Goal: Task Accomplishment & Management: Manage account settings

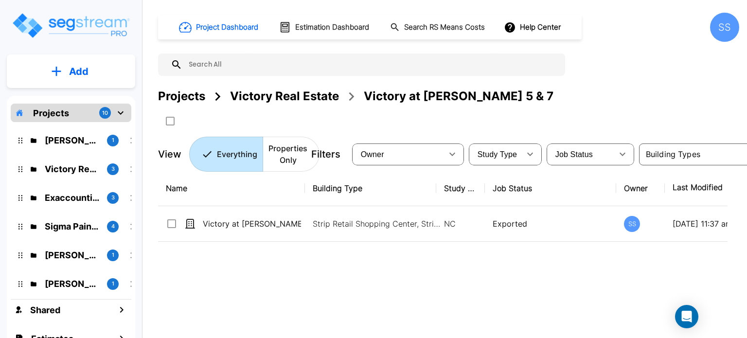
click at [52, 112] on p "Projects" at bounding box center [51, 112] width 36 height 13
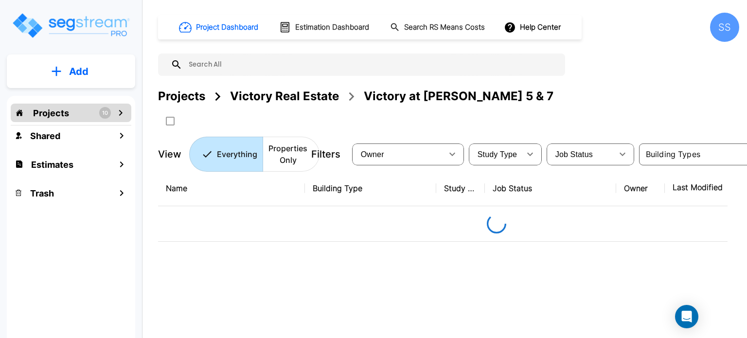
click at [78, 65] on p "Add" at bounding box center [78, 71] width 19 height 15
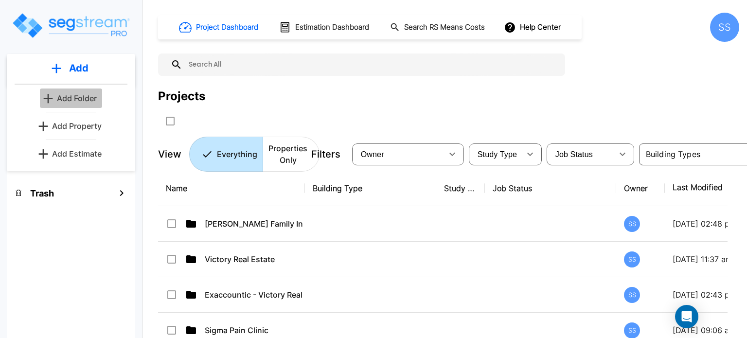
click at [77, 100] on p "Add Folder" at bounding box center [77, 98] width 40 height 12
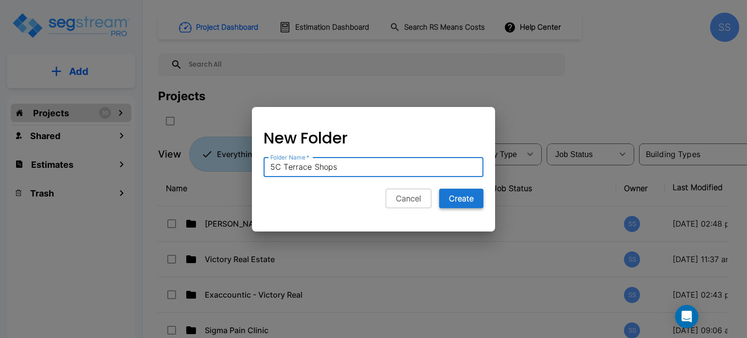
type input "5C Terrace Shops"
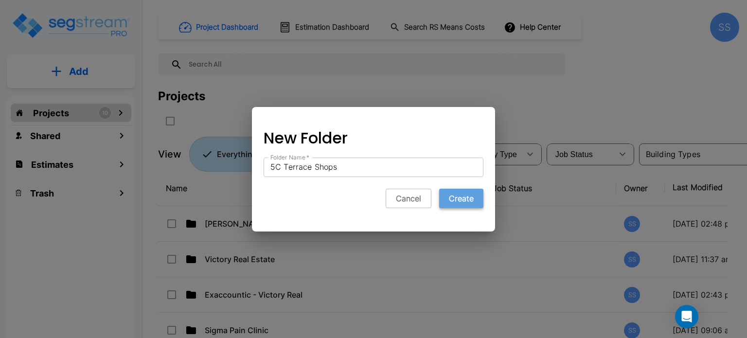
click at [477, 198] on button "Create" at bounding box center [461, 198] width 44 height 19
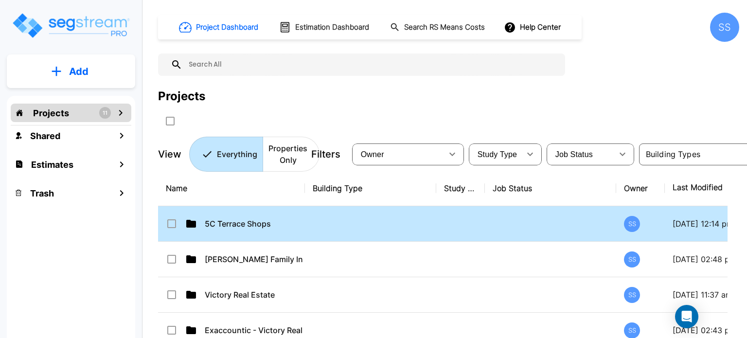
click at [266, 215] on td "5C Terrace Shops" at bounding box center [231, 223] width 147 height 35
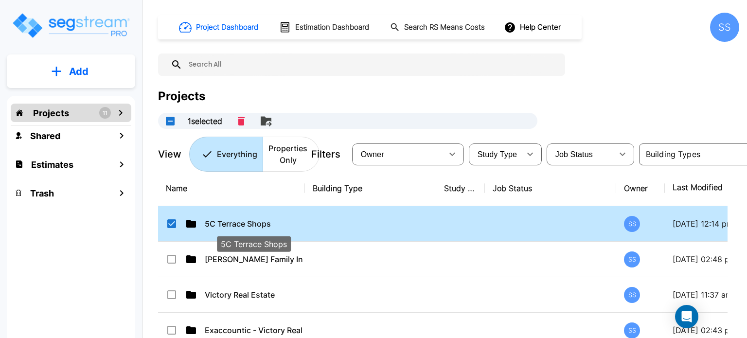
click at [243, 221] on p "5C Terrace Shops" at bounding box center [254, 224] width 98 height 12
checkbox input "false"
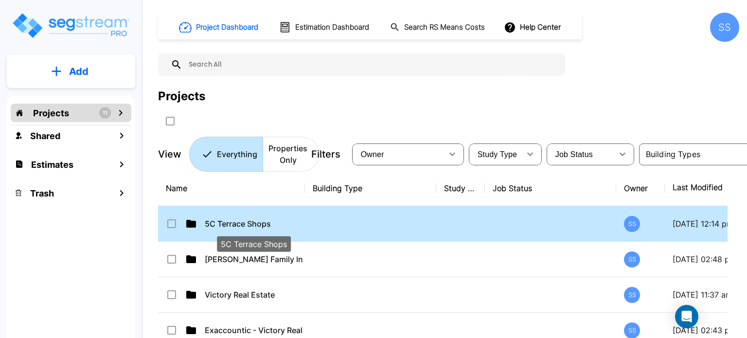
click at [243, 221] on p "5C Terrace Shops" at bounding box center [254, 224] width 98 height 12
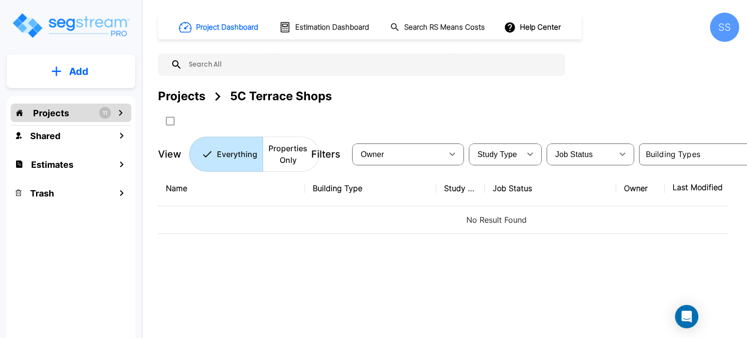
click at [78, 56] on div "Add" at bounding box center [71, 71] width 128 height 34
click at [89, 81] on button "Add" at bounding box center [71, 71] width 128 height 28
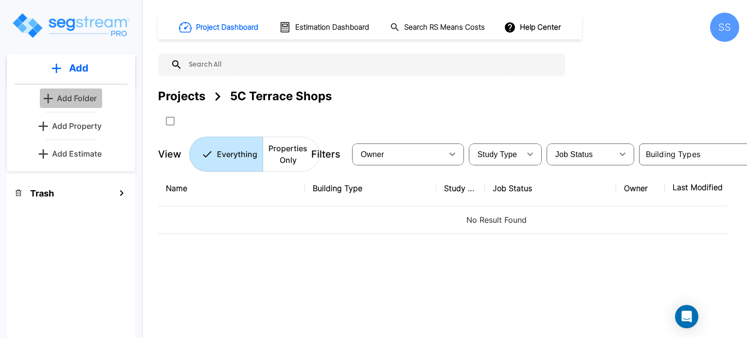
click at [91, 99] on p "Add Folder" at bounding box center [77, 98] width 40 height 12
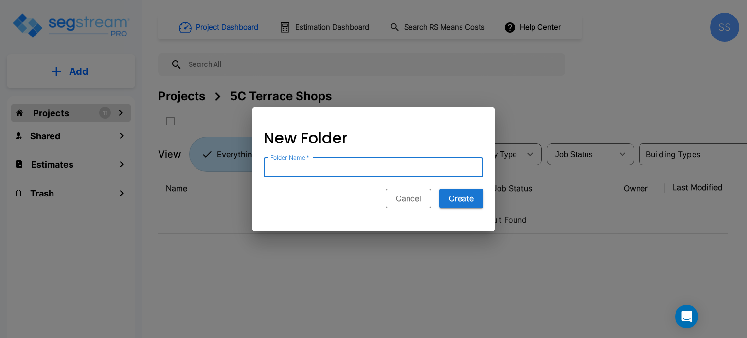
click at [406, 199] on button "Cancel" at bounding box center [408, 198] width 46 height 19
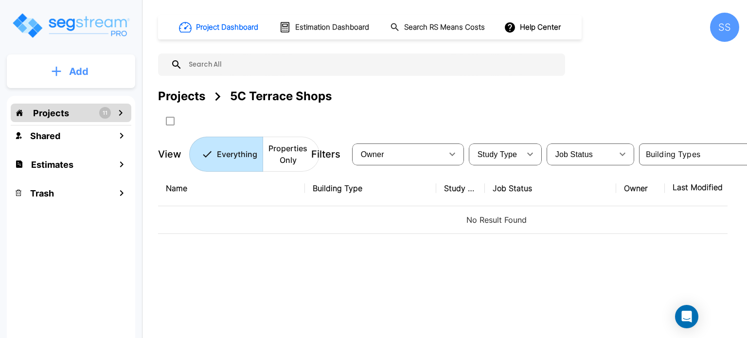
click at [91, 65] on button "Add" at bounding box center [71, 71] width 128 height 28
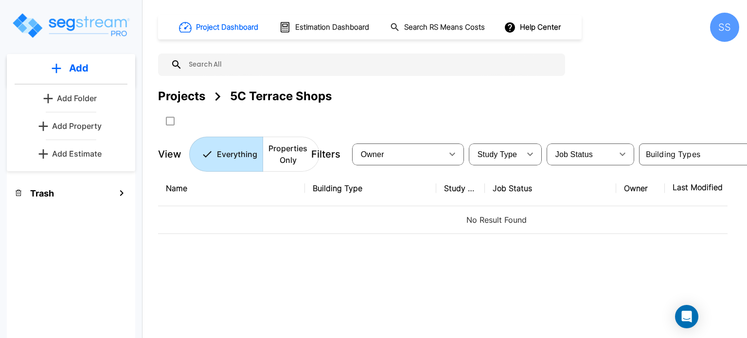
click at [82, 127] on p "Add Property" at bounding box center [77, 126] width 50 height 12
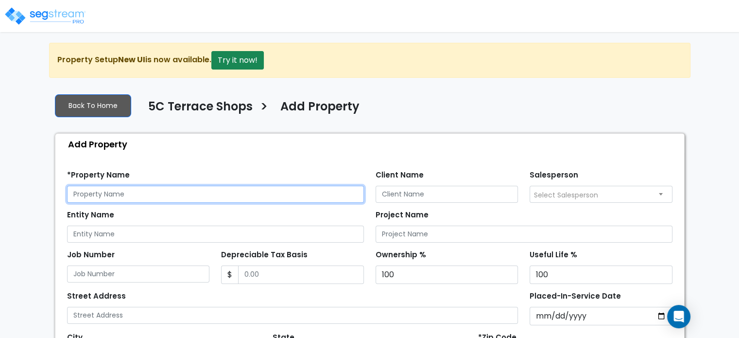
click at [210, 200] on input "text" at bounding box center [215, 194] width 297 height 17
type input "5C Terrace Shops"
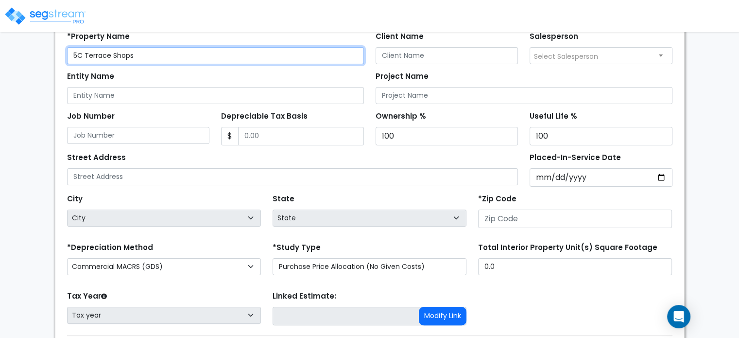
scroll to position [146, 0]
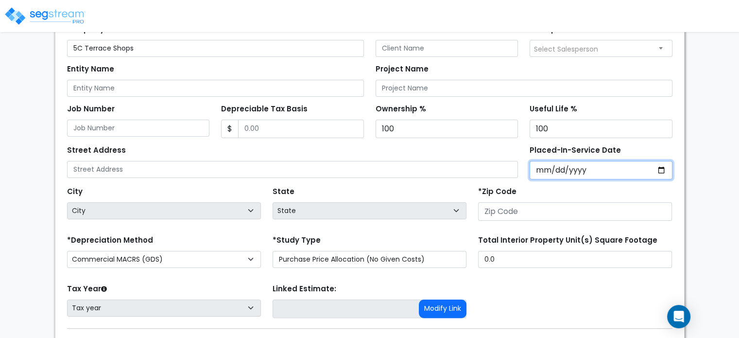
click at [542, 171] on input "Placed-In-Service Date" at bounding box center [601, 170] width 143 height 18
type input "0002-01-20"
select select "2"
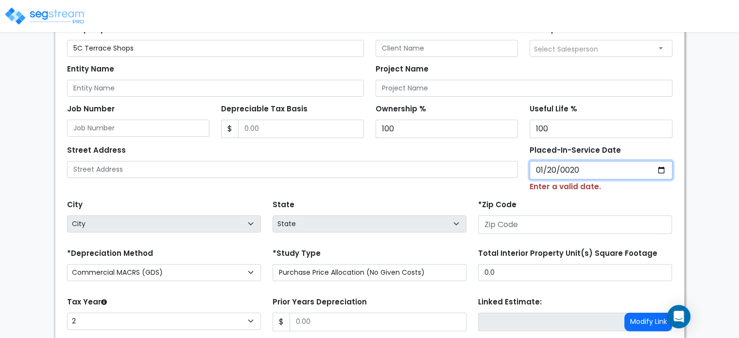
type input "0202-01-20"
select select "202"
type input "2025-01-20"
select select "2025"
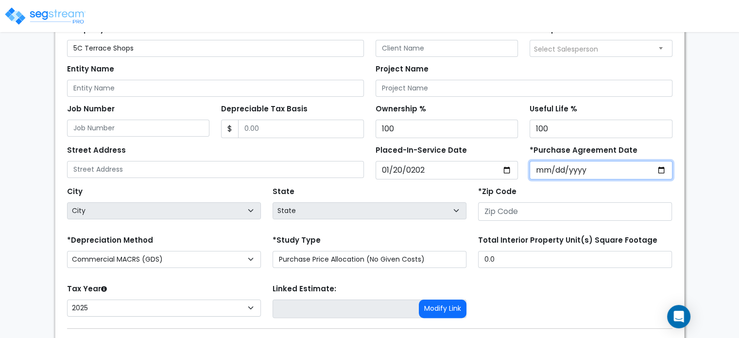
click at [561, 169] on input "*Purchase Agreement Date" at bounding box center [601, 170] width 143 height 18
click at [550, 166] on input "*Purchase Agreement Date" at bounding box center [601, 170] width 143 height 18
click at [536, 145] on label "*Purchase Agreement Date" at bounding box center [584, 150] width 108 height 11
click at [536, 161] on input "*Purchase Agreement Date" at bounding box center [601, 170] width 143 height 18
type input "2025-01-15"
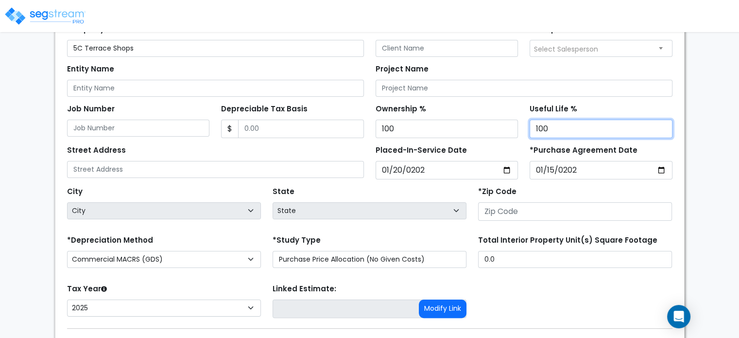
click at [563, 127] on input "100" at bounding box center [601, 129] width 143 height 18
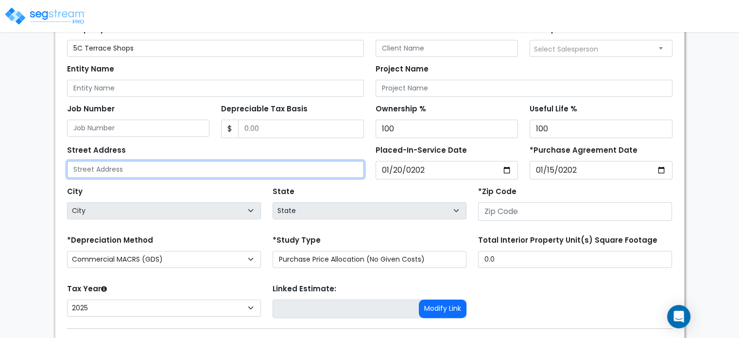
click at [324, 163] on input "text" at bounding box center [215, 169] width 297 height 17
type input "5115 Buffalo Speedway"
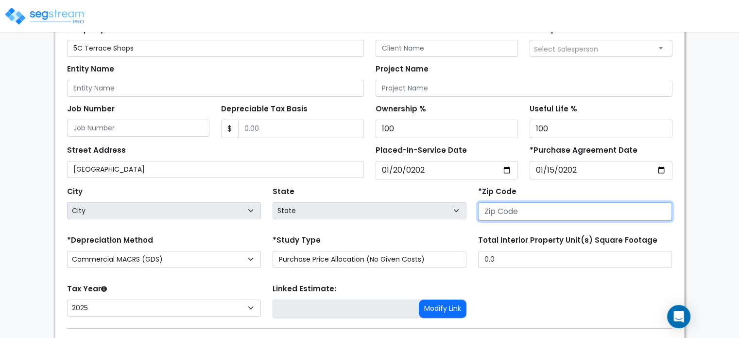
click at [496, 206] on input "number" at bounding box center [575, 211] width 194 height 18
type input "77"
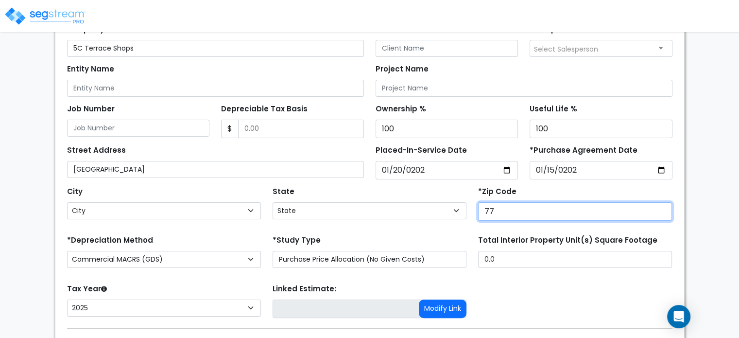
select select "TX"
type input "77005"
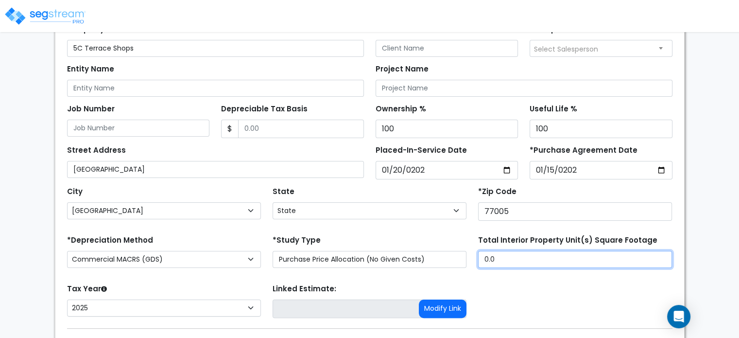
click at [522, 251] on input "0.0" at bounding box center [575, 259] width 194 height 17
type input "."
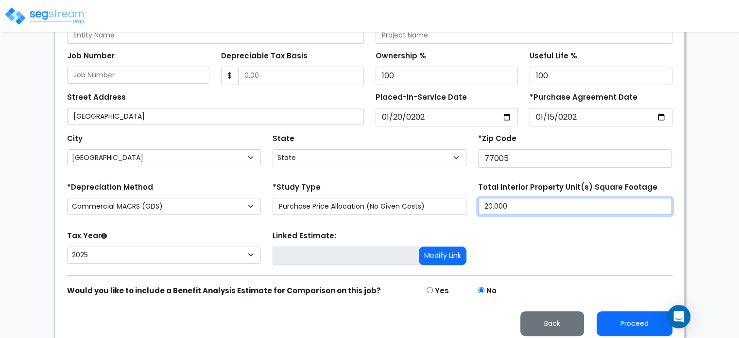
scroll to position [203, 0]
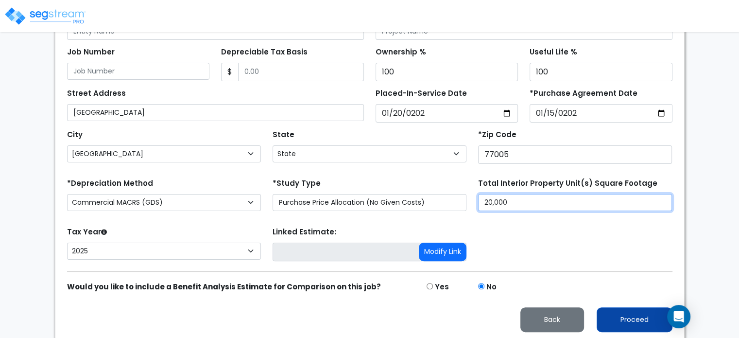
type input "20,000"
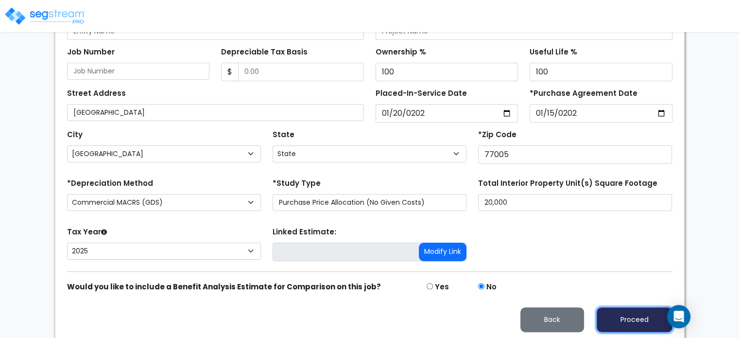
click at [620, 316] on button "Proceed" at bounding box center [635, 319] width 76 height 25
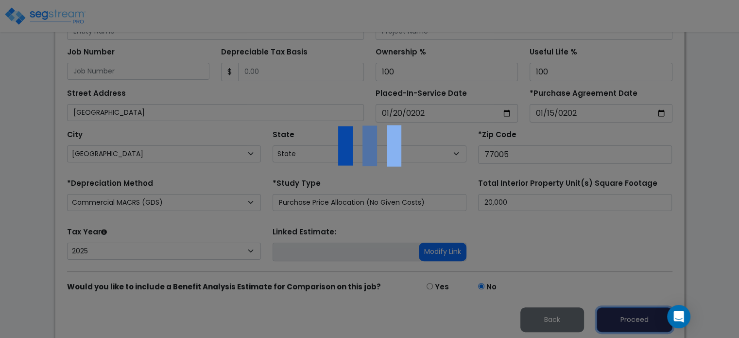
scroll to position [202, 0]
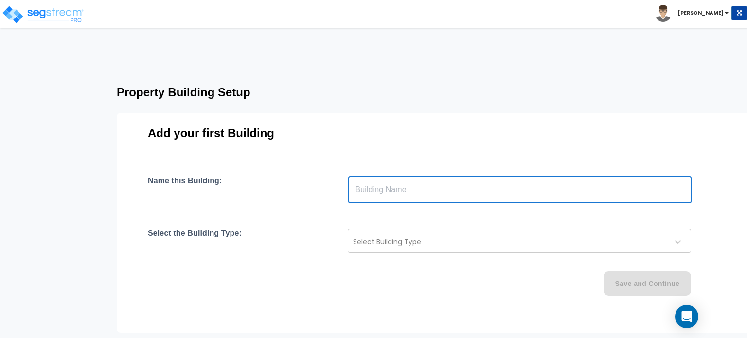
click at [445, 186] on input "text" at bounding box center [519, 189] width 343 height 27
click at [382, 186] on input "text" at bounding box center [519, 189] width 343 height 27
type input "5C Terrace Shops"
click at [419, 233] on div "Select Building Type" at bounding box center [519, 240] width 343 height 24
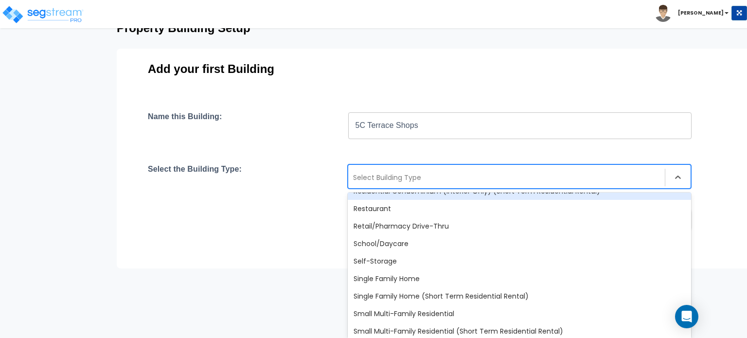
scroll to position [778, 0]
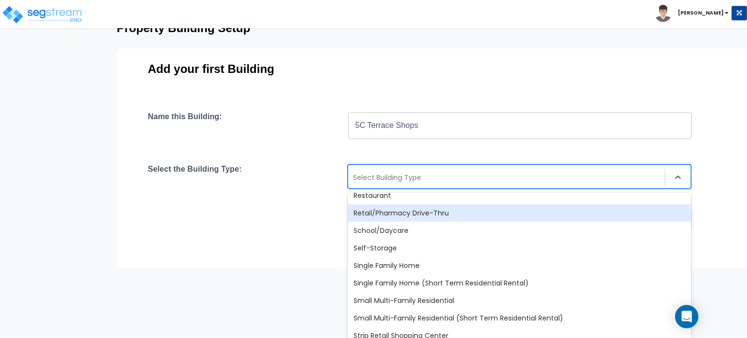
click at [391, 211] on div "Retail/Pharmacy Drive-Thru" at bounding box center [519, 212] width 343 height 17
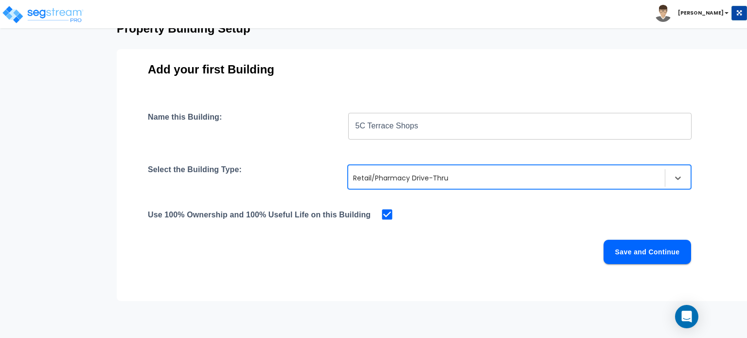
scroll to position [64, 0]
drag, startPoint x: 618, startPoint y: 250, endPoint x: 622, endPoint y: 253, distance: 5.0
click at [622, 253] on button "Save and Continue" at bounding box center [646, 252] width 87 height 24
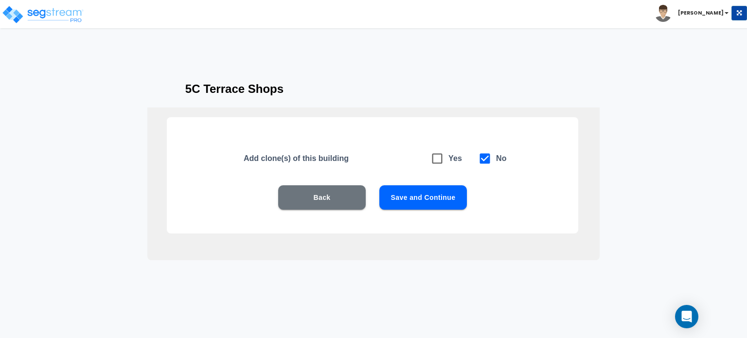
scroll to position [29, 0]
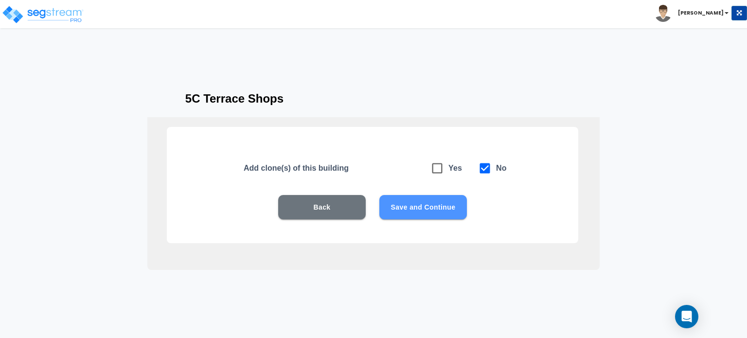
click at [441, 217] on button "Save and Continue" at bounding box center [422, 207] width 87 height 24
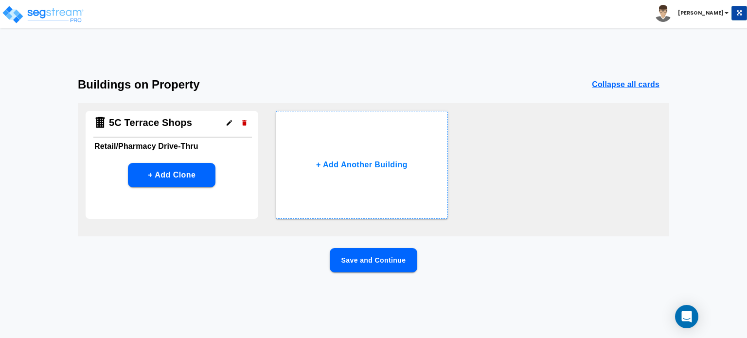
click at [176, 143] on h6 "Retail/Pharmacy Drive-Thru" at bounding box center [171, 147] width 155 height 14
click at [166, 122] on h4 "5C Terrace Shops" at bounding box center [150, 123] width 83 height 12
click at [226, 121] on icon "button" at bounding box center [229, 122] width 7 height 7
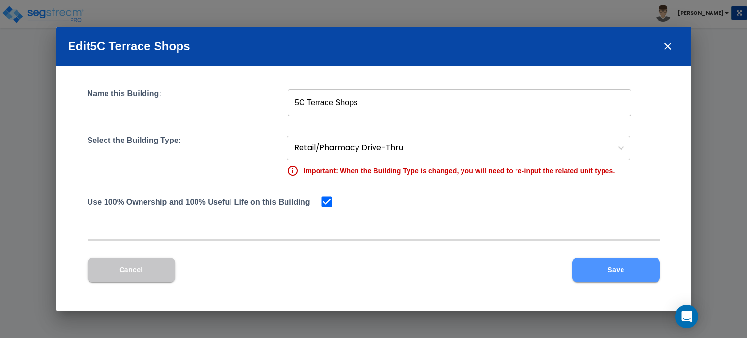
click at [620, 266] on button "Save" at bounding box center [615, 270] width 87 height 24
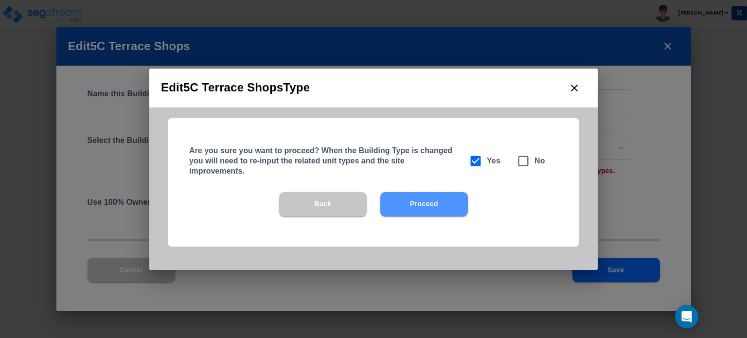
click at [427, 199] on button "Proceed" at bounding box center [423, 204] width 87 height 24
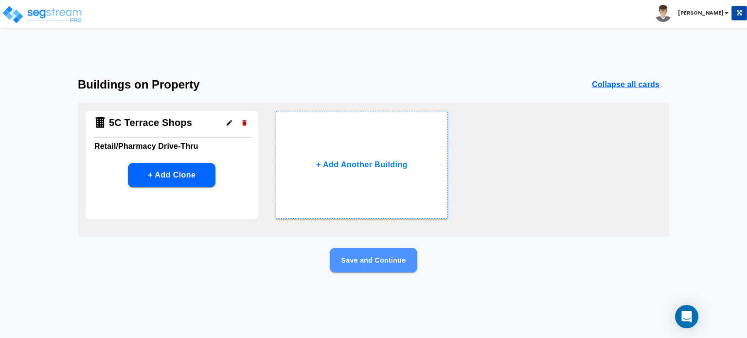
click at [398, 265] on button "Save and Continue" at bounding box center [373, 260] width 87 height 24
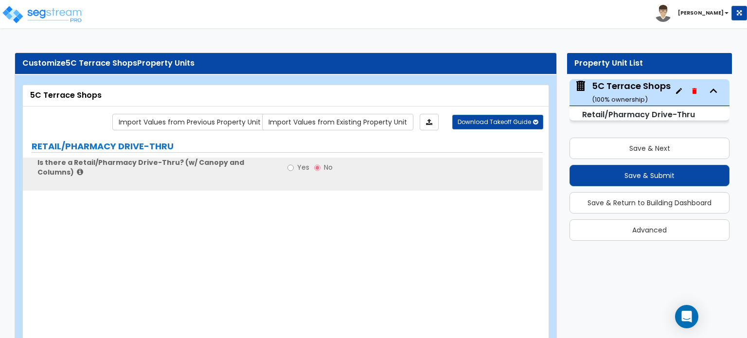
click at [628, 91] on div "5C Terrace Shops ( 100 % ownership)" at bounding box center [631, 92] width 79 height 25
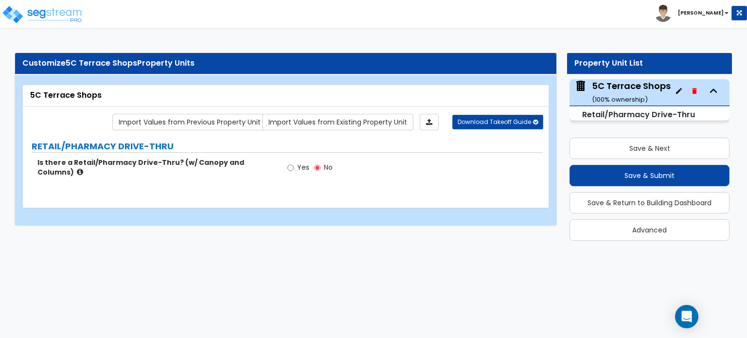
click at [611, 86] on div "5C Terrace Shops ( 100 % ownership)" at bounding box center [631, 92] width 79 height 25
click at [605, 115] on small "Retail/Pharmacy Drive-Thru" at bounding box center [638, 114] width 113 height 11
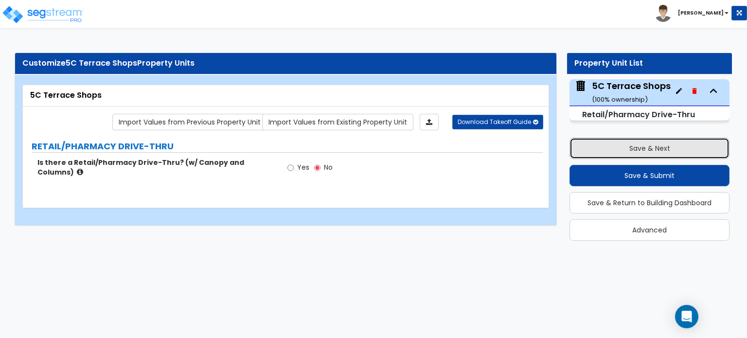
click at [624, 155] on button "Save & Next" at bounding box center [649, 148] width 160 height 21
click at [614, 147] on button "Save & Next" at bounding box center [649, 148] width 160 height 21
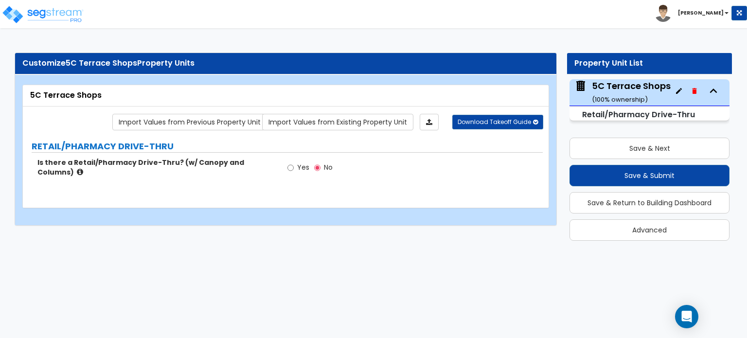
click at [463, 148] on label "RETAIL/PHARMACY DRIVE-THRU" at bounding box center [287, 146] width 511 height 13
click at [262, 174] on label "Is there a Retail/Pharmacy Drive-Thru? (w/ Canopy and Columns)" at bounding box center [156, 166] width 238 height 19
click at [605, 94] on div "5C Terrace Shops ( 100 % ownership)" at bounding box center [631, 92] width 79 height 25
click at [606, 93] on div "5C Terrace Shops ( 100 % ownership)" at bounding box center [631, 92] width 79 height 25
click at [597, 87] on div "5C Terrace Shops ( 100 % ownership)" at bounding box center [631, 92] width 79 height 25
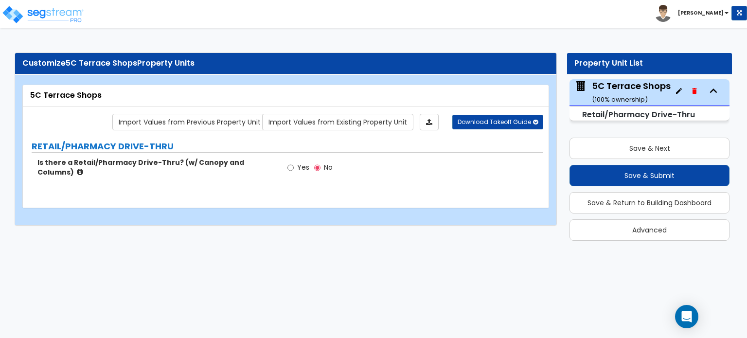
click at [617, 118] on small "Retail/Pharmacy Drive-Thru" at bounding box center [638, 114] width 113 height 11
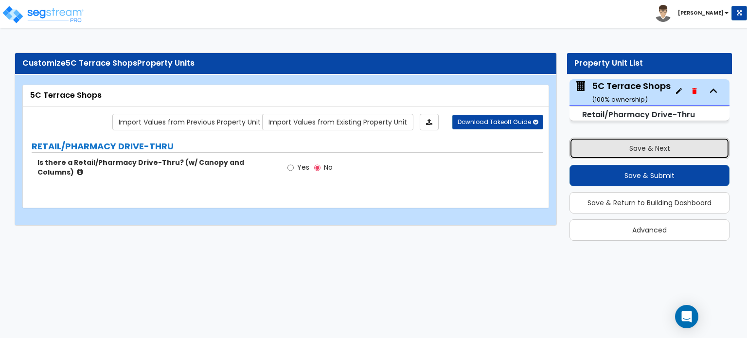
click at [642, 155] on button "Save & Next" at bounding box center [649, 148] width 160 height 21
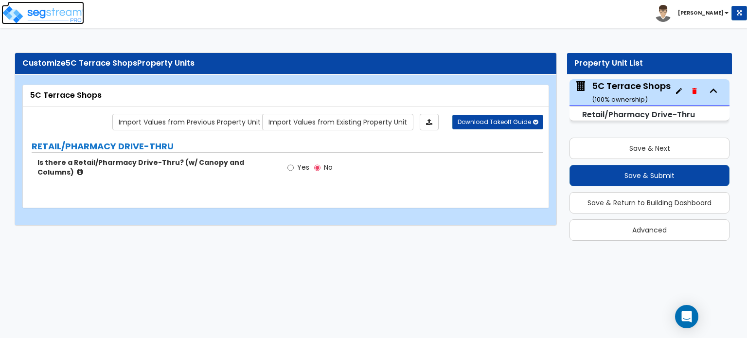
click at [30, 20] on img at bounding box center [42, 14] width 83 height 19
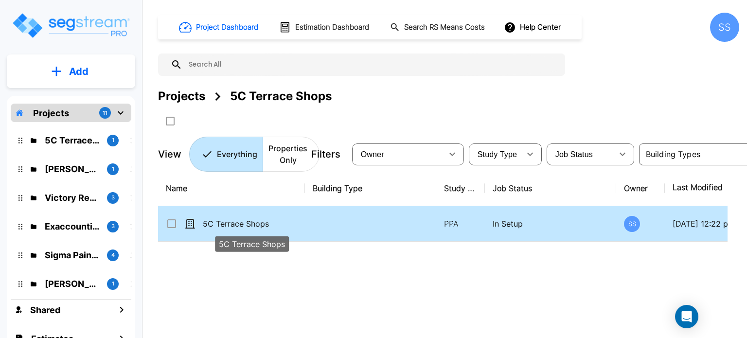
click at [245, 221] on p "5C Terrace Shops" at bounding box center [252, 224] width 98 height 12
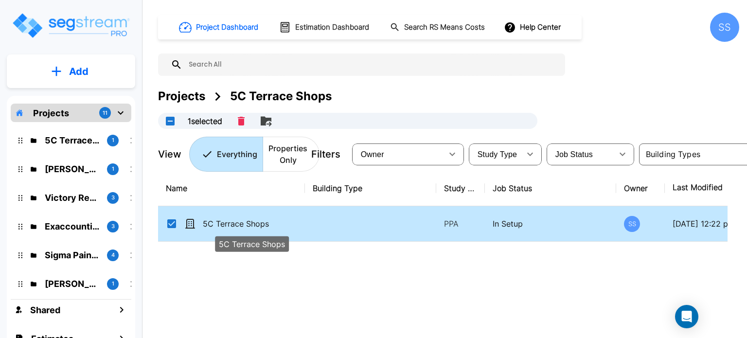
click at [245, 221] on p "5C Terrace Shops" at bounding box center [252, 224] width 98 height 12
checkbox input "false"
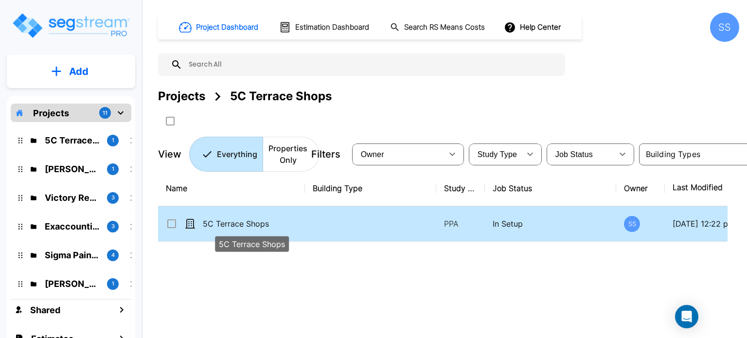
click at [245, 221] on p "5C Terrace Shops" at bounding box center [252, 224] width 98 height 12
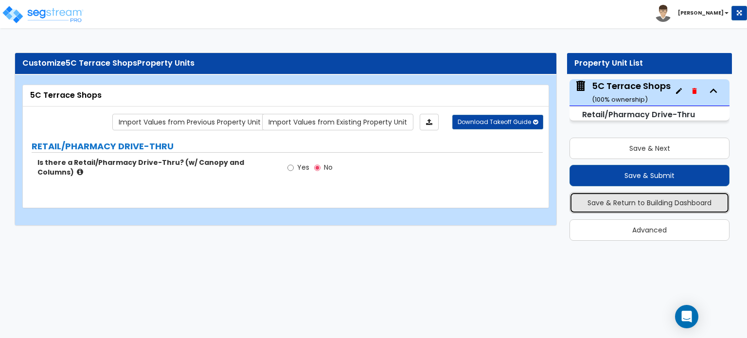
click at [644, 196] on button "Save & Return to Building Dashboard" at bounding box center [649, 202] width 160 height 21
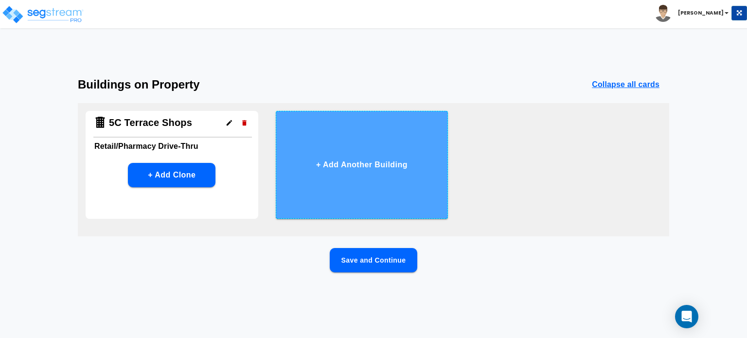
click at [370, 167] on button "+ Add Another Building" at bounding box center [362, 165] width 173 height 108
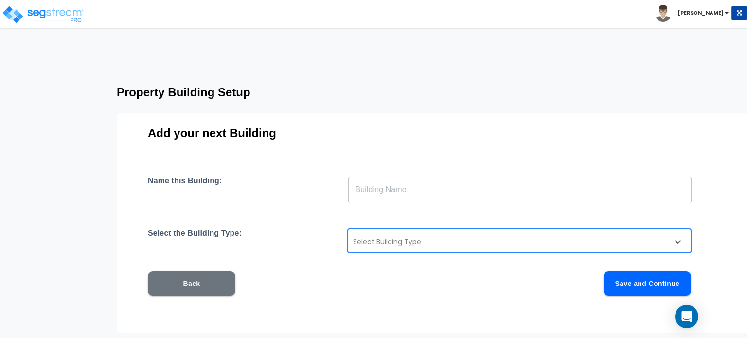
click at [411, 236] on div at bounding box center [506, 242] width 307 height 12
click at [206, 289] on button "Back" at bounding box center [191, 283] width 87 height 24
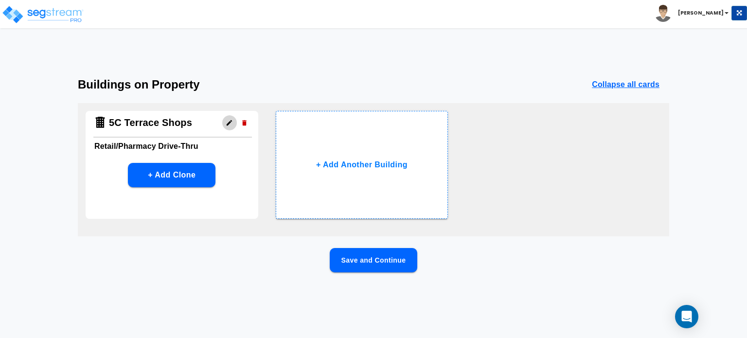
click at [229, 122] on icon "button" at bounding box center [229, 122] width 7 height 7
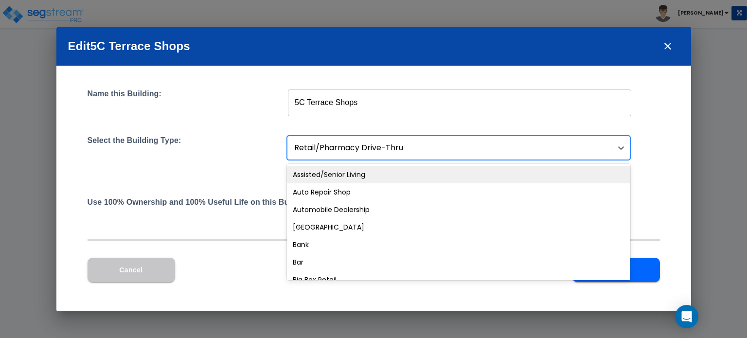
click at [350, 149] on div at bounding box center [450, 147] width 313 height 13
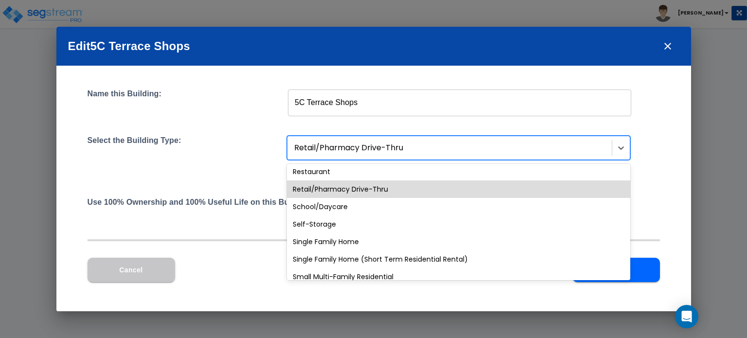
scroll to position [868, 0]
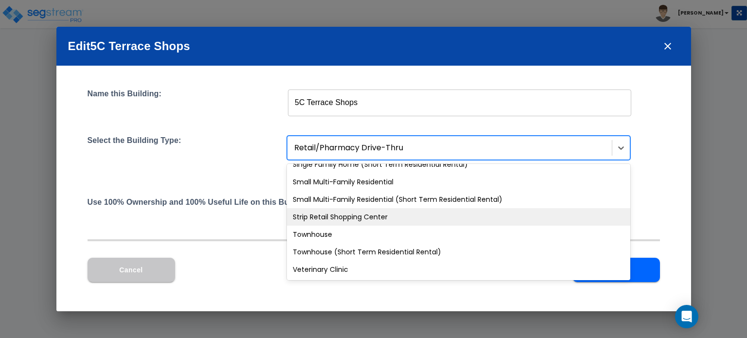
click at [342, 217] on div "Strip Retail Shopping Center" at bounding box center [458, 216] width 343 height 17
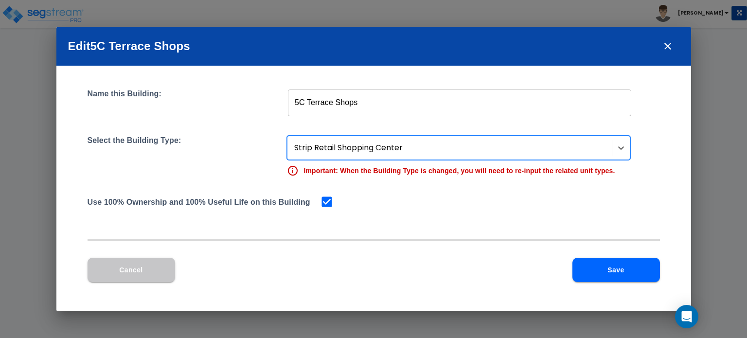
click at [610, 262] on button "Save" at bounding box center [615, 270] width 87 height 24
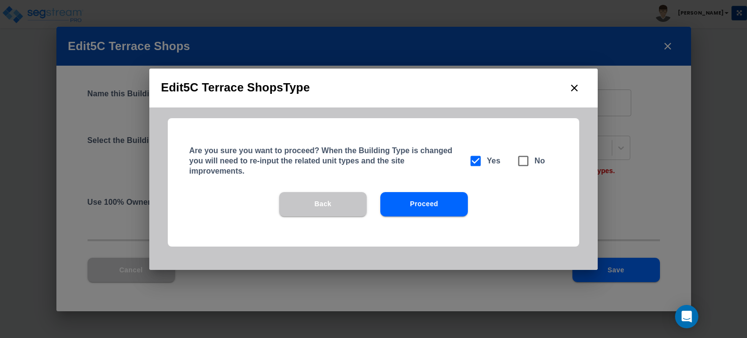
click at [428, 196] on button "Proceed" at bounding box center [423, 204] width 87 height 24
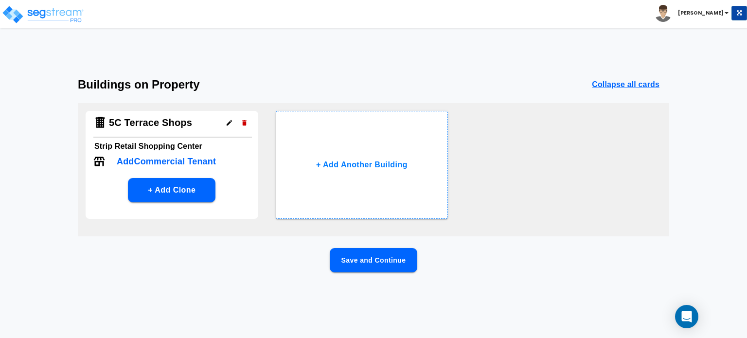
click at [197, 163] on p "Add Commercial Tenant" at bounding box center [166, 161] width 99 height 13
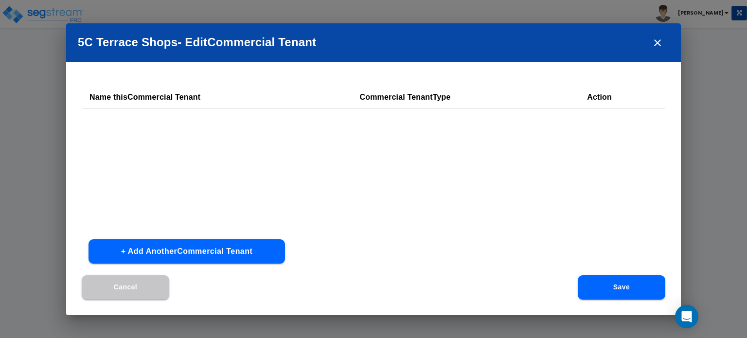
click at [203, 252] on button "+ Add Another Commercial Tenant" at bounding box center [186, 251] width 196 height 24
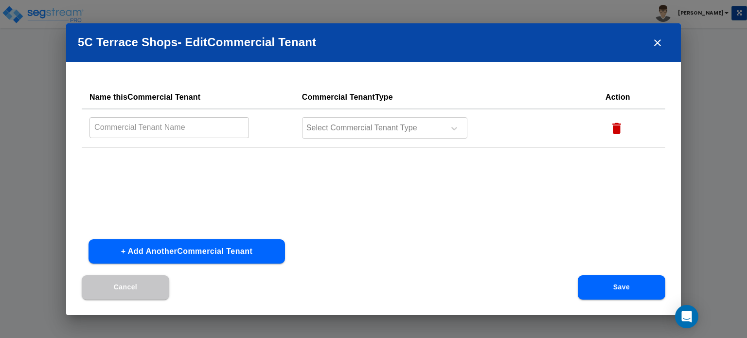
click at [171, 131] on input "text" at bounding box center [168, 127] width 159 height 21
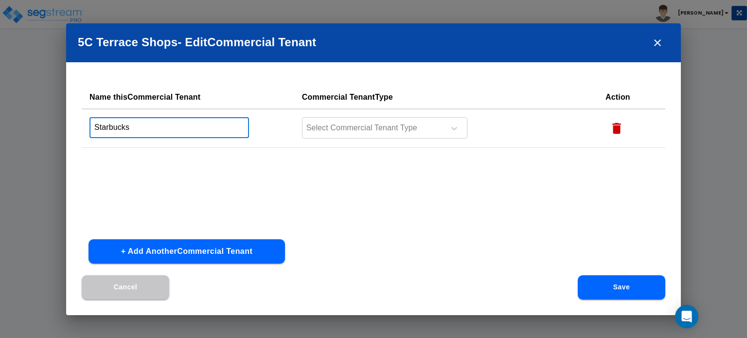
type input "Starbucks"
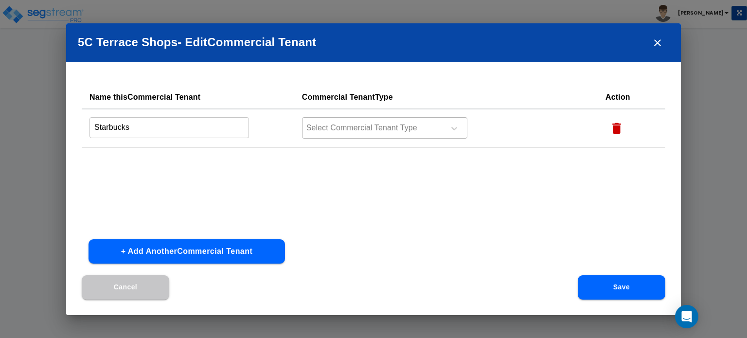
click at [405, 124] on div at bounding box center [371, 128] width 133 height 13
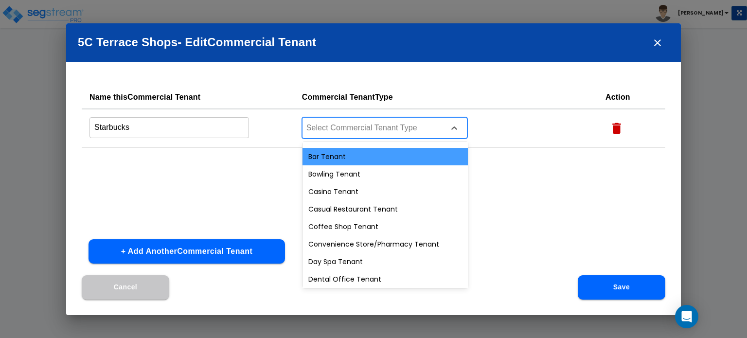
scroll to position [0, 0]
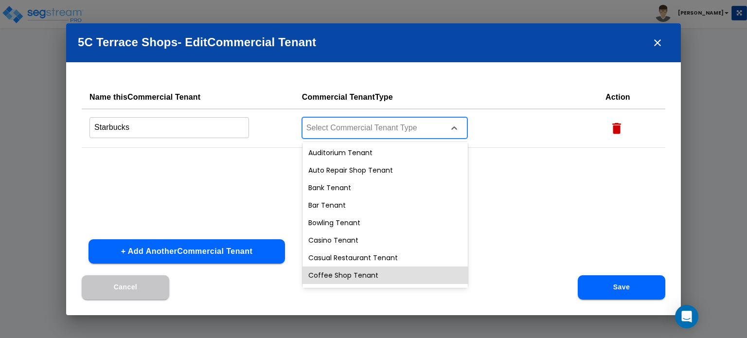
click at [350, 271] on div "Coffee Shop Tenant" at bounding box center [384, 274] width 165 height 17
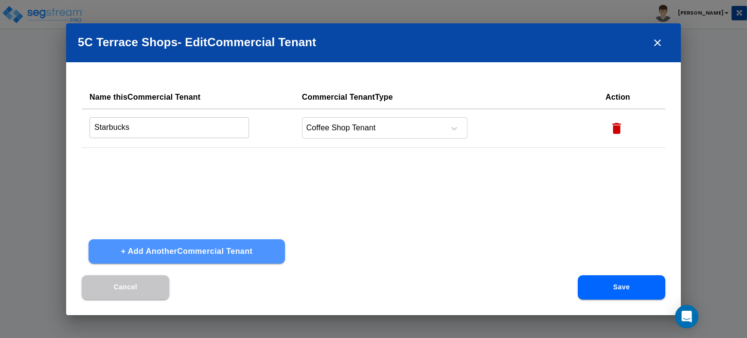
click at [185, 250] on button "+ Add Another Commercial Tenant" at bounding box center [186, 251] width 196 height 24
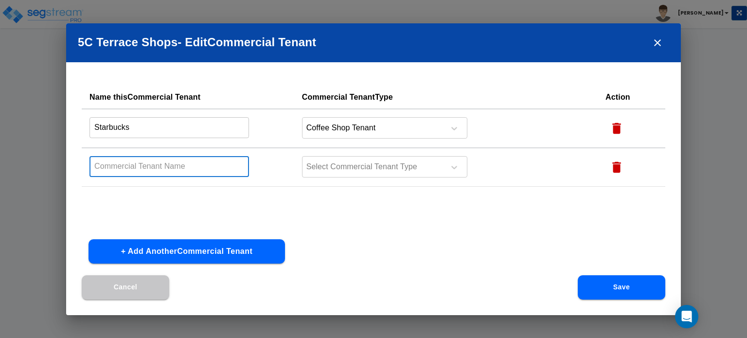
click at [241, 164] on input "text" at bounding box center [168, 166] width 159 height 21
type input "Gulf Coast Endodontics"
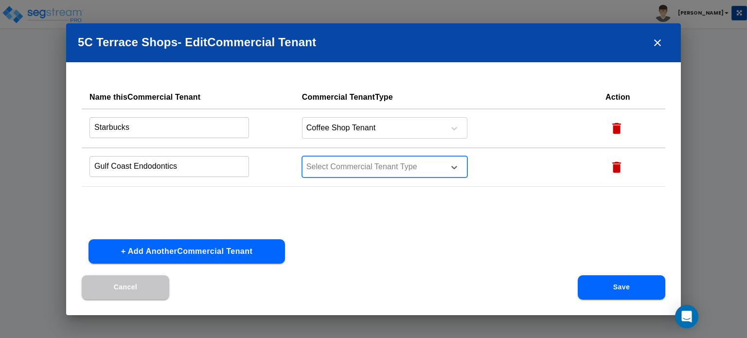
click at [401, 168] on div at bounding box center [371, 166] width 133 height 13
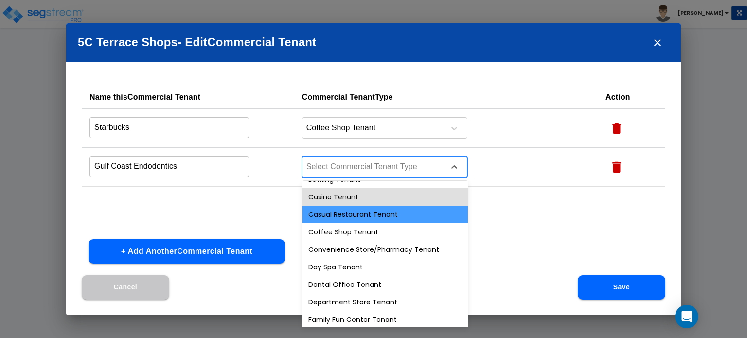
scroll to position [97, 0]
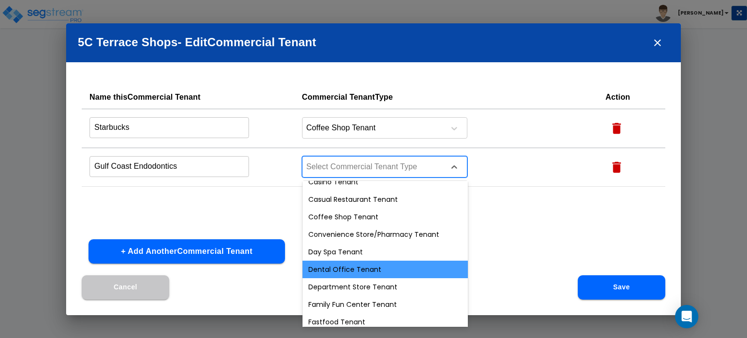
click at [366, 262] on div "Dental Office Tenant" at bounding box center [384, 269] width 165 height 17
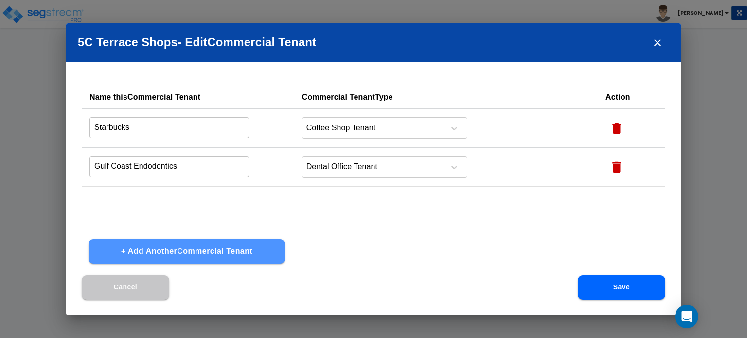
click at [266, 246] on button "+ Add Another Commercial Tenant" at bounding box center [186, 251] width 196 height 24
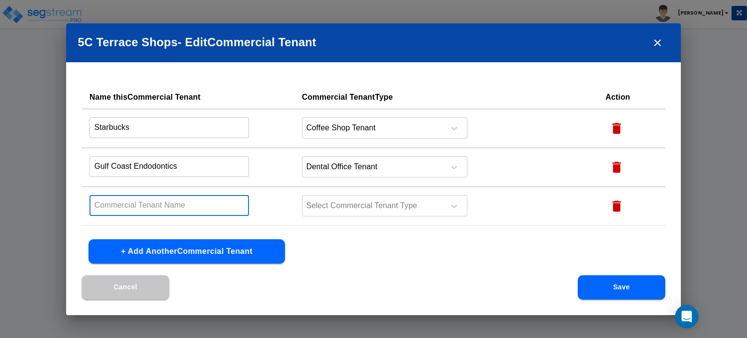
click at [173, 197] on input "text" at bounding box center [168, 205] width 159 height 21
type input "Nothing Bundt Cakes"
click at [332, 197] on div "Select Commercial Tenant Type" at bounding box center [384, 205] width 165 height 21
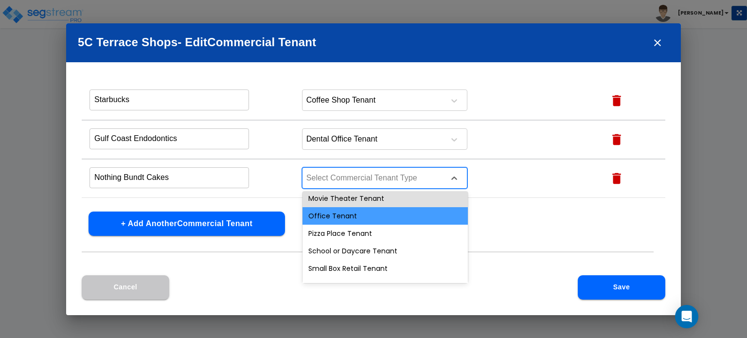
scroll to position [402, 0]
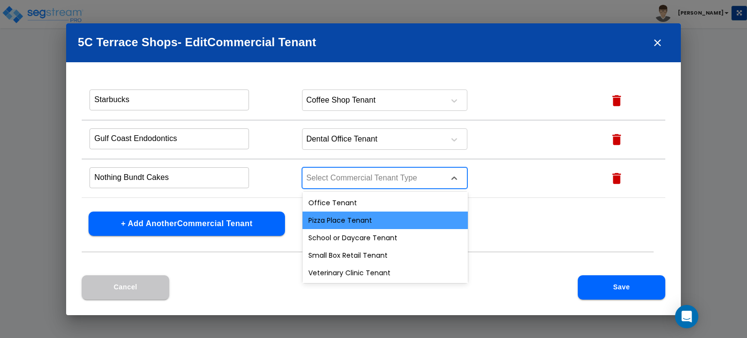
click at [361, 217] on div "Pizza Place Tenant" at bounding box center [384, 219] width 165 height 17
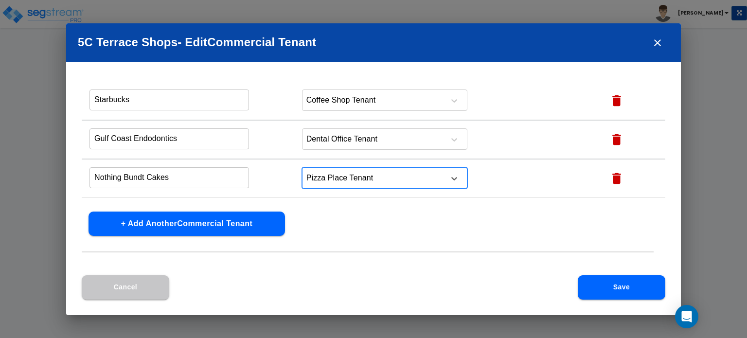
click at [190, 224] on button "+ Add Another Commercial Tenant" at bounding box center [186, 223] width 196 height 24
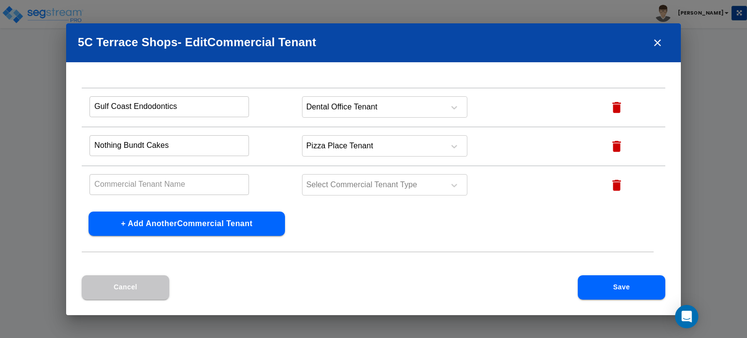
click at [188, 157] on td "Nothing Bundt Cakes ​" at bounding box center [188, 146] width 212 height 39
click at [179, 177] on input "text" at bounding box center [168, 184] width 159 height 21
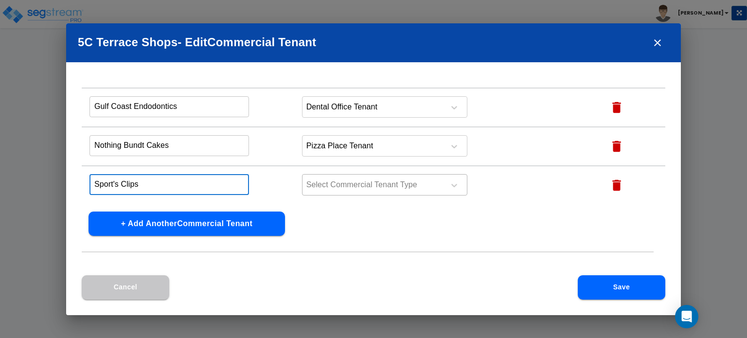
type input "Sport's Clips"
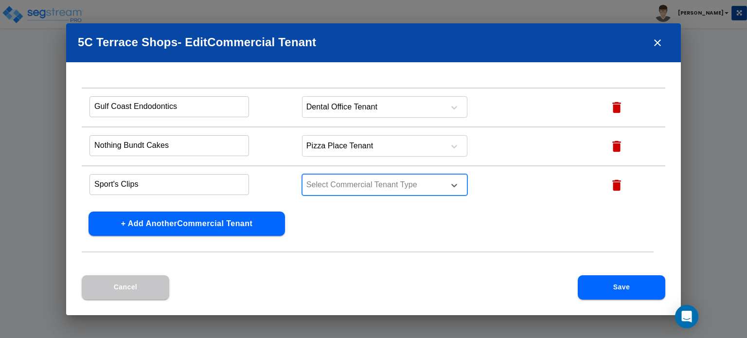
click at [319, 178] on div at bounding box center [371, 184] width 133 height 13
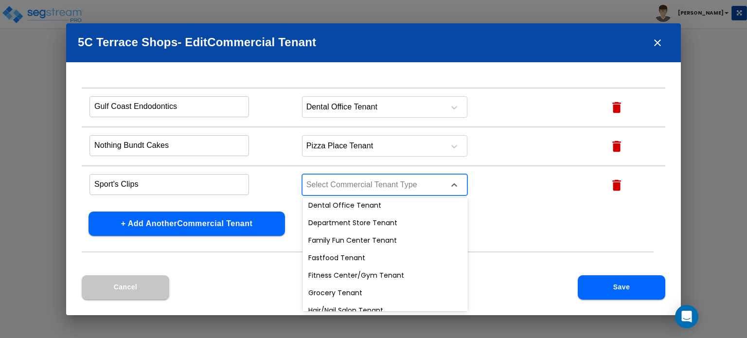
scroll to position [194, 0]
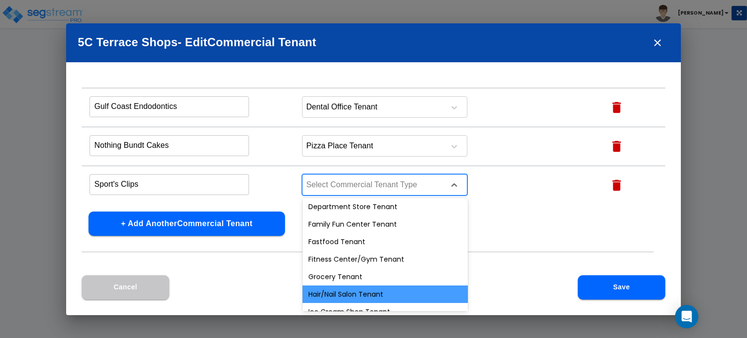
click at [332, 289] on div "Hair/Nail Salon Tenant" at bounding box center [384, 293] width 165 height 17
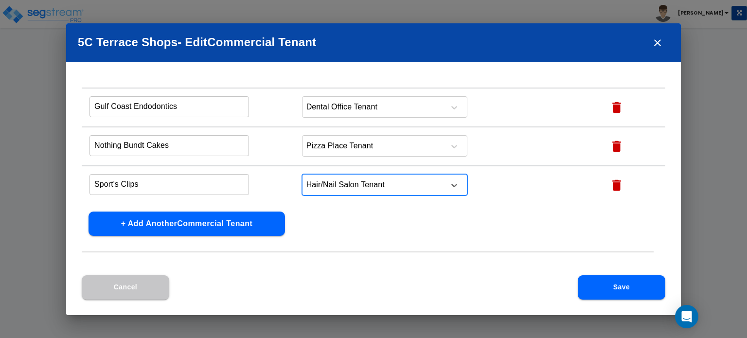
click at [219, 221] on button "+ Add Another Commercial Tenant" at bounding box center [186, 223] width 196 height 24
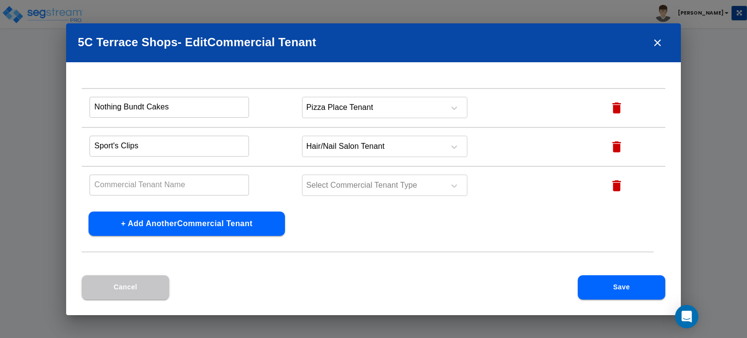
click at [159, 180] on input "text" at bounding box center [168, 185] width 159 height 21
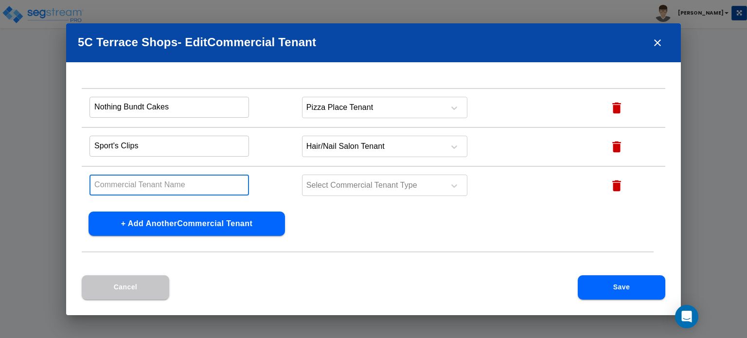
click at [140, 187] on input "text" at bounding box center [168, 185] width 159 height 21
type input "Luxadent"
click at [336, 178] on div "Select Commercial Tenant Type" at bounding box center [371, 185] width 139 height 15
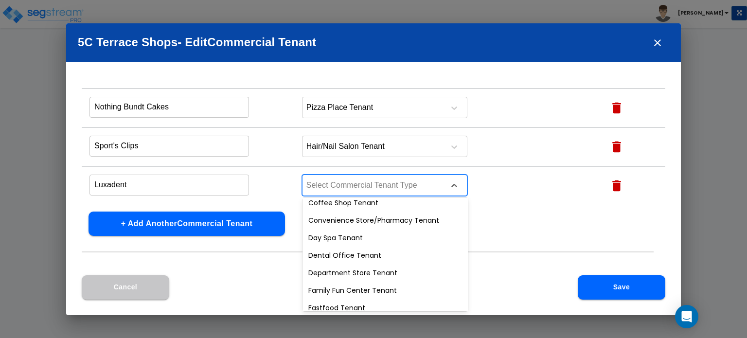
scroll to position [146, 0]
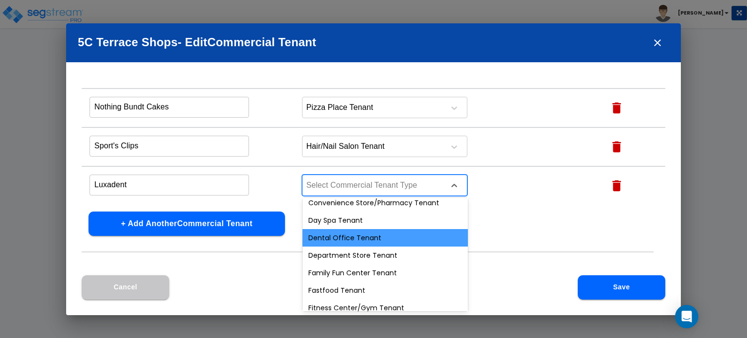
click at [342, 239] on div "Dental Office Tenant" at bounding box center [384, 237] width 165 height 17
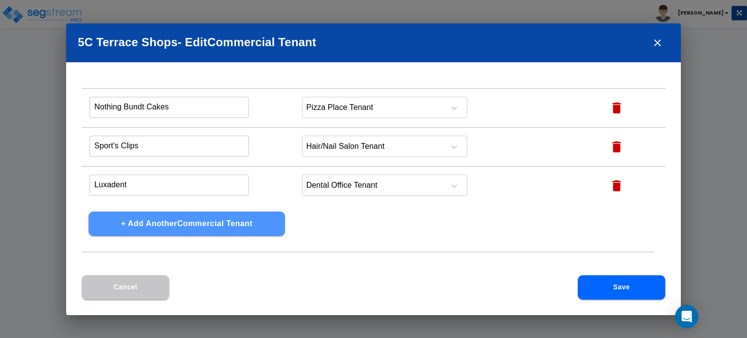
click at [262, 231] on button "+ Add Another Commercial Tenant" at bounding box center [186, 223] width 196 height 24
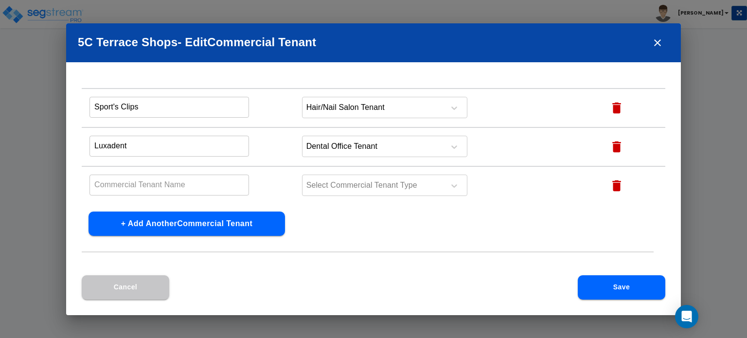
click at [156, 187] on input "text" at bounding box center [168, 185] width 159 height 21
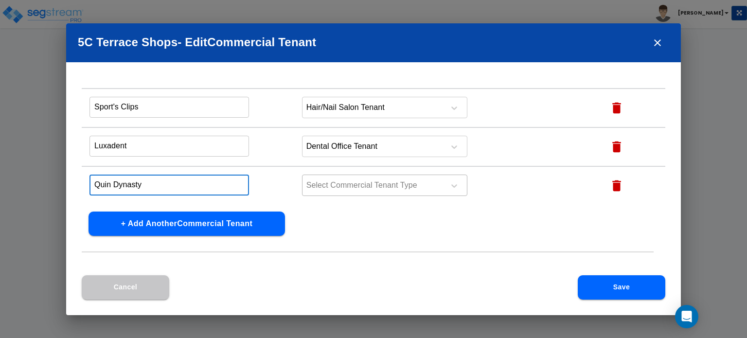
type input "Quin Dynasty"
click at [327, 188] on div at bounding box center [371, 185] width 133 height 13
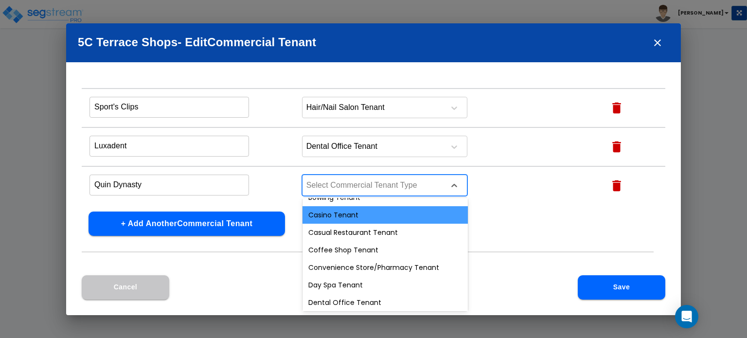
scroll to position [97, 0]
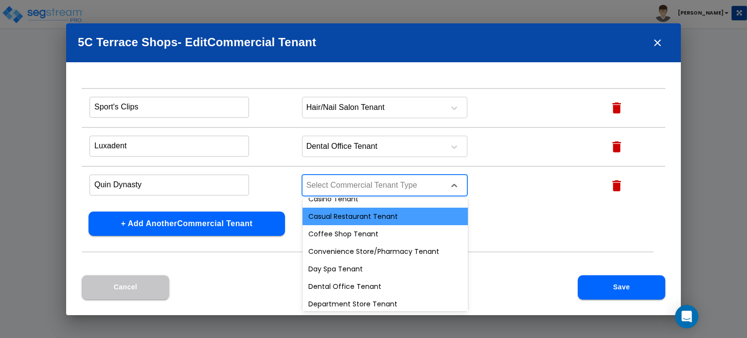
click at [338, 218] on div "Casual Restaurant Tenant" at bounding box center [384, 216] width 165 height 17
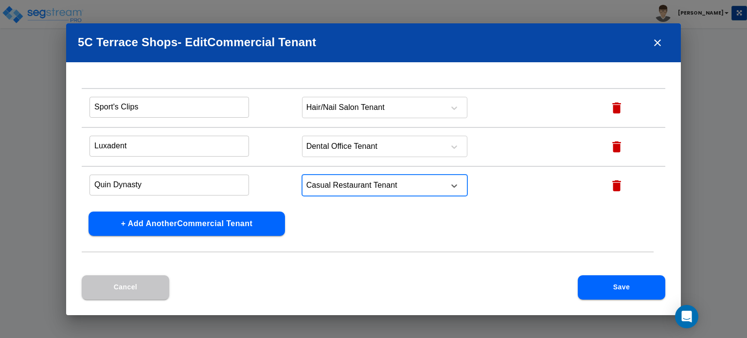
drag, startPoint x: 356, startPoint y: 184, endPoint x: 353, endPoint y: 192, distance: 8.3
click at [356, 184] on div at bounding box center [371, 185] width 133 height 13
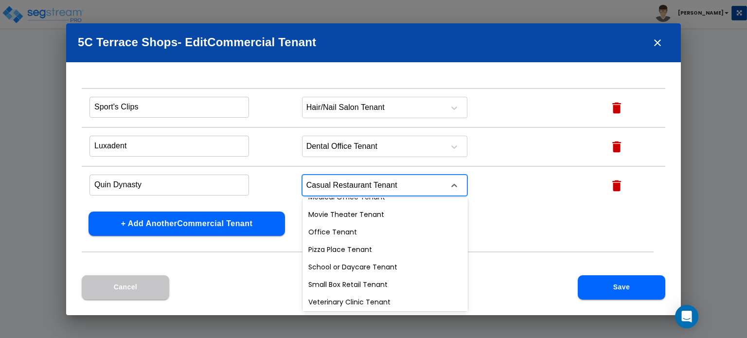
scroll to position [381, 0]
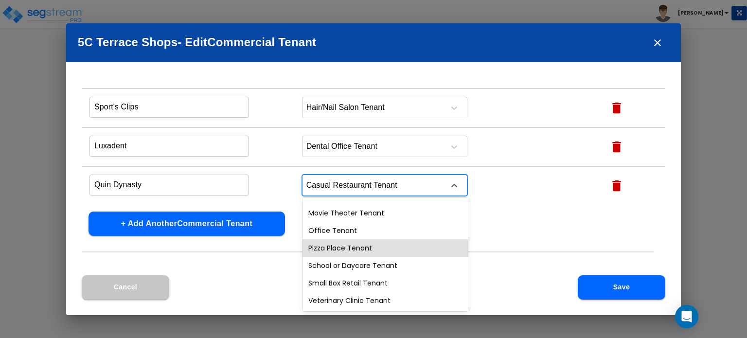
click at [270, 268] on div "Name this Commercial Tenant Commercial Tenant Type Action Starbucks ​ Coffee Sh…" at bounding box center [373, 181] width 614 height 190
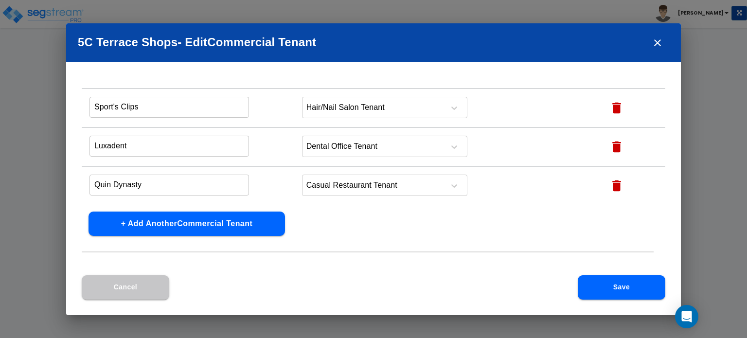
click at [202, 228] on button "+ Add Another Commercial Tenant" at bounding box center [186, 223] width 196 height 24
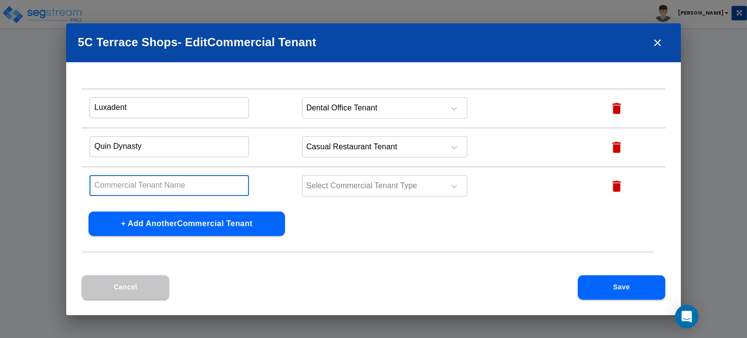
click at [177, 183] on input "text" at bounding box center [168, 185] width 159 height 21
type input "C"
type input "Vacant"
click at [405, 182] on div at bounding box center [371, 185] width 133 height 13
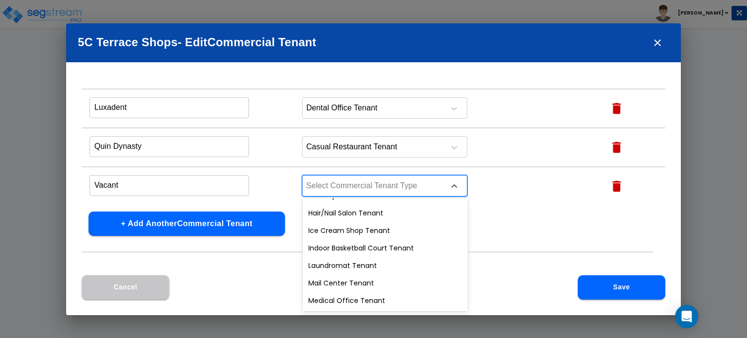
scroll to position [381, 0]
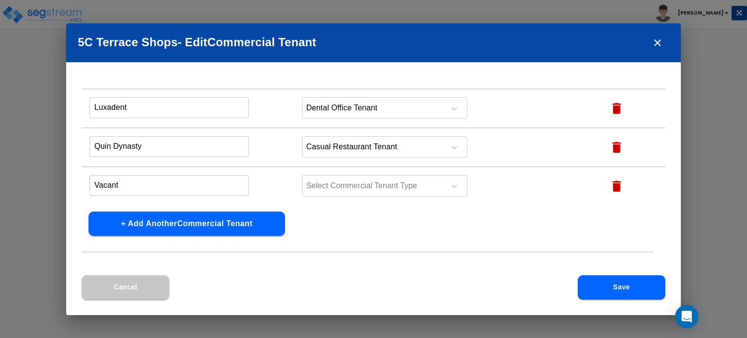
click at [225, 280] on div "Cancel Save" at bounding box center [373, 295] width 614 height 40
click at [614, 182] on icon "button" at bounding box center [616, 185] width 9 height 11
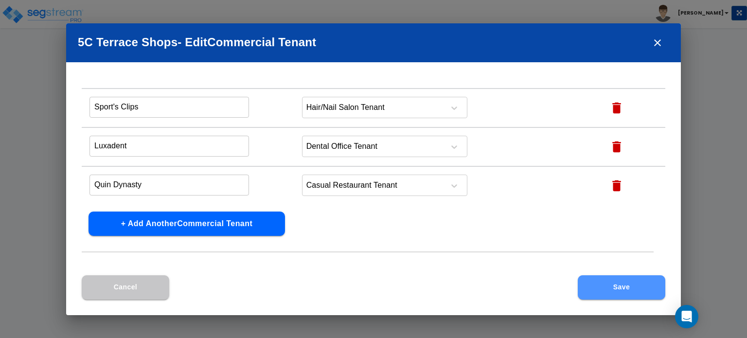
click at [614, 280] on button "Save" at bounding box center [620, 287] width 87 height 24
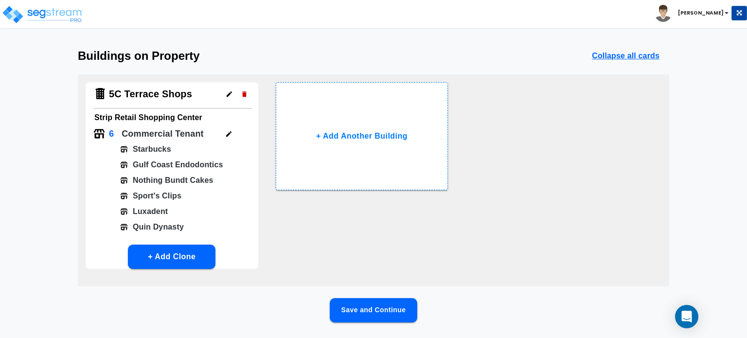
scroll to position [55, 0]
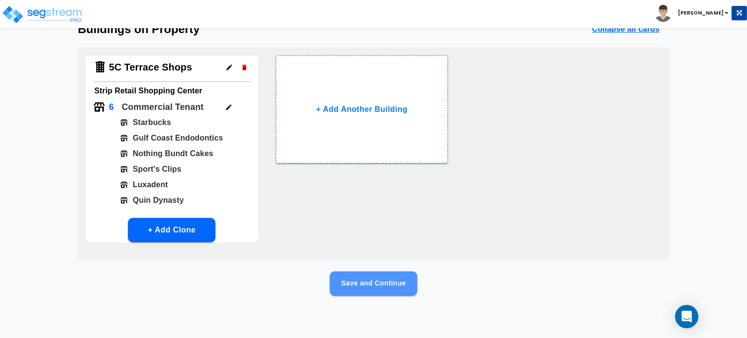
click at [388, 282] on button "Save and Continue" at bounding box center [373, 283] width 87 height 24
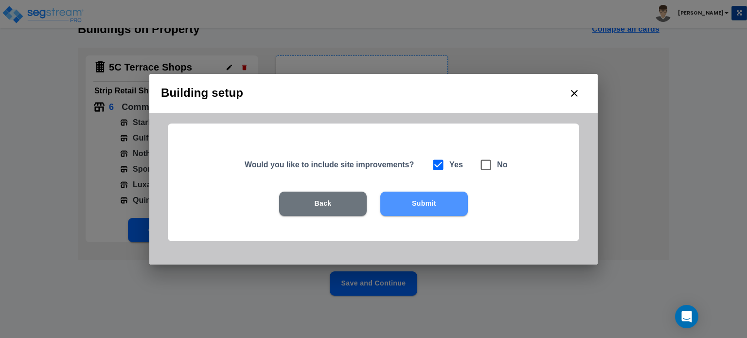
click at [415, 202] on button "Submit" at bounding box center [423, 204] width 87 height 24
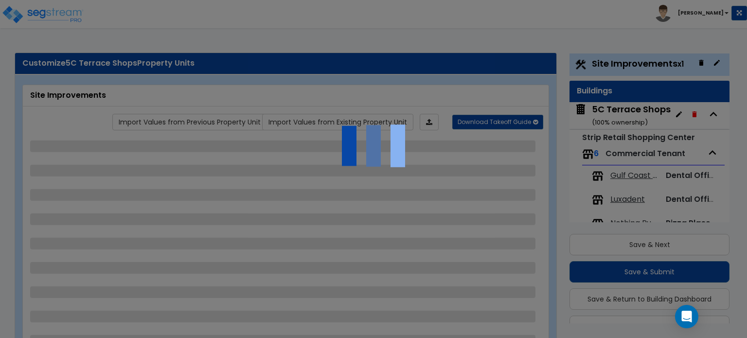
scroll to position [0, 0]
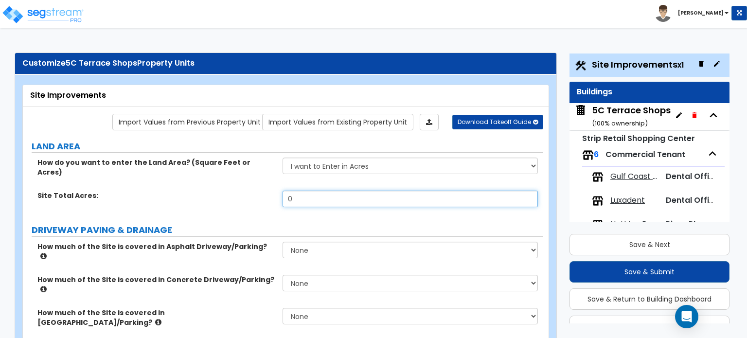
drag, startPoint x: 305, startPoint y: 186, endPoint x: 248, endPoint y: 186, distance: 56.4
click at [249, 191] on div "Site Total Acres: 0" at bounding box center [283, 202] width 520 height 23
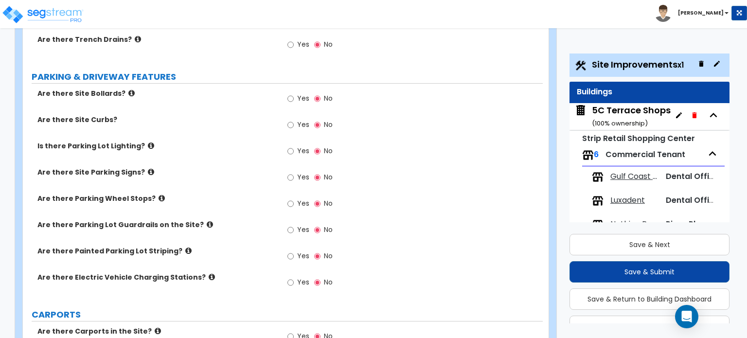
scroll to position [340, 0]
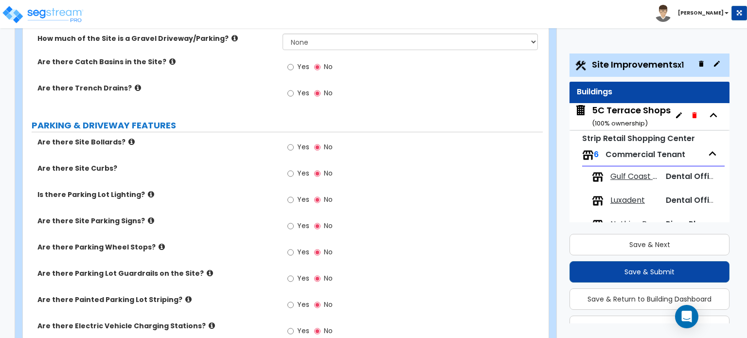
type input "1.7"
click at [287, 299] on input "Yes" at bounding box center [290, 304] width 6 height 11
radio input "true"
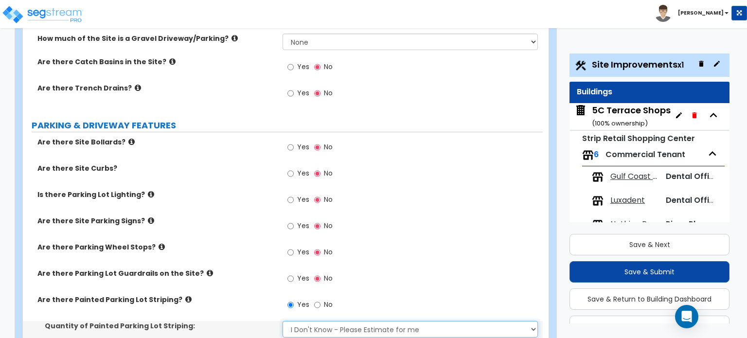
click at [316, 321] on select "I Don't Know - Please Estimate for me I Want to Enter the Number of Parking Spa…" at bounding box center [409, 329] width 255 height 17
select select "1"
click at [282, 321] on select "I Don't Know - Please Estimate for me I Want to Enter the Number of Parking Spa…" at bounding box center [409, 329] width 255 height 17
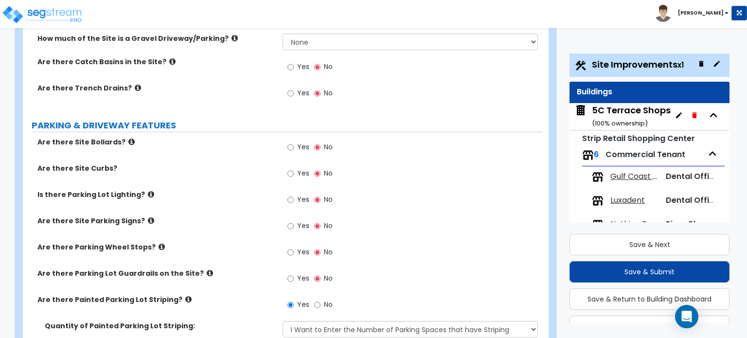
drag, startPoint x: 304, startPoint y: 302, endPoint x: 260, endPoint y: 303, distance: 44.2
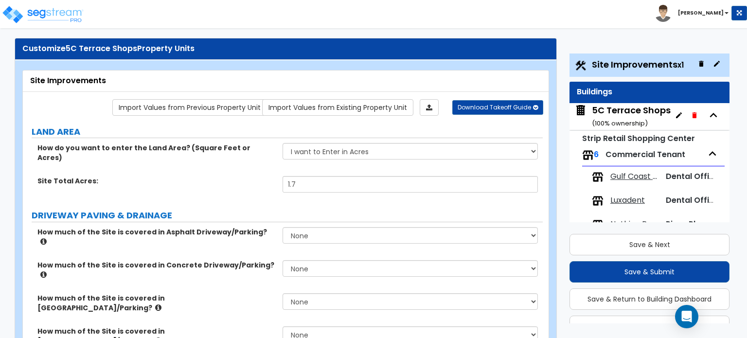
scroll to position [0, 0]
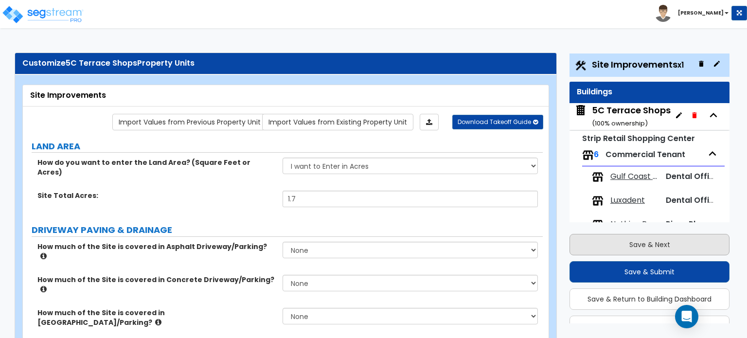
type input "79"
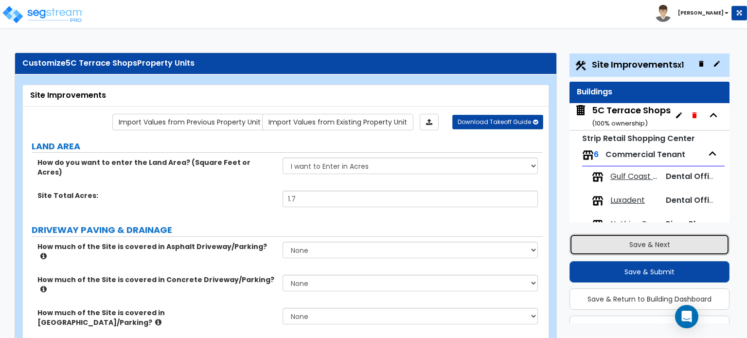
click at [634, 245] on button "Save & Next" at bounding box center [649, 244] width 160 height 21
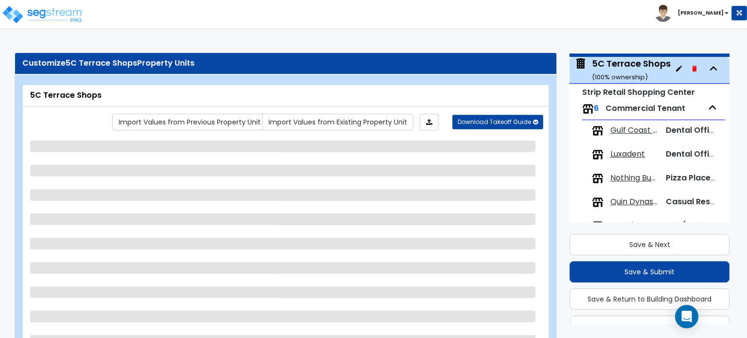
scroll to position [50, 0]
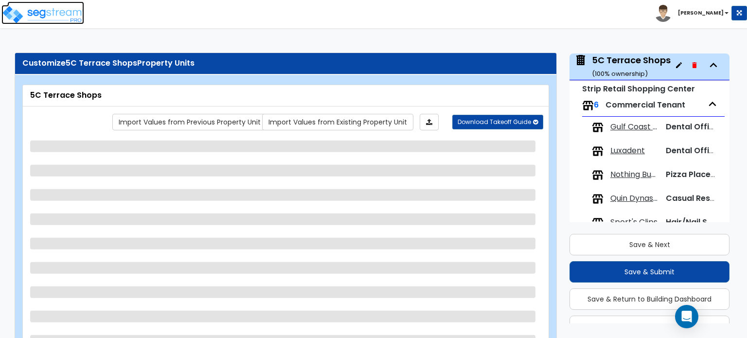
click at [58, 6] on img at bounding box center [42, 14] width 83 height 19
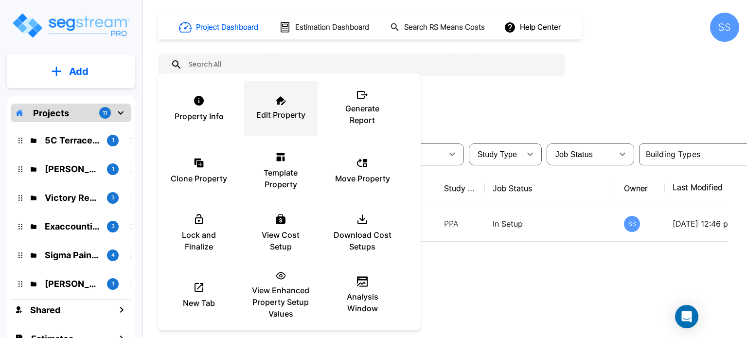
click at [276, 119] on p "Edit Property" at bounding box center [280, 115] width 49 height 12
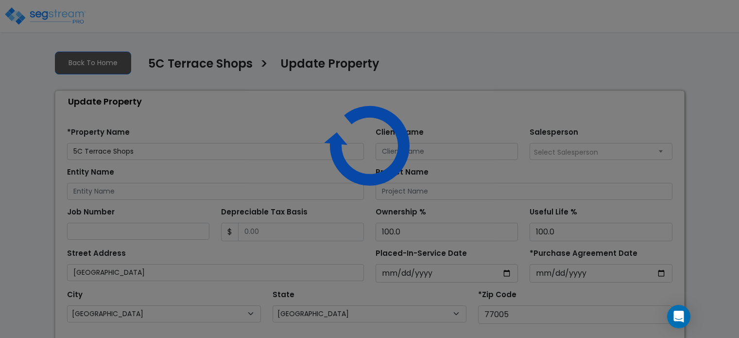
select select "[GEOGRAPHIC_DATA]"
select select "2025"
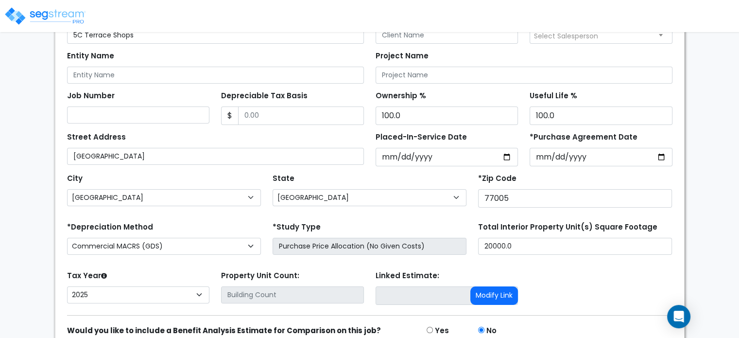
scroll to position [160, 0]
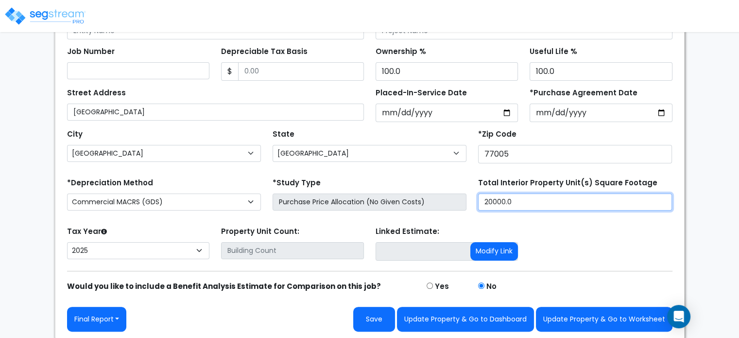
drag, startPoint x: 531, startPoint y: 204, endPoint x: 465, endPoint y: 199, distance: 66.3
click at [468, 200] on div "*Depreciation Method Commercial MACRS (GDS) Residential Rental MACRS (GDS) Comm…" at bounding box center [369, 194] width 617 height 39
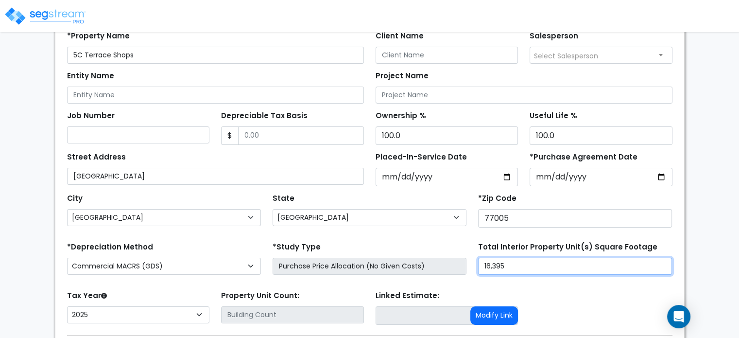
scroll to position [0, 0]
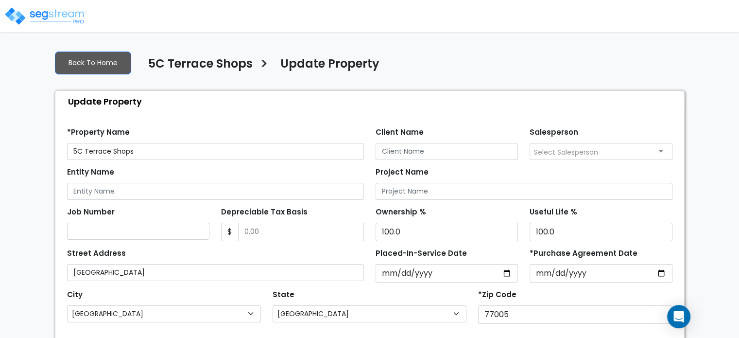
type input "16,395"
click at [264, 231] on input "Depreciable Tax Basis" at bounding box center [301, 232] width 126 height 18
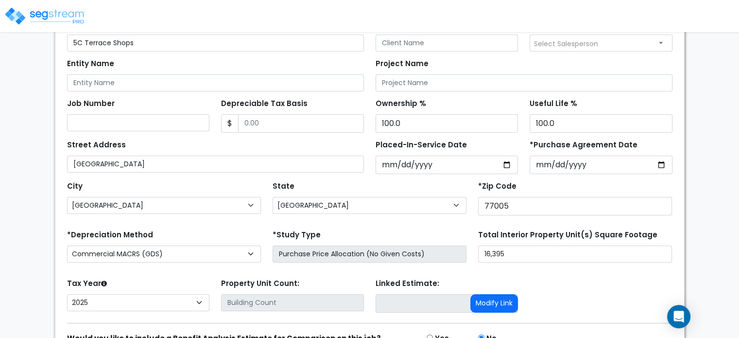
scroll to position [160, 0]
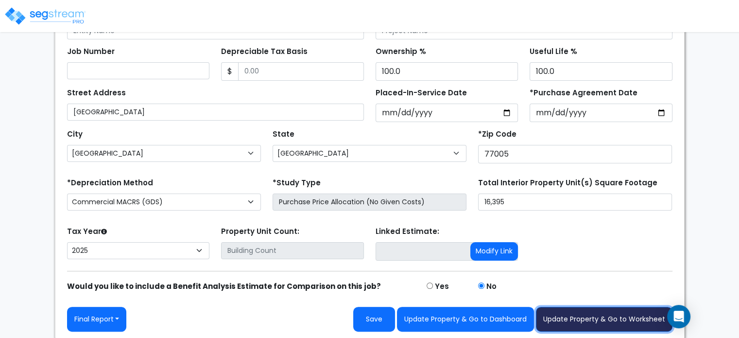
click at [597, 325] on button "Update Property & Go to Worksheet" at bounding box center [604, 319] width 137 height 25
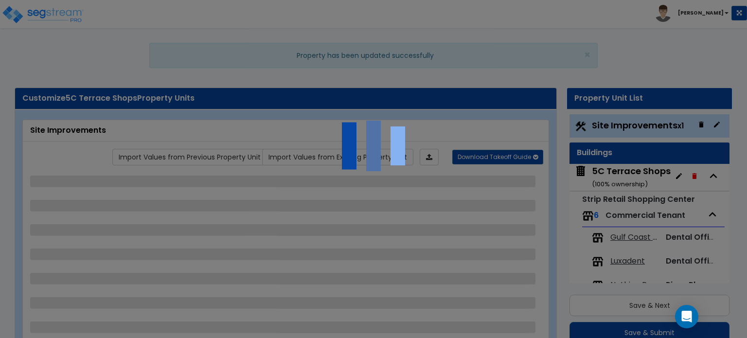
scroll to position [26, 0]
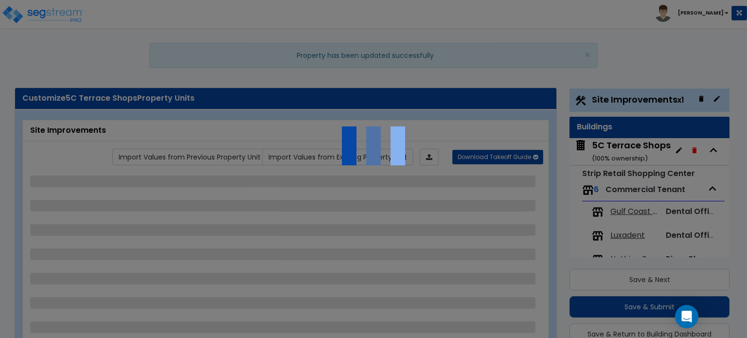
select select "1"
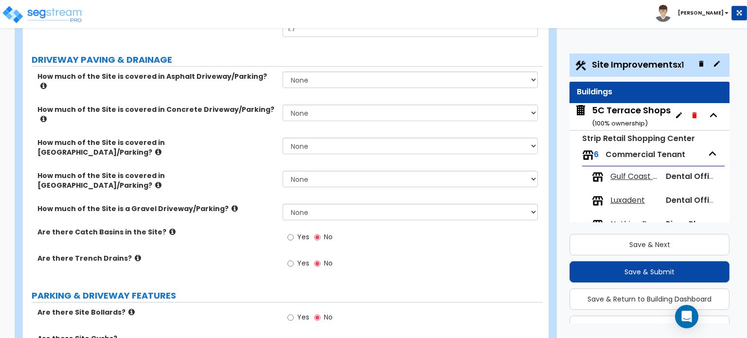
scroll to position [389, 0]
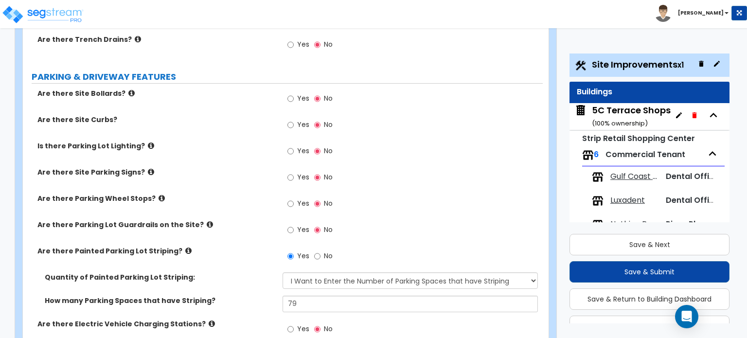
click at [297, 146] on span "Yes" at bounding box center [303, 151] width 12 height 10
click at [294, 146] on input "Yes" at bounding box center [290, 151] width 6 height 11
radio input "true"
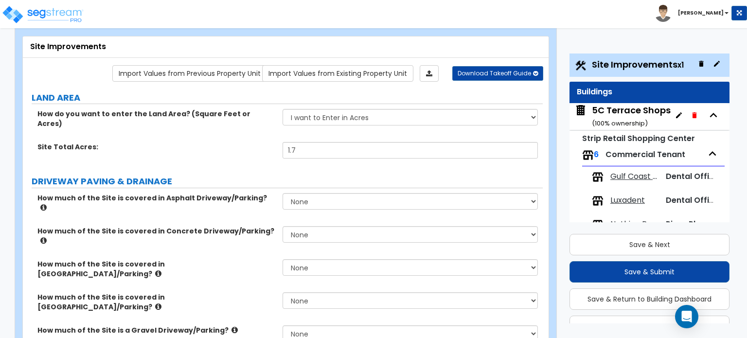
scroll to position [97, 0]
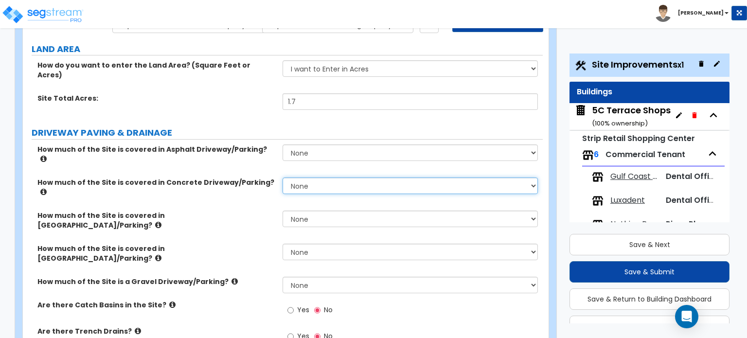
click at [290, 177] on select "None I want to Enter an Approximate Percentage I want to Enter the Square Foota…" at bounding box center [409, 185] width 255 height 17
select select "2"
click at [282, 177] on select "None I want to Enter an Approximate Percentage I want to Enter the Square Foota…" at bounding box center [409, 185] width 255 height 17
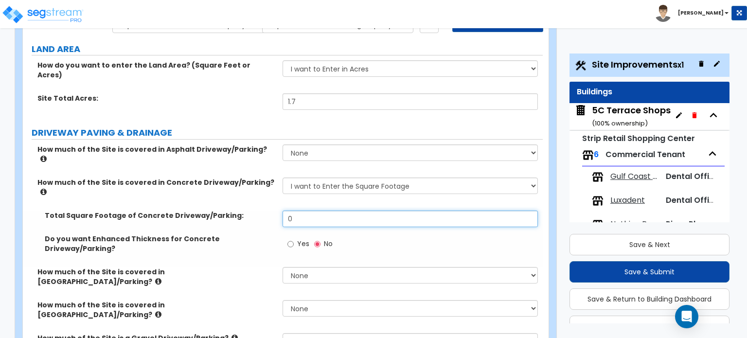
drag, startPoint x: 297, startPoint y: 191, endPoint x: 234, endPoint y: 179, distance: 63.8
click at [257, 210] on div "Total Square Footage of Concrete Driveway/Parking: 0" at bounding box center [283, 221] width 520 height 23
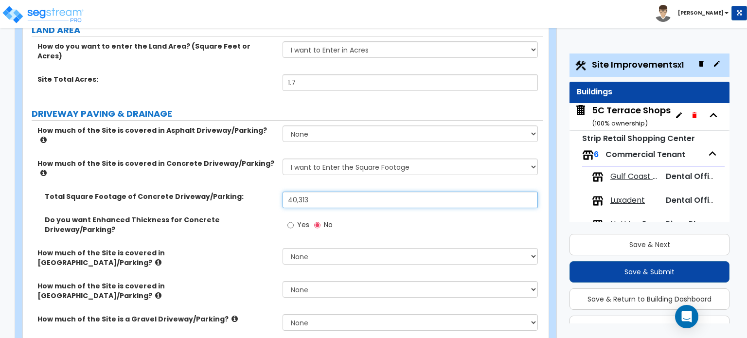
scroll to position [146, 0]
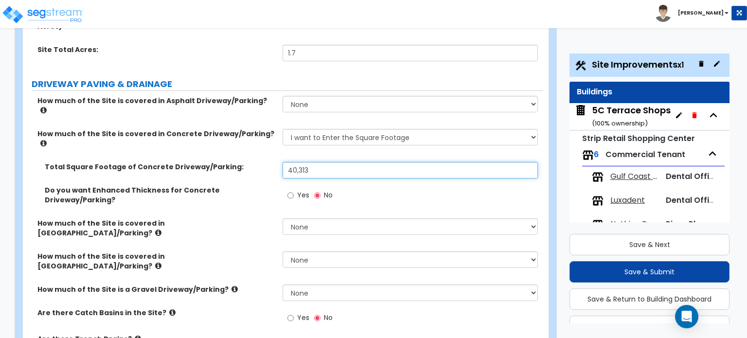
type input "40,313"
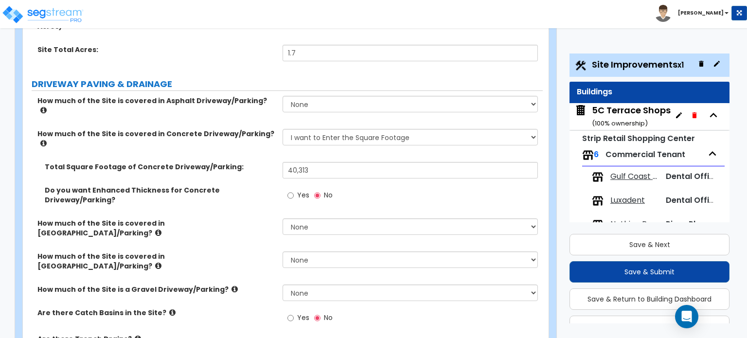
click at [169, 309] on icon at bounding box center [172, 312] width 6 height 7
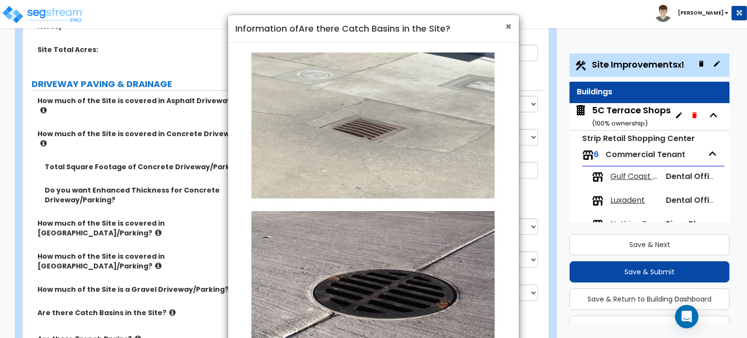
click at [509, 29] on span "×" at bounding box center [508, 26] width 6 height 14
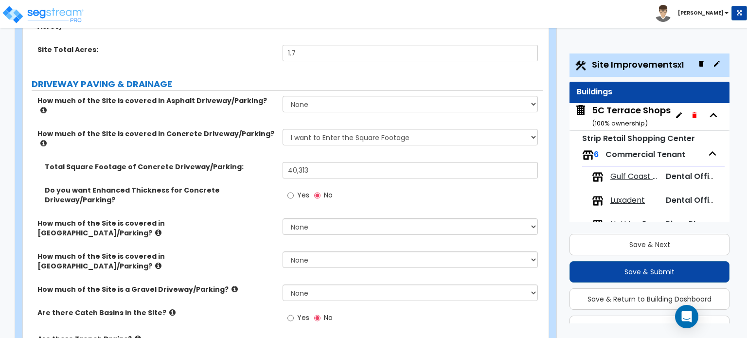
click at [296, 311] on label "Yes" at bounding box center [298, 319] width 22 height 17
click at [294, 313] on input "Yes" at bounding box center [290, 318] width 6 height 11
radio input "true"
drag, startPoint x: 317, startPoint y: 283, endPoint x: 267, endPoint y: 276, distance: 50.7
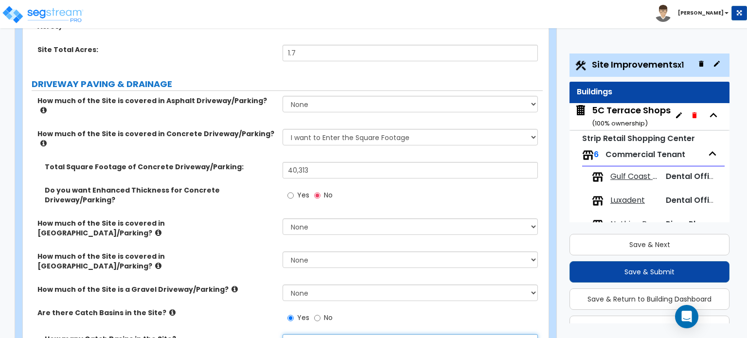
type input "2"
click at [249, 334] on label "How many Catch Basins in the Site?" at bounding box center [160, 339] width 230 height 10
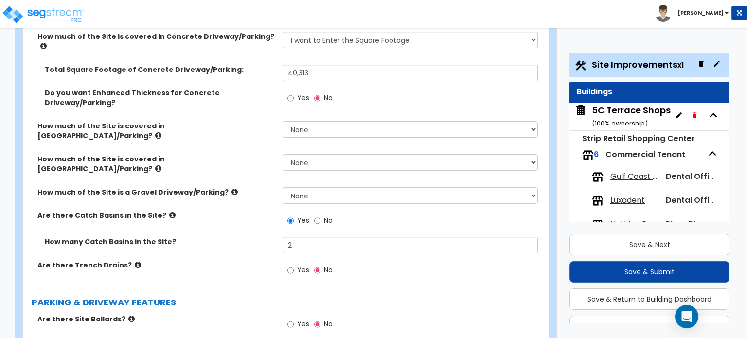
scroll to position [292, 0]
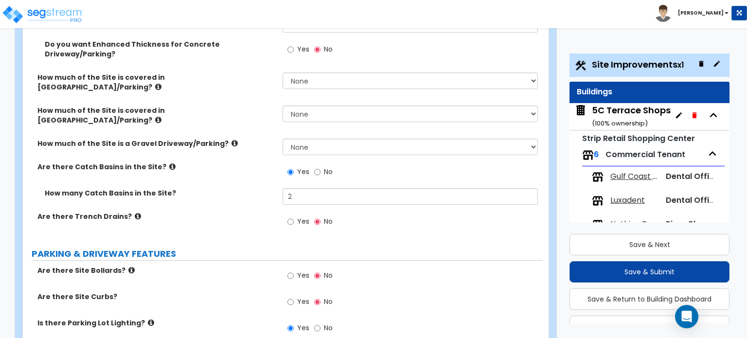
click at [297, 270] on span "Yes" at bounding box center [303, 275] width 12 height 10
click at [294, 270] on input "Yes" at bounding box center [290, 275] width 6 height 11
radio input "true"
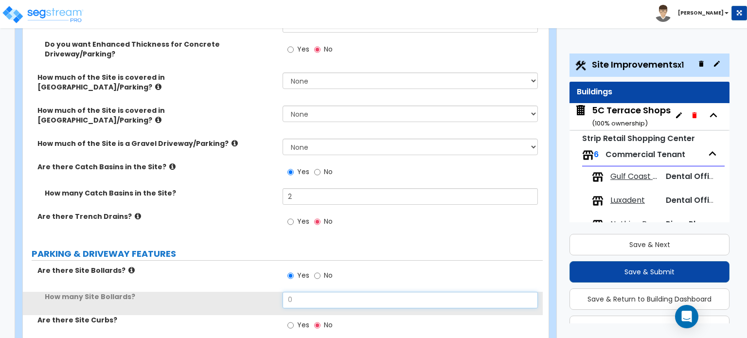
drag, startPoint x: 309, startPoint y: 243, endPoint x: 249, endPoint y: 247, distance: 60.5
click at [252, 292] on div "How many Site Bollards? 0" at bounding box center [283, 303] width 520 height 23
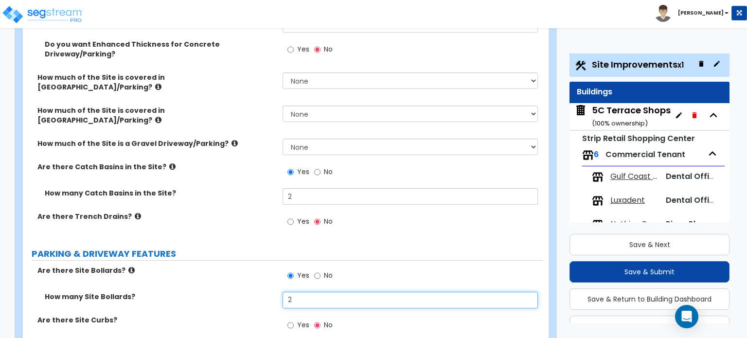
type input "2"
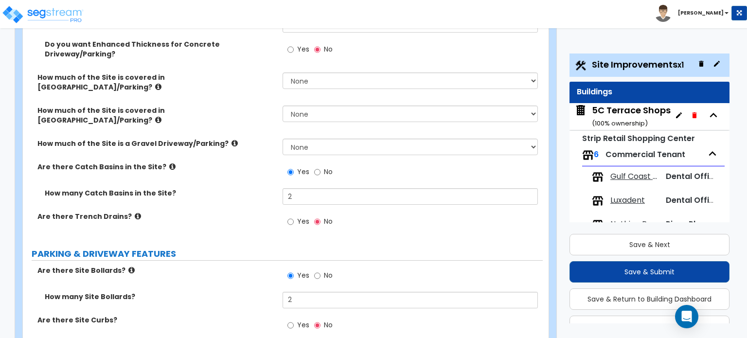
click at [240, 292] on div "How many Site Bollards? 2" at bounding box center [283, 303] width 520 height 23
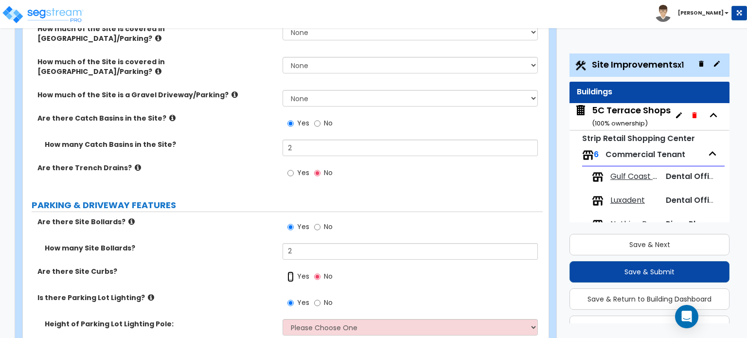
click at [291, 271] on input "Yes" at bounding box center [290, 276] width 6 height 11
radio input "true"
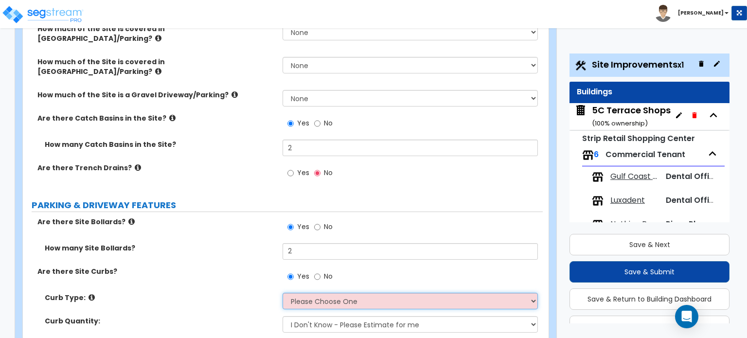
click at [301, 293] on select "Please Choose One Curb (Only) Curb & Gutter Asphalt Berm" at bounding box center [409, 301] width 255 height 17
select select "1"
click at [282, 293] on select "Please Choose One Curb (Only) Curb & Gutter Asphalt Berm" at bounding box center [409, 301] width 255 height 17
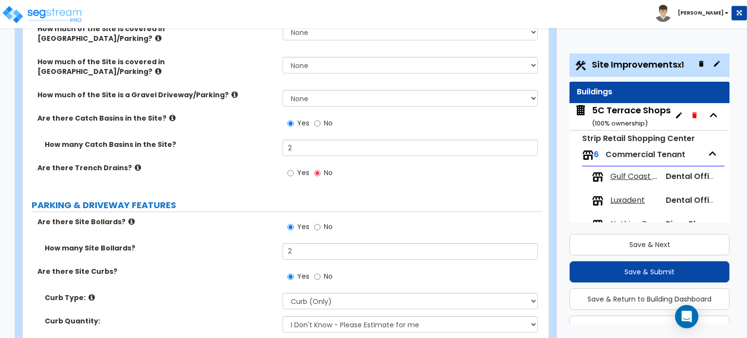
click at [205, 293] on div "Curb Type: Please Choose One Curb (Only) Curb & Gutter Asphalt Berm" at bounding box center [283, 304] width 520 height 23
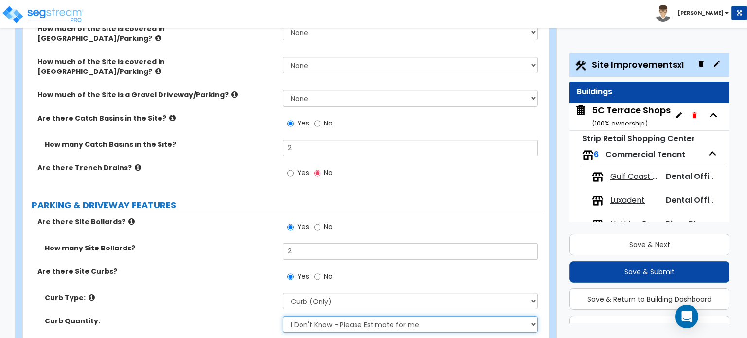
click at [313, 316] on select "I Don't Know - Please Estimate for me I want to Enter the Linear Footage" at bounding box center [409, 324] width 255 height 17
select select "1"
click at [282, 316] on select "I Don't Know - Please Estimate for me I want to Enter the Linear Footage" at bounding box center [409, 324] width 255 height 17
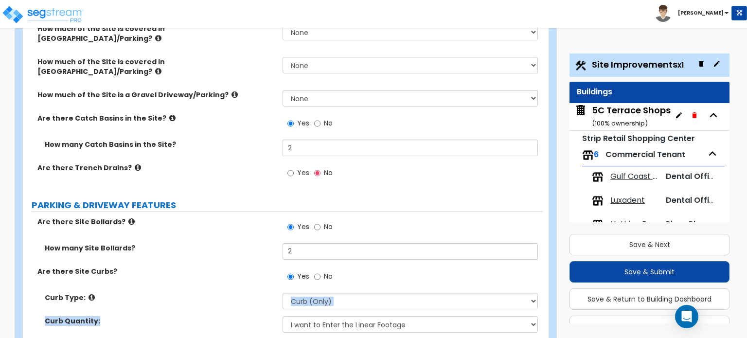
drag, startPoint x: 182, startPoint y: 280, endPoint x: 194, endPoint y: 236, distance: 45.9
click at [194, 293] on div "Curb Type: Please Choose One Curb (Only) Curb & Gutter Asphalt Berm Curb Quanti…" at bounding box center [282, 328] width 505 height 70
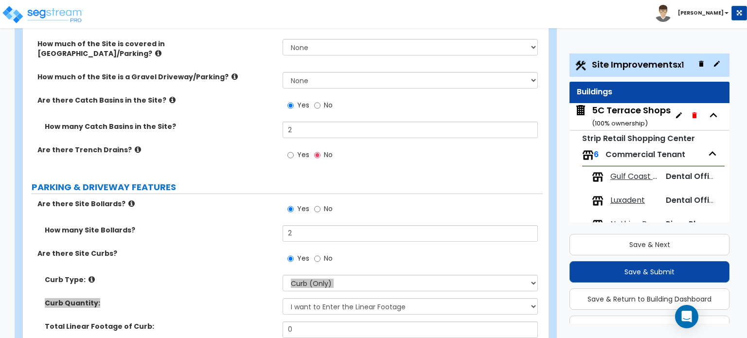
scroll to position [389, 0]
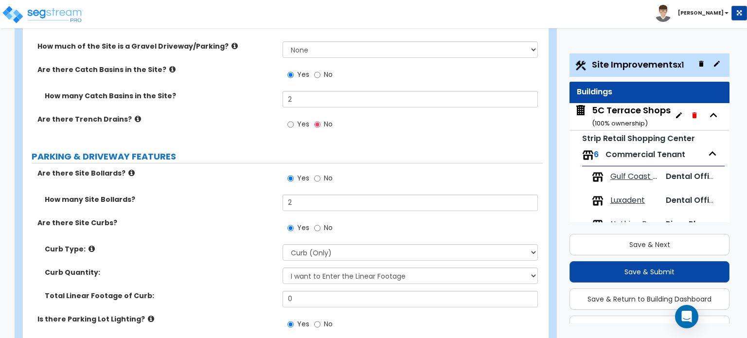
click at [226, 218] on div "Are there Site Curbs? Yes No" at bounding box center [283, 231] width 520 height 26
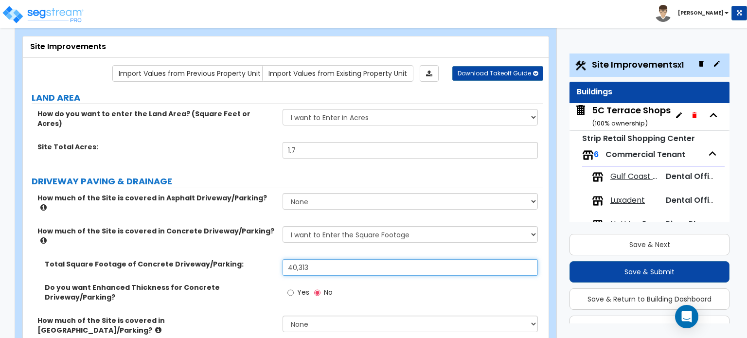
click at [327, 259] on input "40,313" at bounding box center [409, 267] width 255 height 17
drag, startPoint x: 318, startPoint y: 239, endPoint x: 259, endPoint y: 227, distance: 60.4
click at [259, 227] on div "How much of the Site is covered in Asphalt Driveway/Parking? None I want to Ent…" at bounding box center [282, 337] width 505 height 288
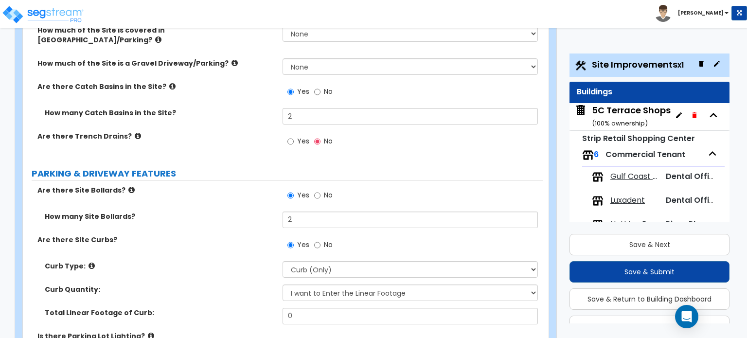
scroll to position [389, 0]
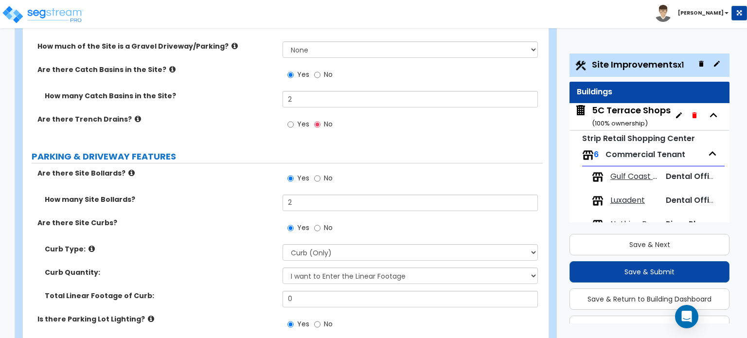
type input "42,820"
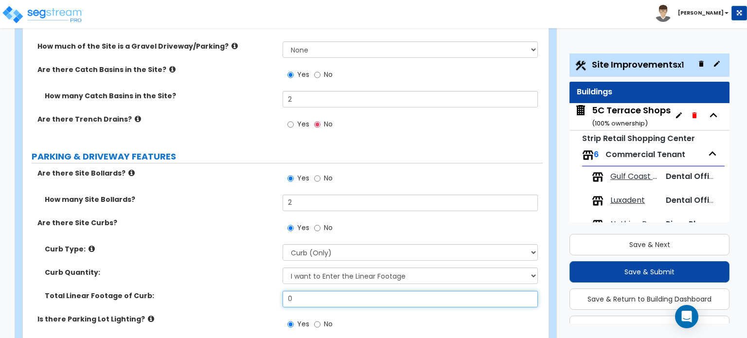
drag, startPoint x: 340, startPoint y: 242, endPoint x: 264, endPoint y: 246, distance: 76.0
click at [270, 291] on div "Total Linear Footage of Curb: 0" at bounding box center [283, 302] width 520 height 23
click at [308, 291] on input "0" at bounding box center [409, 299] width 255 height 17
drag, startPoint x: 307, startPoint y: 245, endPoint x: 256, endPoint y: 245, distance: 51.5
click at [257, 291] on div "Total Linear Footage of Curb: 0" at bounding box center [283, 302] width 520 height 23
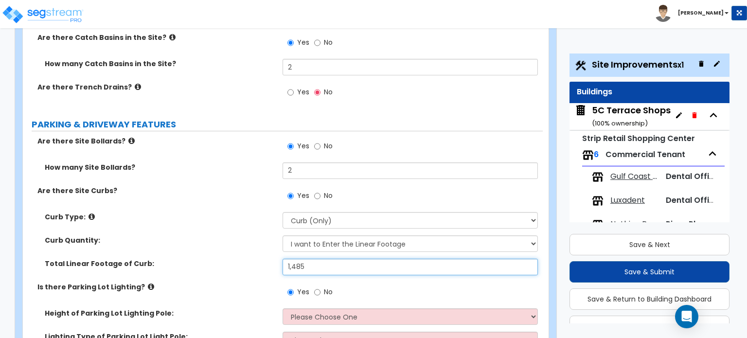
scroll to position [437, 0]
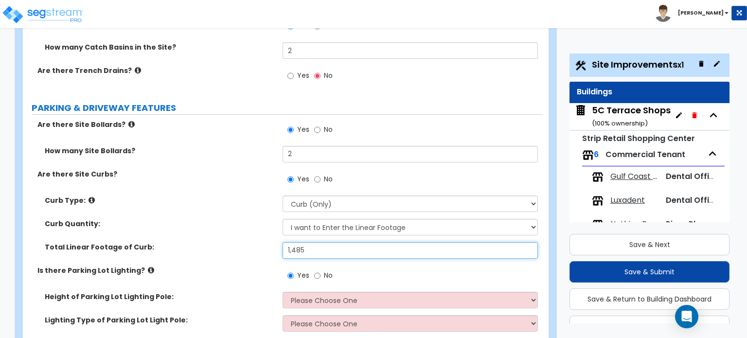
type input "1,485"
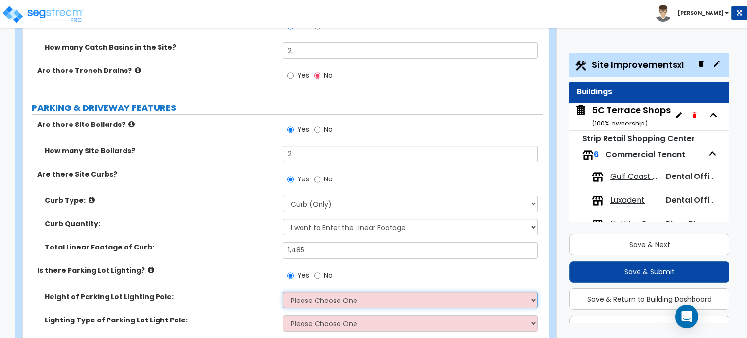
click at [340, 292] on select "Please Choose One 20' high 30' high 40' high" at bounding box center [409, 300] width 255 height 17
select select "1"
click at [282, 292] on select "Please Choose One 20' high 30' high 40' high" at bounding box center [409, 300] width 255 height 17
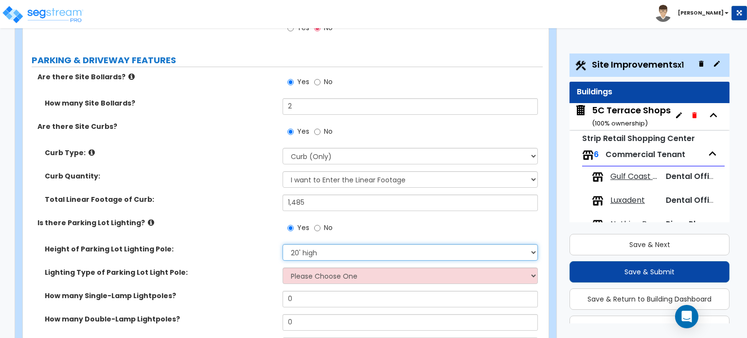
scroll to position [535, 0]
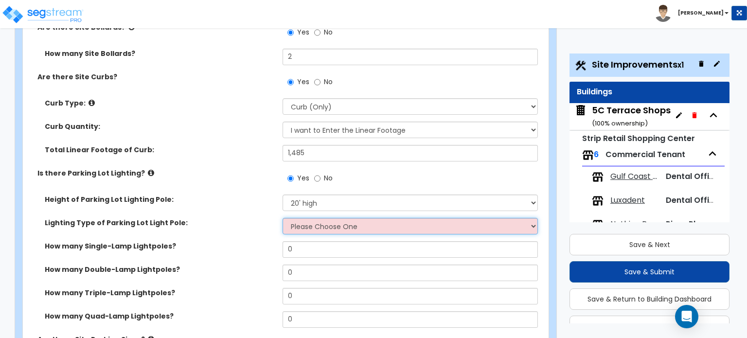
click at [331, 218] on select "Please Choose One LED Metal Halide High Pressure Sodium Please Choose for me" at bounding box center [409, 226] width 255 height 17
select select "1"
click at [282, 218] on select "Please Choose One LED Metal Halide High Pressure Sodium Please Choose for me" at bounding box center [409, 226] width 255 height 17
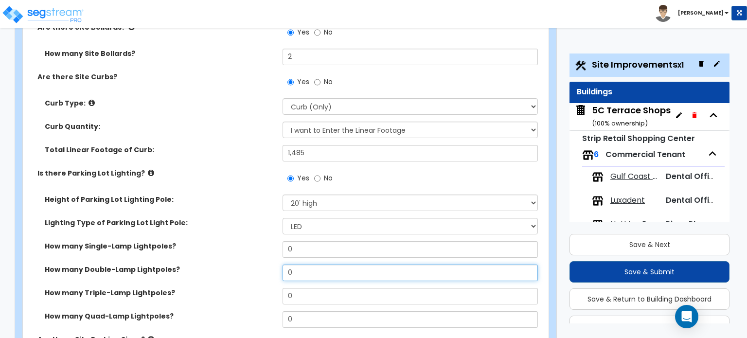
drag, startPoint x: 310, startPoint y: 217, endPoint x: 267, endPoint y: 213, distance: 42.5
click at [272, 264] on div "How many Double-Lamp Lightpoles? 0" at bounding box center [283, 275] width 520 height 23
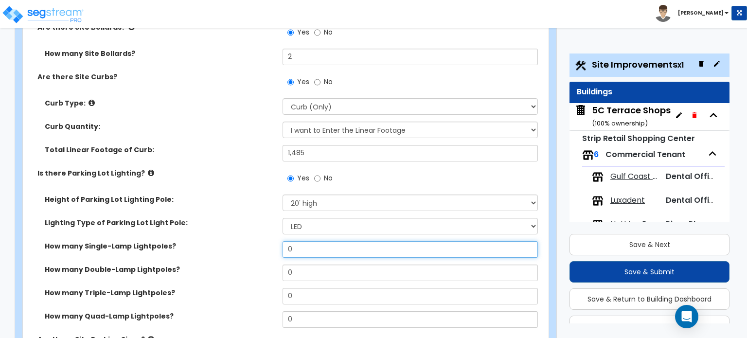
drag, startPoint x: 311, startPoint y: 193, endPoint x: 262, endPoint y: 190, distance: 48.2
click at [262, 241] on div "How many Single-Lamp Lightpoles? 0" at bounding box center [283, 252] width 520 height 23
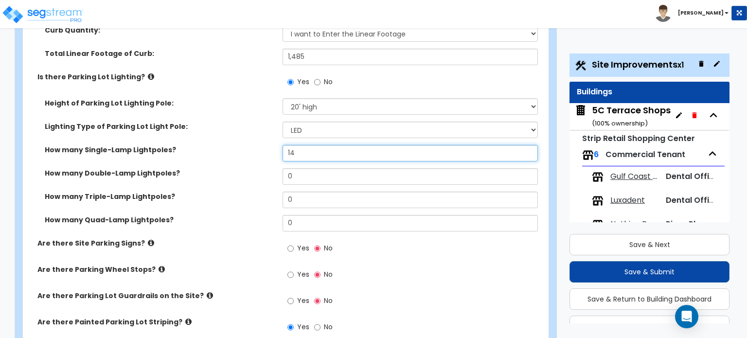
scroll to position [632, 0]
type input "14"
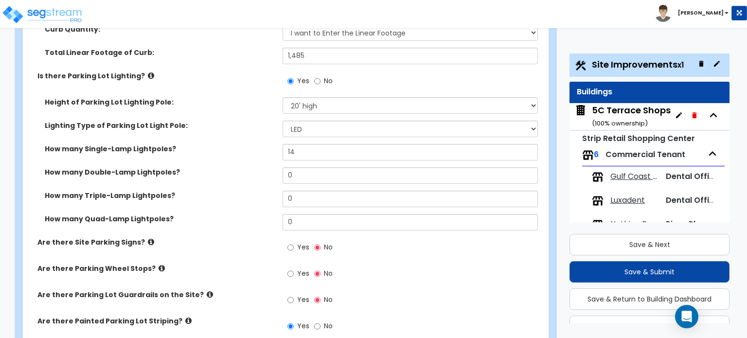
click at [295, 240] on label "Yes" at bounding box center [298, 248] width 22 height 17
click at [294, 242] on input "Yes" at bounding box center [290, 247] width 6 height 11
radio input "true"
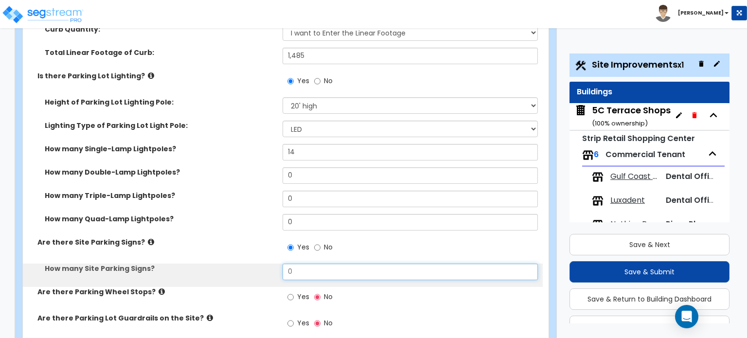
drag, startPoint x: 321, startPoint y: 212, endPoint x: 252, endPoint y: 208, distance: 68.7
click at [256, 263] on div "How many Site Parking Signs? 0" at bounding box center [283, 274] width 520 height 23
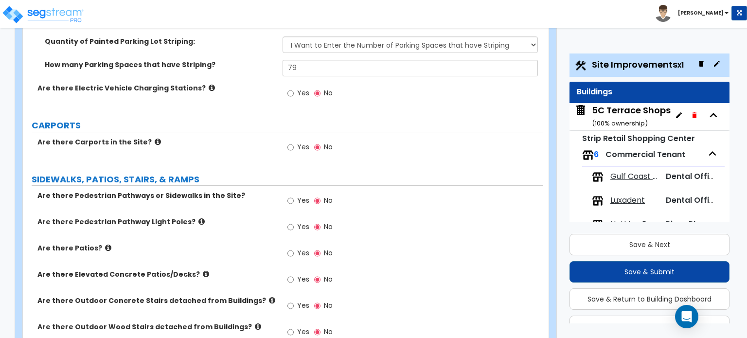
scroll to position [972, 0]
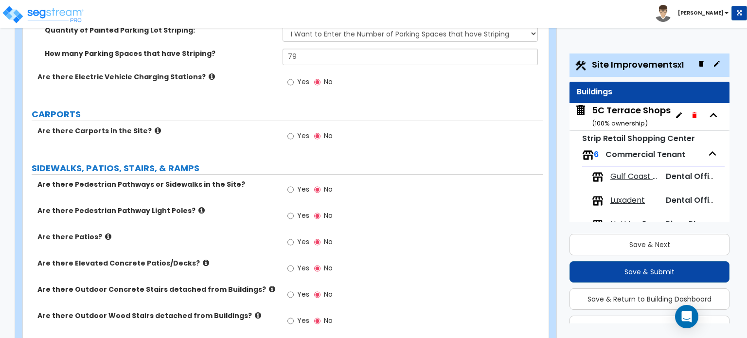
type input "22"
click at [105, 233] on icon at bounding box center [108, 236] width 6 height 7
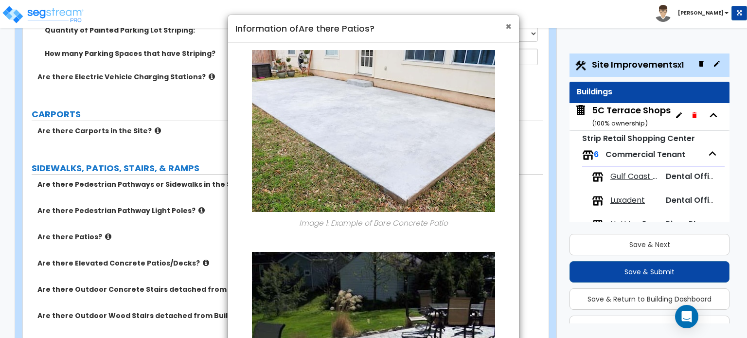
click at [511, 27] on span "×" at bounding box center [508, 26] width 6 height 14
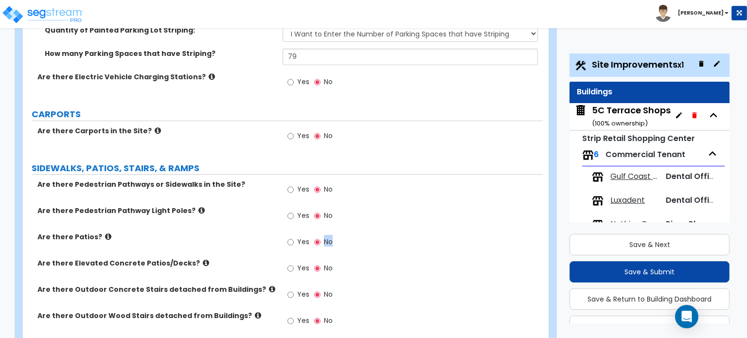
drag, startPoint x: 358, startPoint y: 195, endPoint x: 434, endPoint y: 186, distance: 76.4
click at [434, 232] on div "Yes No" at bounding box center [412, 245] width 260 height 26
click at [297, 237] on span "Yes" at bounding box center [303, 242] width 12 height 10
click at [294, 237] on input "Yes" at bounding box center [290, 242] width 6 height 11
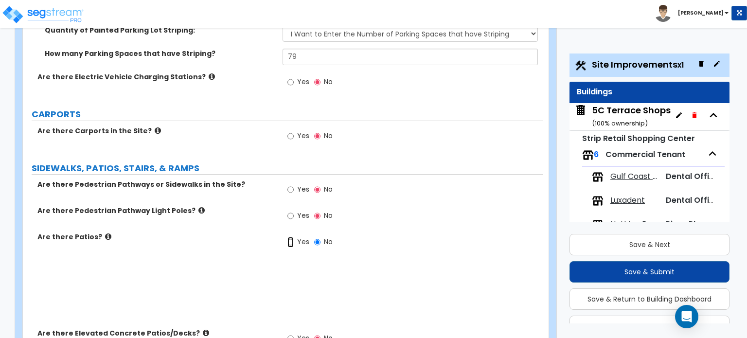
radio input "true"
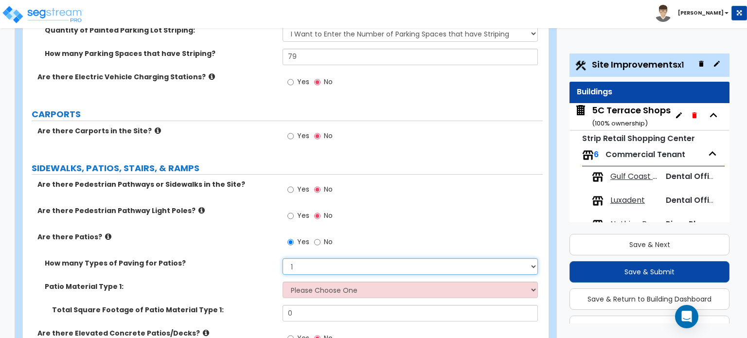
click at [309, 258] on select "1 2 3 4" at bounding box center [409, 266] width 255 height 17
drag, startPoint x: 305, startPoint y: 223, endPoint x: 304, endPoint y: 229, distance: 6.0
click at [305, 258] on div "How many Types of Paving for Patios? 1 2 3 4" at bounding box center [283, 269] width 520 height 23
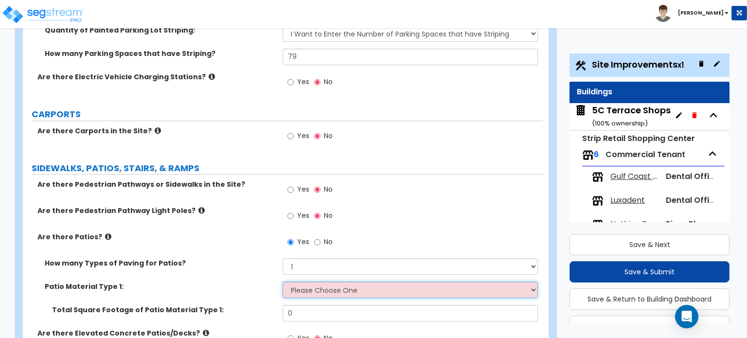
click at [304, 281] on select "Please Choose One Bare Concrete Stamped Concrete Brick Pavers Stone Pavers Tile…" at bounding box center [409, 289] width 255 height 17
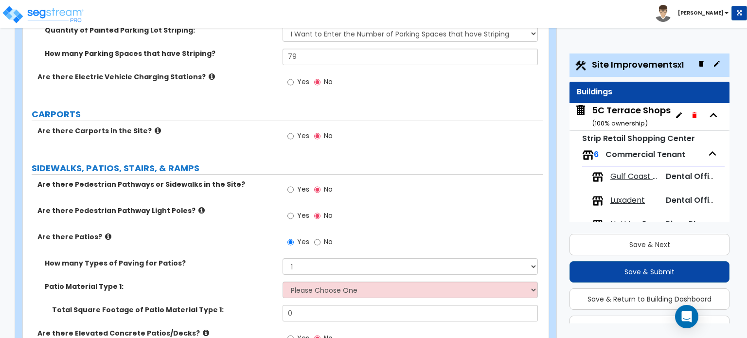
click at [105, 233] on icon at bounding box center [108, 236] width 6 height 7
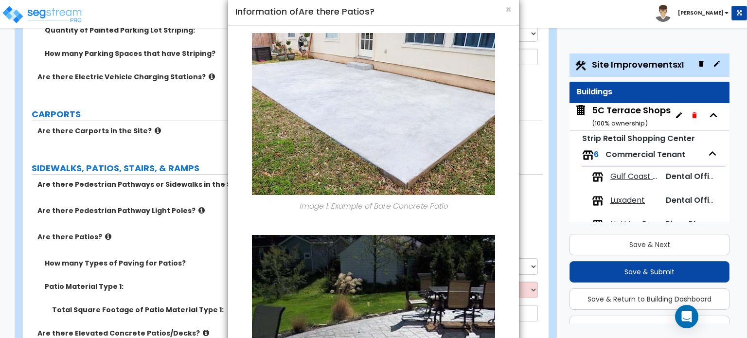
scroll to position [0, 0]
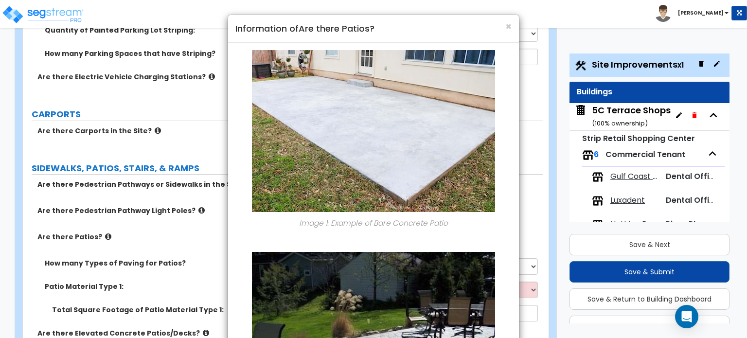
click at [512, 26] on div "× Information of Are there Patios?" at bounding box center [373, 29] width 291 height 28
click at [512, 24] on div "× Information of Are there Patios?" at bounding box center [373, 29] width 291 height 28
click at [506, 27] on span "×" at bounding box center [508, 26] width 6 height 14
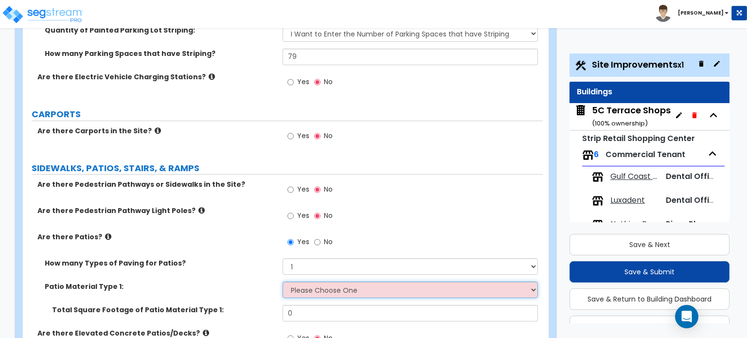
click at [311, 281] on select "Please Choose One Bare Concrete Stamped Concrete Brick Pavers Stone Pavers Tile…" at bounding box center [409, 289] width 255 height 17
select select "1"
click at [282, 281] on select "Please Choose One Bare Concrete Stamped Concrete Brick Pavers Stone Pavers Tile…" at bounding box center [409, 289] width 255 height 17
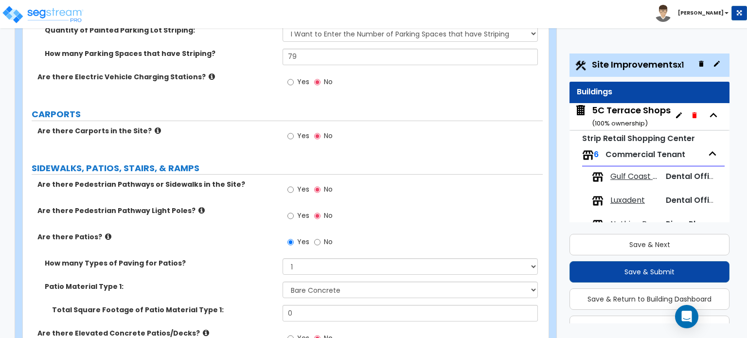
drag, startPoint x: 304, startPoint y: 248, endPoint x: 274, endPoint y: 248, distance: 30.1
click at [274, 281] on div "Patio Material Type 1: Please Choose One Bare Concrete Stamped Concrete Brick P…" at bounding box center [283, 292] width 520 height 23
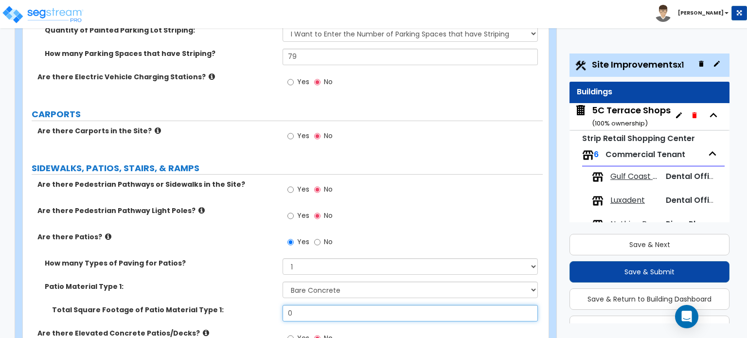
click at [294, 305] on input "0" at bounding box center [409, 313] width 255 height 17
drag, startPoint x: 300, startPoint y: 258, endPoint x: 271, endPoint y: 258, distance: 28.7
click at [276, 305] on div "Total Square Footage of Patio Material Type 1: 0" at bounding box center [283, 316] width 520 height 23
type input "3,367"
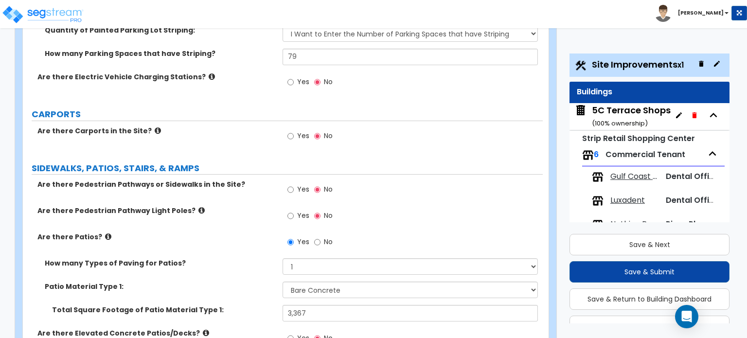
click at [275, 305] on label "Total Square Footage of Patio Material Type 1:" at bounding box center [163, 310] width 223 height 10
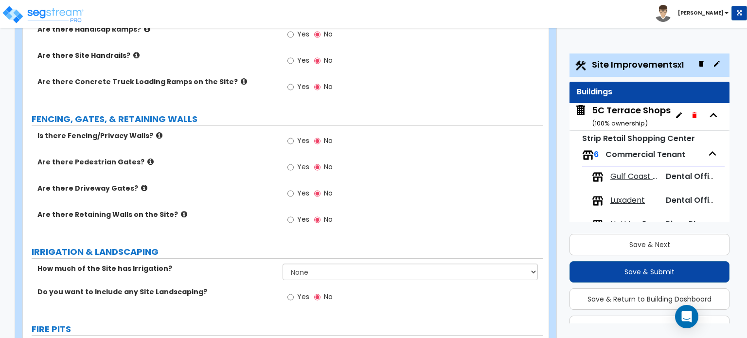
scroll to position [1361, 0]
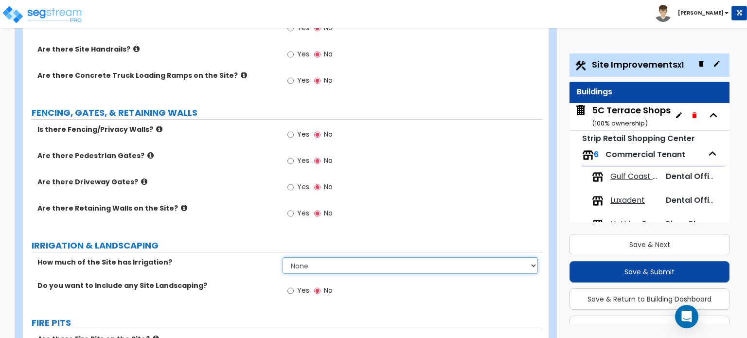
click at [306, 257] on select "None I want to Enter an Approximate Percentage I want to Enter the Square Foota…" at bounding box center [409, 265] width 255 height 17
click at [282, 257] on select "None I want to Enter an Approximate Percentage I want to Enter the Square Foota…" at bounding box center [409, 265] width 255 height 17
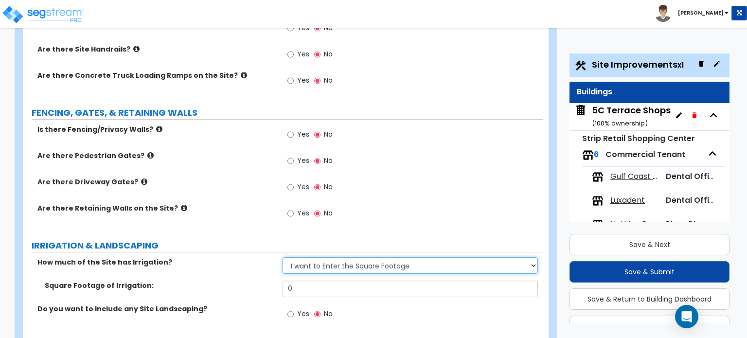
click at [318, 257] on select "None I want to Enter an Approximate Percentage I want to Enter the Square Foota…" at bounding box center [409, 265] width 255 height 17
select select "1"
click at [282, 257] on select "None I want to Enter an Approximate Percentage I want to Enter the Square Foota…" at bounding box center [409, 265] width 255 height 17
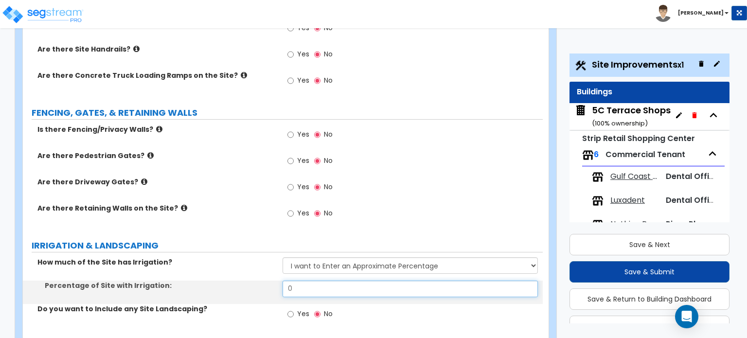
drag, startPoint x: 283, startPoint y: 234, endPoint x: 256, endPoint y: 231, distance: 27.4
click at [276, 280] on div "Percentage of Site with Irrigation: 0" at bounding box center [283, 291] width 520 height 23
type input "10"
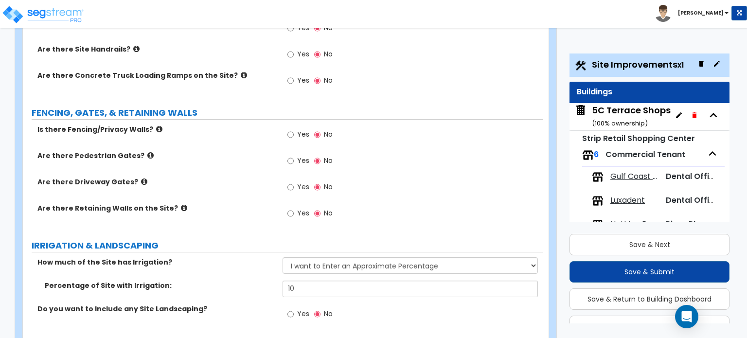
click at [255, 257] on div "How much of the Site has Irrigation? None I want to Enter an Approximate Percen…" at bounding box center [283, 268] width 520 height 23
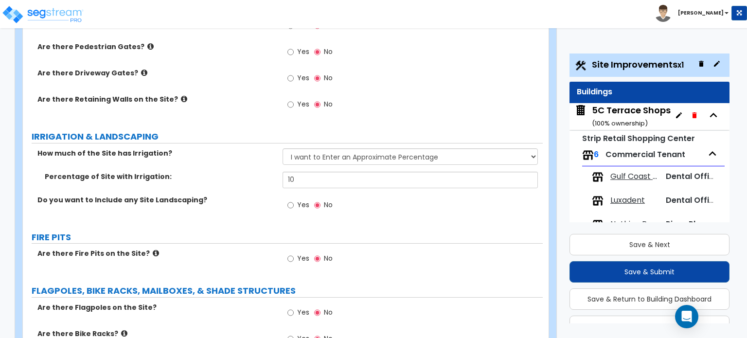
scroll to position [1556, 0]
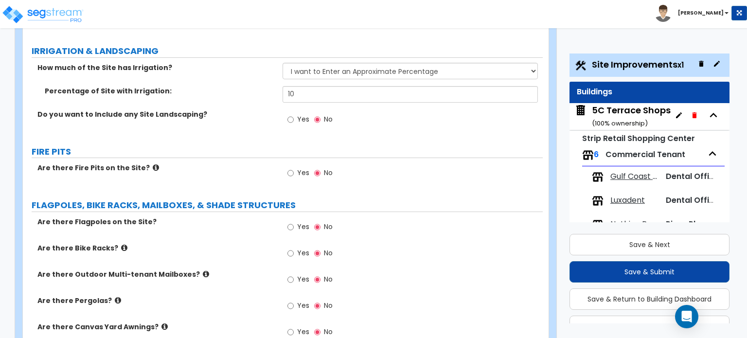
click at [302, 248] on span "Yes" at bounding box center [303, 253] width 12 height 10
click at [294, 248] on input "Yes" at bounding box center [290, 253] width 6 height 11
radio input "true"
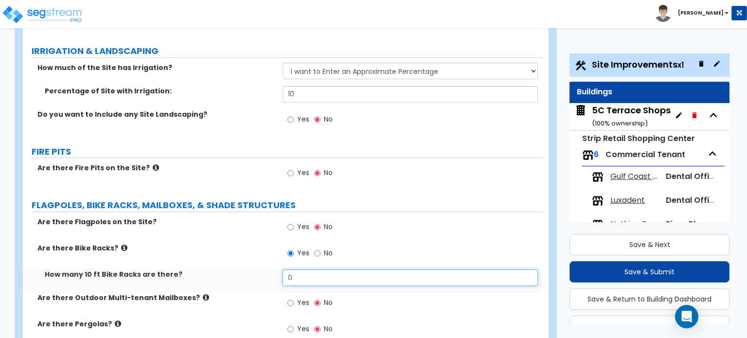
drag, startPoint x: 309, startPoint y: 222, endPoint x: 262, endPoint y: 219, distance: 46.3
click at [270, 269] on div "How many 10 ft Bike Racks are there? 0" at bounding box center [283, 280] width 520 height 23
type input "1"
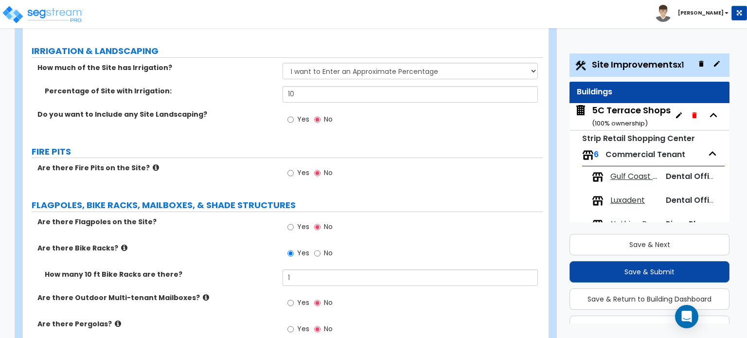
click at [258, 269] on label "How many 10 ft Bike Racks are there?" at bounding box center [160, 274] width 230 height 10
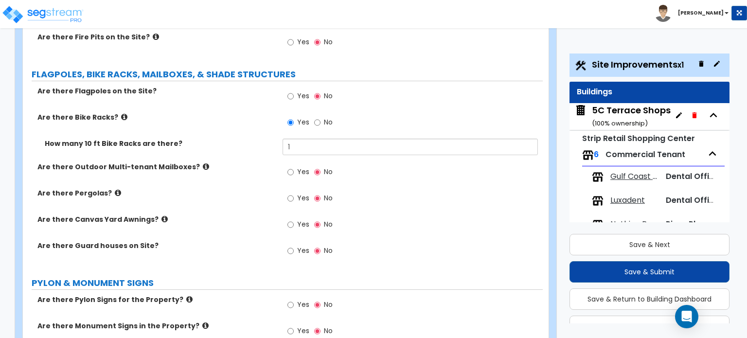
scroll to position [1701, 0]
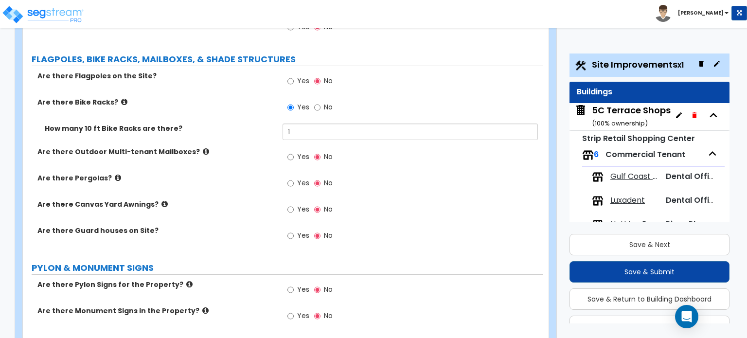
click at [297, 309] on label "Yes" at bounding box center [298, 317] width 22 height 17
click at [294, 311] on input "Yes" at bounding box center [290, 316] width 6 height 11
radio input "true"
drag, startPoint x: 299, startPoint y: 278, endPoint x: 311, endPoint y: 288, distance: 15.1
click at [300, 332] on select "Please Choose One 1 2 3" at bounding box center [409, 340] width 255 height 17
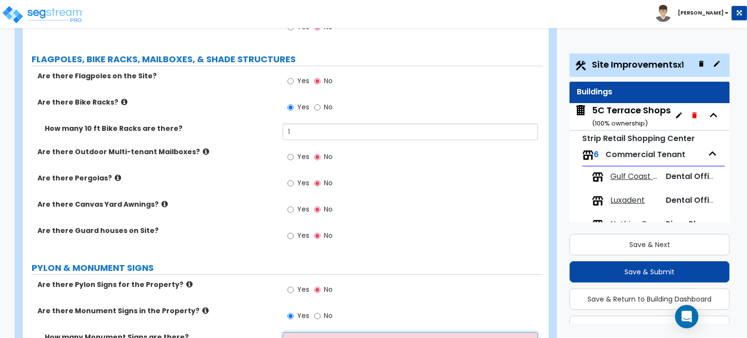
select select "1"
click at [282, 332] on select "Please Choose One 1 2 3" at bounding box center [409, 340] width 255 height 17
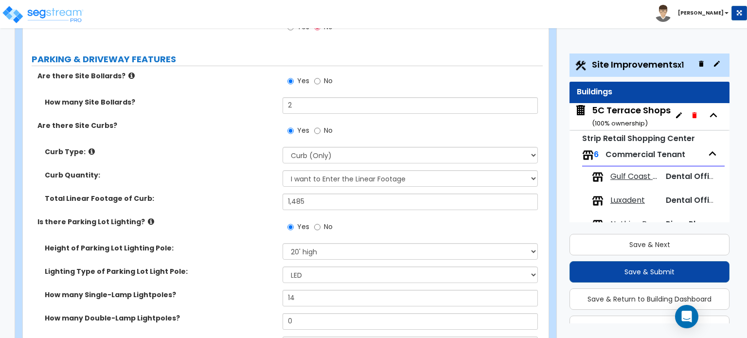
scroll to position [437, 0]
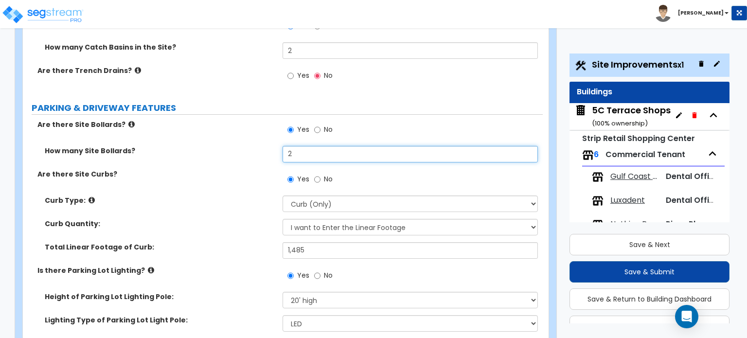
drag, startPoint x: 288, startPoint y: 103, endPoint x: 292, endPoint y: 99, distance: 5.5
click at [288, 146] on input "2" at bounding box center [409, 154] width 255 height 17
drag, startPoint x: 292, startPoint y: 99, endPoint x: 271, endPoint y: 99, distance: 20.9
click at [271, 146] on div "How many Site Bollards? 2" at bounding box center [283, 157] width 520 height 23
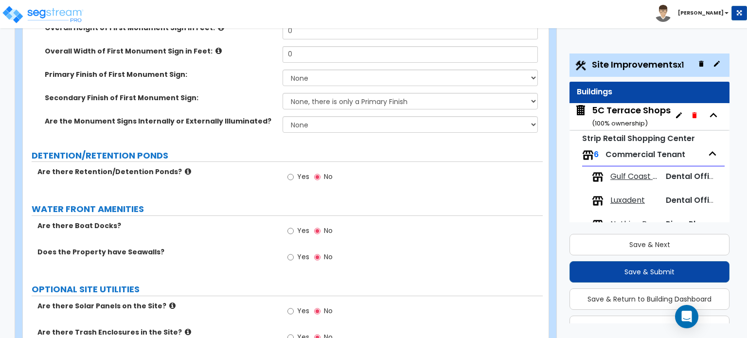
scroll to position [2015, 0]
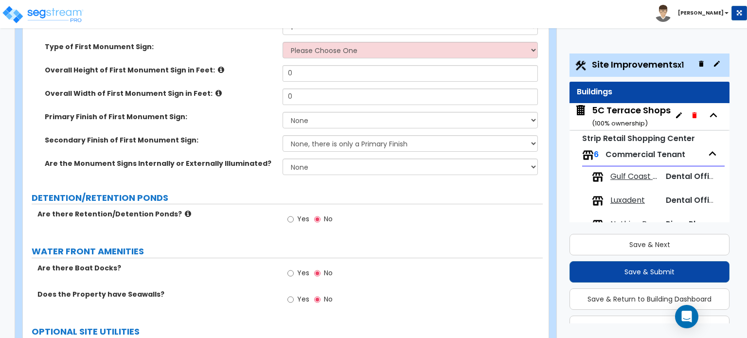
type input "3"
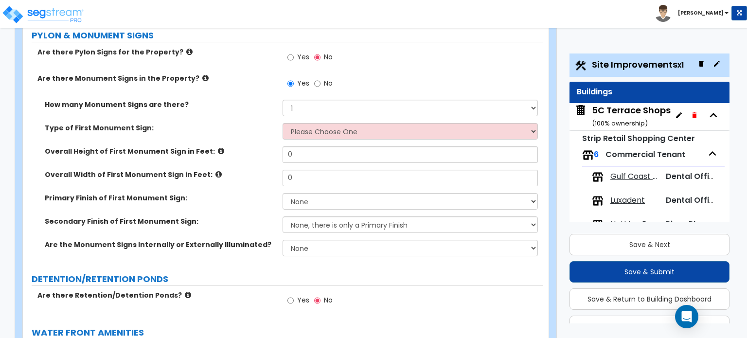
scroll to position [1820, 0]
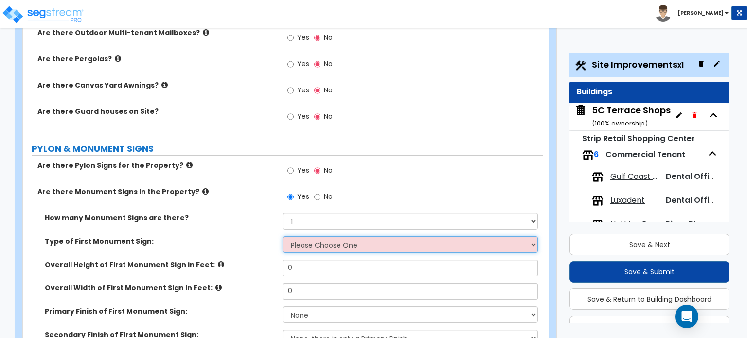
click at [300, 236] on select "Please Choose One Flat Signboard on top of a Base Flat Signboard attached to a …" at bounding box center [409, 244] width 255 height 17
select select "2"
click at [282, 236] on select "Please Choose One Flat Signboard on top of a Base Flat Signboard attached to a …" at bounding box center [409, 244] width 255 height 17
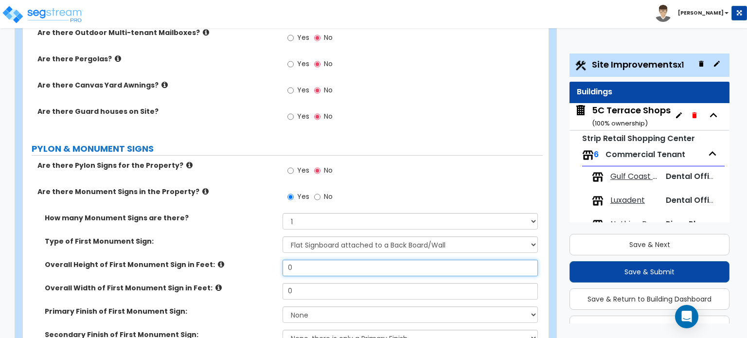
drag, startPoint x: 336, startPoint y: 208, endPoint x: 257, endPoint y: 212, distance: 79.8
click at [257, 260] on div "Overall Height of First Monument Sign in Feet: 0" at bounding box center [283, 271] width 520 height 23
type input "10"
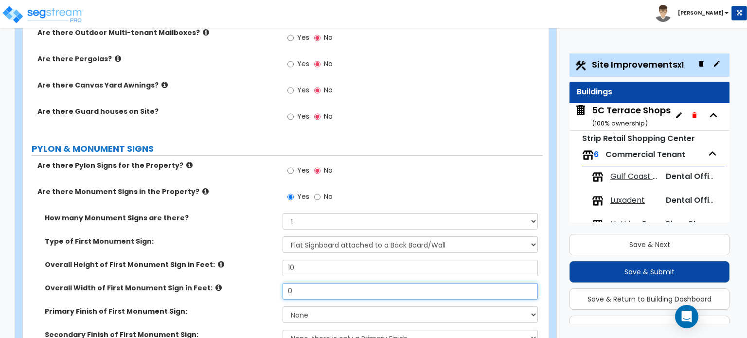
drag, startPoint x: 278, startPoint y: 233, endPoint x: 264, endPoint y: 232, distance: 13.6
click at [267, 283] on div "Overall Width of First Monument Sign in Feet: 0" at bounding box center [283, 294] width 520 height 23
type input "14"
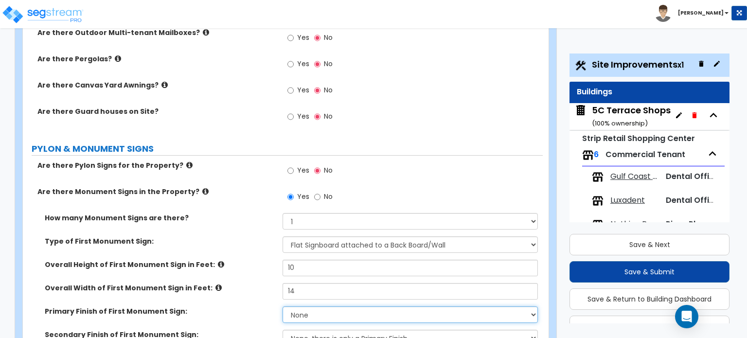
click at [343, 306] on select "None Paint/Stucco Finish Brick Finish Stone Finish Metal Composite Finish Vinyl…" at bounding box center [409, 314] width 255 height 17
select select "2"
click at [282, 306] on select "None Paint/Stucco Finish Brick Finish Stone Finish Metal Composite Finish Vinyl…" at bounding box center [409, 314] width 255 height 17
click at [316, 330] on select "None, there is only a Primary Finish Paint/Stucco Finish Brick Finish Stone Fin…" at bounding box center [409, 338] width 255 height 17
select select "4"
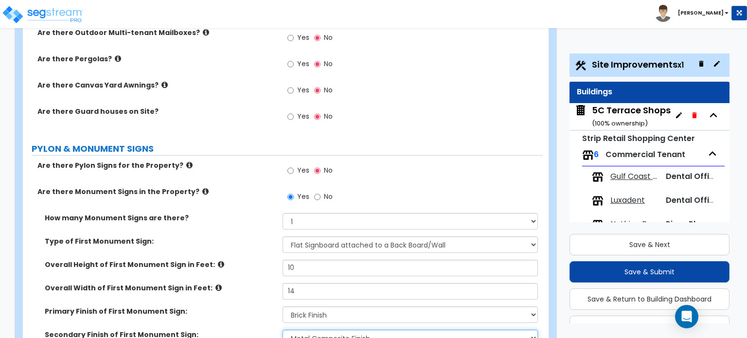
click at [282, 330] on select "None, there is only a Primary Finish Paint/Stucco Finish Brick Finish Stone Fin…" at bounding box center [409, 338] width 255 height 17
click at [233, 306] on label "Primary Finish of First Monument Sign:" at bounding box center [160, 311] width 230 height 10
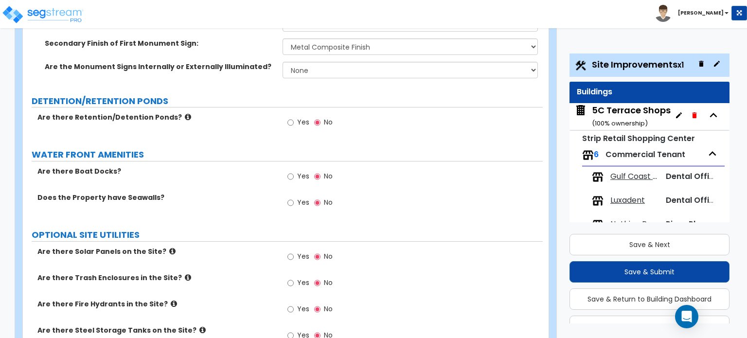
scroll to position [2112, 0]
click at [295, 275] on label "Yes" at bounding box center [298, 283] width 22 height 17
click at [294, 277] on input "Yes" at bounding box center [290, 282] width 6 height 11
radio input "true"
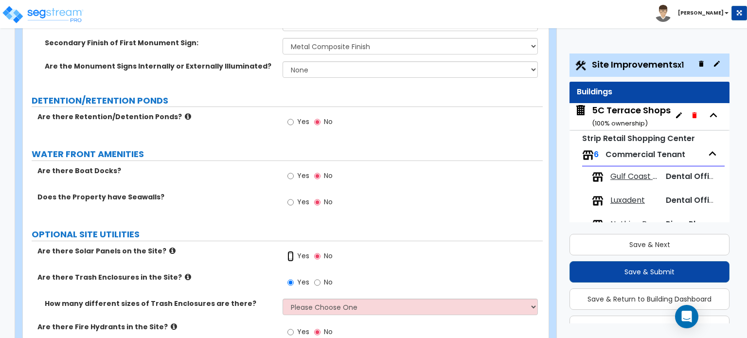
click at [292, 251] on input "Yes" at bounding box center [290, 256] width 6 height 11
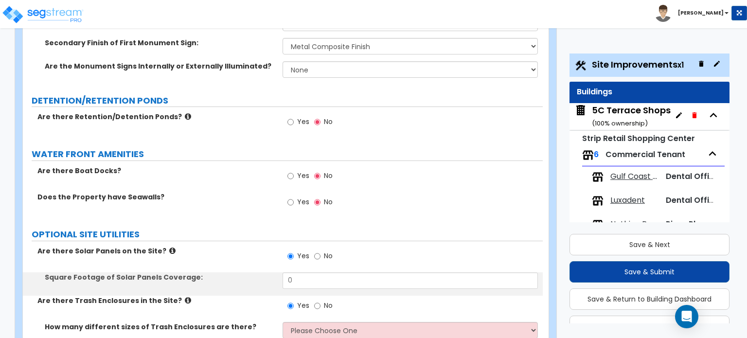
click at [327, 251] on span "No" at bounding box center [328, 256] width 9 height 10
click at [320, 251] on input "No" at bounding box center [317, 256] width 6 height 11
radio input "false"
radio input "true"
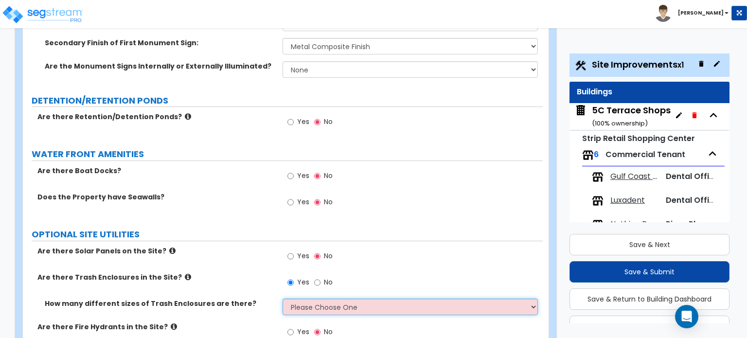
click at [313, 298] on select "Please Choose One 1 2 3" at bounding box center [409, 306] width 255 height 17
select select "1"
click at [282, 298] on select "Please Choose One 1 2 3" at bounding box center [409, 306] width 255 height 17
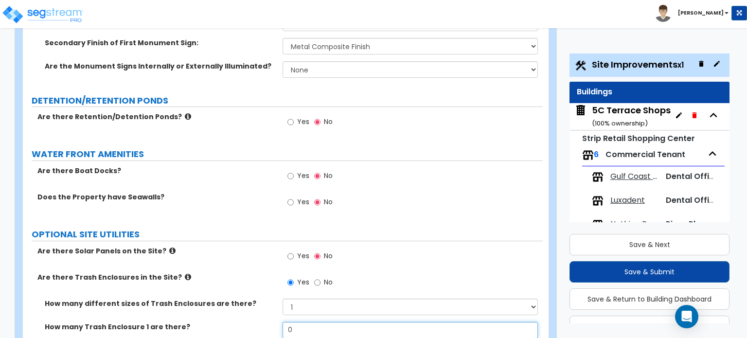
drag, startPoint x: 303, startPoint y: 274, endPoint x: 264, endPoint y: 267, distance: 40.0
click at [264, 322] on div "How many Trash Enclosure 1 are there? 0" at bounding box center [283, 333] width 520 height 23
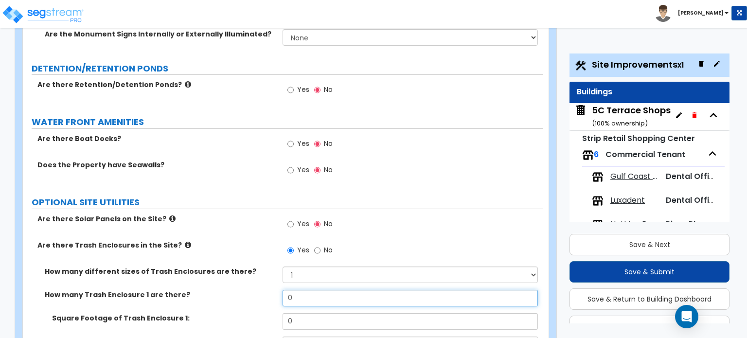
scroll to position [2161, 0]
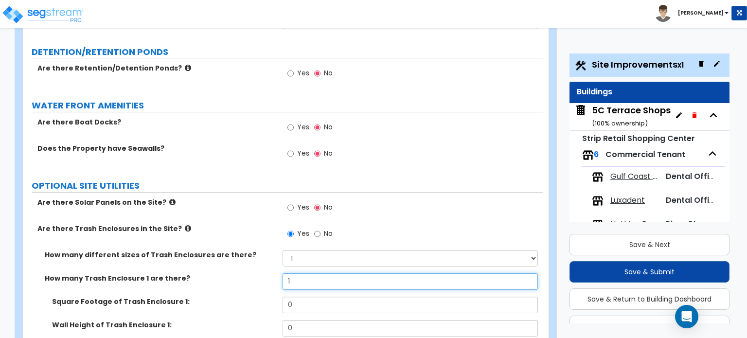
type input "1"
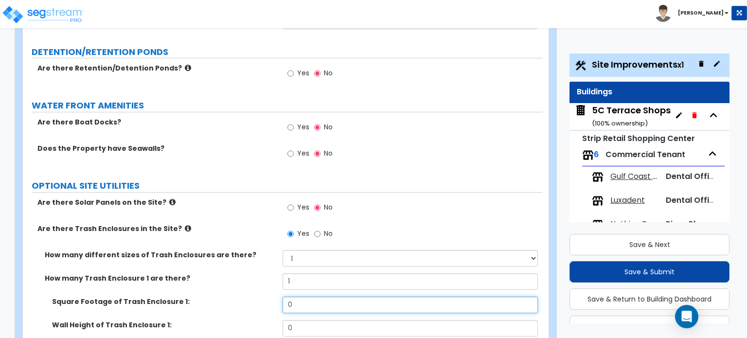
drag, startPoint x: 303, startPoint y: 249, endPoint x: 239, endPoint y: 245, distance: 64.3
click at [242, 297] on div "Square Footage of Trash Enclosure 1: 0" at bounding box center [283, 308] width 520 height 23
type input "150"
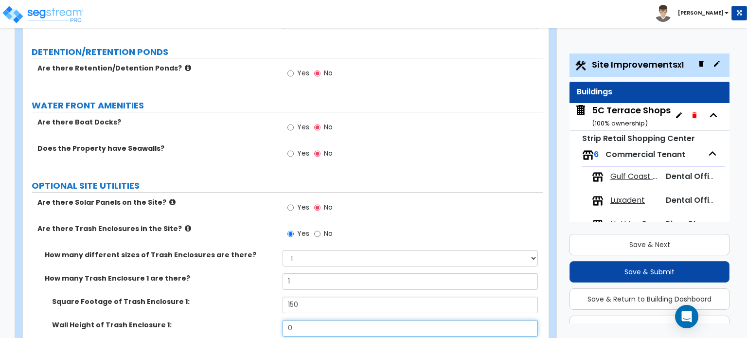
drag, startPoint x: 295, startPoint y: 269, endPoint x: 253, endPoint y: 275, distance: 42.2
click at [253, 320] on div "Wall Height of Trash Enclosure 1: 0" at bounding box center [283, 331] width 520 height 23
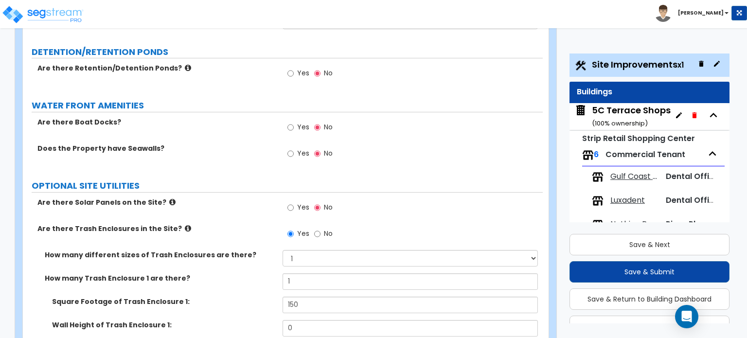
drag, startPoint x: 276, startPoint y: 259, endPoint x: 290, endPoint y: 261, distance: 13.7
click at [277, 297] on div "Square Footage of Trash Enclosure 1: 150" at bounding box center [283, 308] width 520 height 23
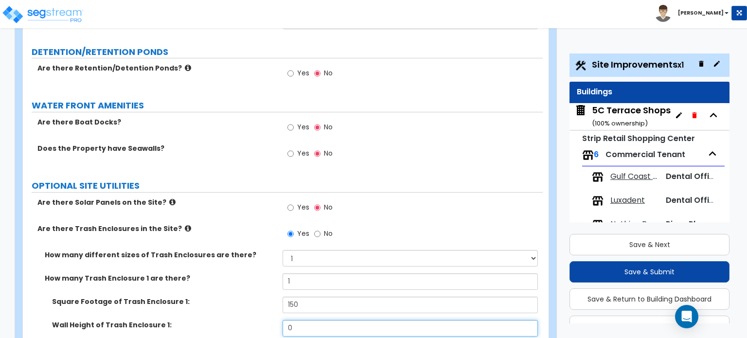
drag, startPoint x: 294, startPoint y: 268, endPoint x: 269, endPoint y: 273, distance: 24.8
click at [269, 320] on div "Wall Height of Trash Enclosure 1: 0" at bounding box center [283, 331] width 520 height 23
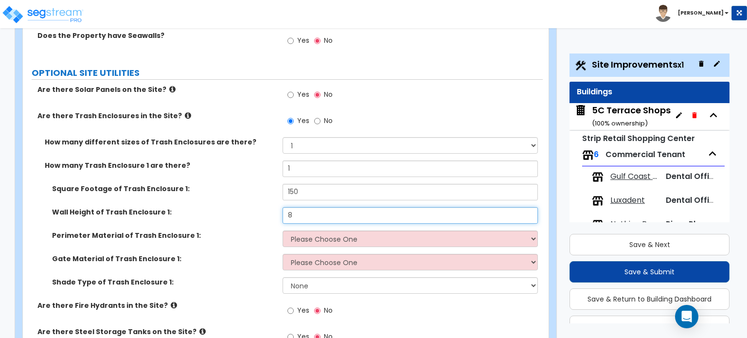
scroll to position [2275, 0]
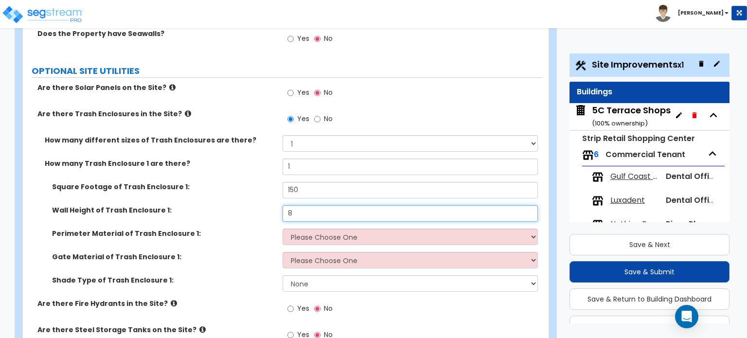
type input "8"
click at [346, 228] on select "Please Choose One Chain Link Wood Metal CMU" at bounding box center [409, 236] width 255 height 17
select select "4"
click at [282, 228] on select "Please Choose One Chain Link Wood Metal CMU" at bounding box center [409, 236] width 255 height 17
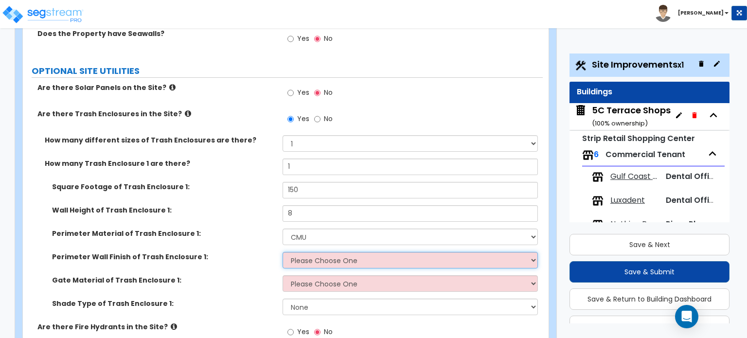
click at [321, 252] on select "Please Choose One Stone Veneer Brick Veneer Stucco Paint" at bounding box center [409, 260] width 255 height 17
select select "2"
click at [282, 252] on select "Please Choose One Stone Veneer Brick Veneer Stucco Paint" at bounding box center [409, 260] width 255 height 17
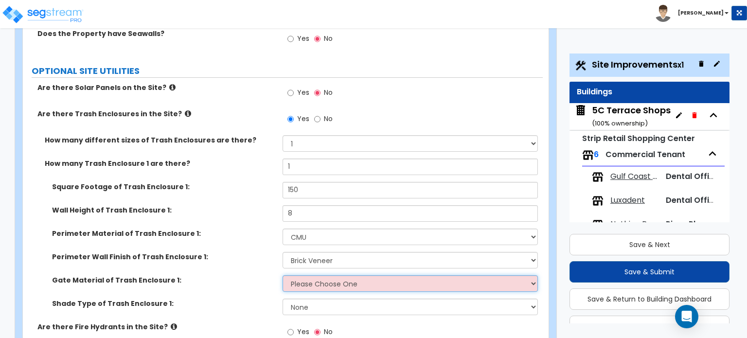
click at [315, 275] on select "Please Choose One Wood Metal" at bounding box center [409, 283] width 255 height 17
select select "2"
click at [282, 275] on select "Please Choose One Wood Metal" at bounding box center [409, 283] width 255 height 17
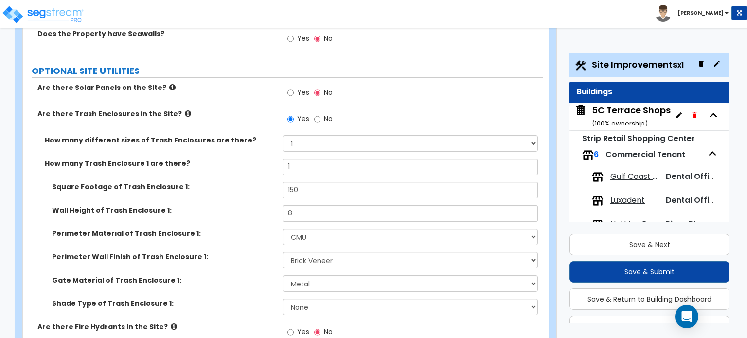
click at [237, 275] on div "Gate Material of Trash Enclosure 1: Please Choose One Wood Metal" at bounding box center [283, 286] width 520 height 23
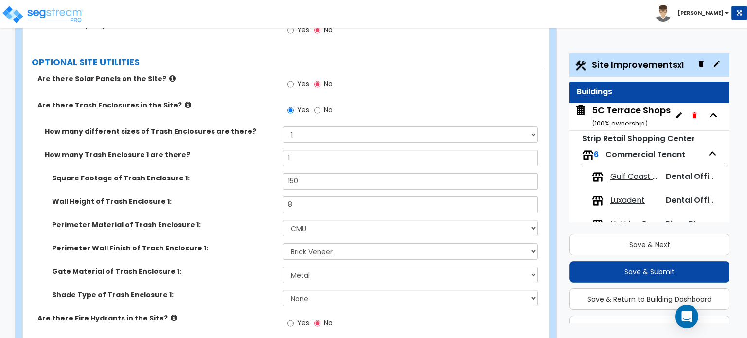
scroll to position [2299, 0]
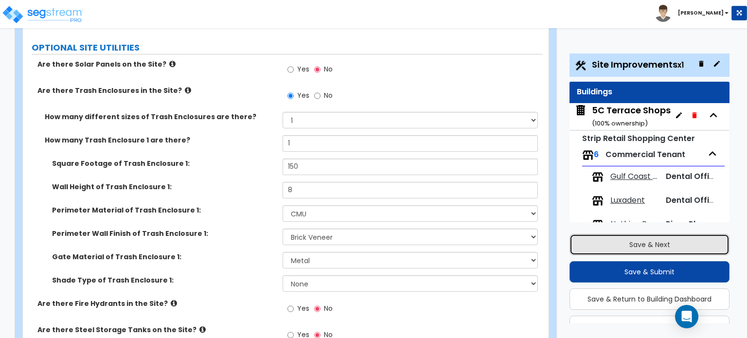
click at [600, 251] on button "Save & Next" at bounding box center [649, 244] width 160 height 21
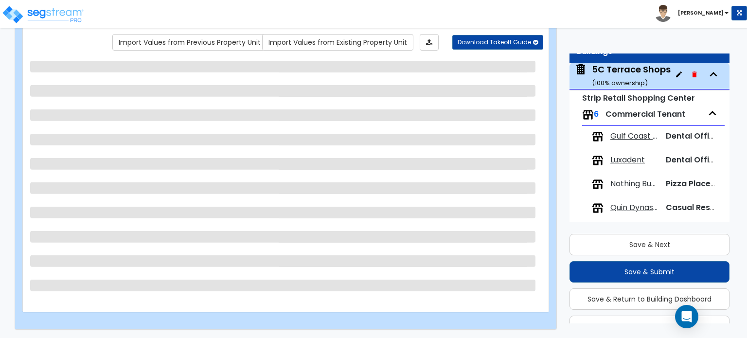
scroll to position [50, 0]
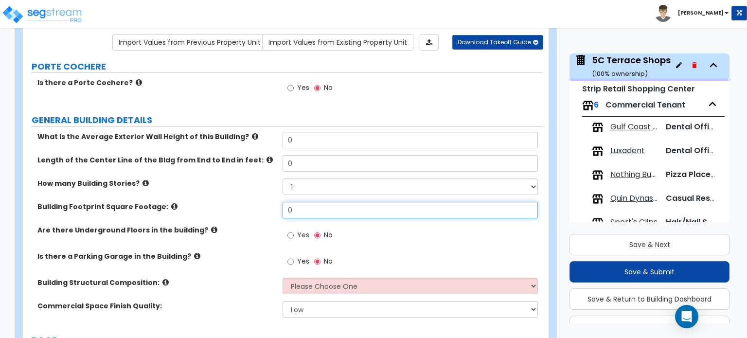
drag, startPoint x: 294, startPoint y: 211, endPoint x: 254, endPoint y: 209, distance: 40.4
click at [255, 209] on div "Building Footprint Square Footage: 0" at bounding box center [283, 213] width 520 height 23
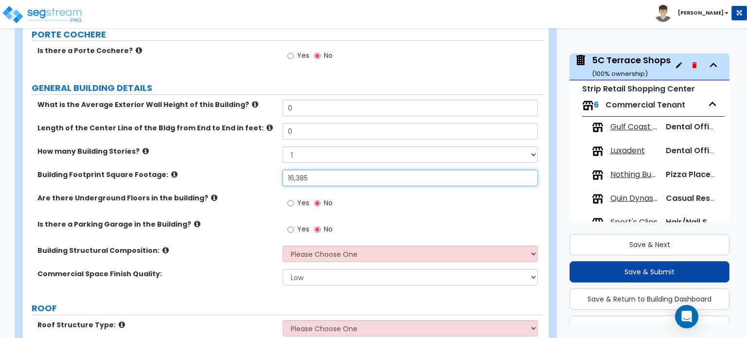
scroll to position [128, 0]
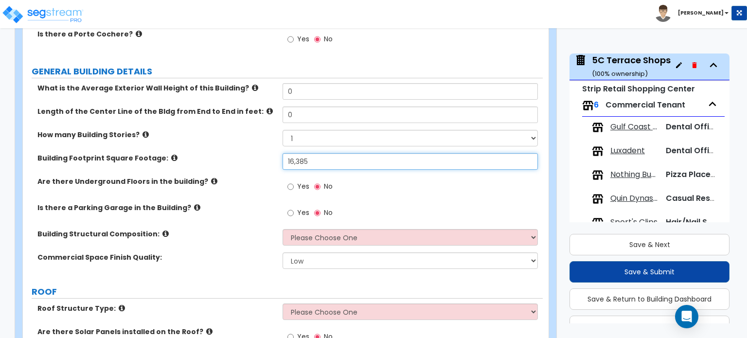
type input "16,385"
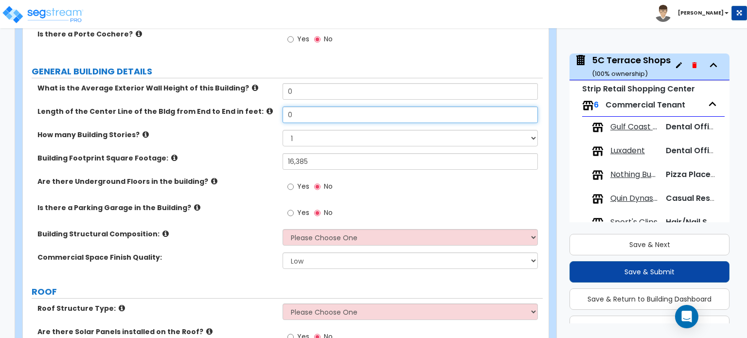
drag, startPoint x: 300, startPoint y: 114, endPoint x: 231, endPoint y: 114, distance: 69.5
click at [233, 114] on div "Length of the Center Line of the Bldg from End to End in feet: 0" at bounding box center [283, 117] width 520 height 23
type input "250"
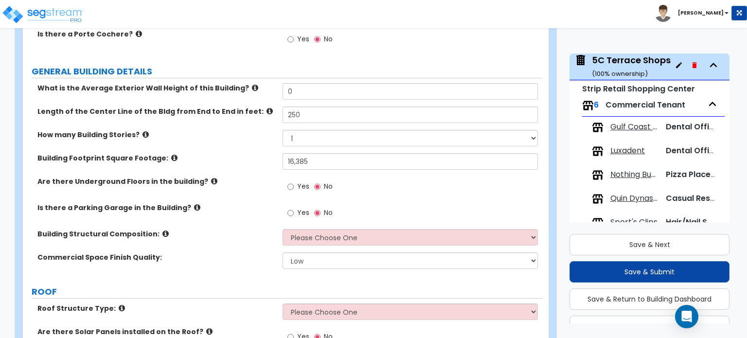
click at [219, 139] on div "How many Building Stories? 1 2 3 4 5" at bounding box center [283, 141] width 520 height 23
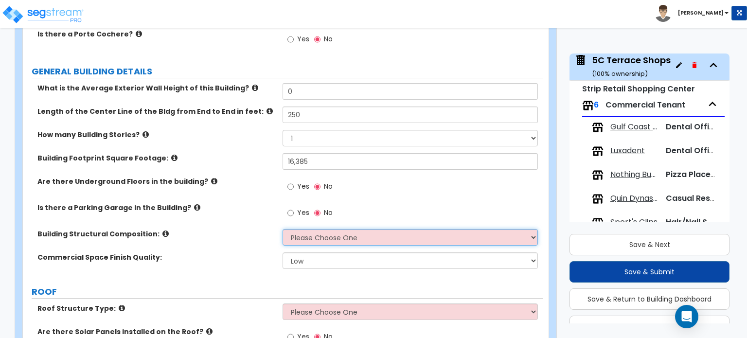
click at [315, 232] on select "Please Choose One Tilt-up Wall Construction Reinforced Concrete Structural Stee…" at bounding box center [409, 237] width 255 height 17
select select "8"
click at [282, 229] on select "Please Choose One Tilt-up Wall Construction Reinforced Concrete Structural Stee…" at bounding box center [409, 237] width 255 height 17
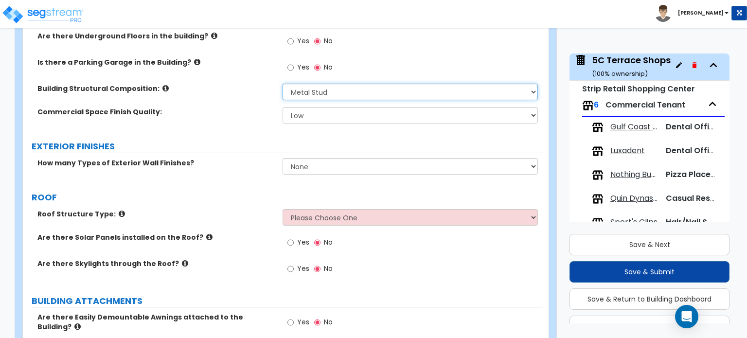
scroll to position [274, 0]
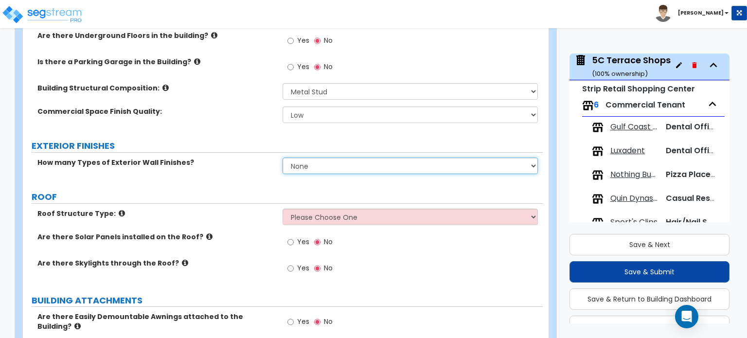
click at [309, 161] on select "None 1 2 3" at bounding box center [409, 165] width 255 height 17
select select "1"
click at [282, 157] on select "None 1 2 3" at bounding box center [409, 165] width 255 height 17
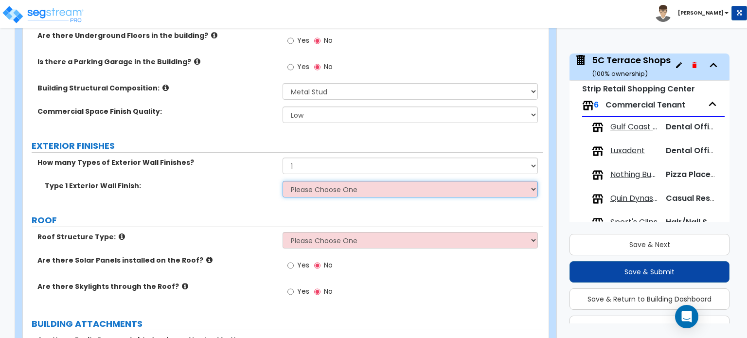
click at [298, 190] on select "Please Choose One No Finish/Shared Wall No Wall Brick Veneer Stone Veneer Wood …" at bounding box center [409, 189] width 255 height 17
select select "2"
click at [282, 181] on select "Please Choose One No Finish/Shared Wall No Wall Brick Veneer Stone Veneer Wood …" at bounding box center [409, 189] width 255 height 17
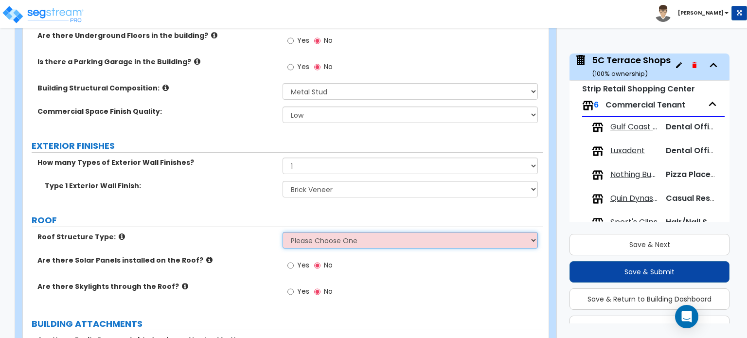
click at [318, 239] on select "Please Choose One Gable Roof Flat Roof Hybrid Gable & Flat Roof" at bounding box center [409, 240] width 255 height 17
select select "2"
click at [282, 232] on select "Please Choose One Gable Roof Flat Roof Hybrid Gable & Flat Roof" at bounding box center [409, 240] width 255 height 17
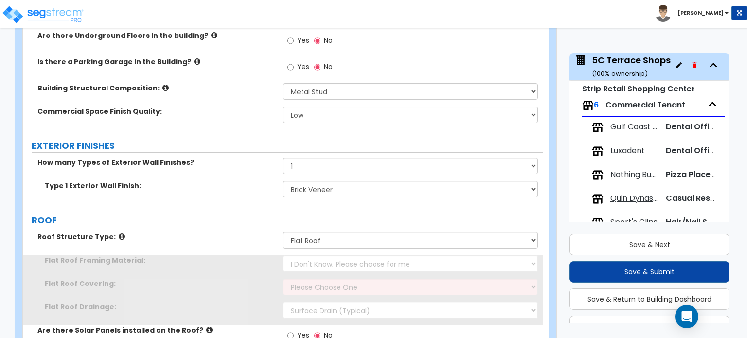
click at [196, 223] on label "ROOF" at bounding box center [287, 220] width 511 height 13
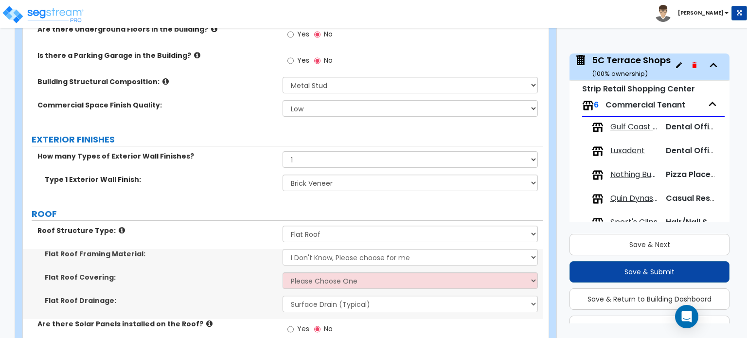
scroll to position [323, 0]
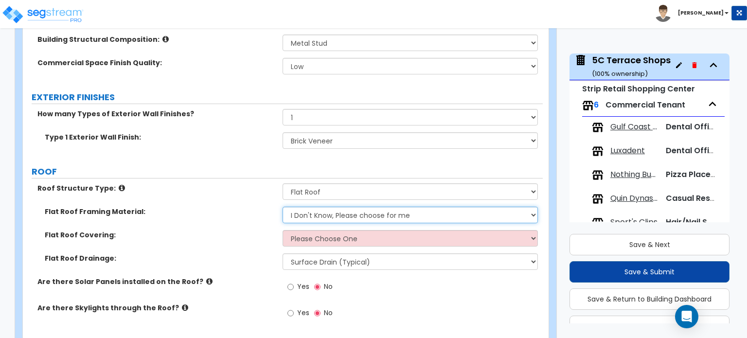
click at [331, 213] on select "I Don't Know, Please choose for me Metal Wood" at bounding box center [409, 215] width 255 height 17
select select "1"
click at [282, 207] on select "I Don't Know, Please choose for me Metal Wood" at bounding box center [409, 215] width 255 height 17
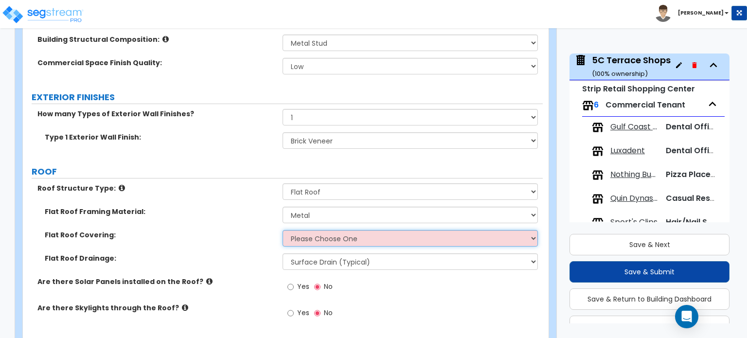
click at [319, 242] on select "Please Choose One Rolled Asphalt PVC Membrane Plastic (EPDM) Membrane Asphalt F…" at bounding box center [409, 238] width 255 height 17
select select "1"
click at [282, 230] on select "Please Choose One Rolled Asphalt PVC Membrane Plastic (EPDM) Membrane Asphalt F…" at bounding box center [409, 238] width 255 height 17
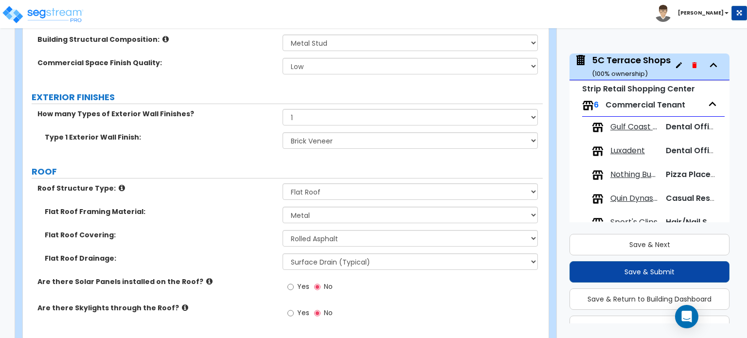
click at [189, 248] on div "Flat Roof Covering: Please Choose One Rolled Asphalt PVC Membrane Plastic (EPDM…" at bounding box center [283, 241] width 520 height 23
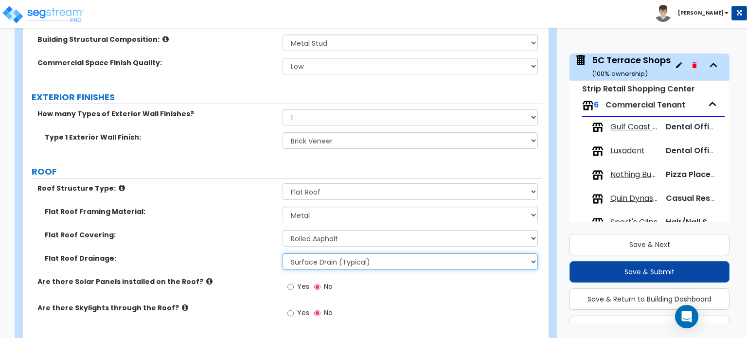
click at [301, 265] on select "Surface Drain (Typical) Gutters Downspout Only" at bounding box center [409, 261] width 255 height 17
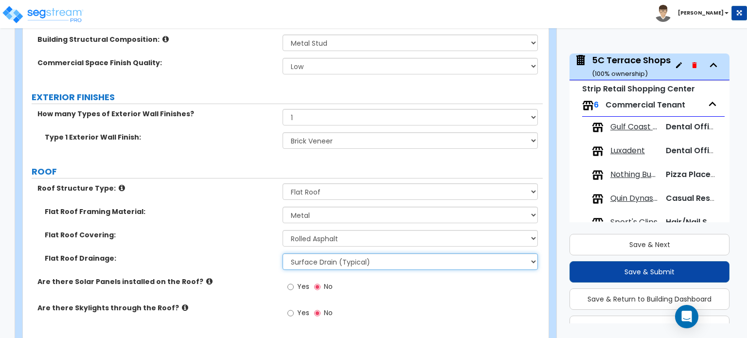
click at [347, 258] on select "Surface Drain (Typical) Gutters Downspout Only" at bounding box center [409, 261] width 255 height 17
select select "1"
click at [282, 253] on select "Surface Drain (Typical) Gutters Downspout Only" at bounding box center [409, 261] width 255 height 17
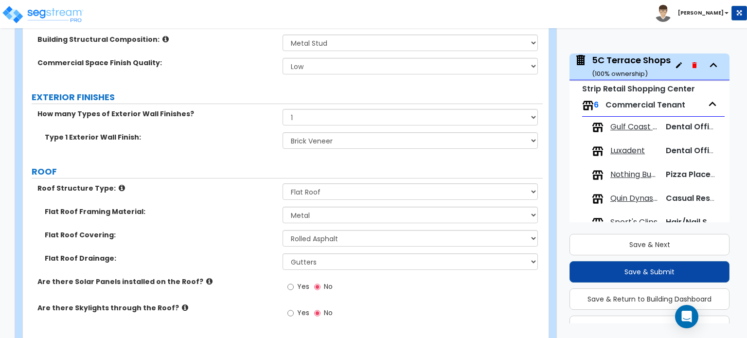
click at [238, 265] on div "Flat Roof Drainage: Surface Drain (Typical) Gutters Downspout Only" at bounding box center [283, 264] width 520 height 23
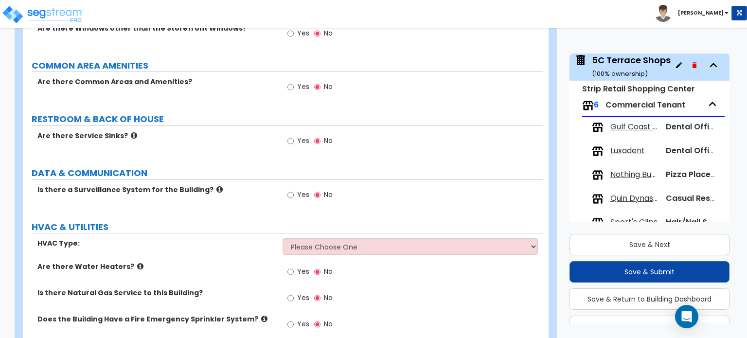
scroll to position [1101, 0]
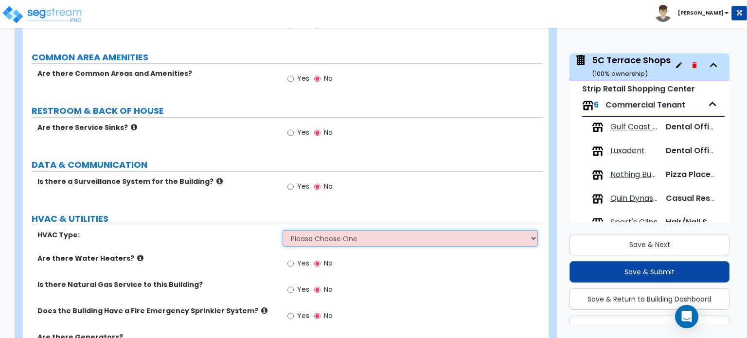
click at [316, 233] on select "Please Choose One Rooftop Unit Furnace-Condenser Forced Air Split Heating/Cooli…" at bounding box center [409, 238] width 255 height 17
select select "1"
click at [282, 230] on select "Please Choose One Rooftop Unit Furnace-Condenser Forced Air Split Heating/Cooli…" at bounding box center [409, 238] width 255 height 17
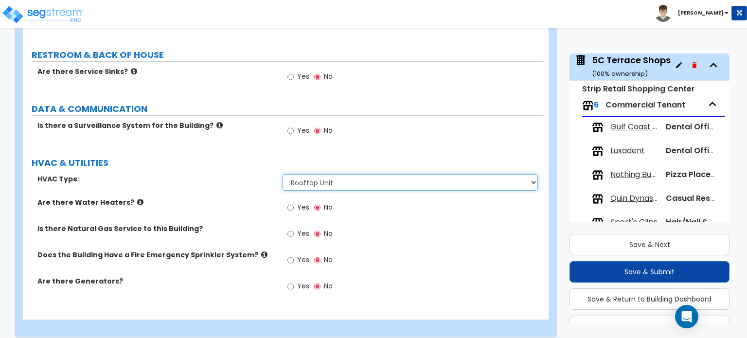
scroll to position [1157, 0]
click at [289, 228] on input "Yes" at bounding box center [290, 233] width 6 height 11
radio input "true"
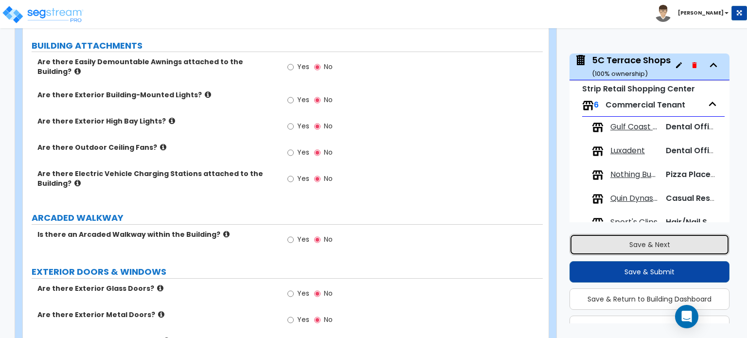
click at [591, 238] on button "Save & Next" at bounding box center [649, 244] width 160 height 21
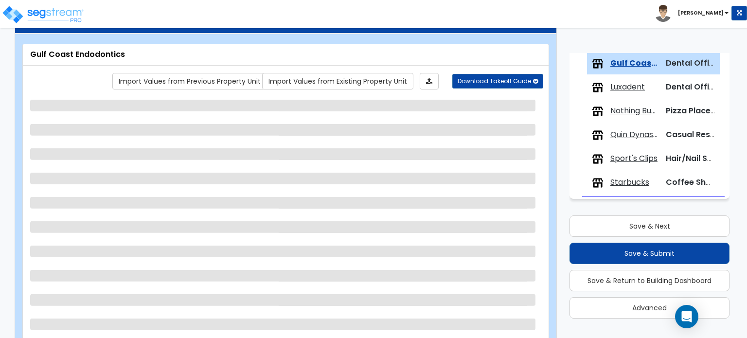
scroll to position [0, 0]
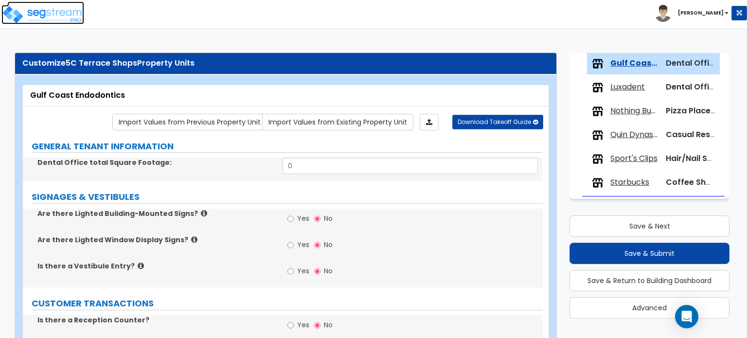
click at [39, 13] on img at bounding box center [42, 14] width 83 height 19
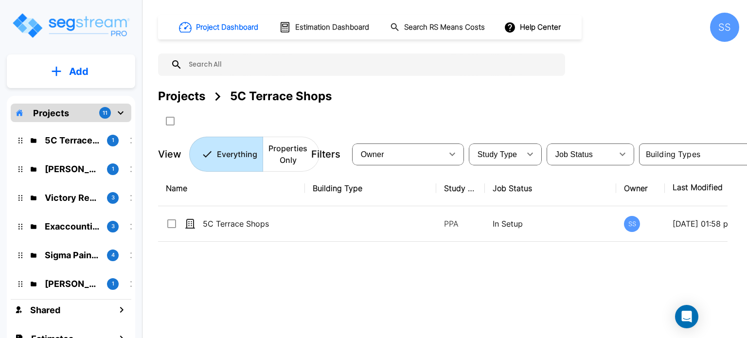
click at [190, 101] on div "Projects" at bounding box center [181, 95] width 47 height 17
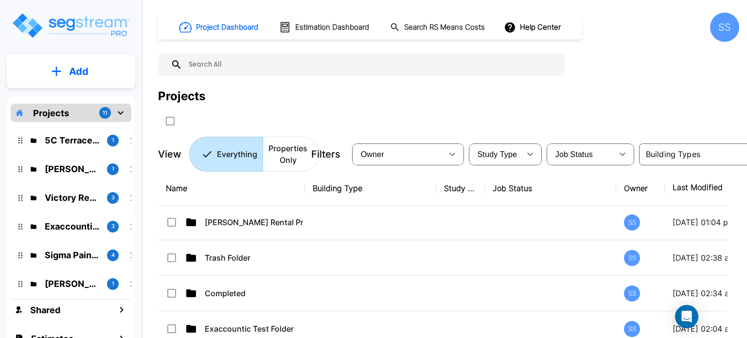
scroll to position [215, 0]
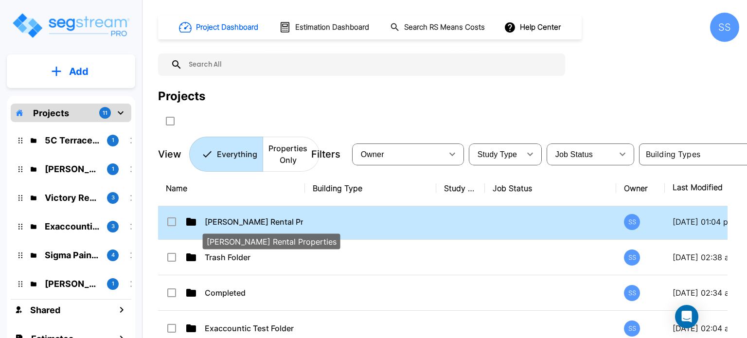
click at [251, 224] on p "[PERSON_NAME] Rental Properties" at bounding box center [254, 222] width 98 height 12
checkbox input "true"
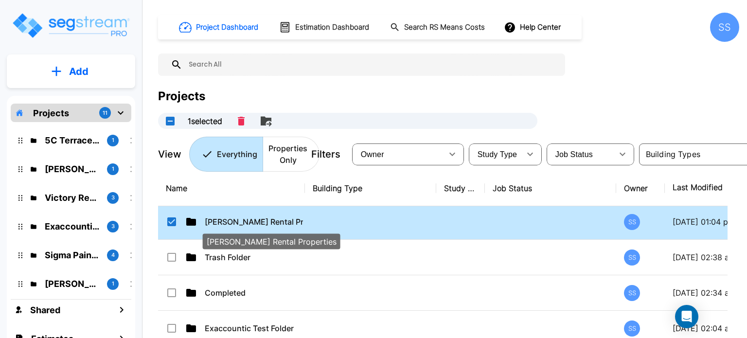
click at [251, 224] on p "[PERSON_NAME] Rental Properties" at bounding box center [254, 222] width 98 height 12
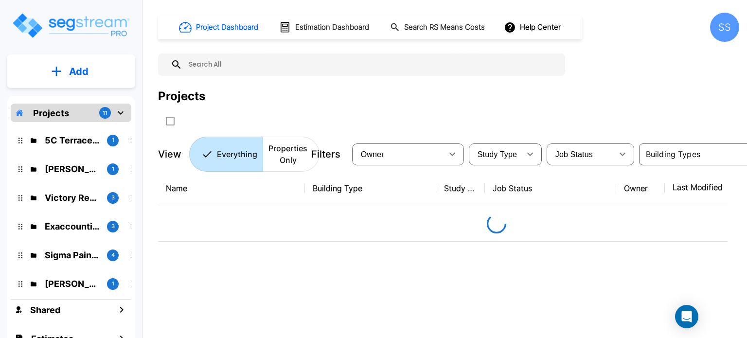
scroll to position [0, 0]
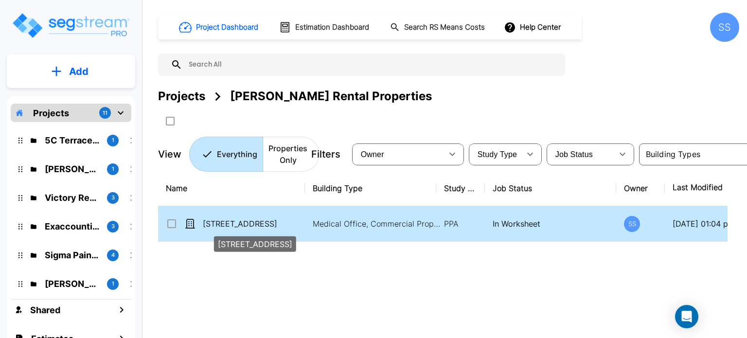
click at [244, 226] on p "[STREET_ADDRESS]" at bounding box center [252, 224] width 98 height 12
checkbox input "true"
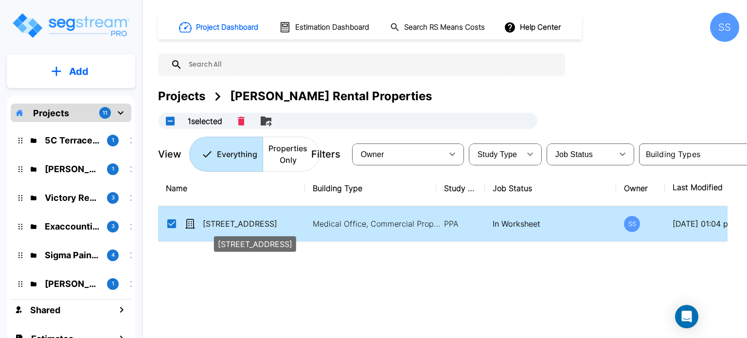
click at [244, 226] on p "[STREET_ADDRESS]" at bounding box center [252, 224] width 98 height 12
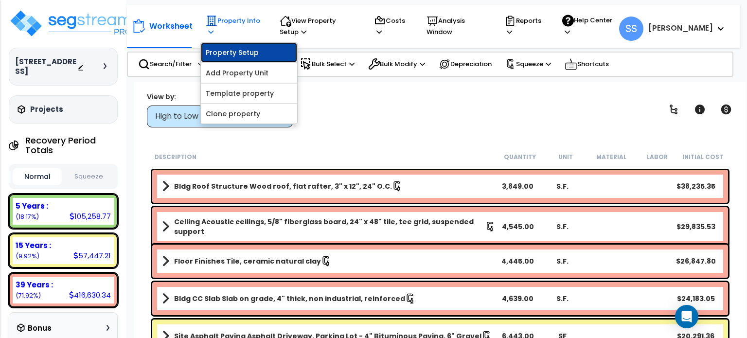
click at [238, 53] on link "Property Setup" at bounding box center [249, 52] width 96 height 19
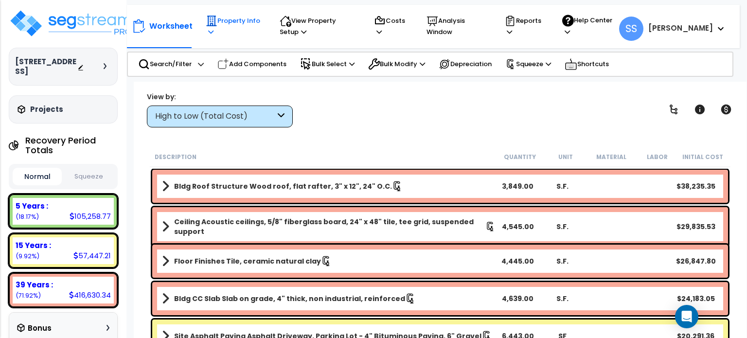
click at [228, 26] on p "Property Info" at bounding box center [233, 26] width 55 height 22
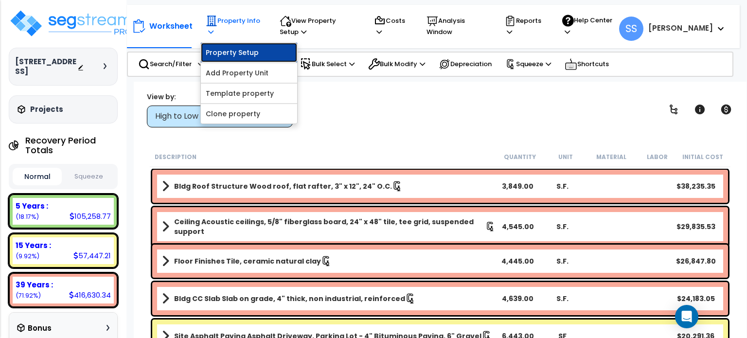
click at [231, 45] on link "Property Setup" at bounding box center [249, 52] width 96 height 19
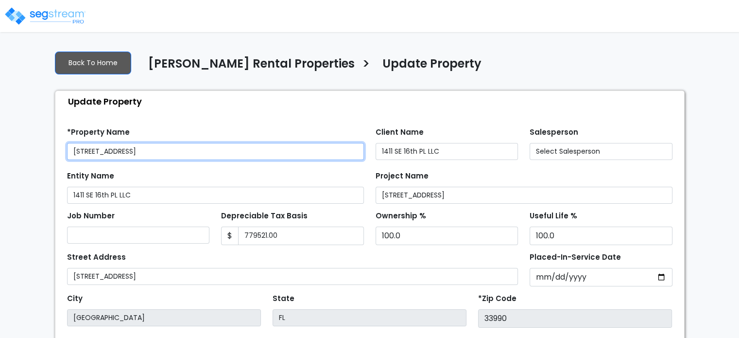
type input "779,521.00"
select select "2024"
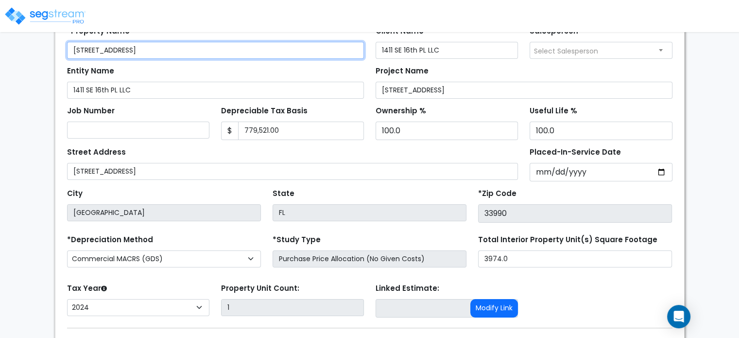
scroll to position [158, 0]
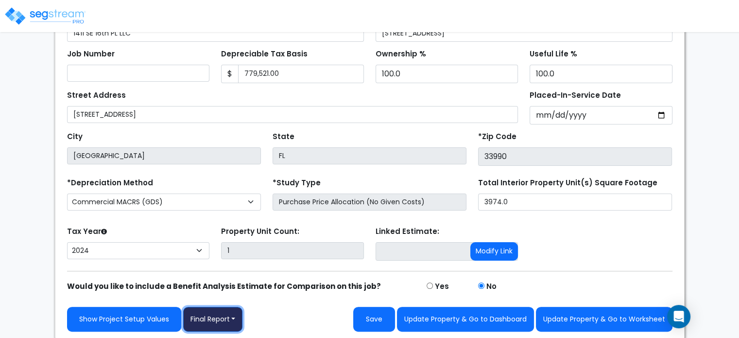
click at [216, 320] on button "Final Report" at bounding box center [213, 319] width 60 height 25
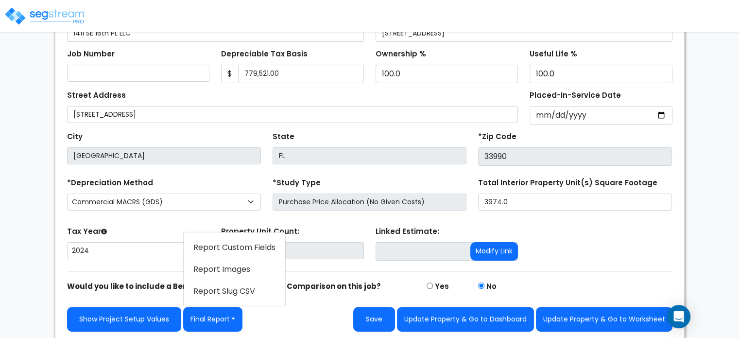
click at [223, 268] on link "Report Images" at bounding box center [235, 269] width 102 height 22
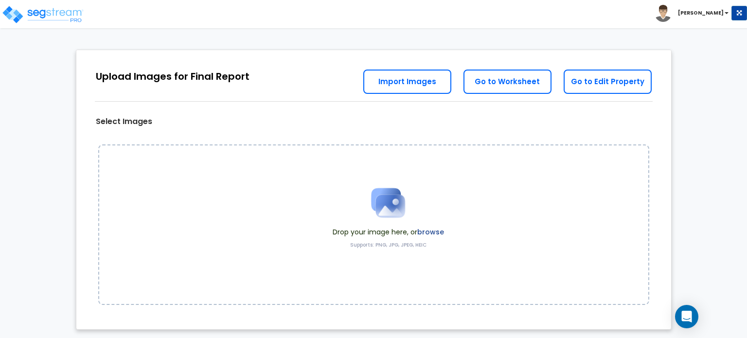
scroll to position [4, 0]
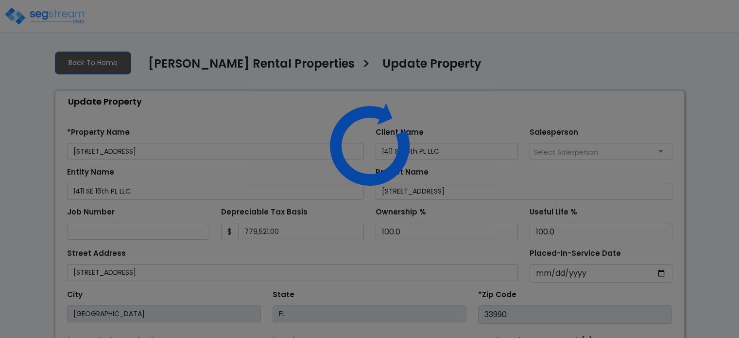
select select "2024"
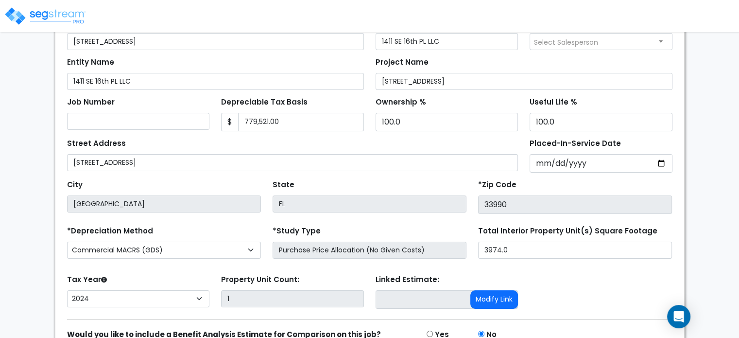
scroll to position [158, 0]
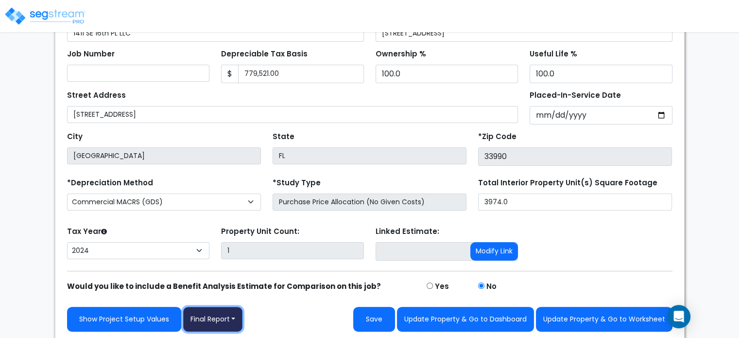
click at [206, 317] on button "Final Report" at bounding box center [213, 319] width 60 height 25
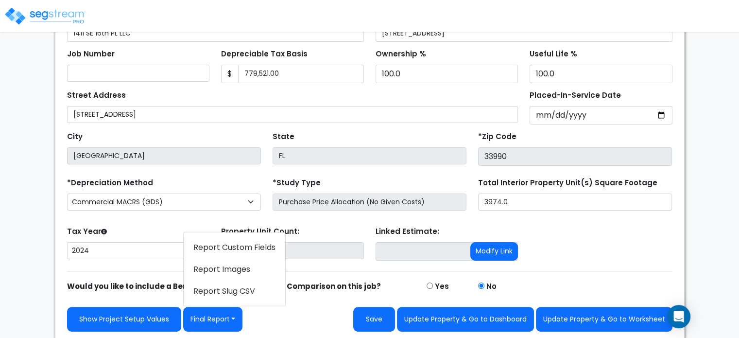
click at [231, 274] on link "Report Images" at bounding box center [235, 269] width 102 height 22
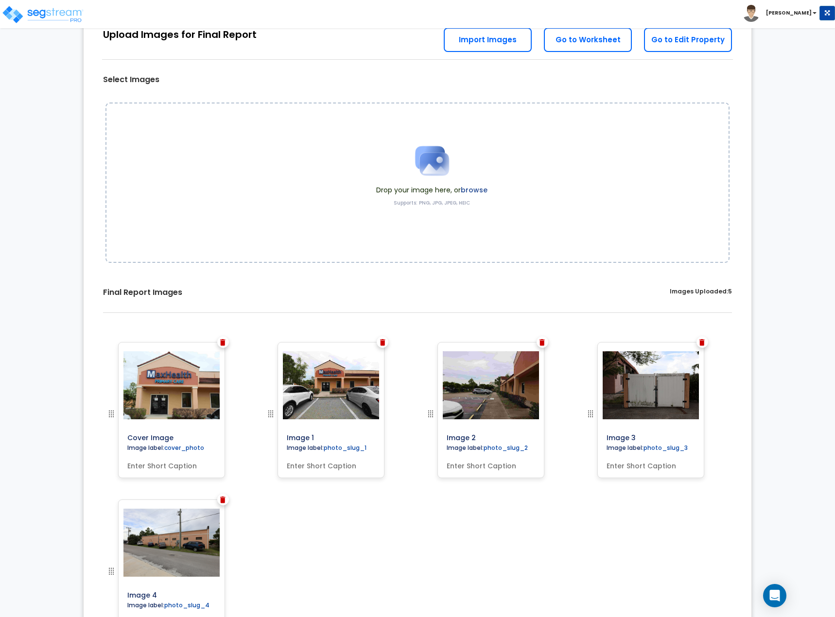
scroll to position [62, 0]
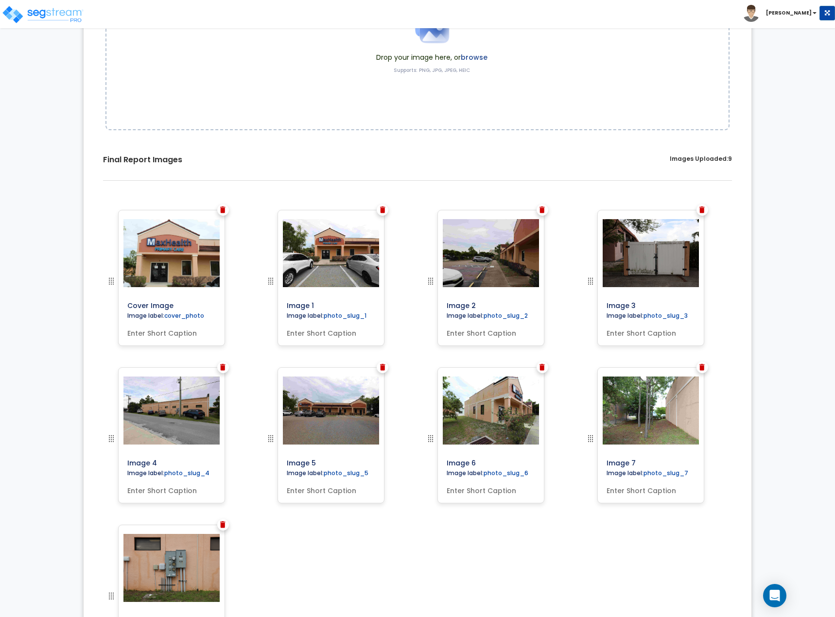
scroll to position [159, 0]
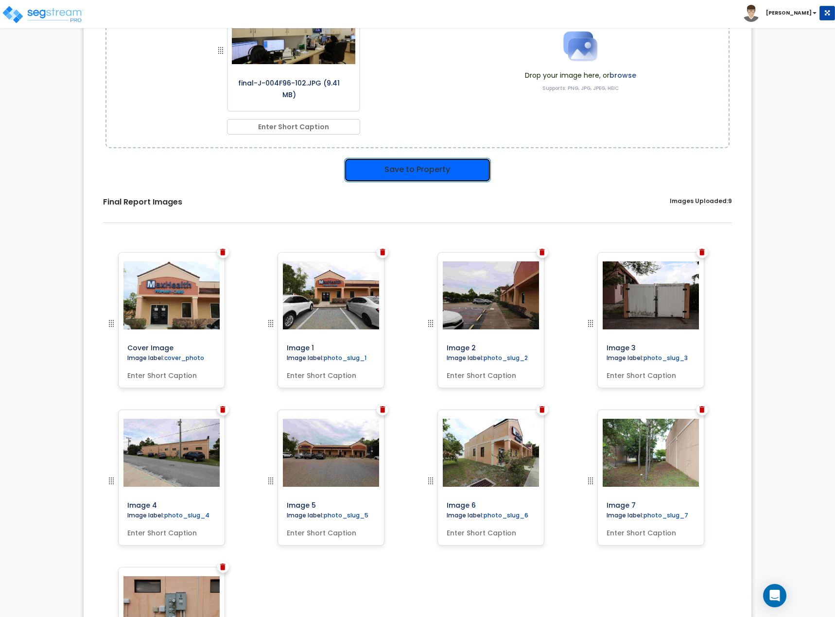
click at [442, 159] on button "Save to Property" at bounding box center [417, 170] width 147 height 24
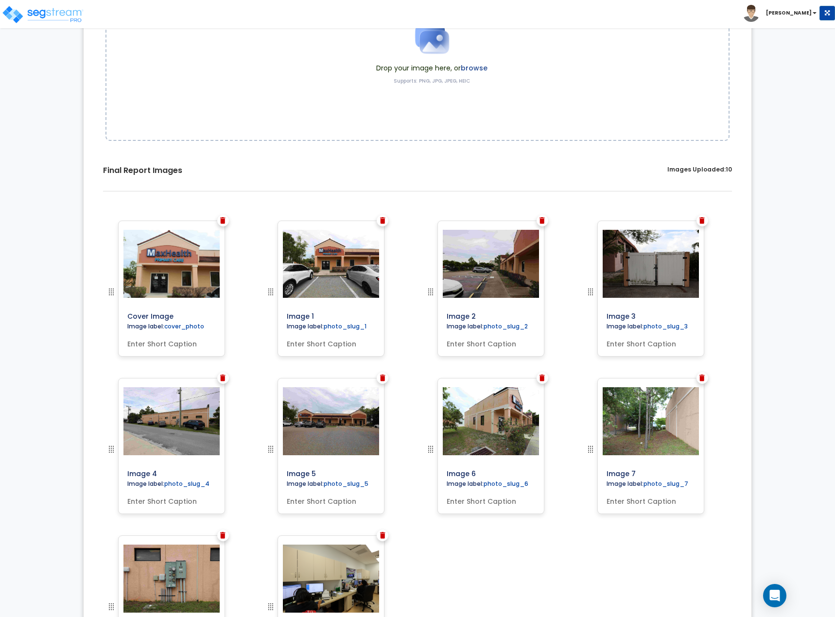
scroll to position [190, 0]
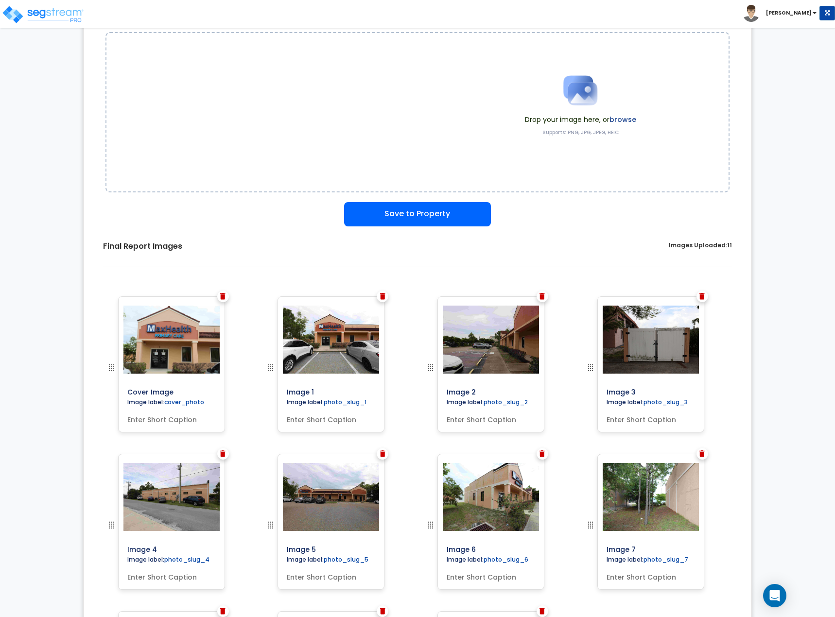
scroll to position [306, 0]
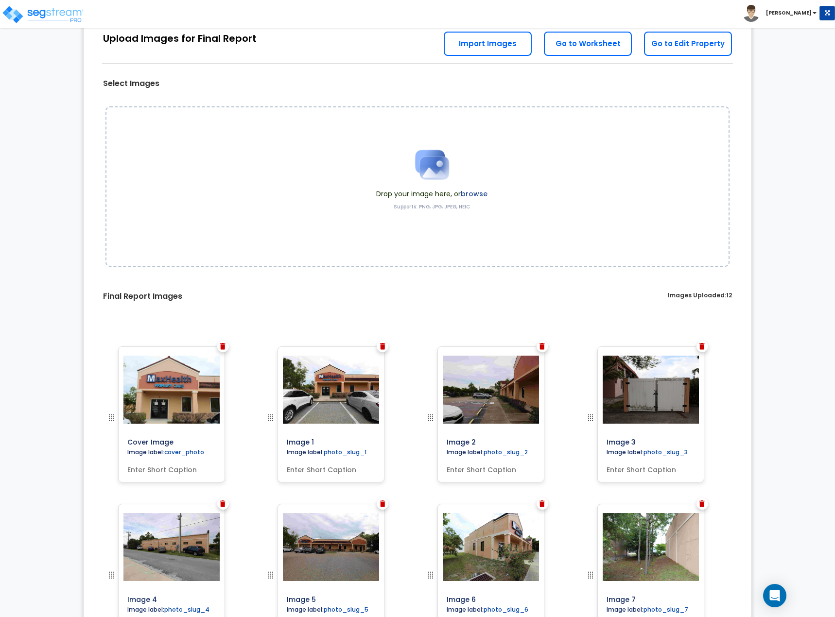
scroll to position [63, 0]
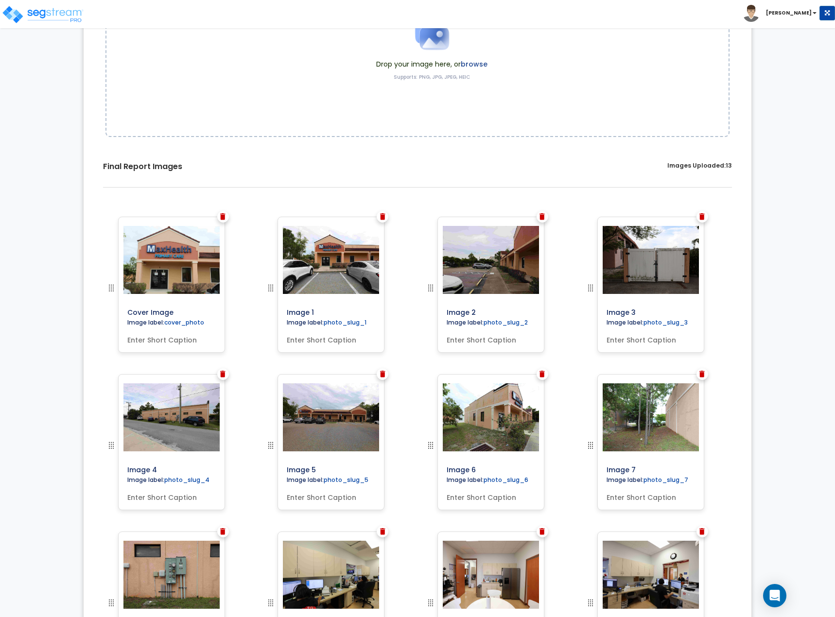
scroll to position [15, 0]
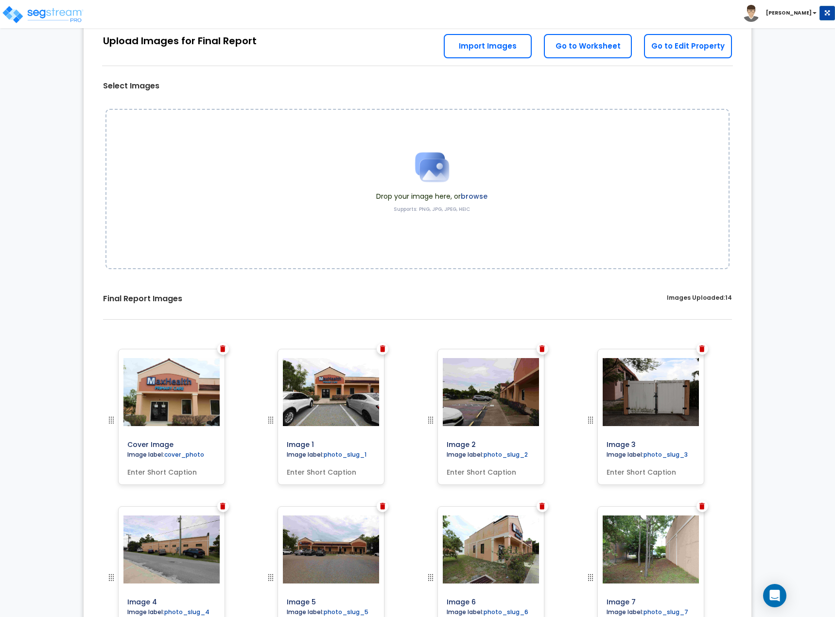
scroll to position [41, 0]
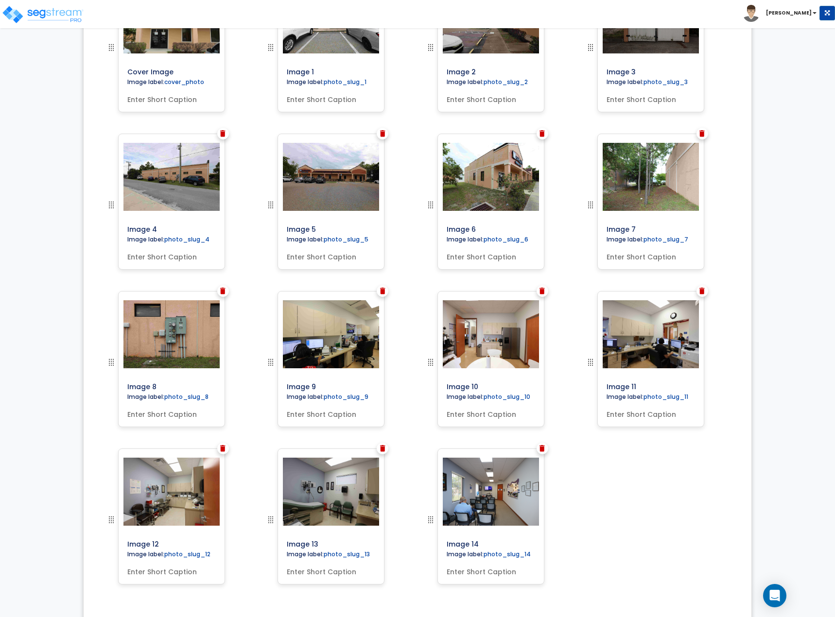
scroll to position [439, 0]
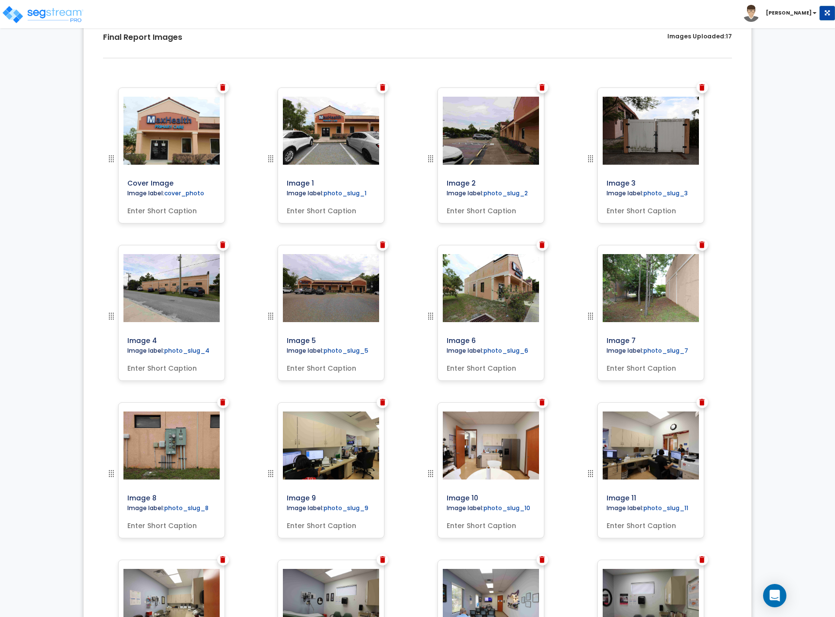
scroll to position [208, 0]
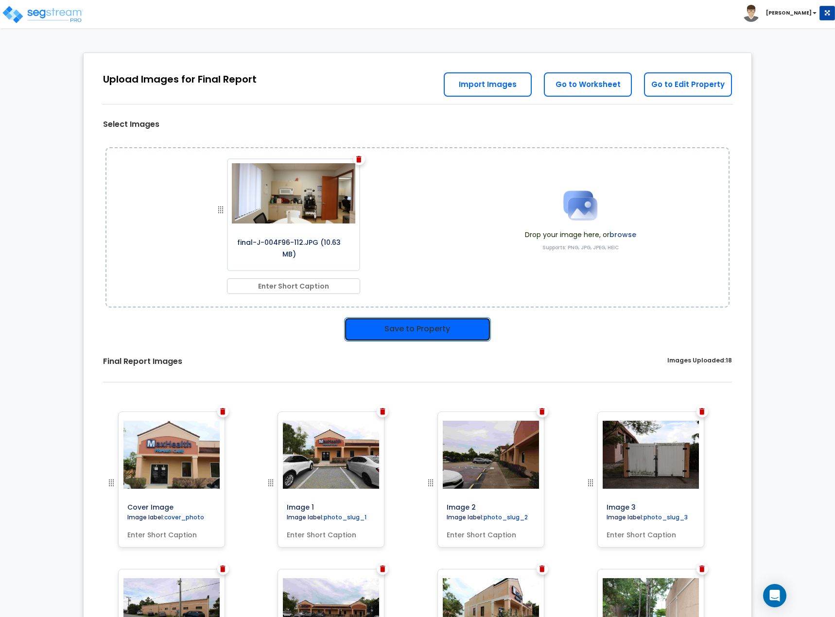
click at [400, 321] on button "Save to Property" at bounding box center [417, 329] width 147 height 24
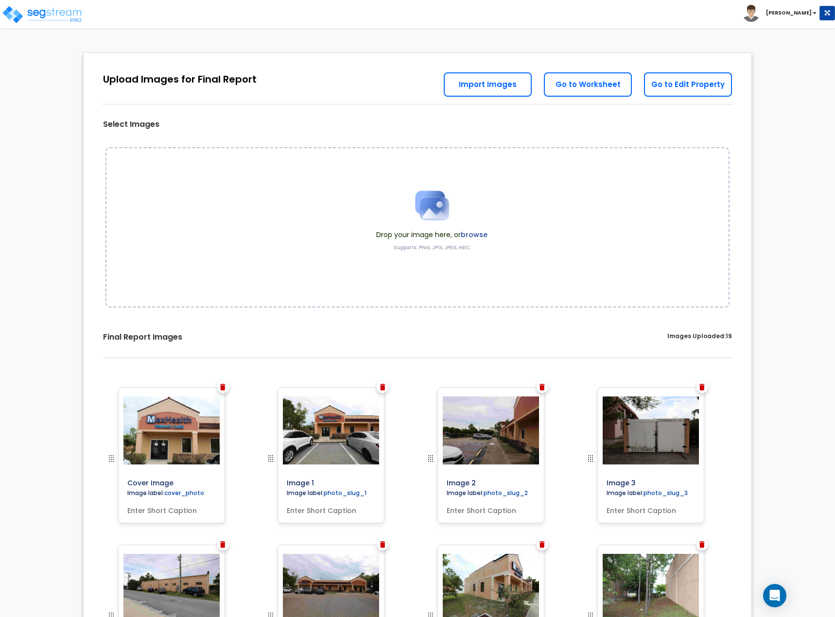
click at [70, 30] on html "Toggle navigation Sean x" at bounding box center [417, 607] width 835 height 1214
click at [594, 84] on link "Go to Worksheet" at bounding box center [588, 84] width 88 height 24
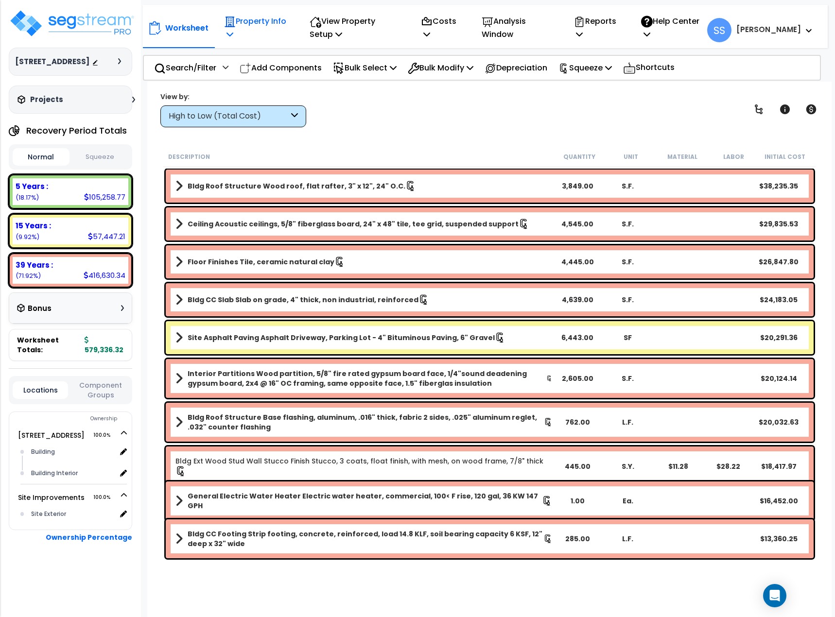
click at [245, 27] on p "Property Info" at bounding box center [256, 28] width 64 height 26
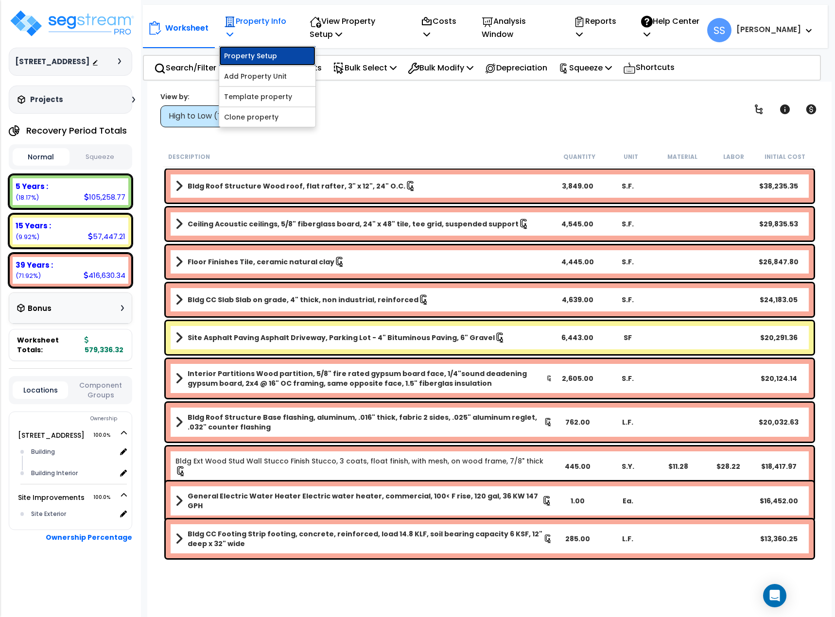
click at [241, 52] on link "Property Setup" at bounding box center [267, 55] width 96 height 19
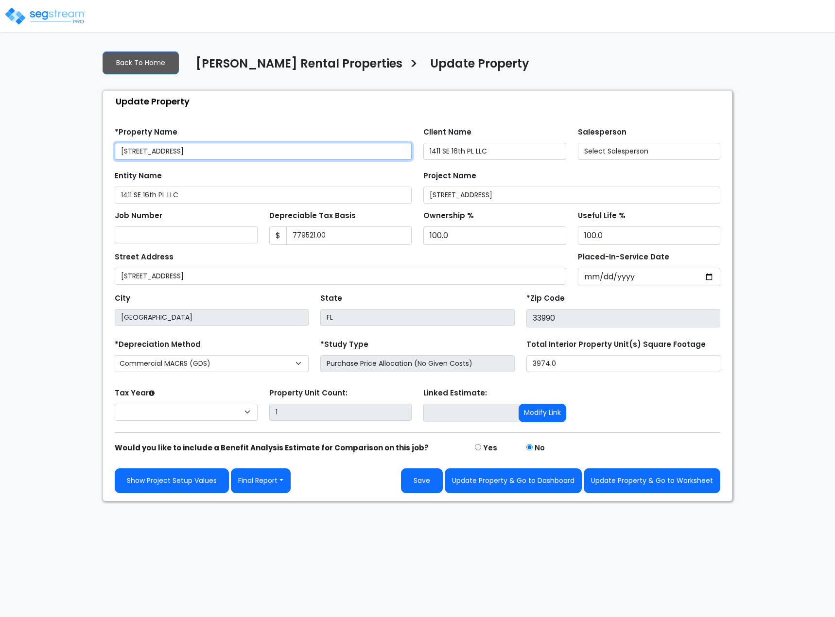
type input "779,521.00"
select select "2024"
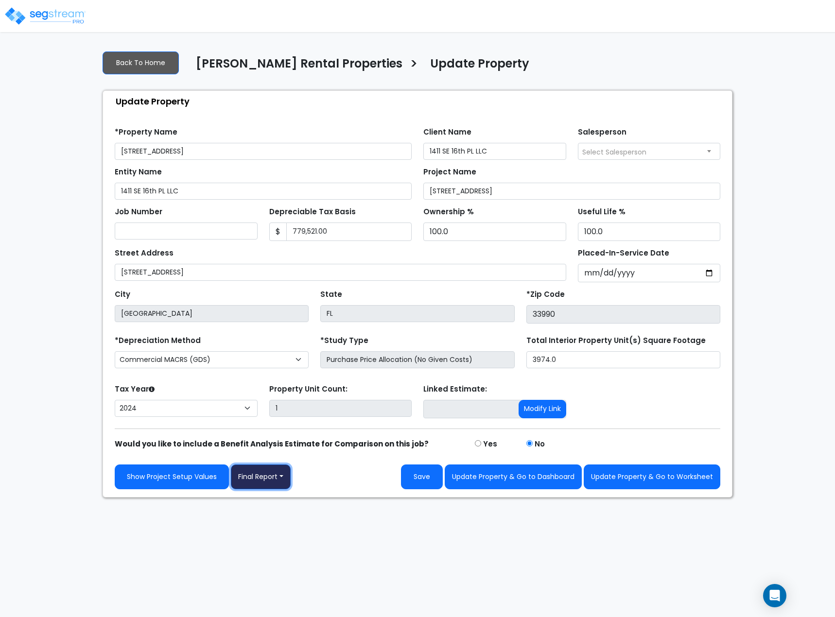
click at [259, 470] on button "Final Report" at bounding box center [261, 477] width 60 height 25
click at [269, 537] on link "Report Images" at bounding box center [282, 528] width 102 height 22
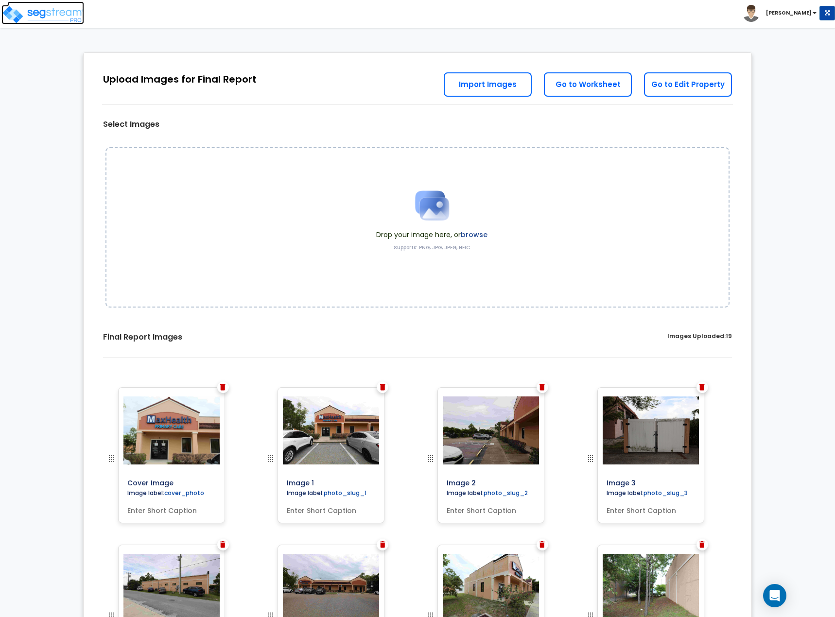
click at [35, 14] on img at bounding box center [42, 14] width 83 height 19
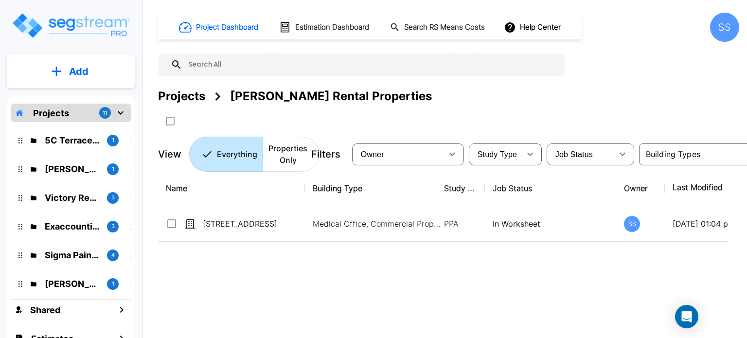
click at [90, 33] on img "mailbox folders" at bounding box center [70, 26] width 119 height 28
click at [45, 112] on p "Projects" at bounding box center [51, 112] width 36 height 13
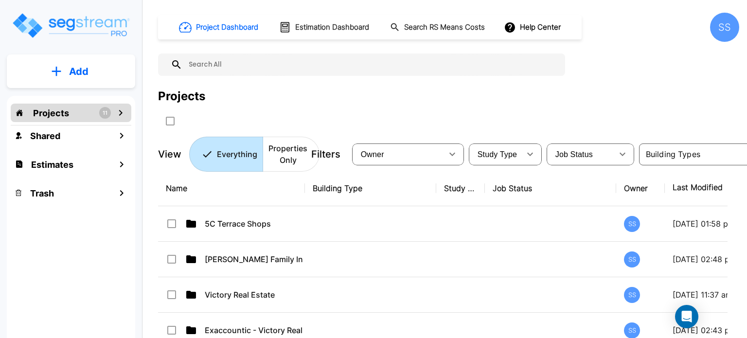
click at [64, 112] on p "Projects" at bounding box center [51, 112] width 36 height 13
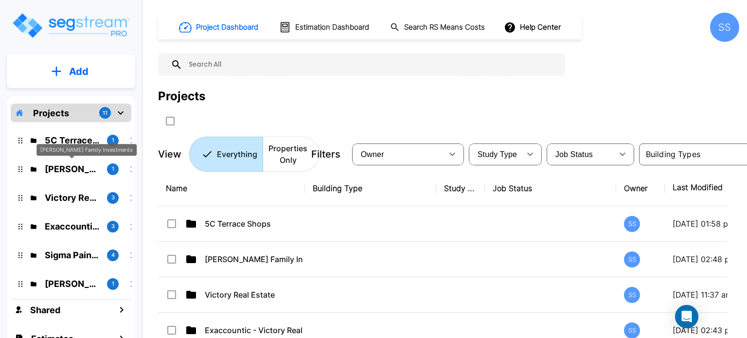
click at [65, 173] on p "[PERSON_NAME] Family Investments" at bounding box center [72, 168] width 54 height 13
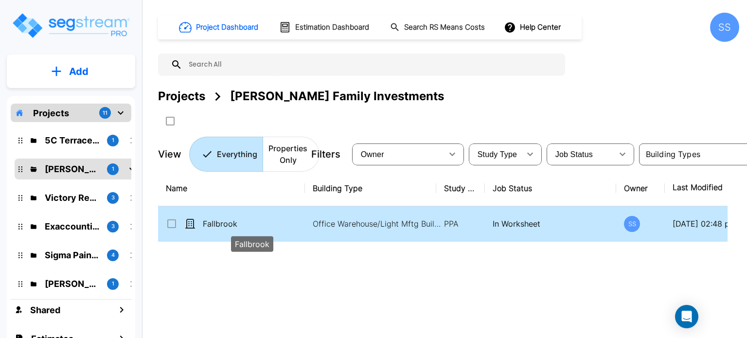
click at [219, 225] on p "Fallbrook" at bounding box center [252, 224] width 98 height 12
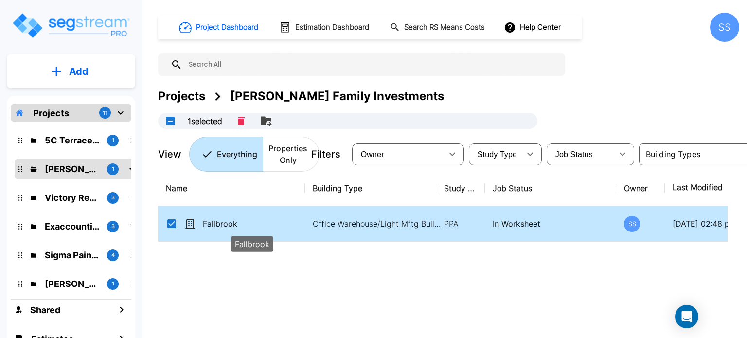
click at [219, 225] on p "Fallbrook" at bounding box center [252, 224] width 98 height 12
checkbox input "false"
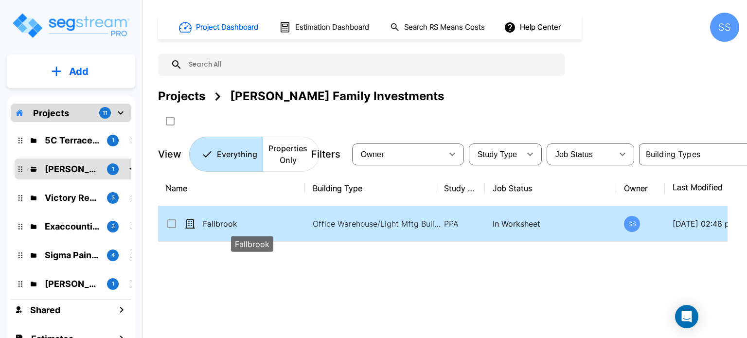
click at [219, 225] on p "Fallbrook" at bounding box center [252, 224] width 98 height 12
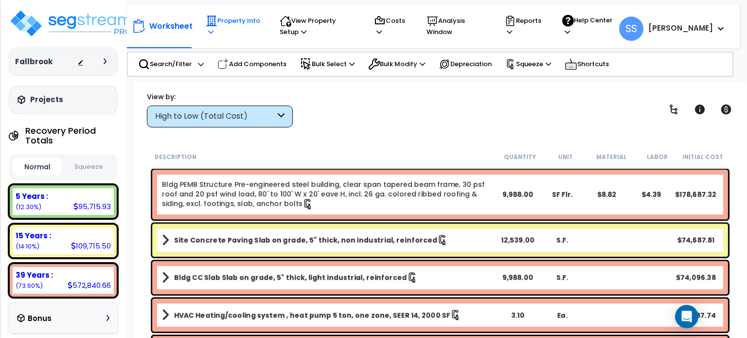
click at [253, 23] on p "Property Info" at bounding box center [233, 26] width 55 height 22
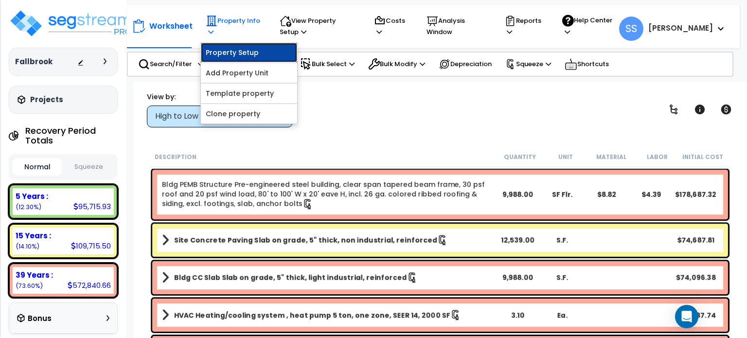
click at [244, 50] on link "Property Setup" at bounding box center [249, 52] width 96 height 19
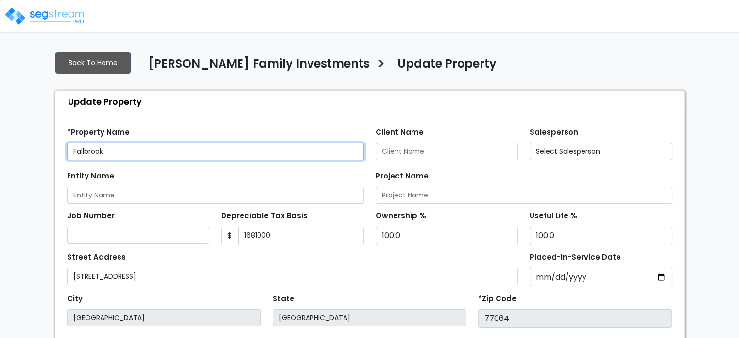
type input "1,681,000"
select select "2024"
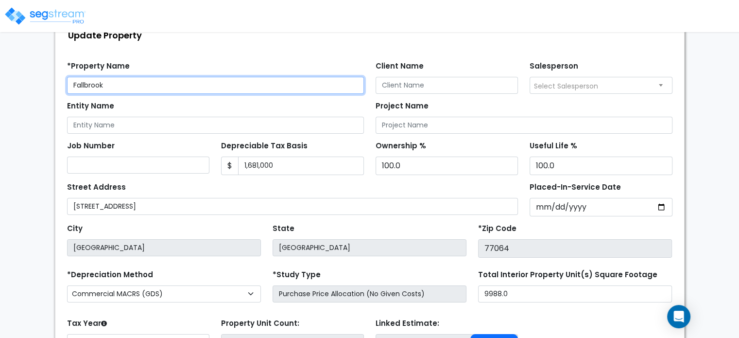
scroll to position [158, 0]
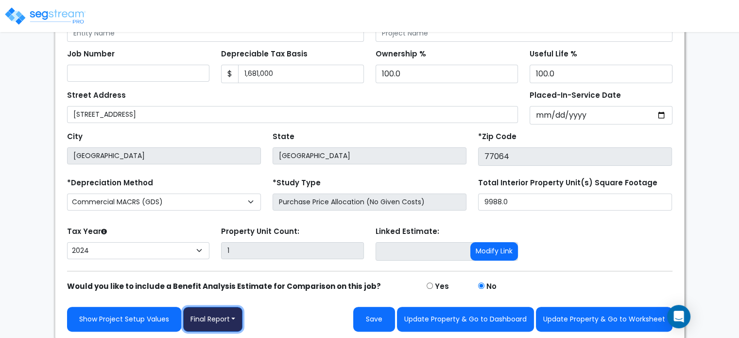
click at [205, 315] on button "Final Report" at bounding box center [213, 319] width 60 height 25
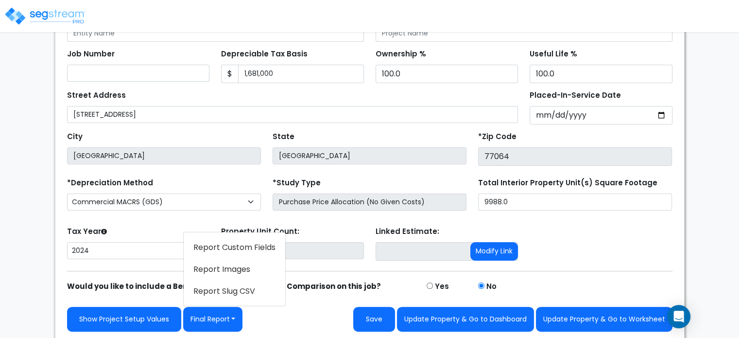
click at [210, 270] on link "Report Images" at bounding box center [235, 269] width 102 height 22
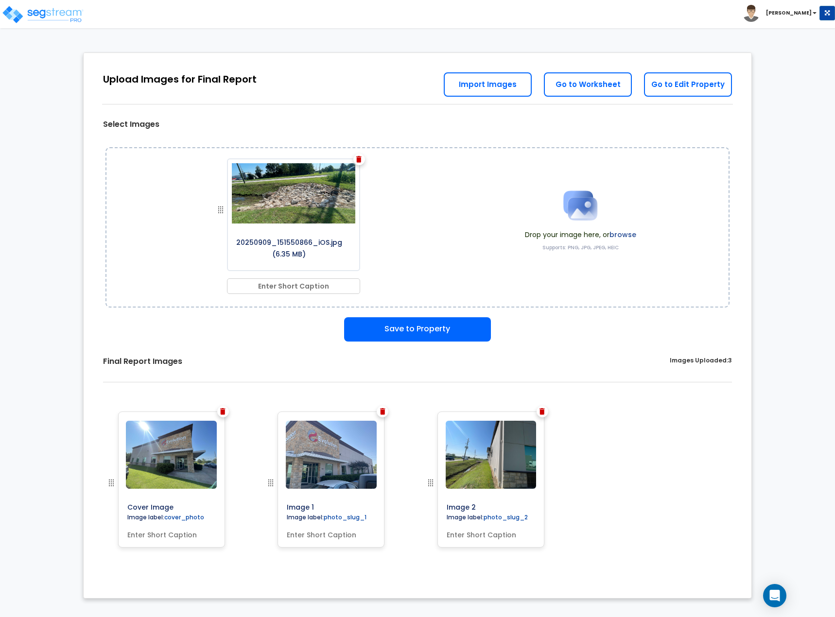
click at [440, 343] on div "Final Report Images Images Uploaded: 3" at bounding box center [418, 369] width 654 height 55
click at [409, 329] on button "Save to Property" at bounding box center [417, 329] width 147 height 24
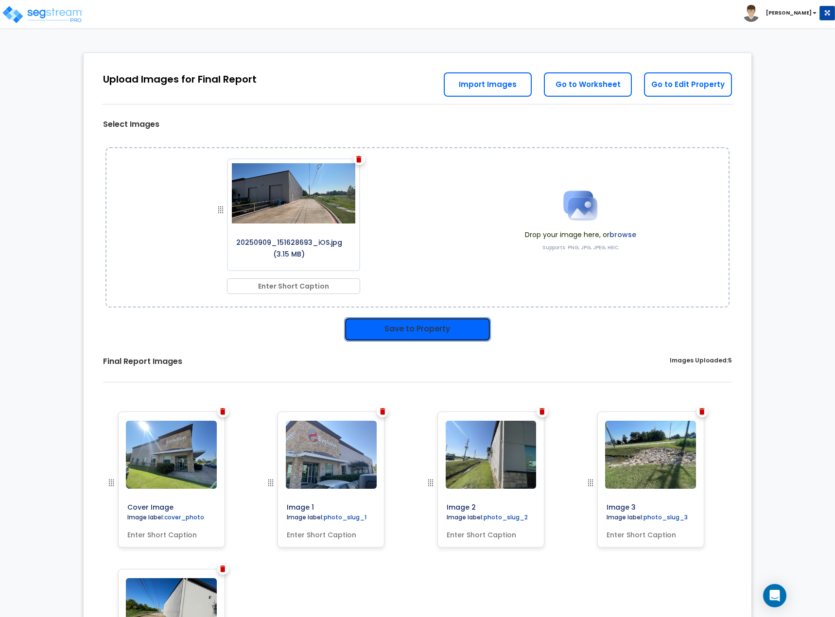
click at [434, 333] on button "Save to Property" at bounding box center [417, 329] width 147 height 24
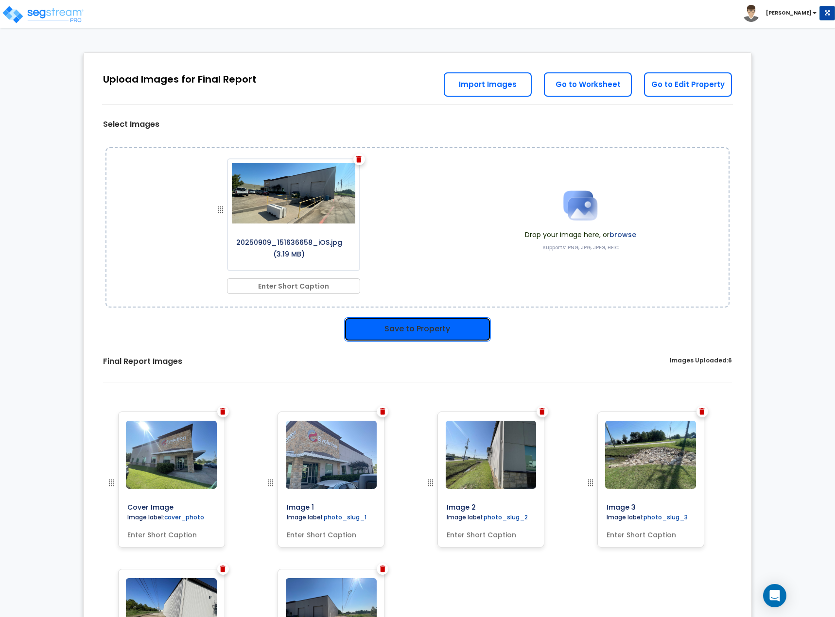
click at [376, 328] on button "Save to Property" at bounding box center [417, 329] width 147 height 24
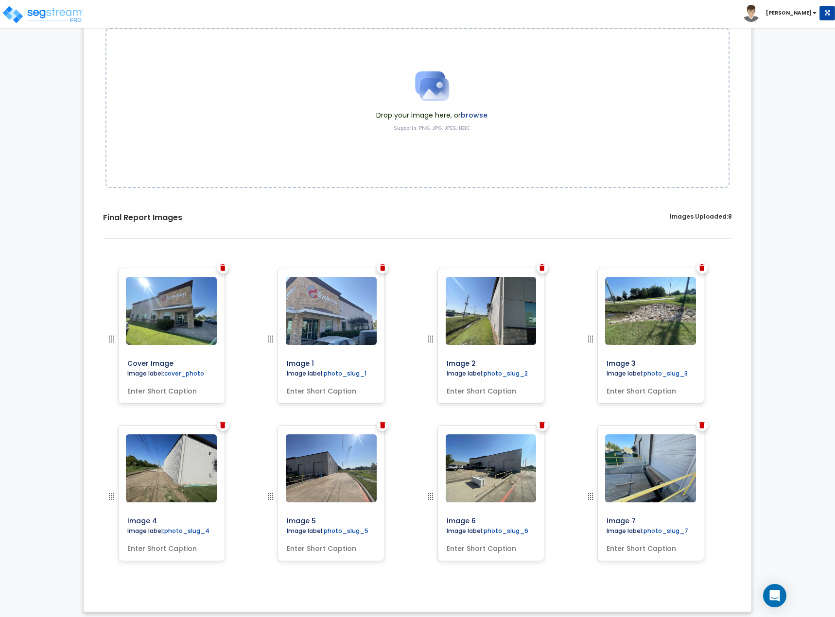
scroll to position [124, 0]
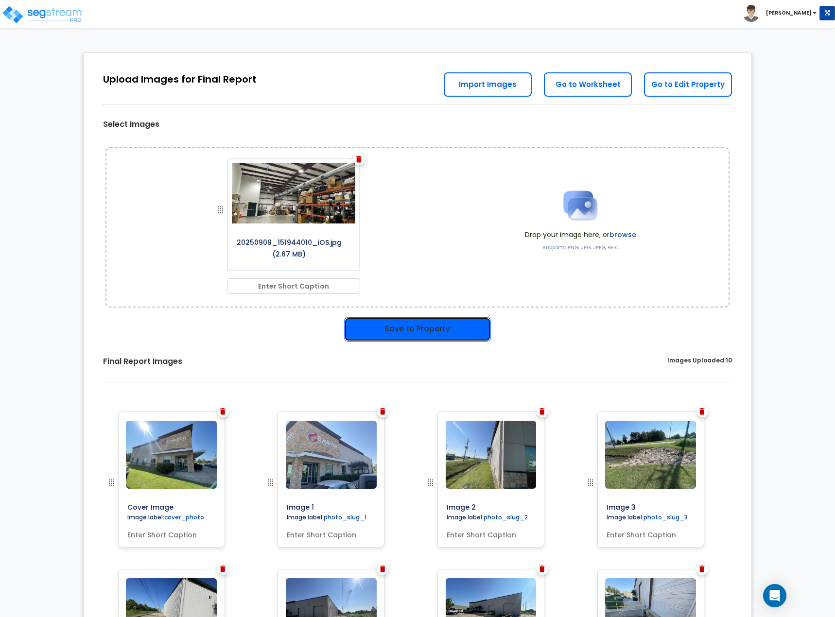
click at [405, 335] on button "Save to Property" at bounding box center [417, 329] width 147 height 24
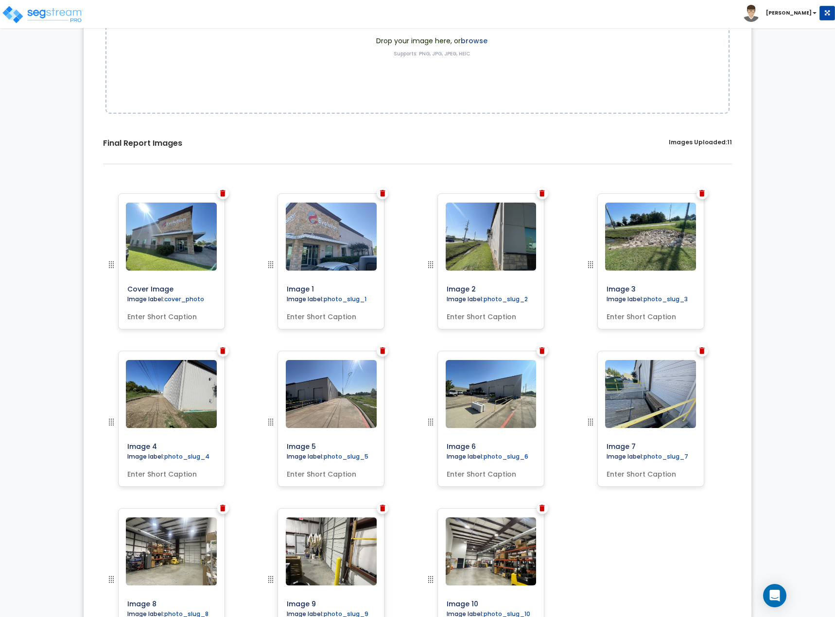
scroll to position [282, 0]
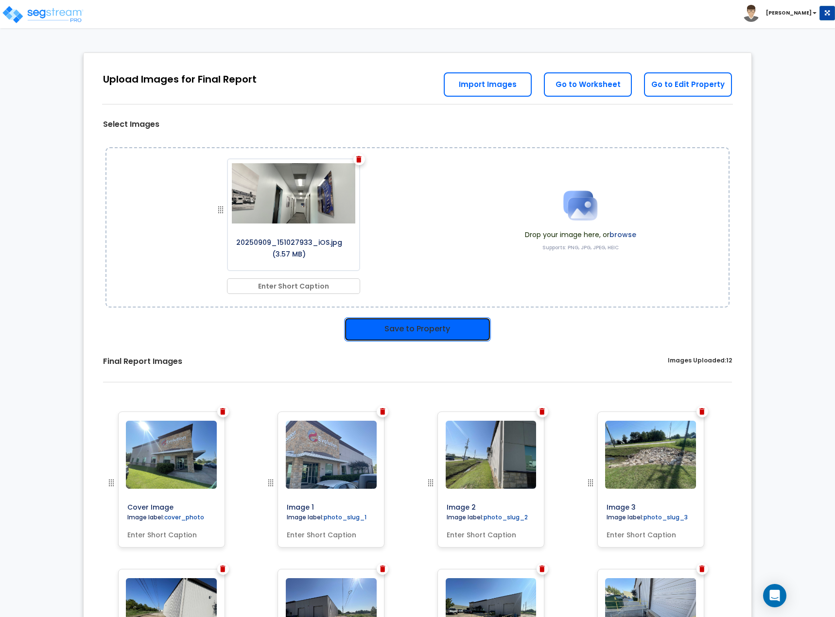
click at [394, 332] on button "Save to Property" at bounding box center [417, 329] width 147 height 24
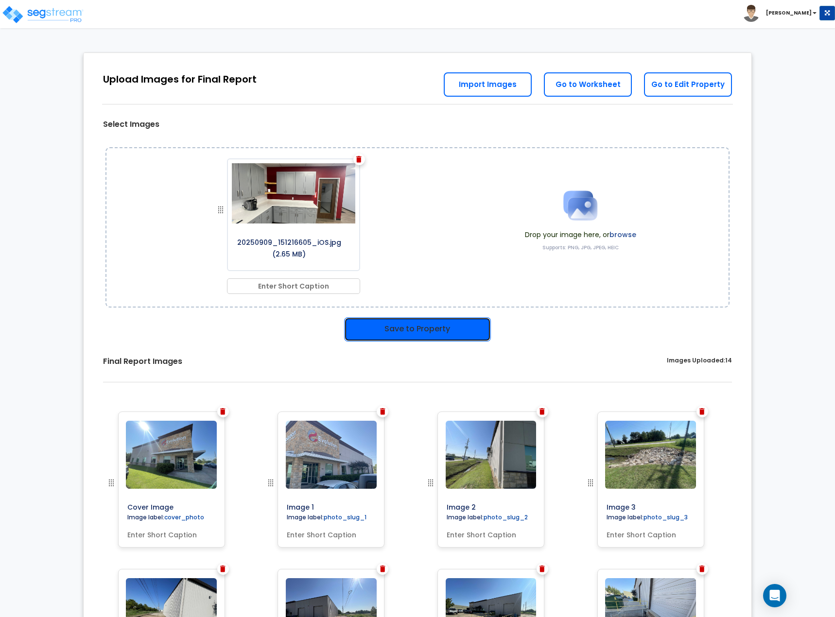
click at [406, 320] on button "Save to Property" at bounding box center [417, 329] width 147 height 24
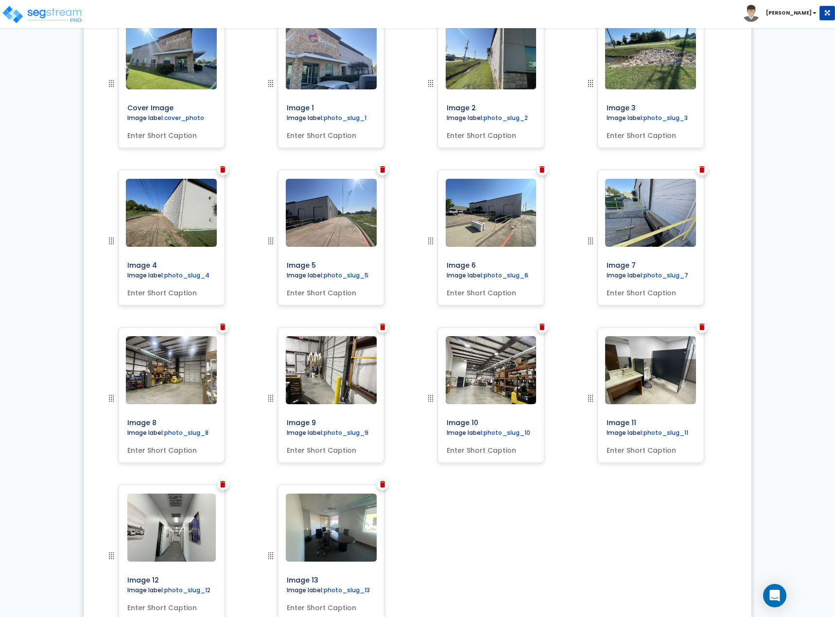
scroll to position [506, 0]
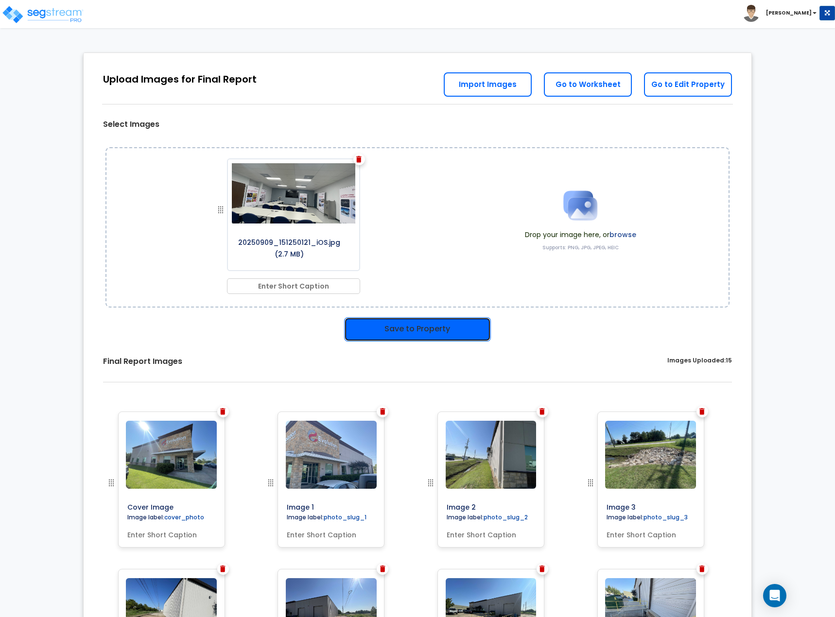
click at [400, 334] on button "Save to Property" at bounding box center [417, 329] width 147 height 24
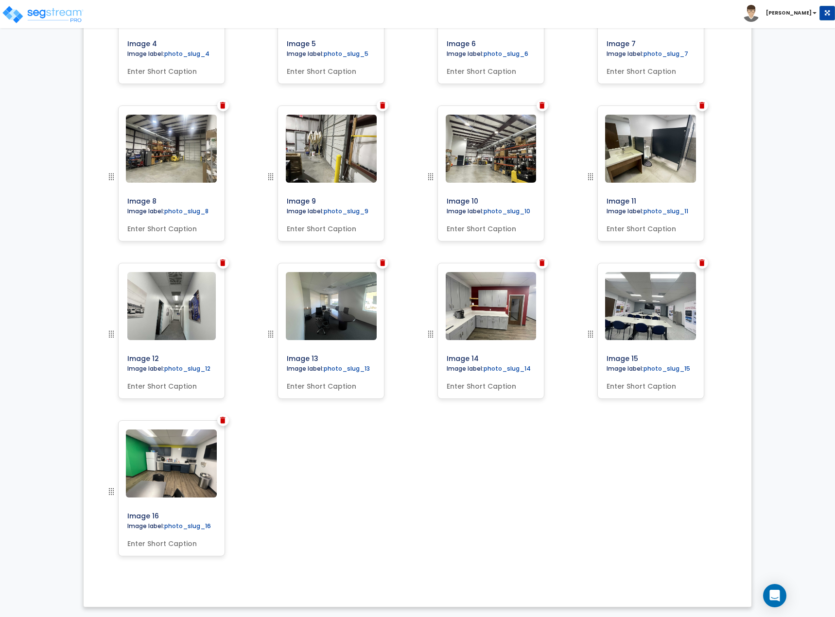
scroll to position [281, 0]
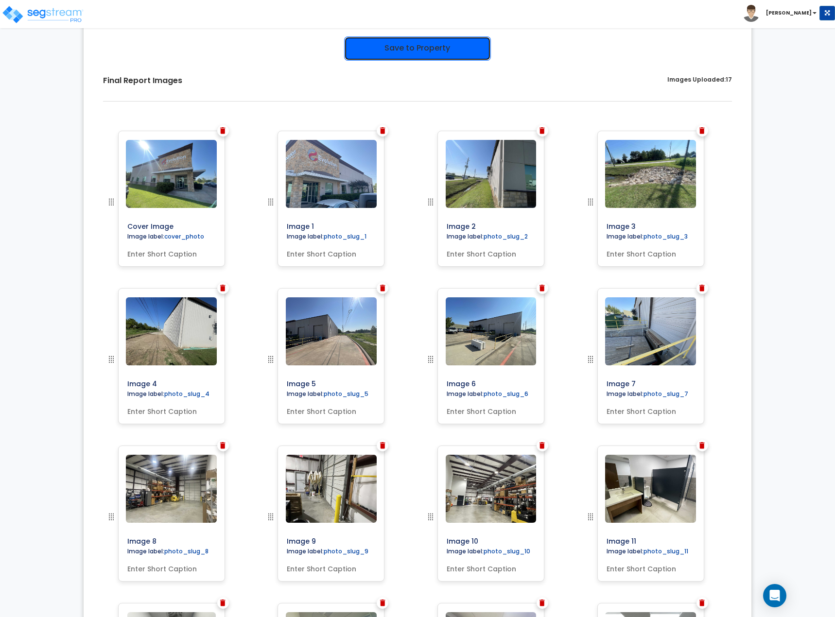
click at [457, 54] on button "Save to Property" at bounding box center [417, 48] width 147 height 24
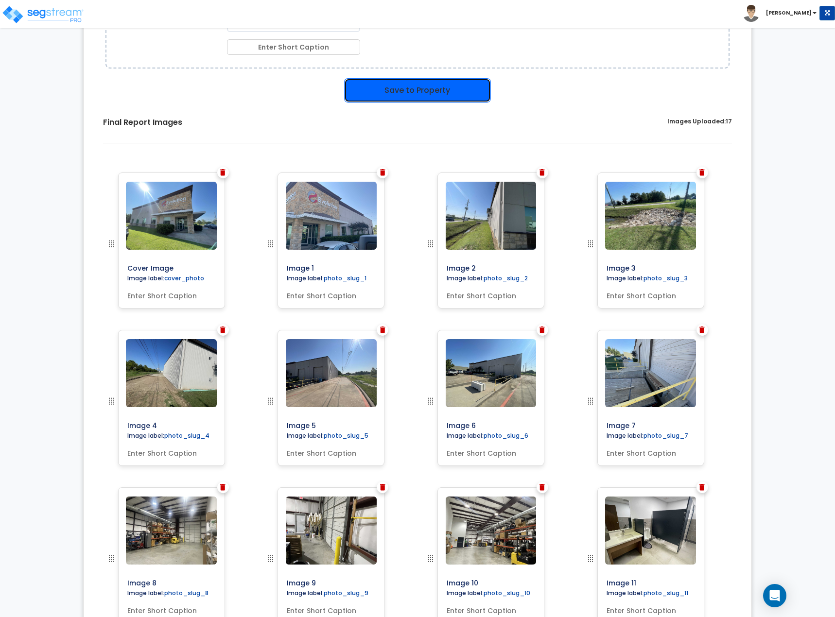
scroll to position [323, 0]
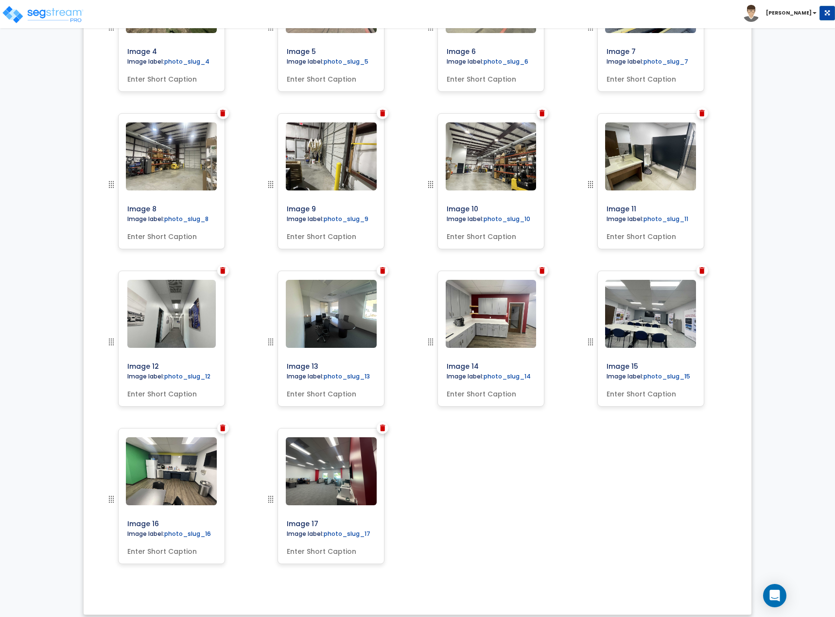
scroll to position [597, 0]
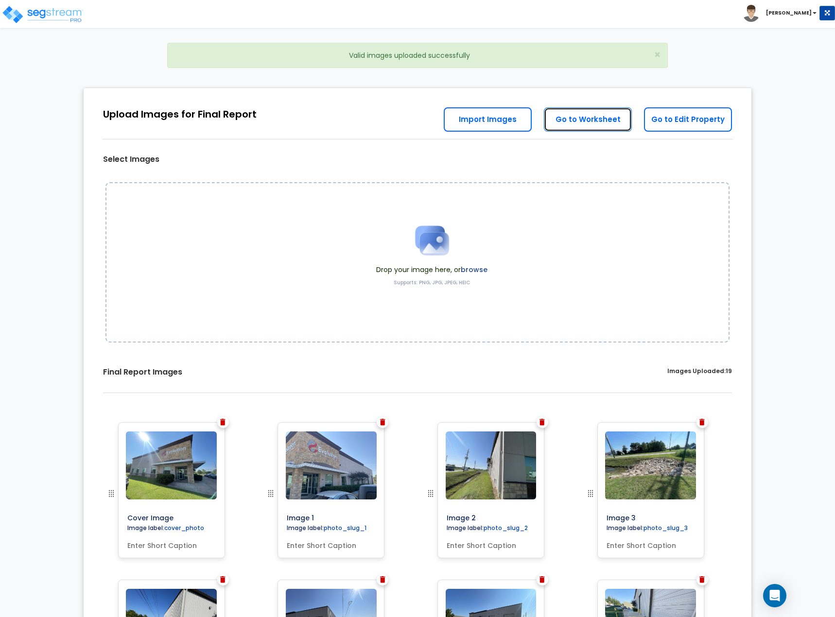
click at [588, 118] on link "Go to Worksheet" at bounding box center [588, 119] width 88 height 24
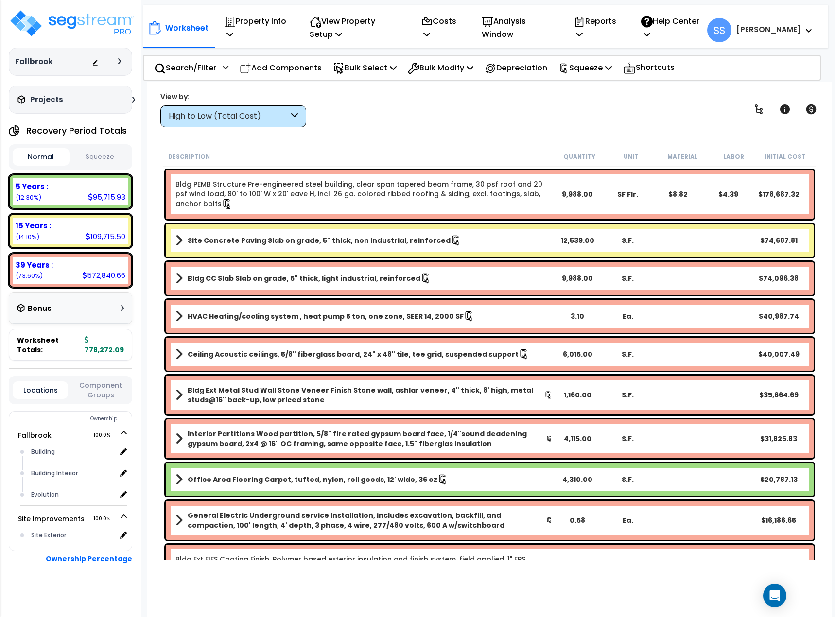
click at [96, 157] on button "Squeeze" at bounding box center [100, 157] width 57 height 17
click at [257, 18] on p "Property Info" at bounding box center [256, 28] width 64 height 26
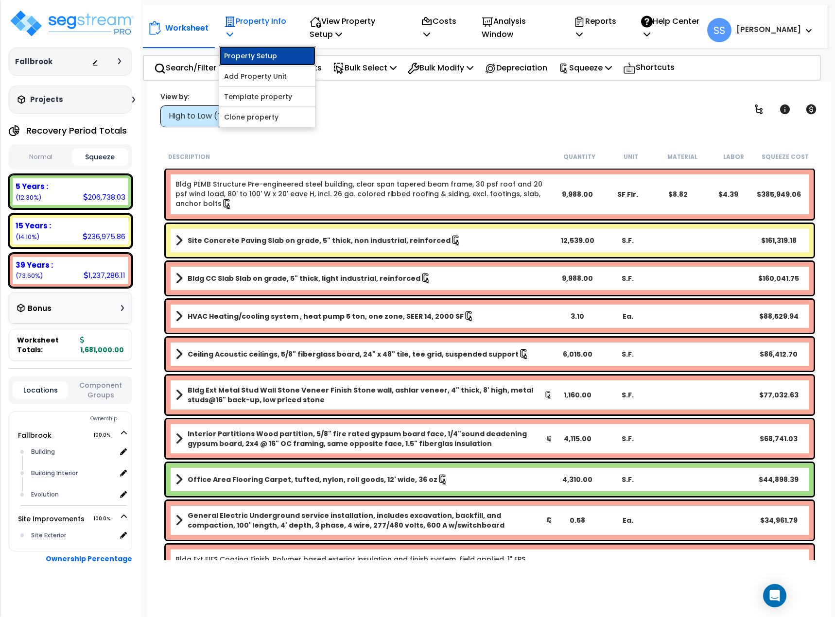
click at [264, 56] on link "Property Setup" at bounding box center [267, 55] width 96 height 19
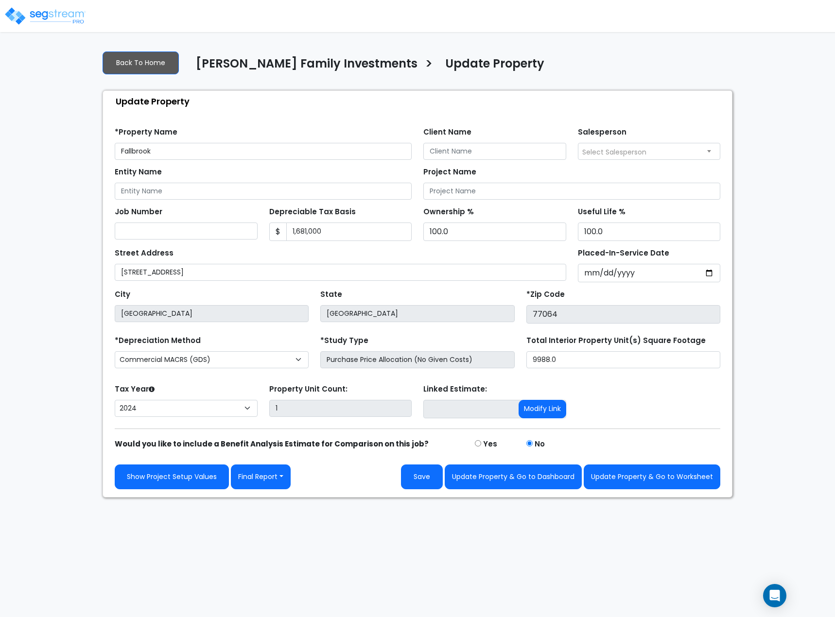
select select "2024"
click at [257, 469] on button "Final Report" at bounding box center [261, 477] width 60 height 25
click at [276, 525] on link "Report Images" at bounding box center [282, 528] width 102 height 22
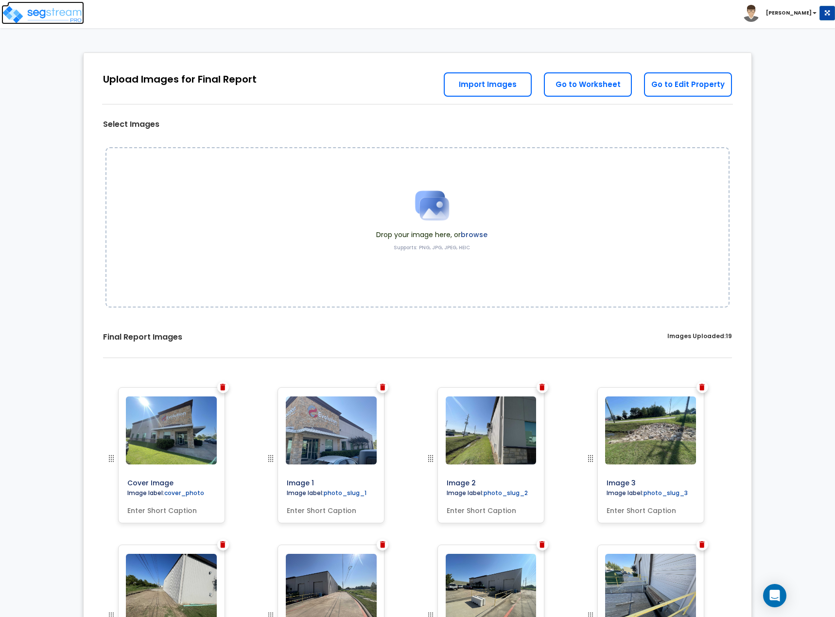
click at [31, 14] on img at bounding box center [42, 14] width 83 height 19
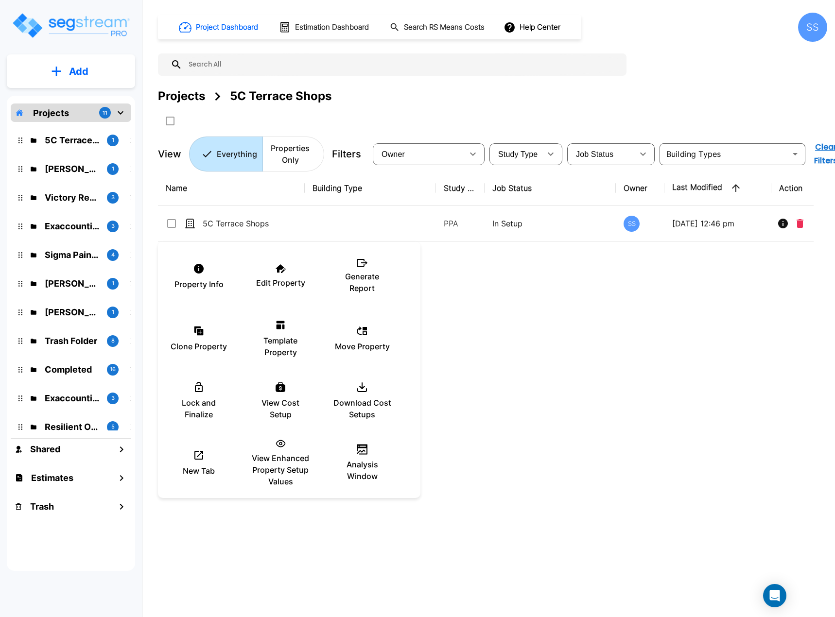
click at [598, 351] on div at bounding box center [417, 308] width 835 height 617
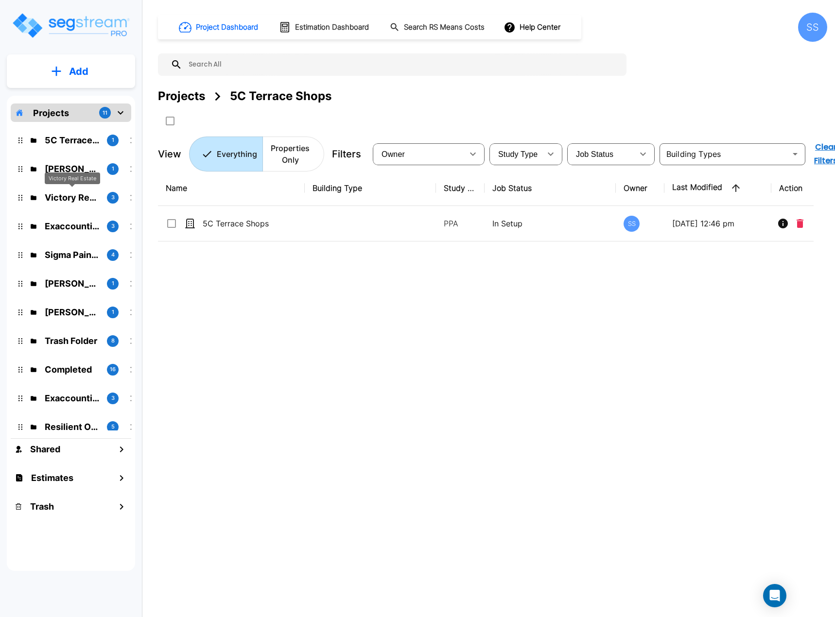
click at [69, 197] on p "Victory Real Estate" at bounding box center [72, 197] width 54 height 13
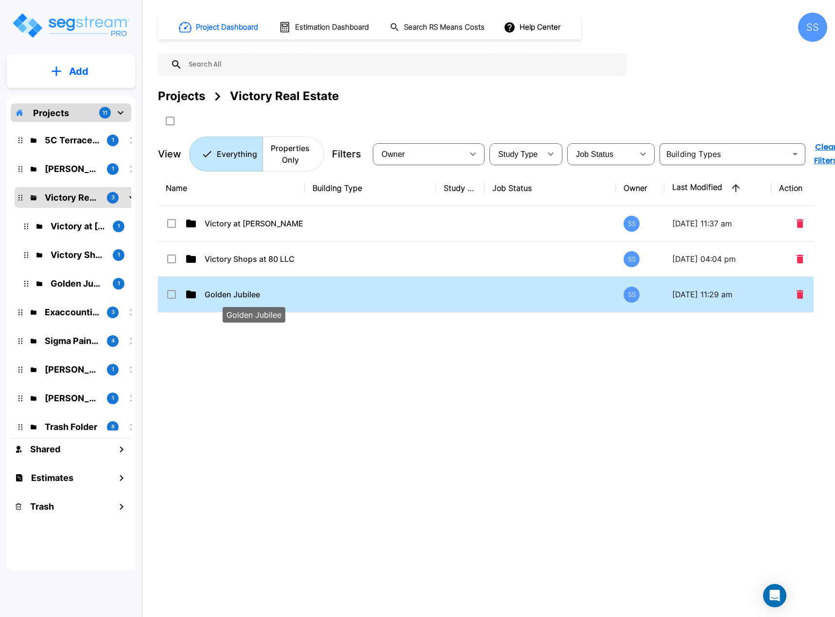
click at [251, 291] on p "Golden Jubilee" at bounding box center [254, 295] width 98 height 12
checkbox input "false"
click at [251, 291] on p "Golden Jubilee" at bounding box center [254, 295] width 98 height 12
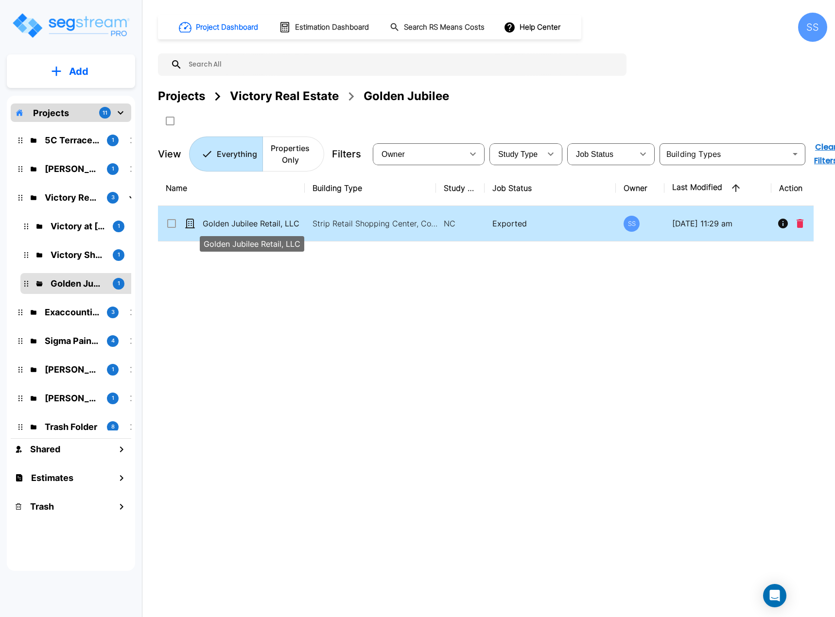
click at [223, 226] on p "Golden Jubilee Retail, LLC" at bounding box center [252, 224] width 98 height 12
checkbox input "true"
click at [223, 226] on p "Golden Jubilee Retail, LLC" at bounding box center [252, 224] width 98 height 12
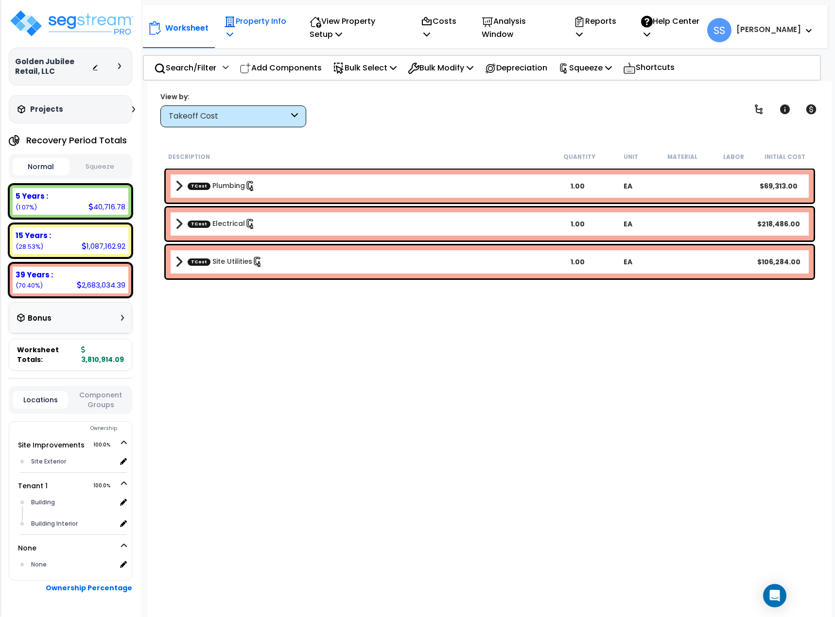
click at [251, 31] on p "Property Info" at bounding box center [256, 28] width 64 height 26
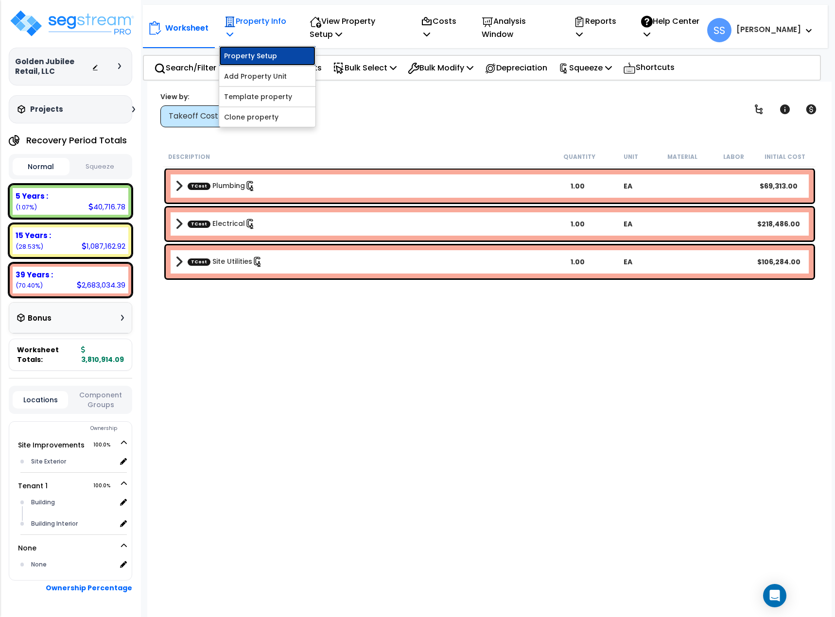
click at [256, 54] on link "Property Setup" at bounding box center [267, 55] width 96 height 19
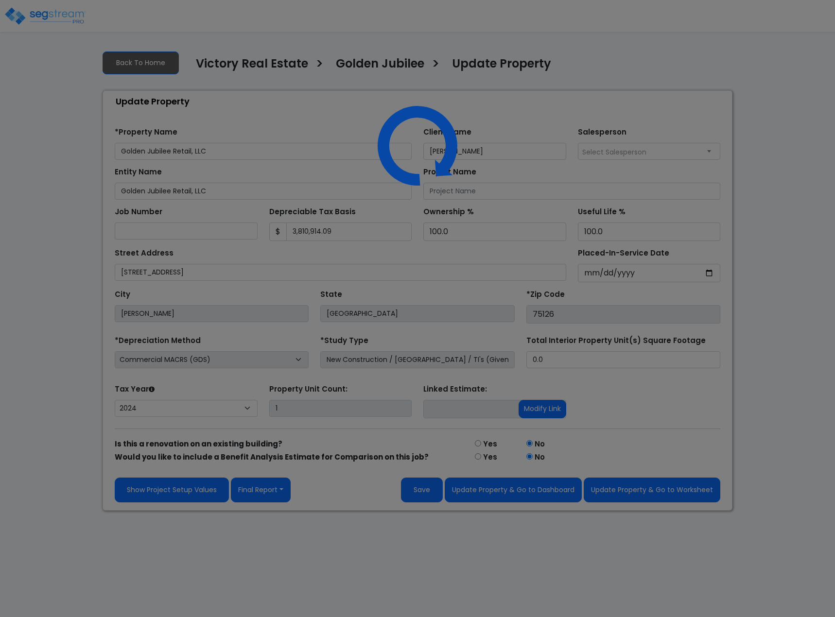
select select "2024"
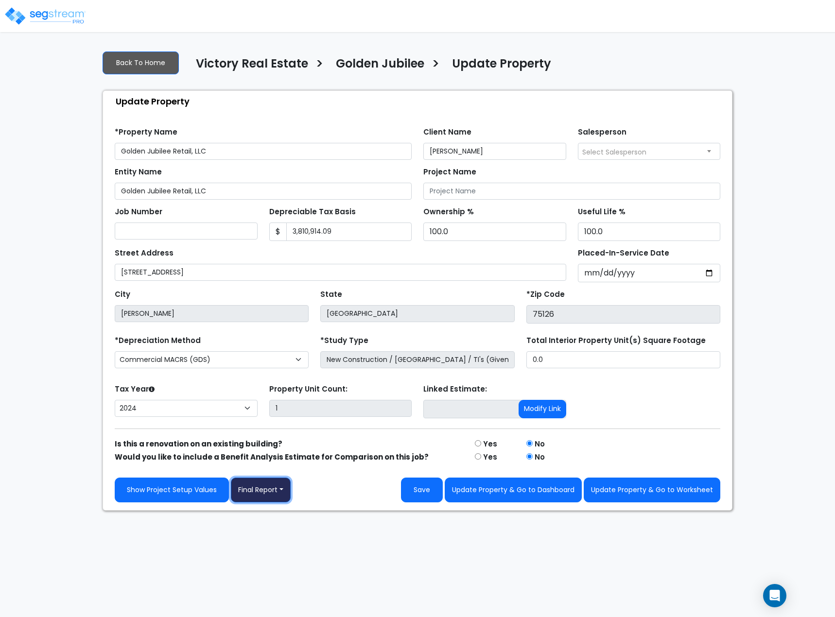
click at [270, 490] on button "Final Report" at bounding box center [261, 490] width 60 height 25
click at [269, 538] on link "Report Images" at bounding box center [282, 541] width 102 height 22
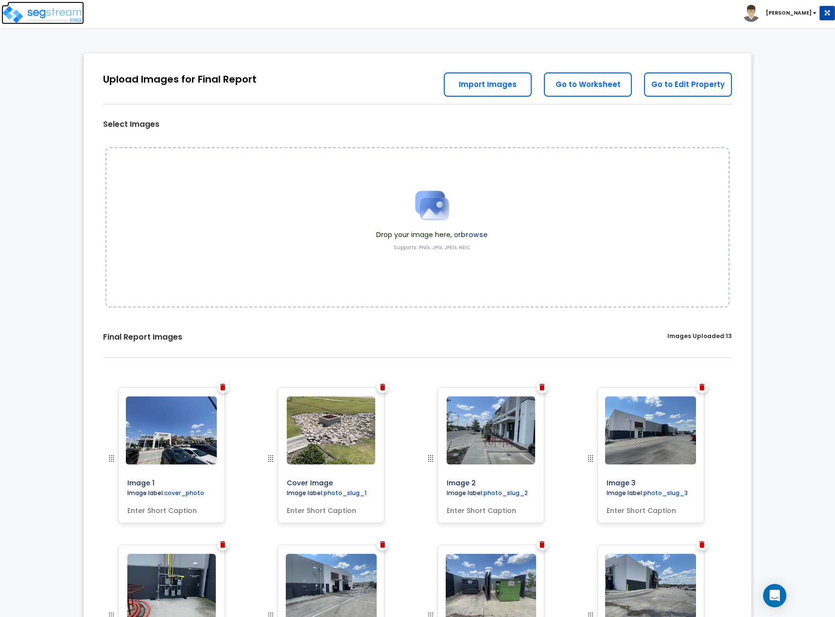
click at [25, 21] on img at bounding box center [42, 14] width 83 height 19
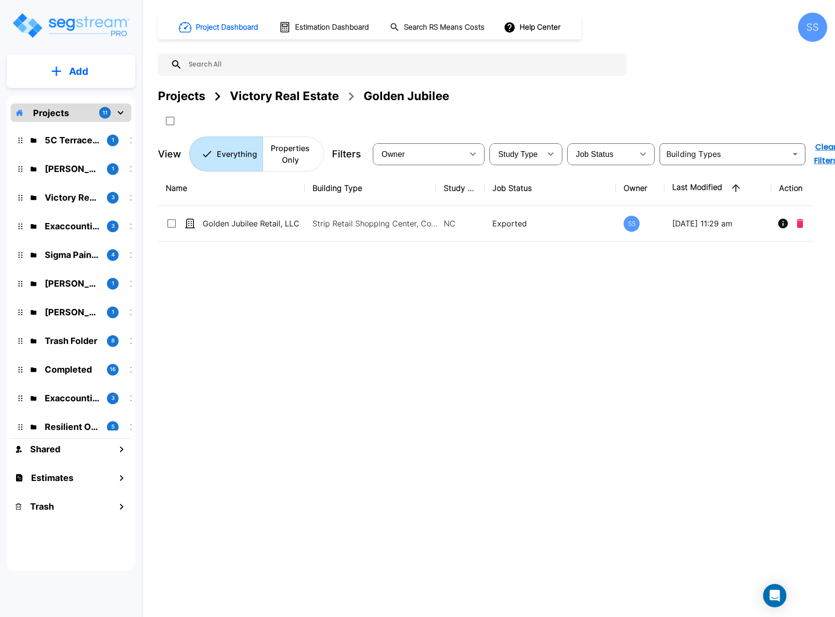
click at [291, 88] on div "Victory Real Estate" at bounding box center [284, 95] width 109 height 17
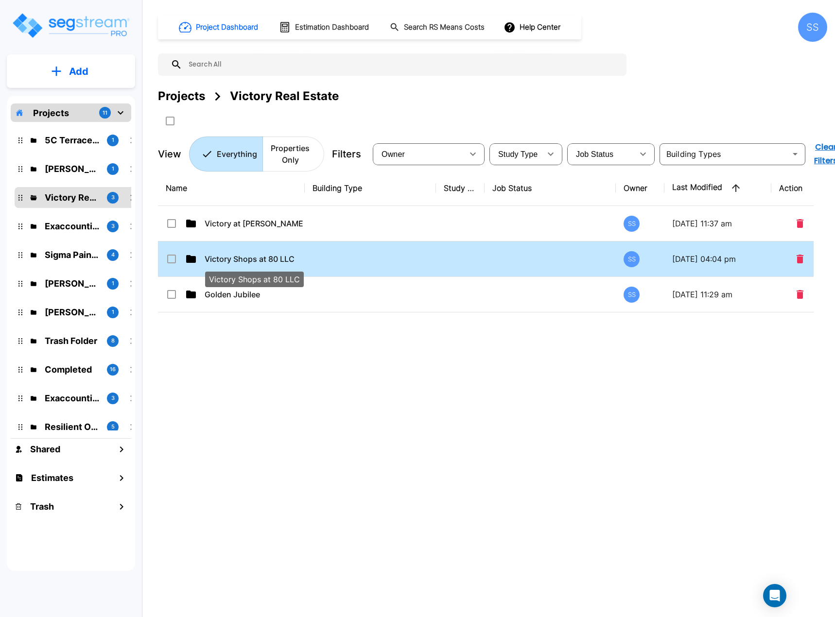
click at [238, 259] on p "Victory Shops at 80 LLC" at bounding box center [254, 259] width 98 height 12
checkbox input "true"
click at [238, 259] on p "Victory Shops at 80 LLC" at bounding box center [254, 259] width 98 height 12
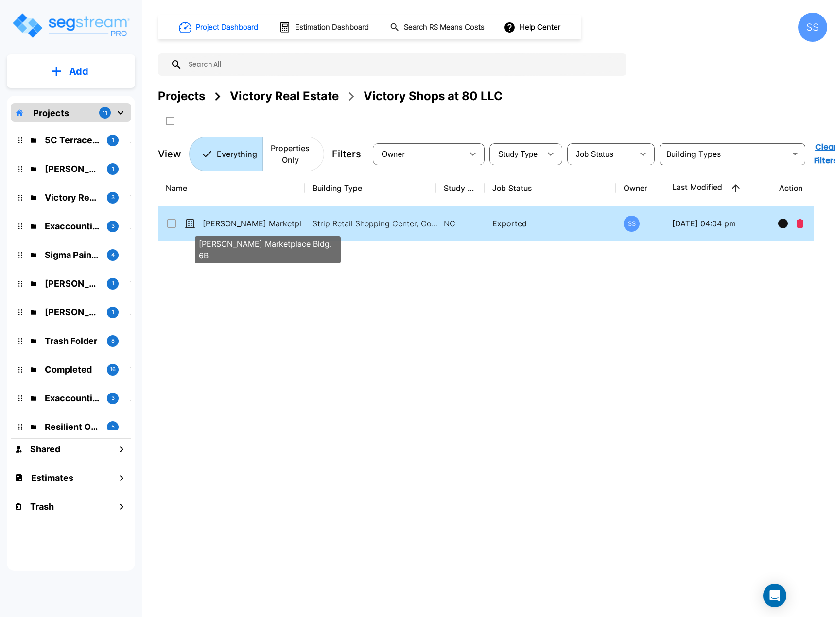
click at [237, 225] on p "[PERSON_NAME] Marketplace Bldg. 6B" at bounding box center [252, 224] width 98 height 12
checkbox input "true"
click at [237, 225] on p "[PERSON_NAME] Marketplace Bldg. 6B" at bounding box center [252, 224] width 98 height 12
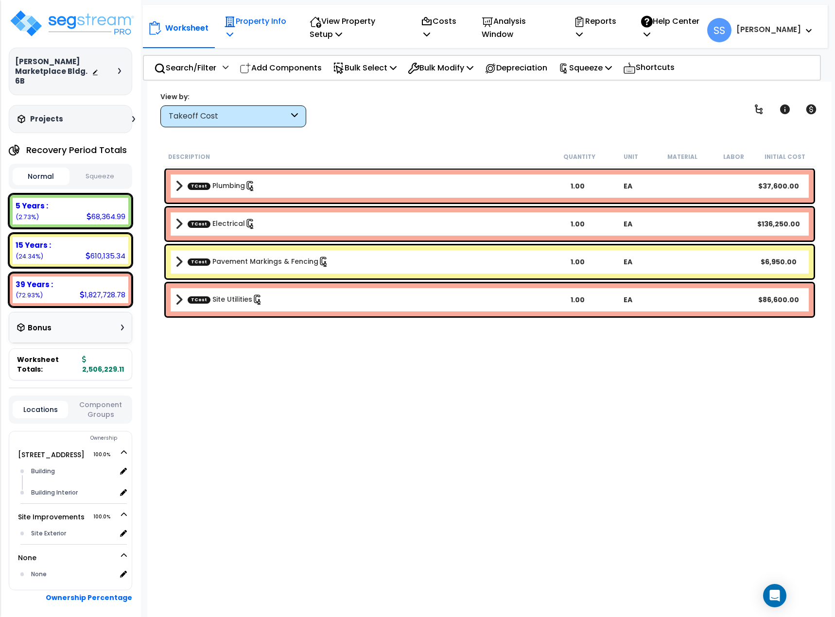
click at [246, 19] on p "Property Info" at bounding box center [256, 28] width 64 height 26
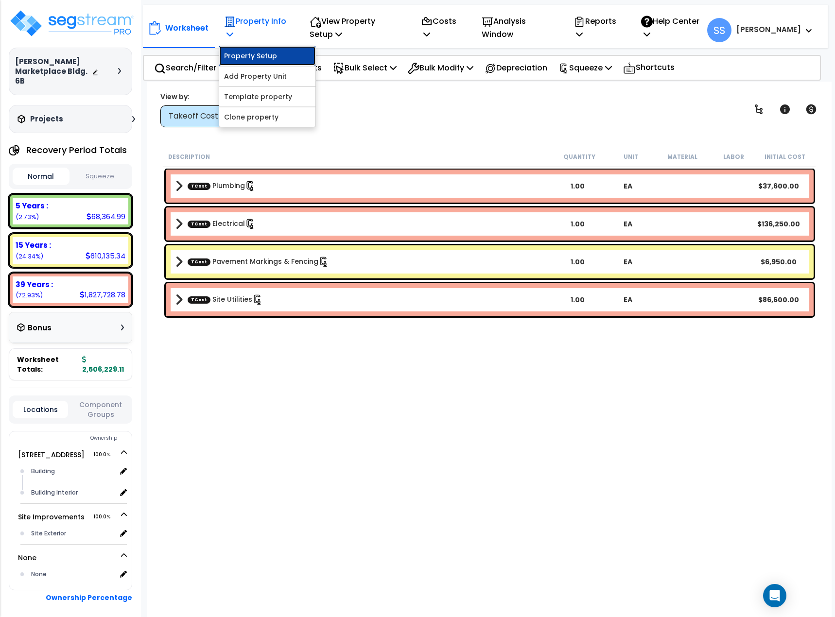
click at [260, 55] on link "Property Setup" at bounding box center [267, 55] width 96 height 19
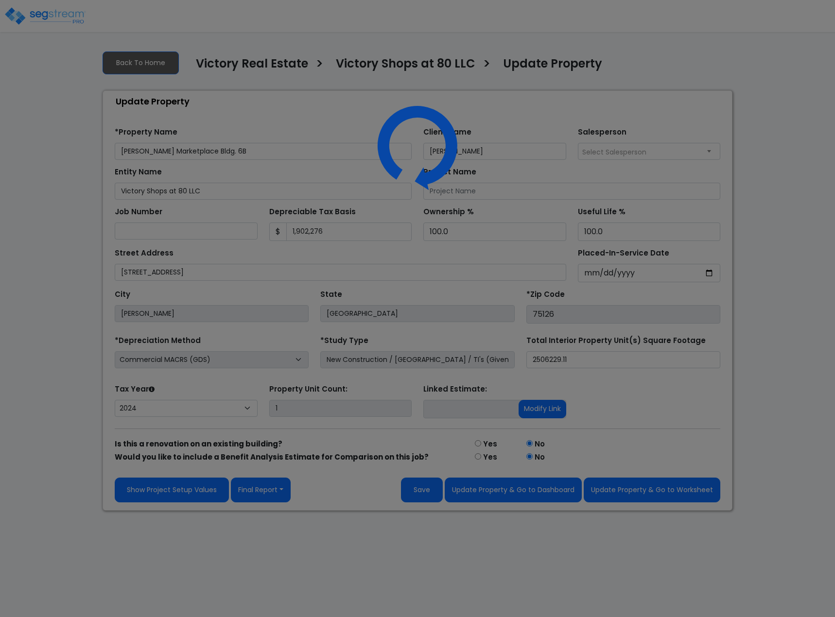
select select "2024"
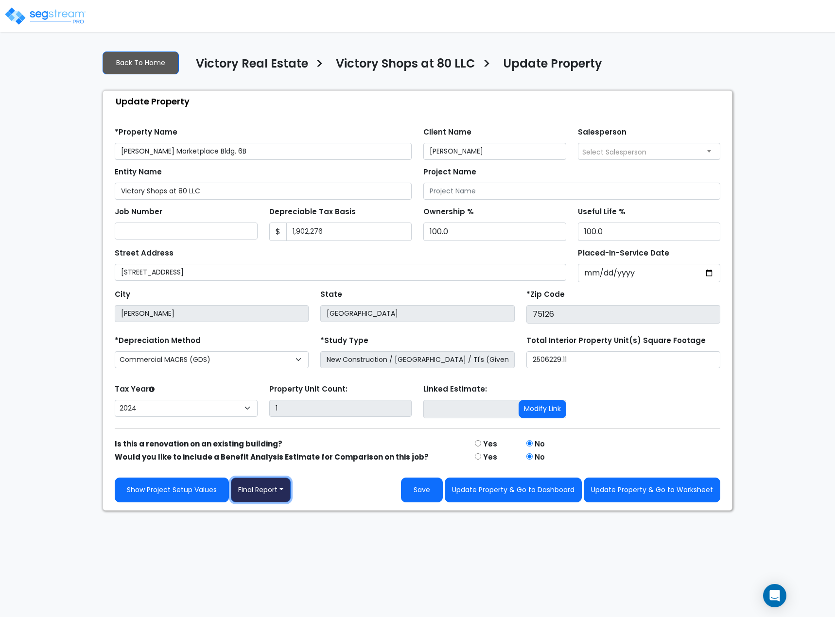
click at [273, 496] on button "Final Report" at bounding box center [261, 490] width 60 height 25
click at [280, 539] on link "Report Images" at bounding box center [282, 541] width 102 height 22
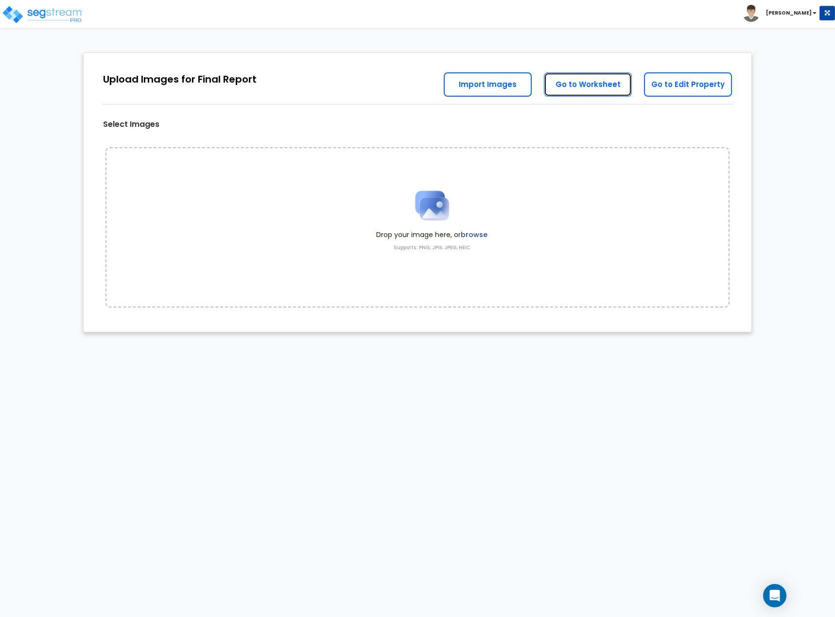
click at [594, 75] on link "Go to Worksheet" at bounding box center [588, 84] width 88 height 24
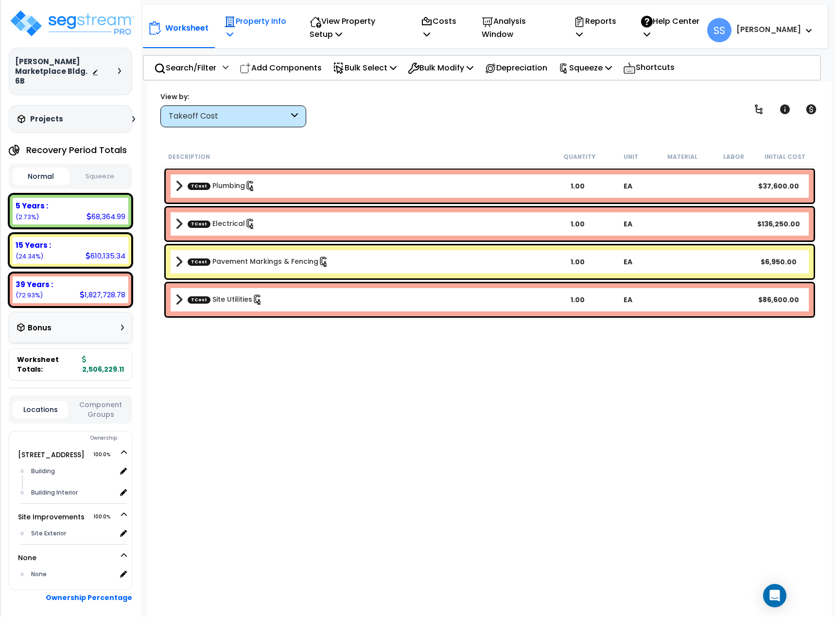
click at [242, 20] on p "Property Info" at bounding box center [256, 28] width 64 height 26
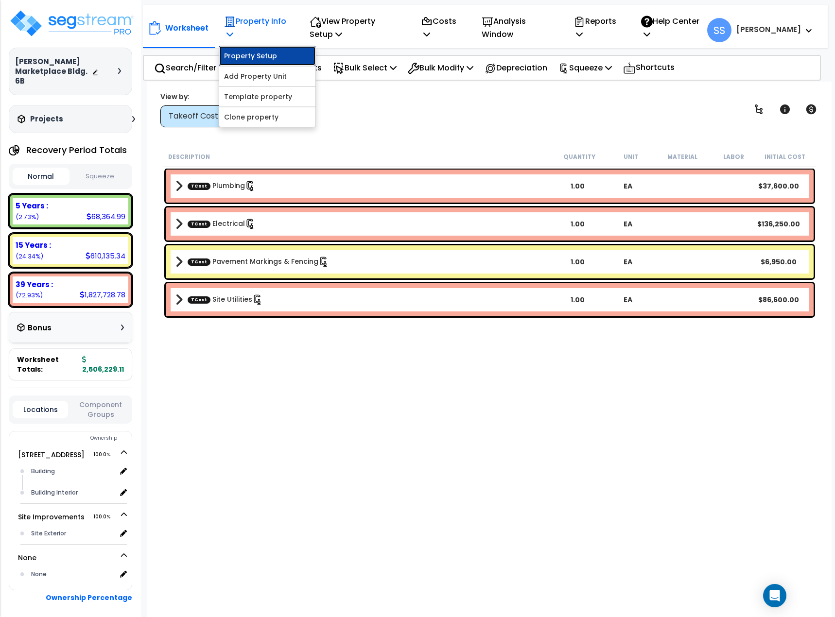
click at [255, 60] on link "Property Setup" at bounding box center [267, 55] width 96 height 19
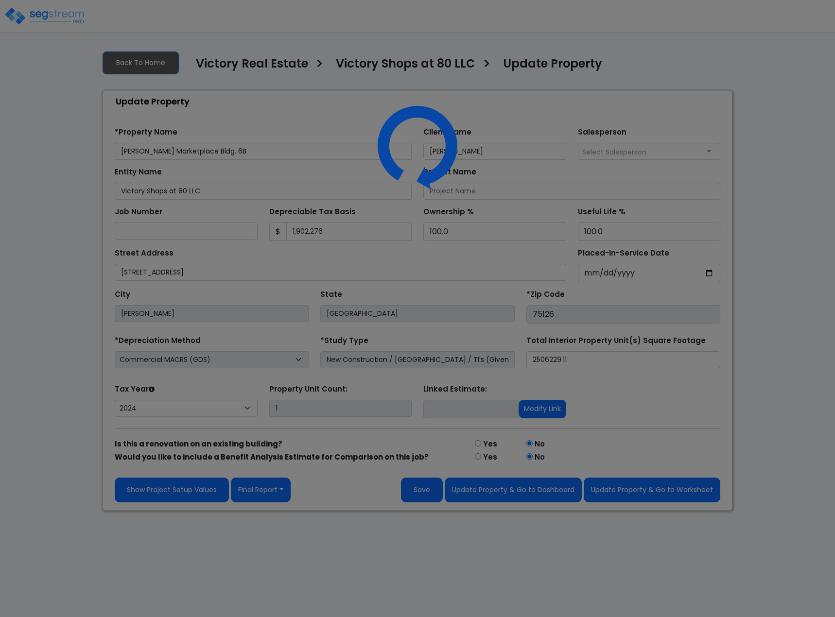
select select "2024"
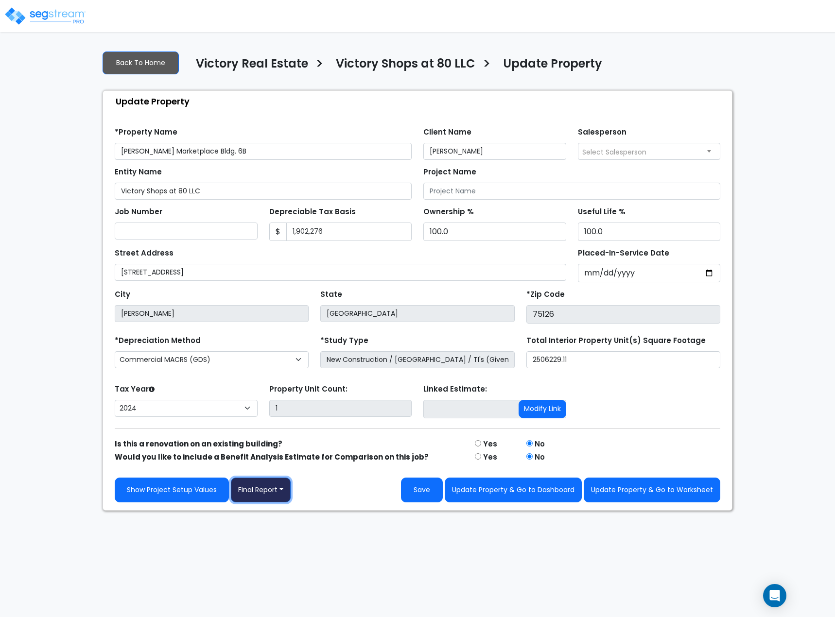
click at [271, 488] on button "Final Report" at bounding box center [261, 490] width 60 height 25
click at [274, 547] on link "Report Images" at bounding box center [282, 541] width 102 height 22
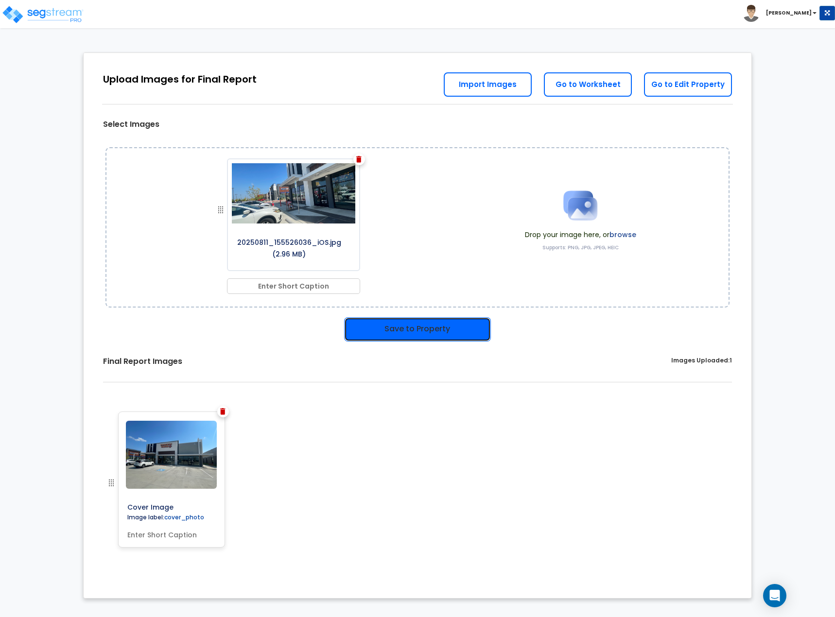
click at [402, 334] on button "Save to Property" at bounding box center [417, 329] width 147 height 24
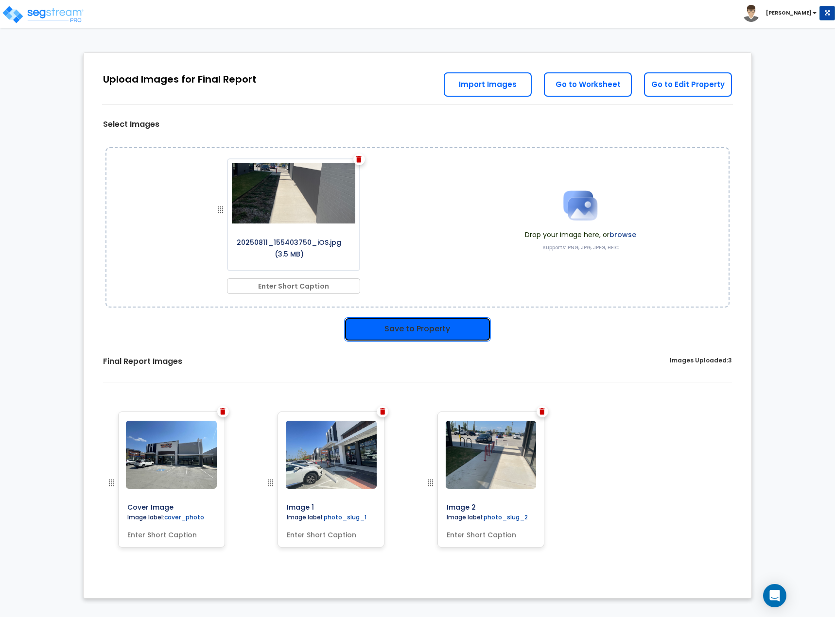
click at [383, 320] on button "Save to Property" at bounding box center [417, 329] width 147 height 24
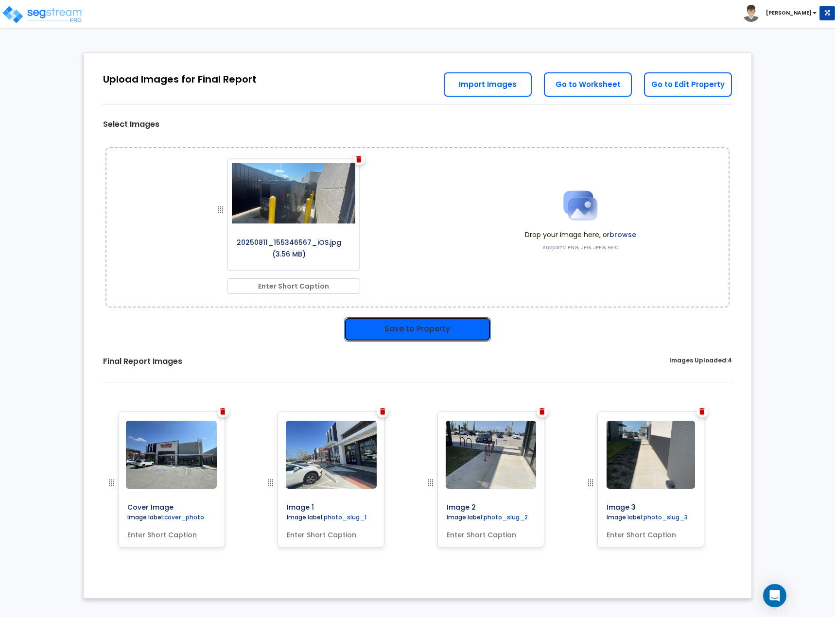
click at [395, 330] on button "Save to Property" at bounding box center [417, 329] width 147 height 24
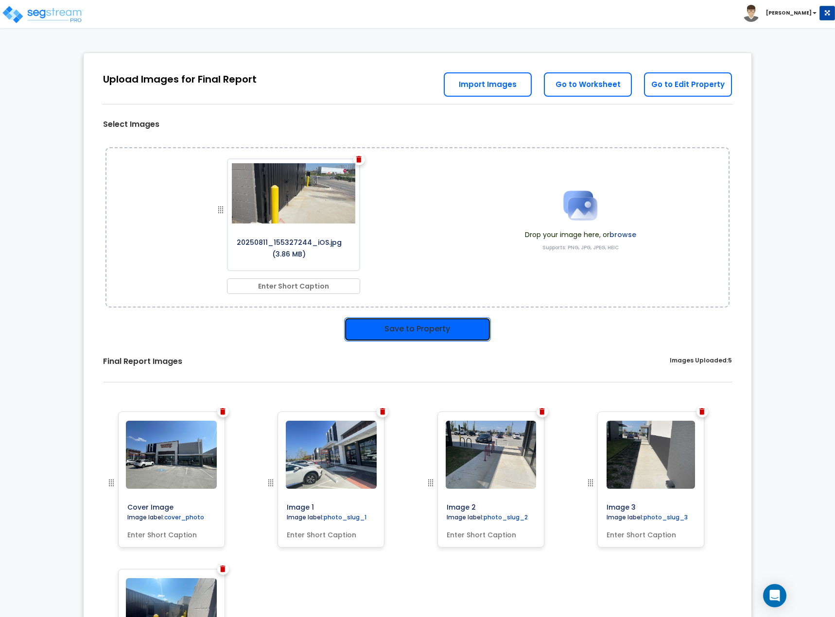
click at [442, 318] on button "Save to Property" at bounding box center [417, 329] width 147 height 24
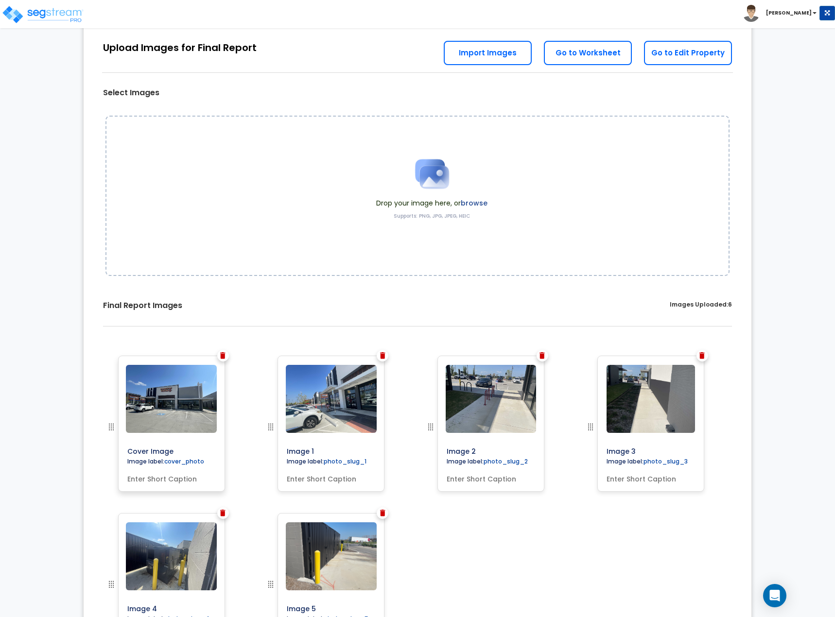
scroll to position [49, 0]
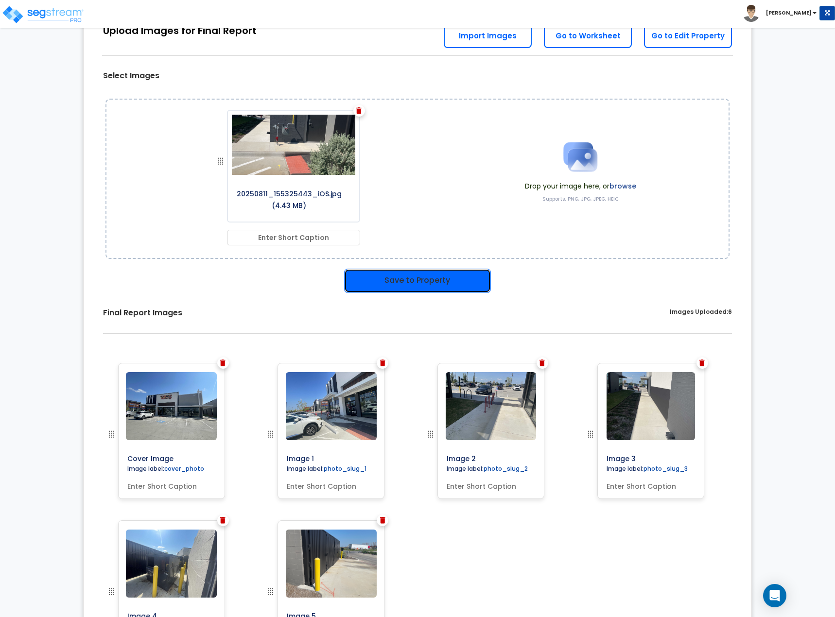
drag, startPoint x: 376, startPoint y: 280, endPoint x: 379, endPoint y: 270, distance: 11.2
click at [376, 280] on button "Save to Property" at bounding box center [417, 281] width 147 height 24
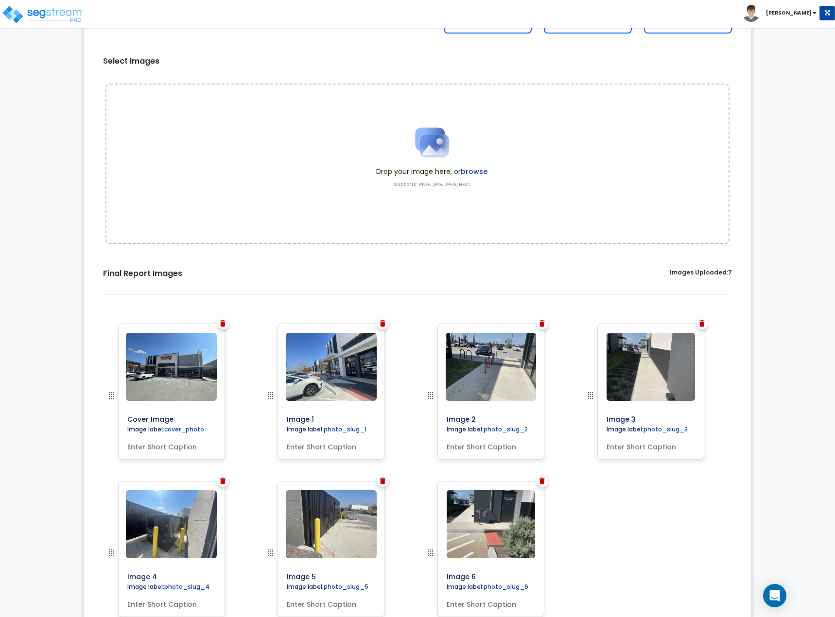
scroll to position [49, 0]
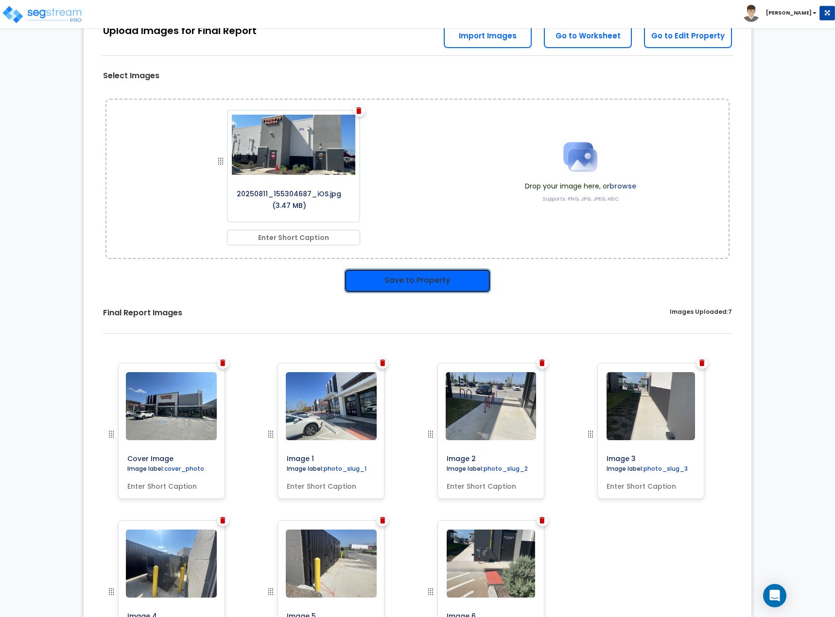
click at [449, 277] on button "Save to Property" at bounding box center [417, 281] width 147 height 24
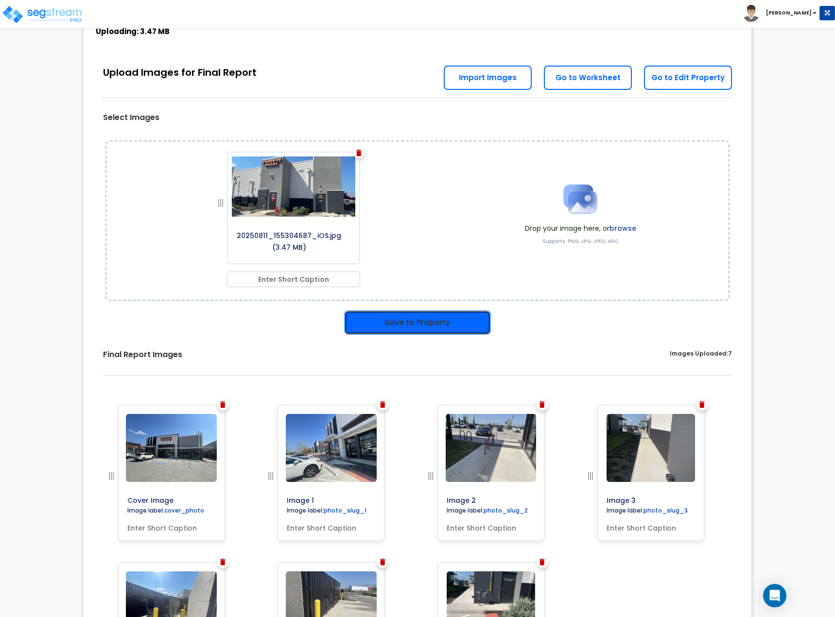
scroll to position [90, 0]
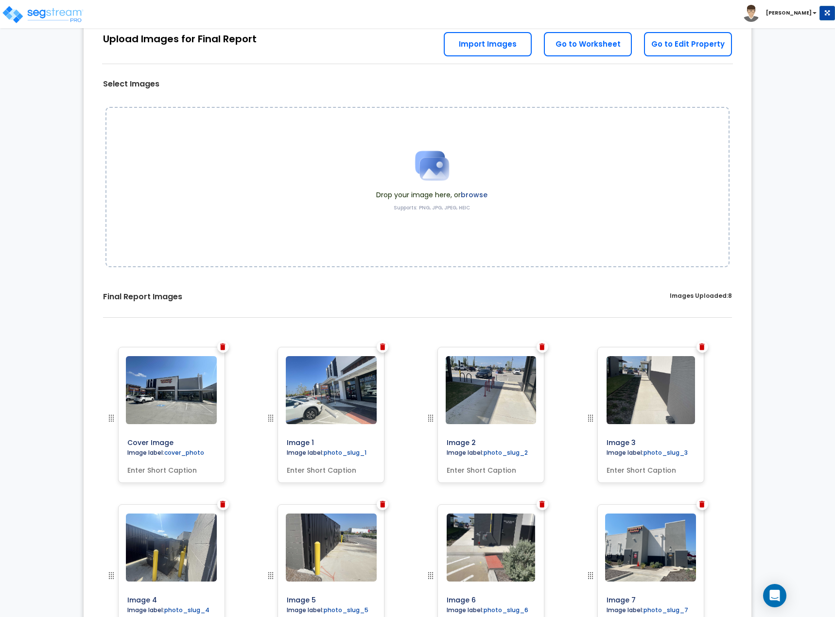
scroll to position [49, 0]
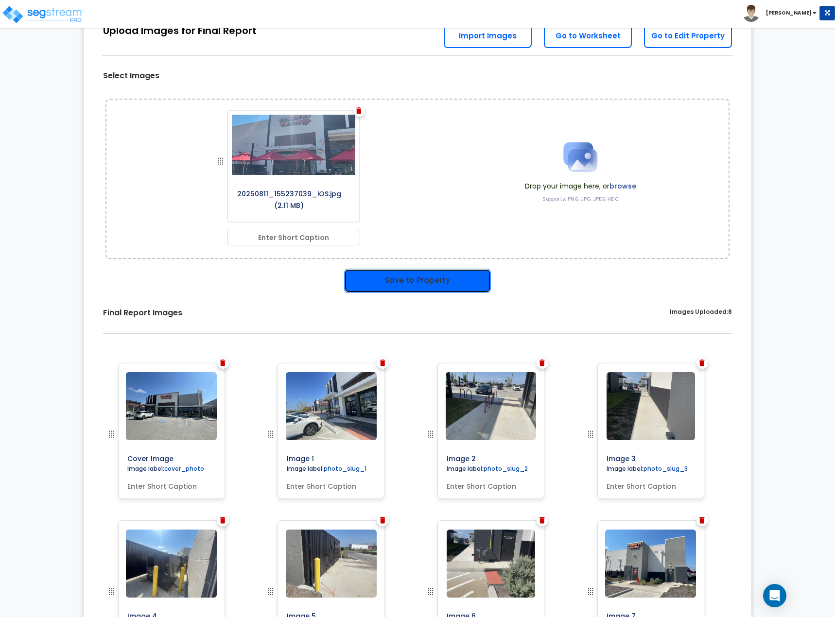
click at [431, 275] on button "Save to Property" at bounding box center [417, 281] width 147 height 24
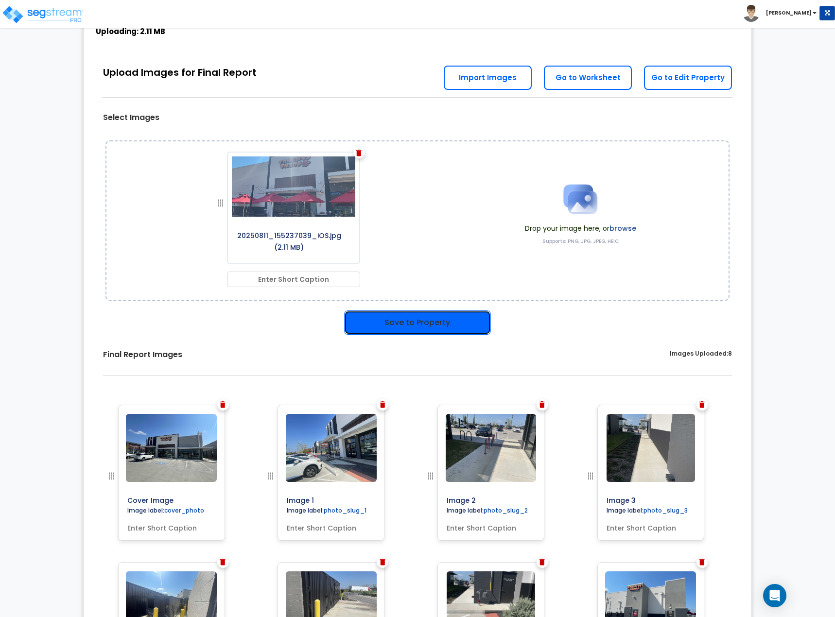
scroll to position [90, 0]
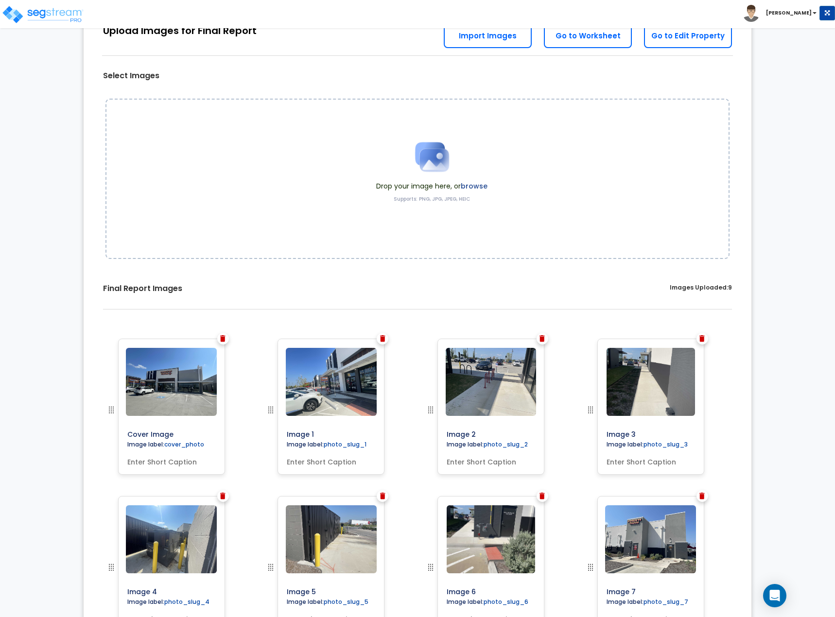
scroll to position [71, 0]
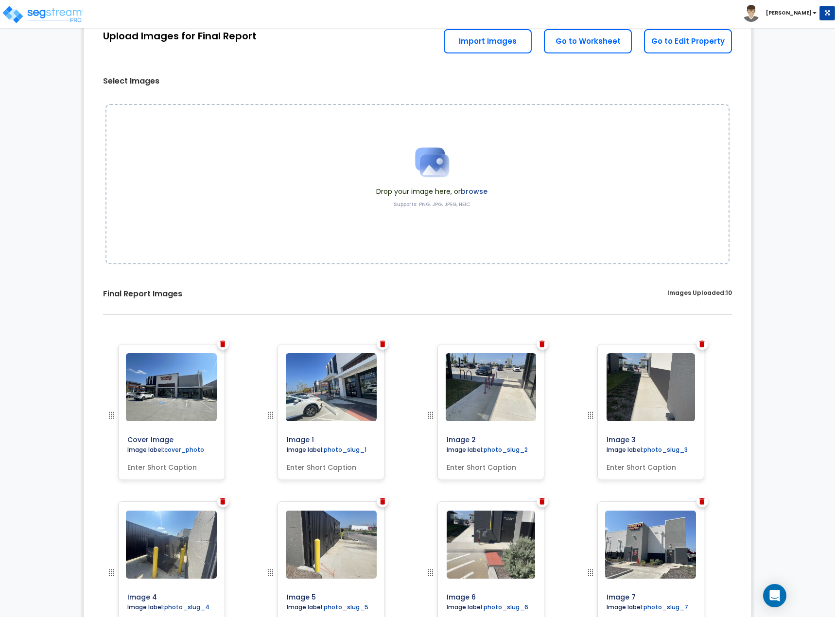
scroll to position [49, 0]
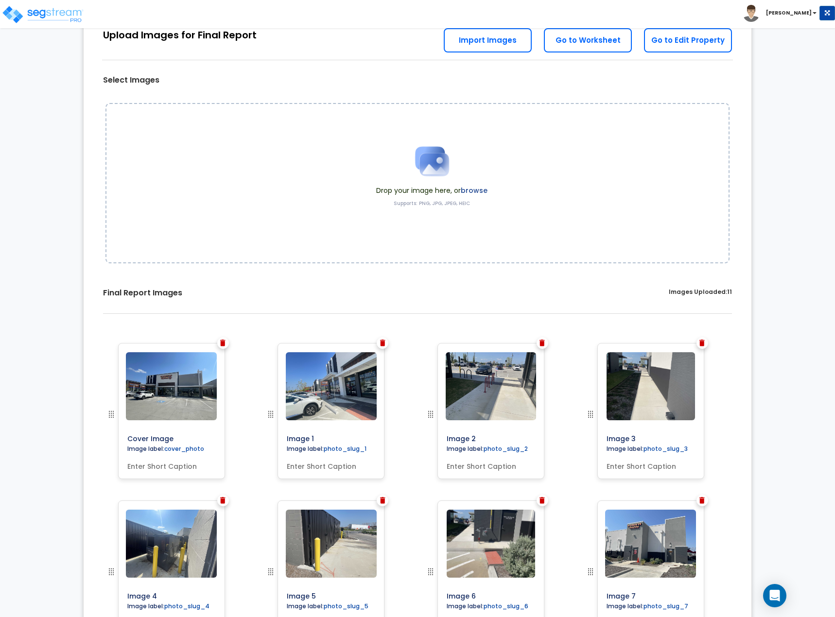
scroll to position [49, 0]
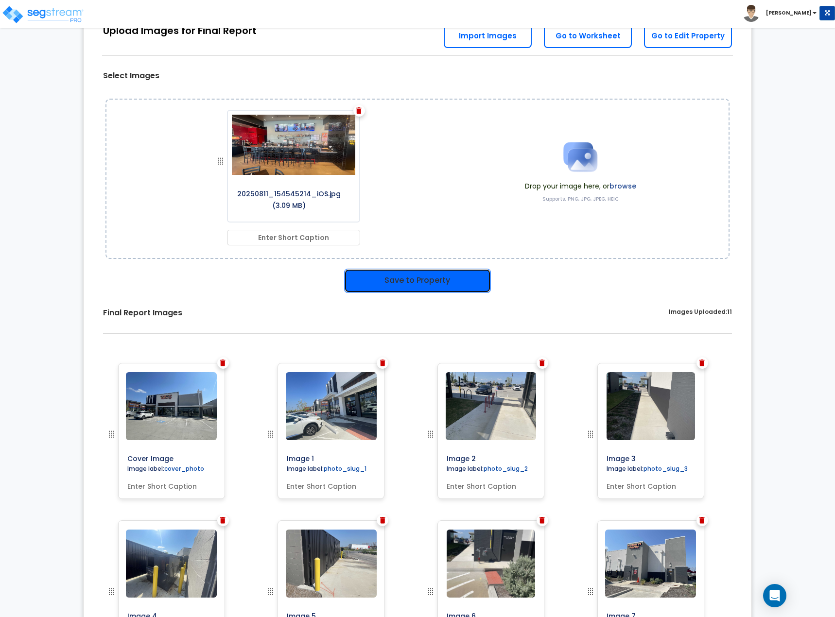
click at [416, 280] on button "Save to Property" at bounding box center [417, 281] width 147 height 24
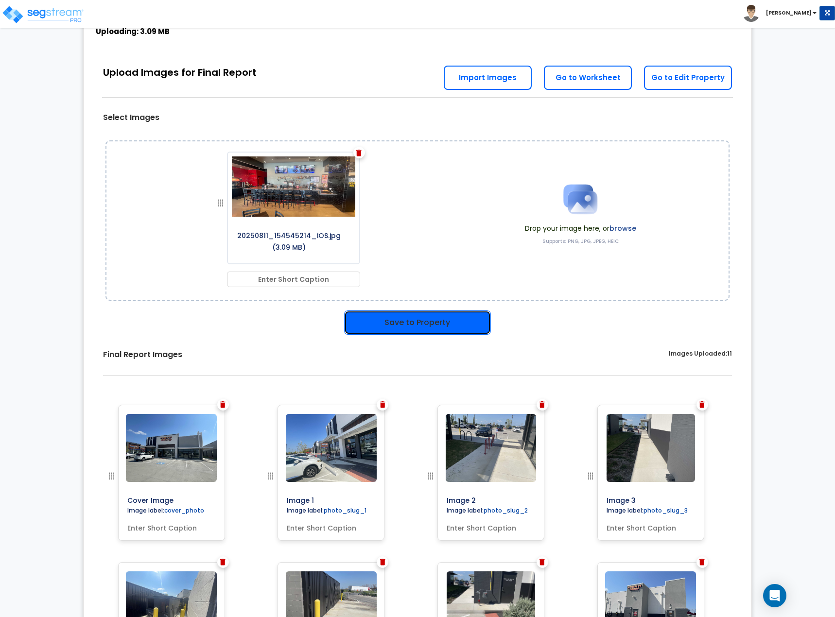
scroll to position [90, 0]
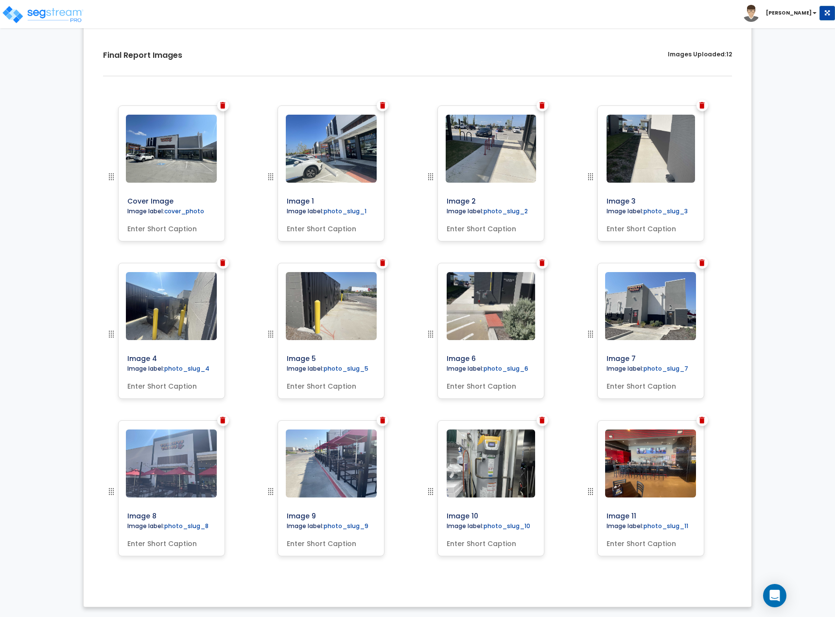
scroll to position [25, 0]
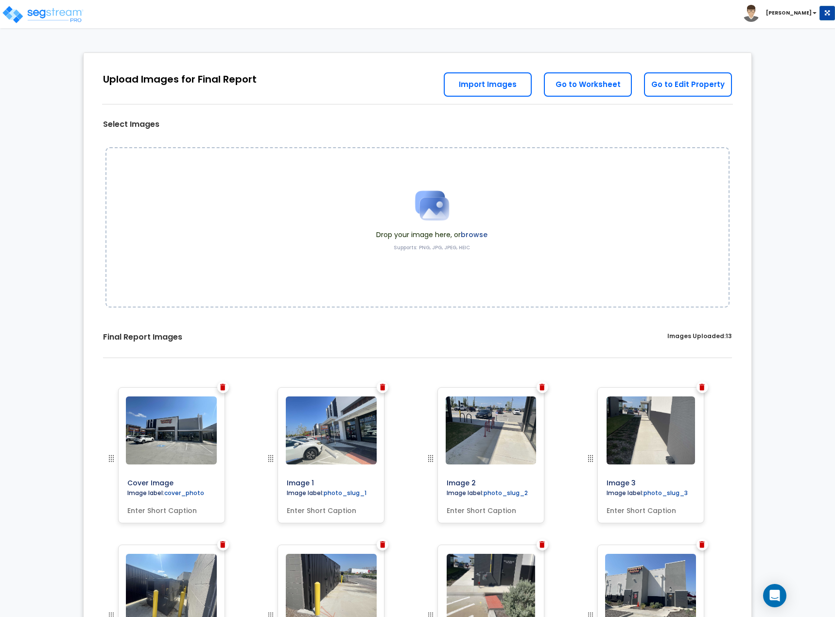
drag, startPoint x: 570, startPoint y: 99, endPoint x: 574, endPoint y: 94, distance: 6.5
click at [570, 98] on div "Go to Edit Property Go to Worksheet Import Images" at bounding box center [594, 83] width 300 height 51
click at [576, 91] on link "Go to Worksheet" at bounding box center [588, 84] width 88 height 24
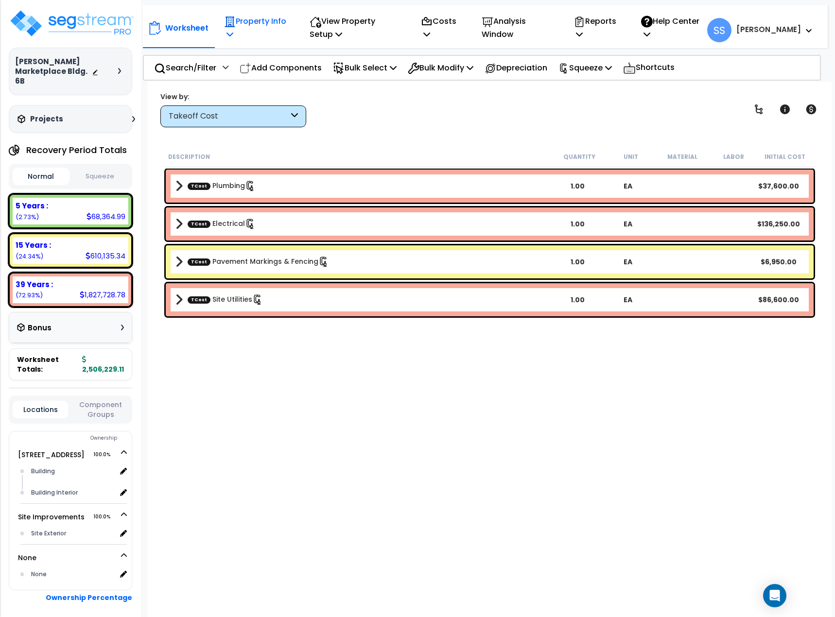
click at [257, 23] on p "Property Info" at bounding box center [256, 28] width 64 height 26
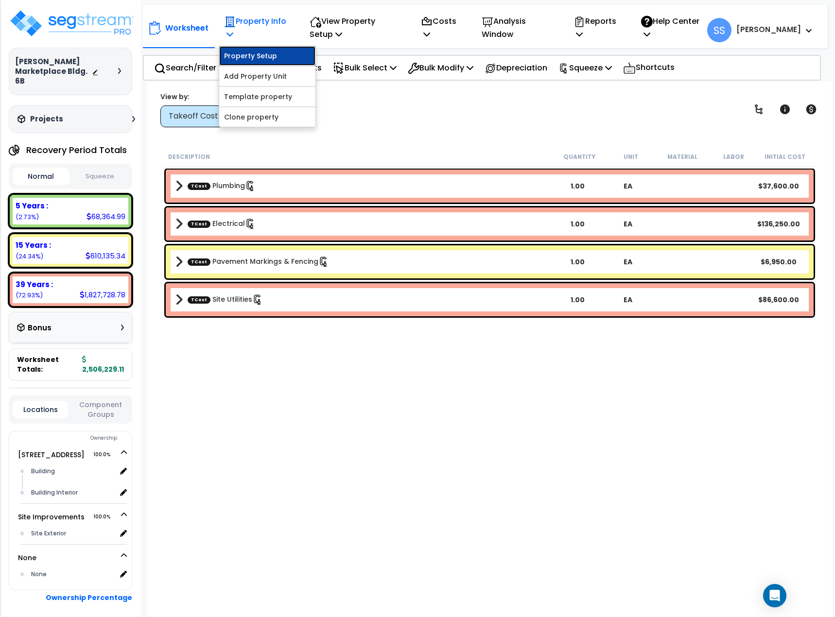
click at [259, 56] on link "Property Setup" at bounding box center [267, 55] width 96 height 19
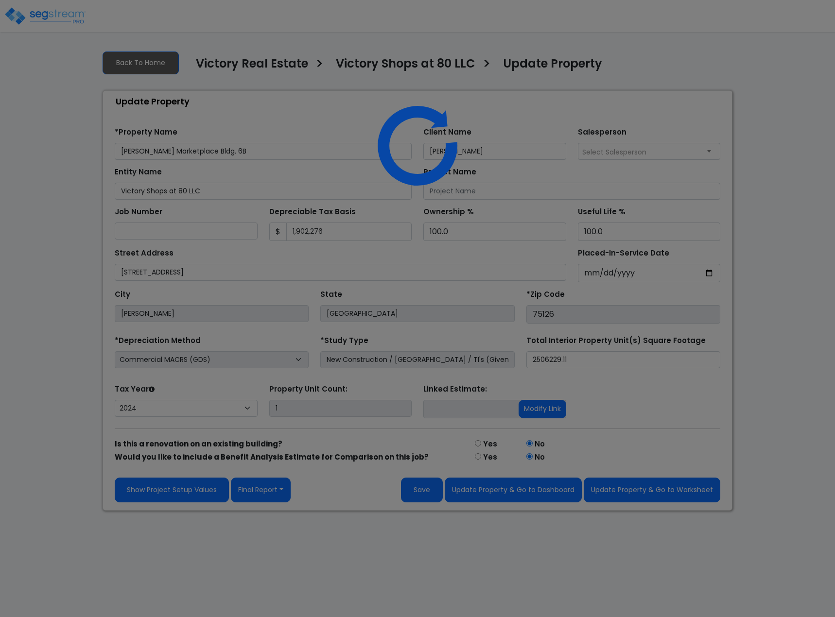
select select "2024"
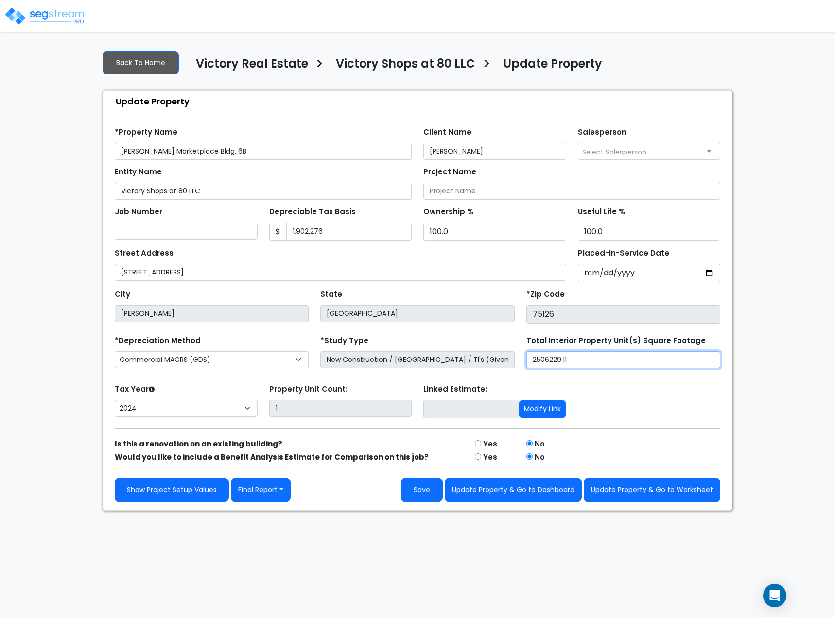
drag, startPoint x: 576, startPoint y: 357, endPoint x: 482, endPoint y: 361, distance: 93.9
click at [489, 363] on div "*Depreciation Method Commercial MACRS (GDS) Residential Rental MACRS (GDS) Comm…" at bounding box center [417, 352] width 617 height 39
click at [434, 486] on button "Save" at bounding box center [422, 490] width 42 height 25
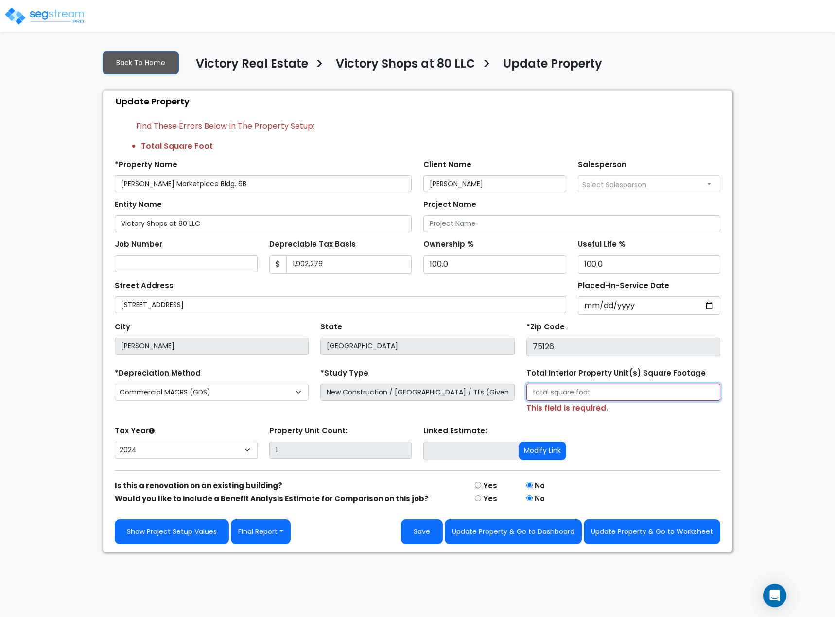
click at [635, 388] on input "Total Interior Property Unit(s) Square Footage" at bounding box center [623, 392] width 194 height 17
type input "6,000"
click at [420, 525] on button "Save" at bounding box center [422, 532] width 42 height 25
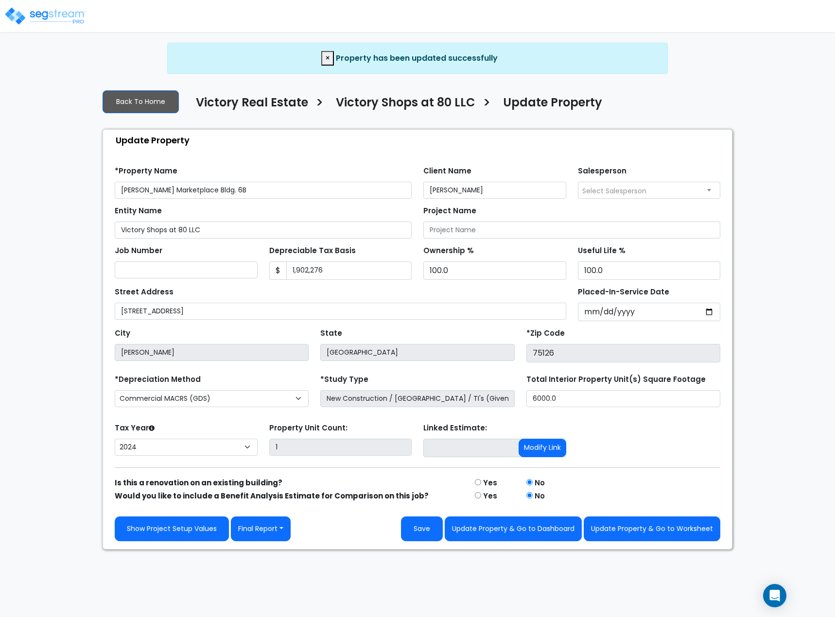
select select "2024"
click at [143, 99] on link "Back To Home" at bounding box center [141, 101] width 76 height 23
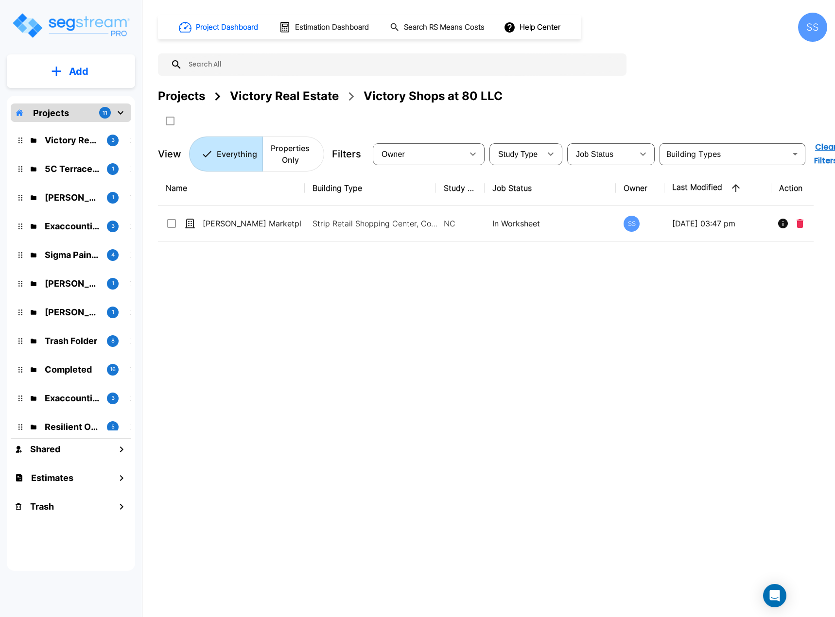
click at [275, 99] on div "Victory Real Estate" at bounding box center [284, 95] width 109 height 17
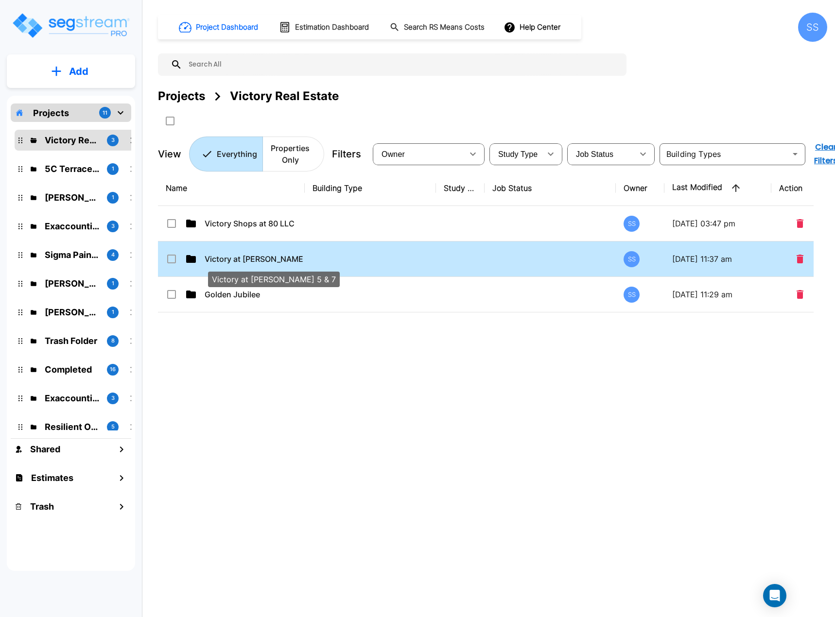
click at [256, 258] on p "Victory at [PERSON_NAME] 5 & 7" at bounding box center [254, 259] width 98 height 12
checkbox input "true"
click at [256, 258] on p "Victory at [PERSON_NAME] 5 & 7" at bounding box center [254, 259] width 98 height 12
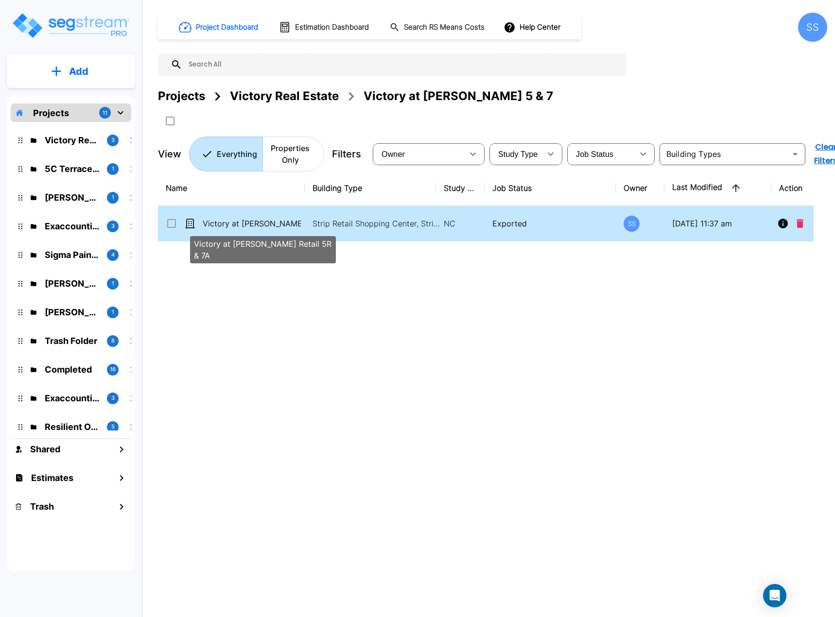
click at [239, 225] on p "Victory at Forney Retail 5R & 7A" at bounding box center [252, 224] width 98 height 12
checkbox input "true"
click at [239, 225] on p "Victory at Forney Retail 5R & 7A" at bounding box center [252, 224] width 98 height 12
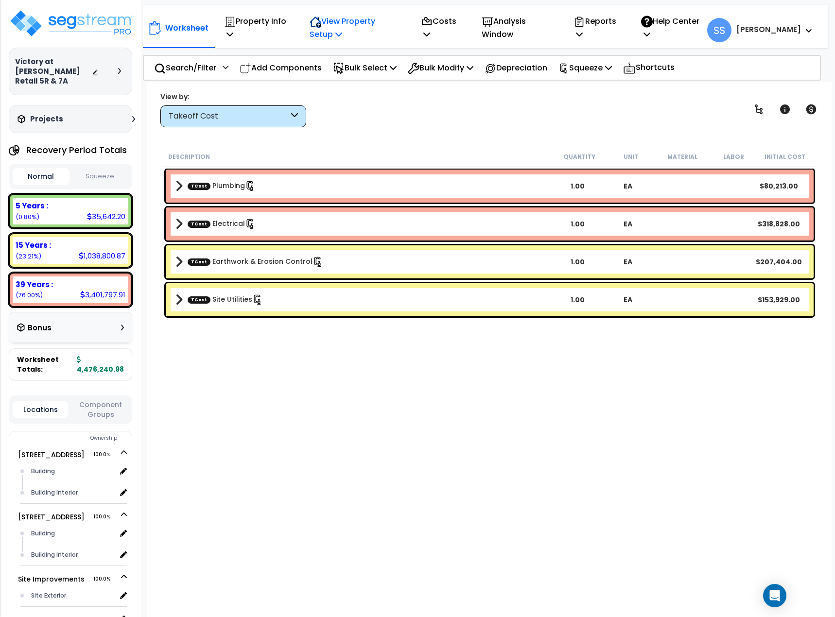
click at [379, 18] on p "View Property Setup" at bounding box center [355, 28] width 90 height 26
click at [257, 23] on p "Property Info" at bounding box center [256, 28] width 64 height 26
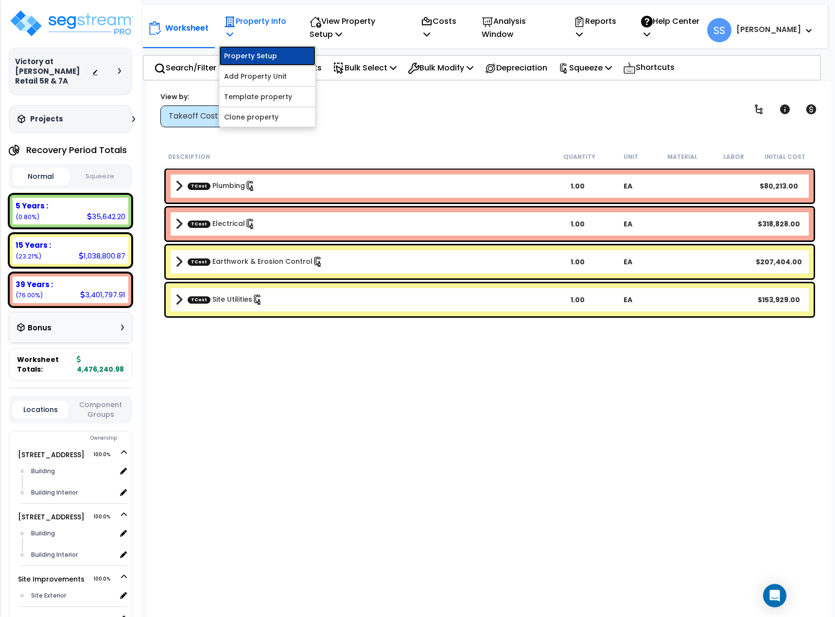
click at [257, 52] on link "Property Setup" at bounding box center [267, 55] width 96 height 19
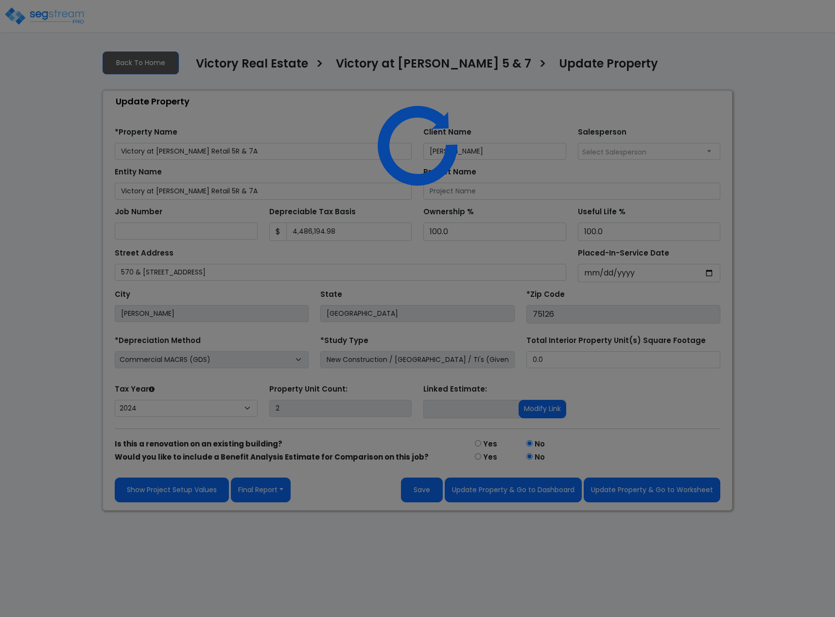
select select "2024"
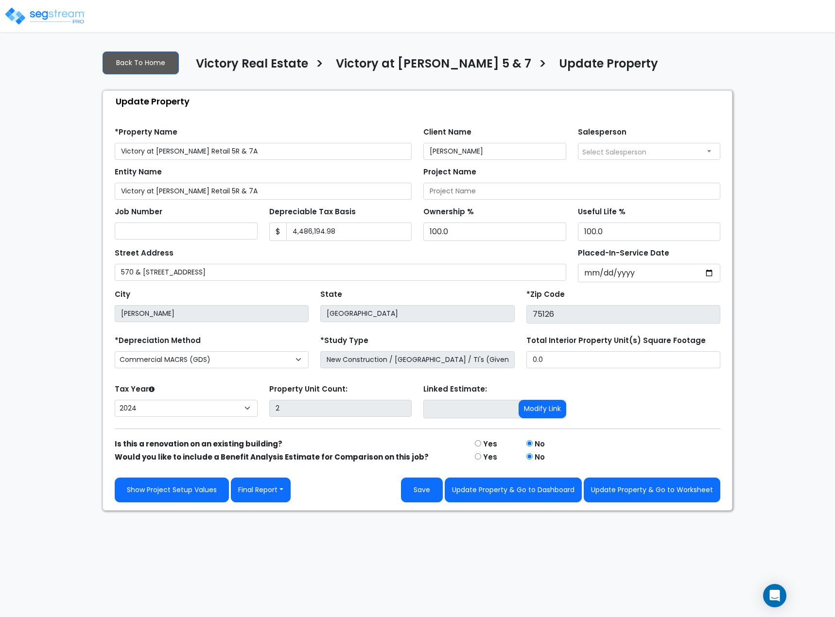
click at [276, 505] on div "Find these errors below in the Property Setup: *Property Name Victory at [PERSO…" at bounding box center [417, 311] width 629 height 399
click at [275, 497] on button "Final Report" at bounding box center [261, 490] width 60 height 25
click at [271, 542] on link "Report Images" at bounding box center [282, 541] width 102 height 22
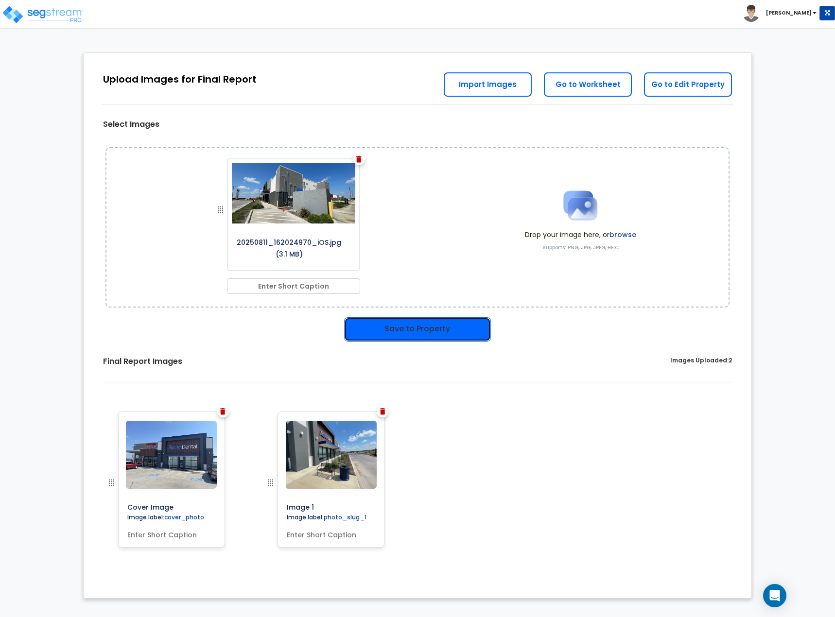
drag, startPoint x: 457, startPoint y: 327, endPoint x: 395, endPoint y: 352, distance: 67.3
click at [456, 327] on button "Save to Property" at bounding box center [417, 329] width 147 height 24
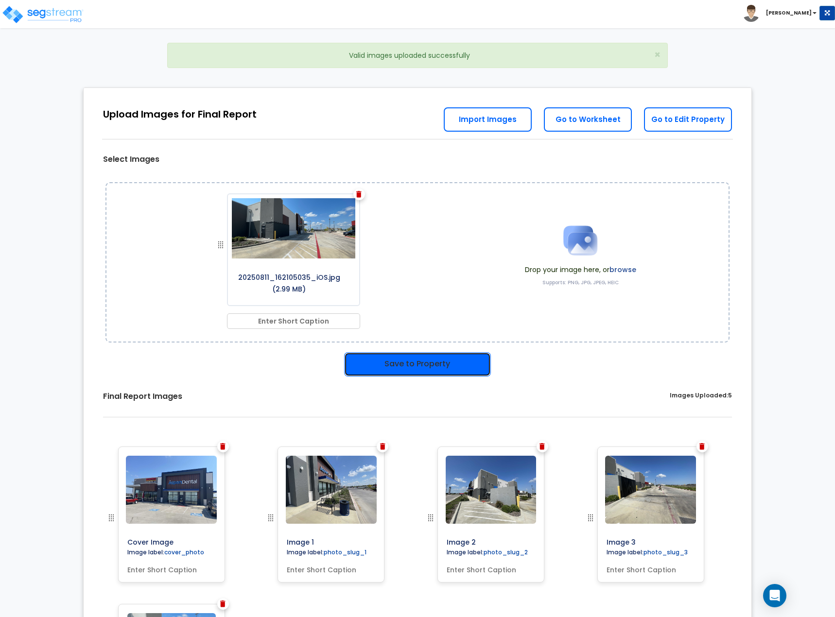
click at [423, 365] on button "Save to Property" at bounding box center [417, 364] width 147 height 24
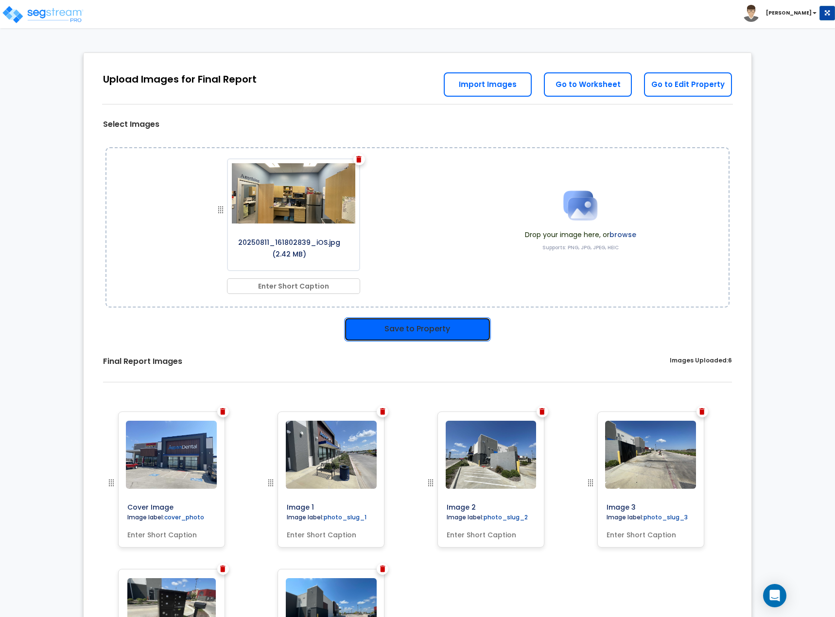
click at [475, 332] on button "Save to Property" at bounding box center [417, 329] width 147 height 24
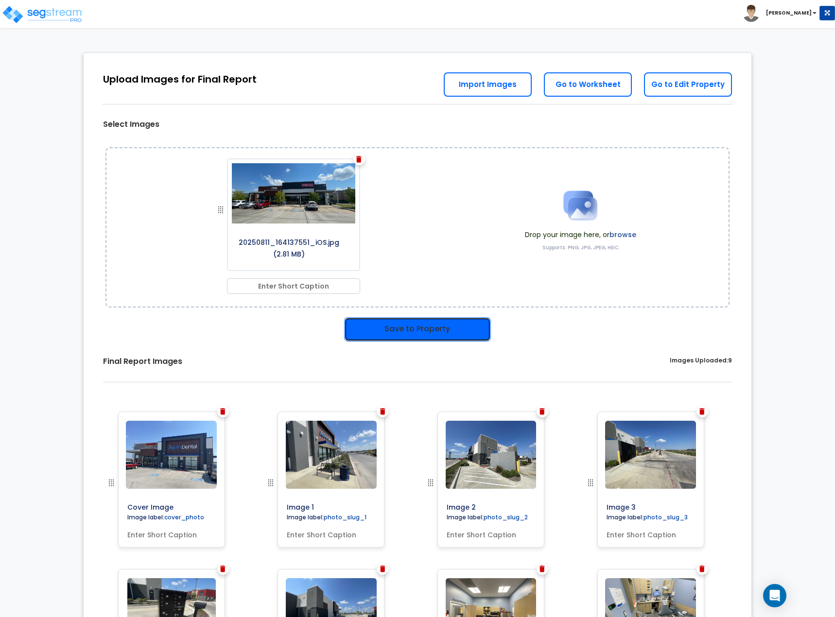
click at [368, 317] on button "Save to Property" at bounding box center [417, 329] width 147 height 24
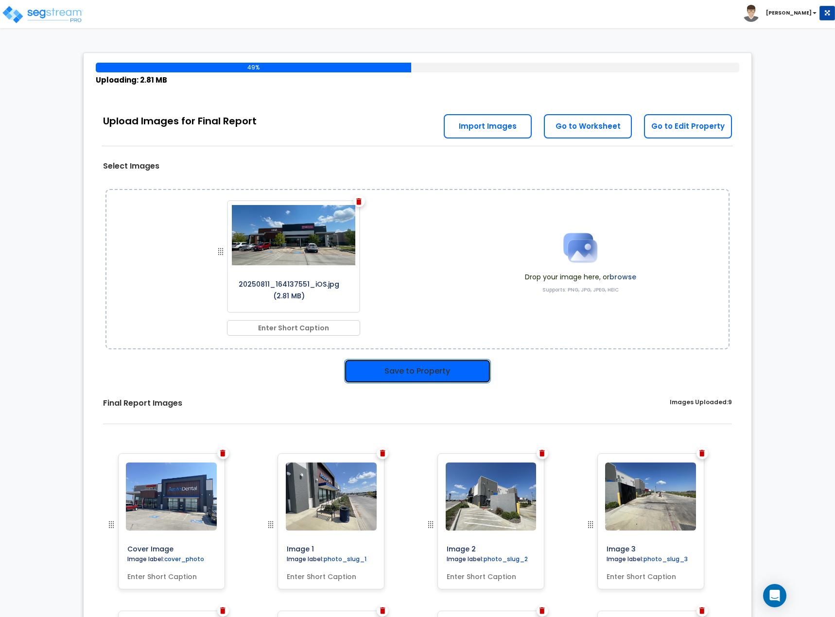
click at [388, 375] on button "Save to Property" at bounding box center [417, 371] width 147 height 24
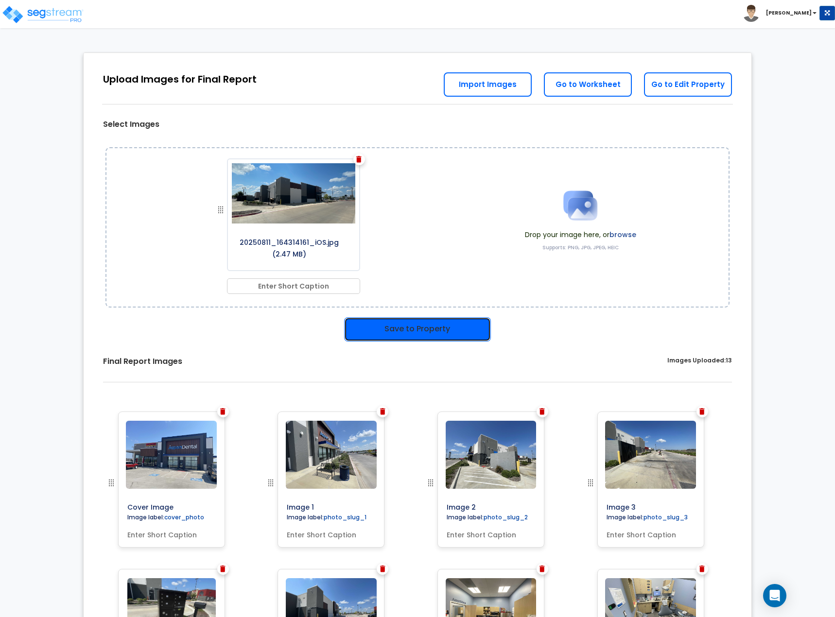
click at [450, 339] on button "Save to Property" at bounding box center [417, 329] width 147 height 24
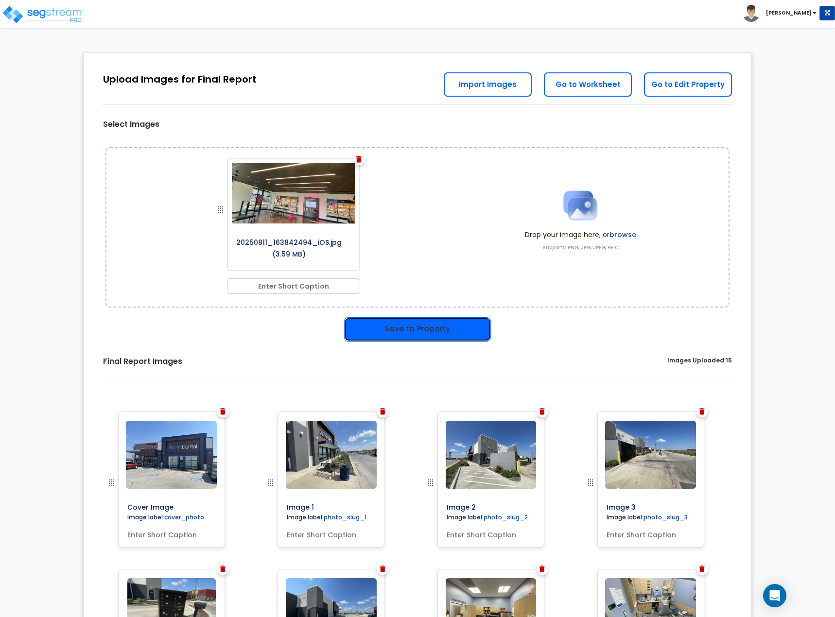
click at [398, 319] on button "Save to Property" at bounding box center [417, 329] width 147 height 24
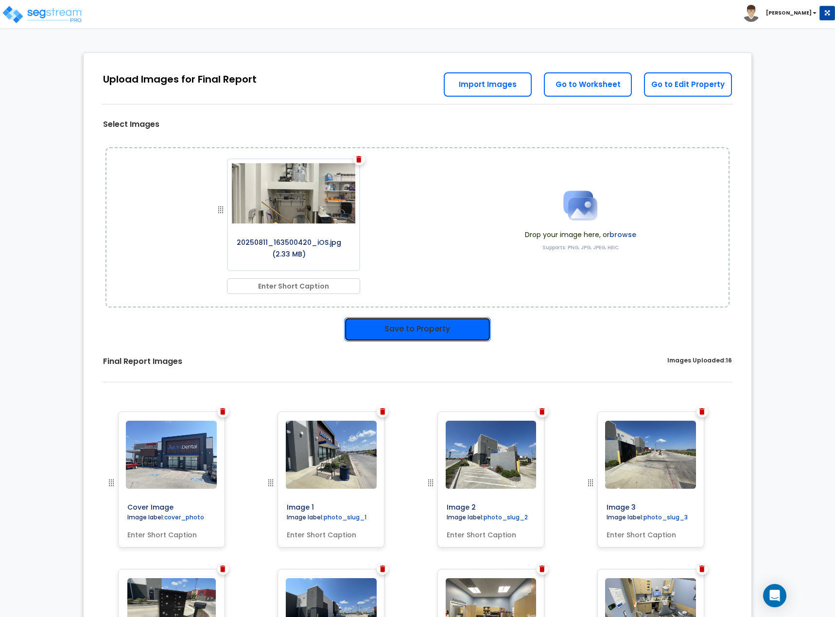
drag, startPoint x: 443, startPoint y: 338, endPoint x: 424, endPoint y: 323, distance: 23.8
click at [442, 337] on button "Save to Property" at bounding box center [417, 329] width 147 height 24
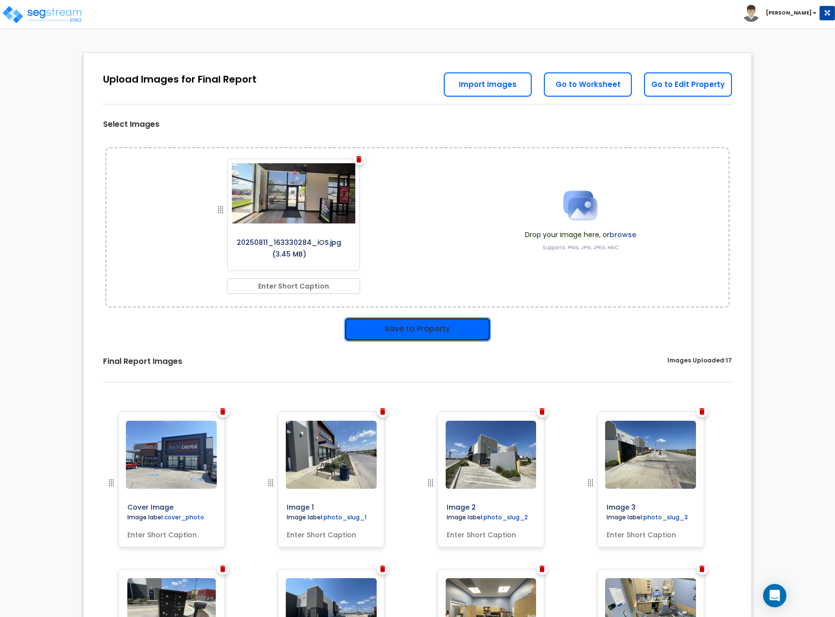
click at [429, 330] on button "Save to Property" at bounding box center [417, 329] width 147 height 24
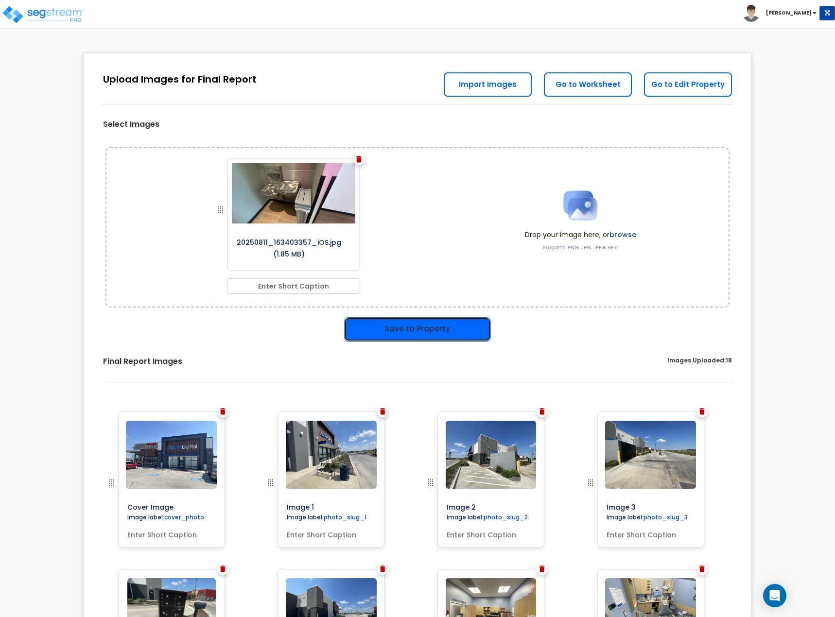
click at [369, 320] on button "Save to Property" at bounding box center [417, 329] width 147 height 24
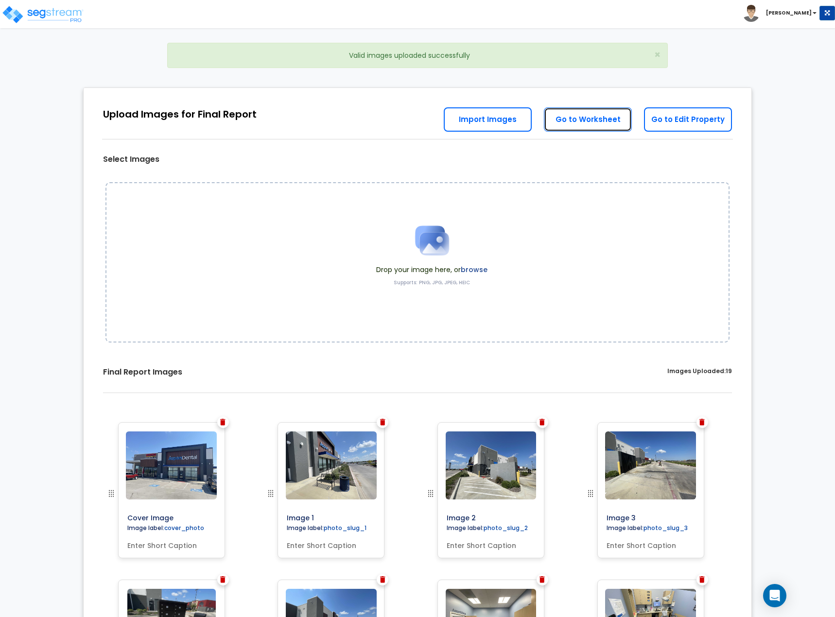
click at [588, 111] on link "Go to Worksheet" at bounding box center [588, 119] width 88 height 24
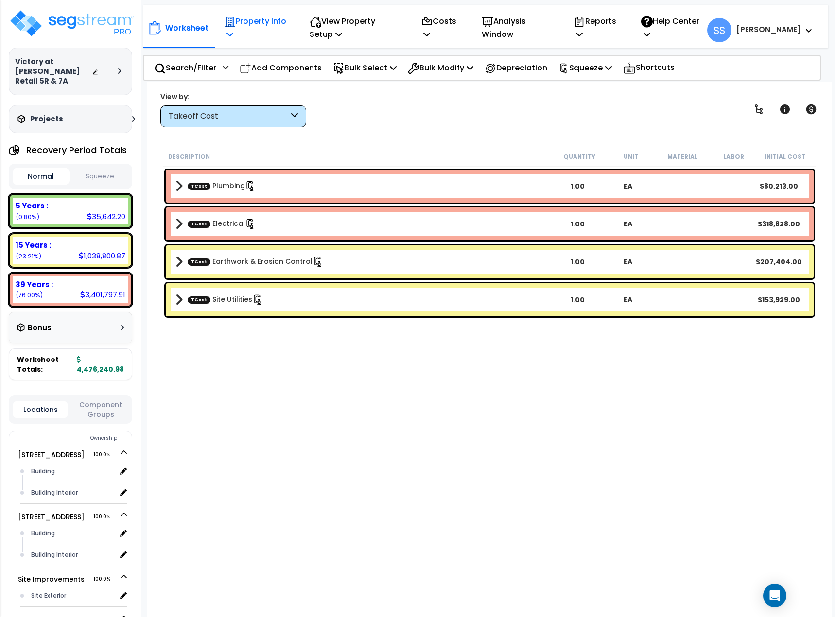
click at [235, 30] on p "Property Info" at bounding box center [256, 28] width 64 height 26
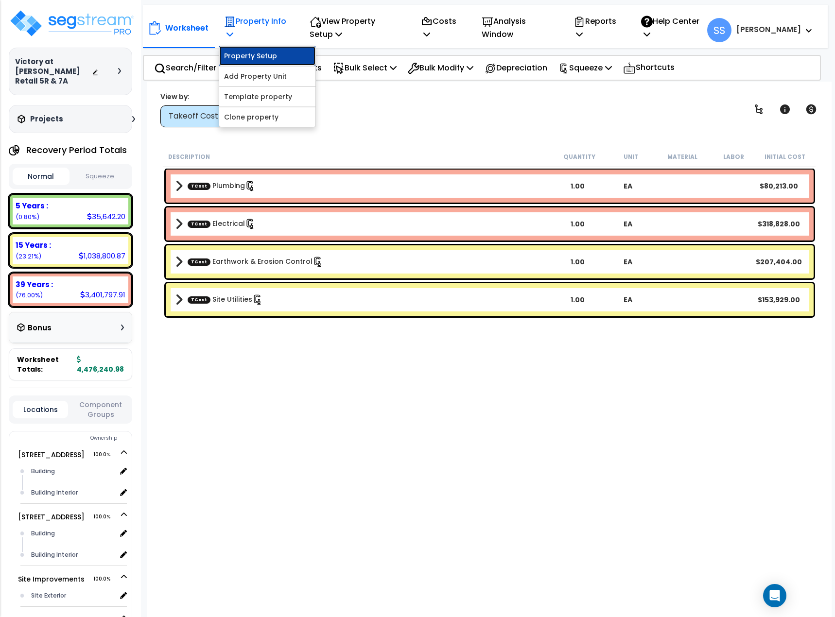
click at [245, 54] on link "Property Setup" at bounding box center [267, 55] width 96 height 19
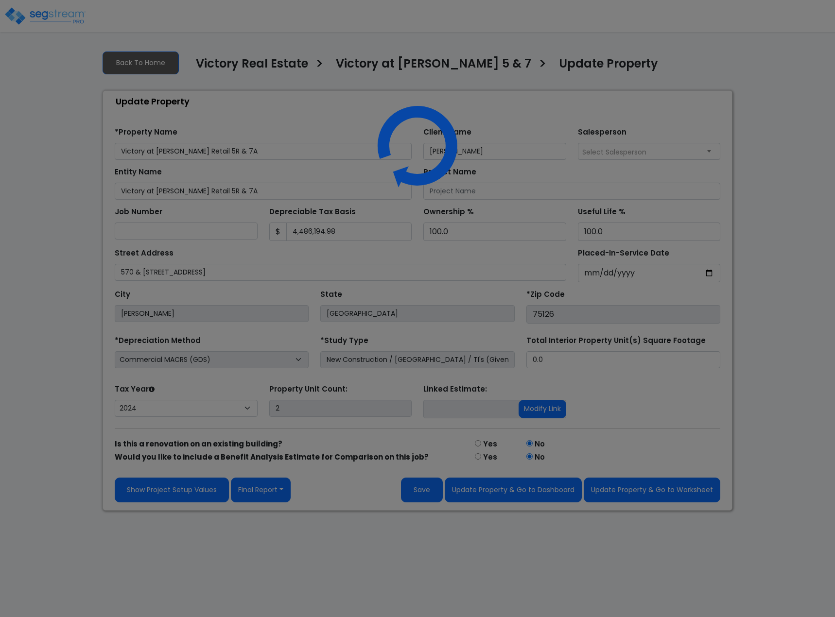
select select "2024"
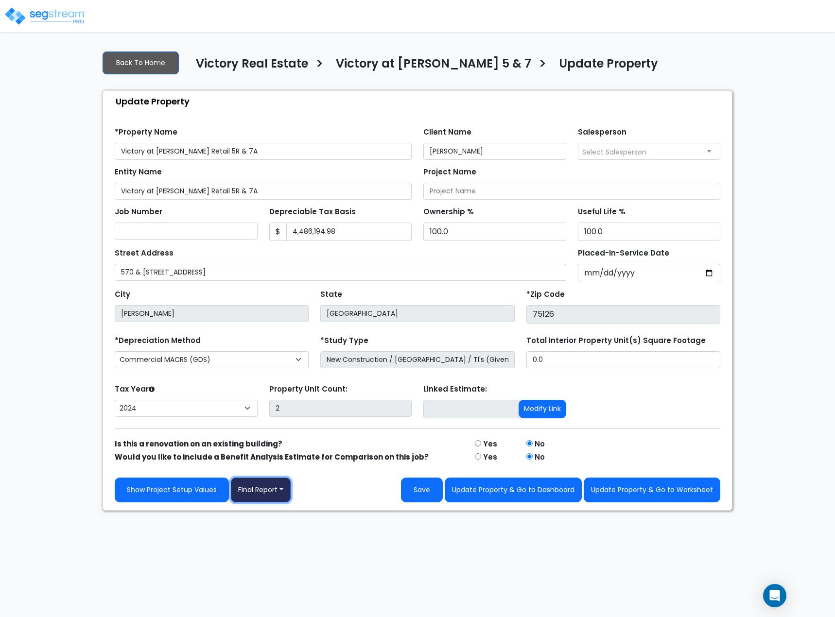
click at [261, 494] on button "Final Report" at bounding box center [261, 490] width 60 height 25
click at [266, 533] on link "Report Images" at bounding box center [282, 541] width 102 height 22
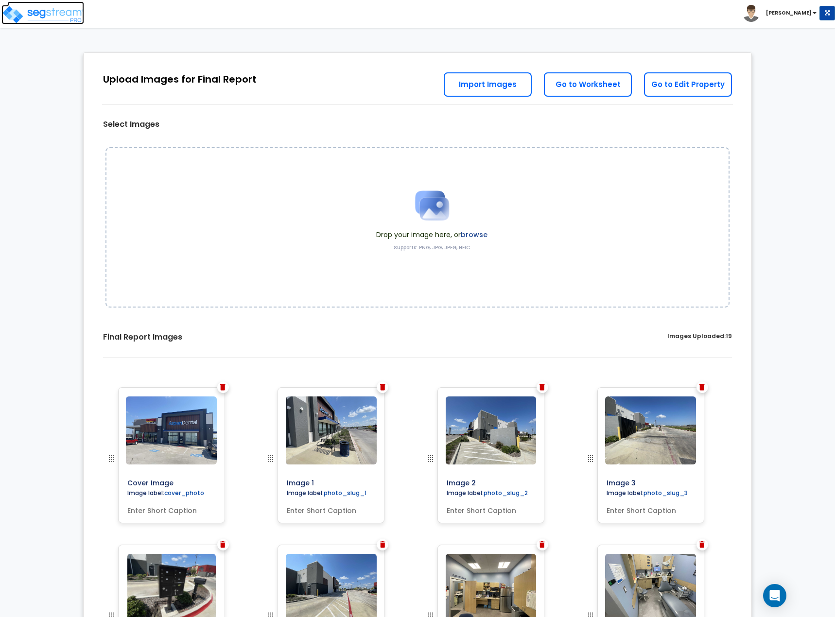
click at [39, 7] on img at bounding box center [42, 14] width 83 height 19
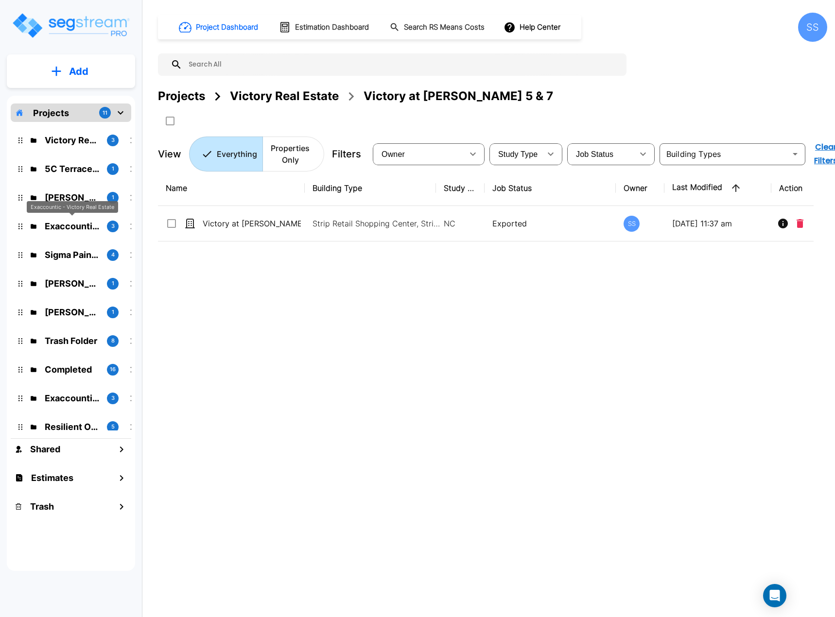
click at [70, 229] on p "Exaccountic - Victory Real Estate" at bounding box center [72, 226] width 54 height 13
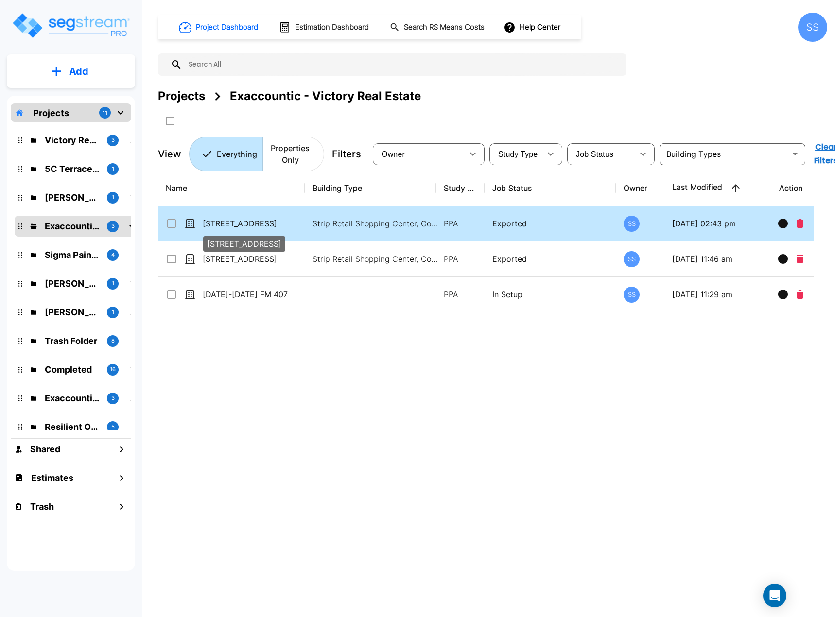
click at [251, 221] on p "3320 Lakeview Parkway" at bounding box center [252, 224] width 98 height 12
checkbox input "true"
click at [251, 221] on p "3320 Lakeview Parkway" at bounding box center [252, 224] width 98 height 12
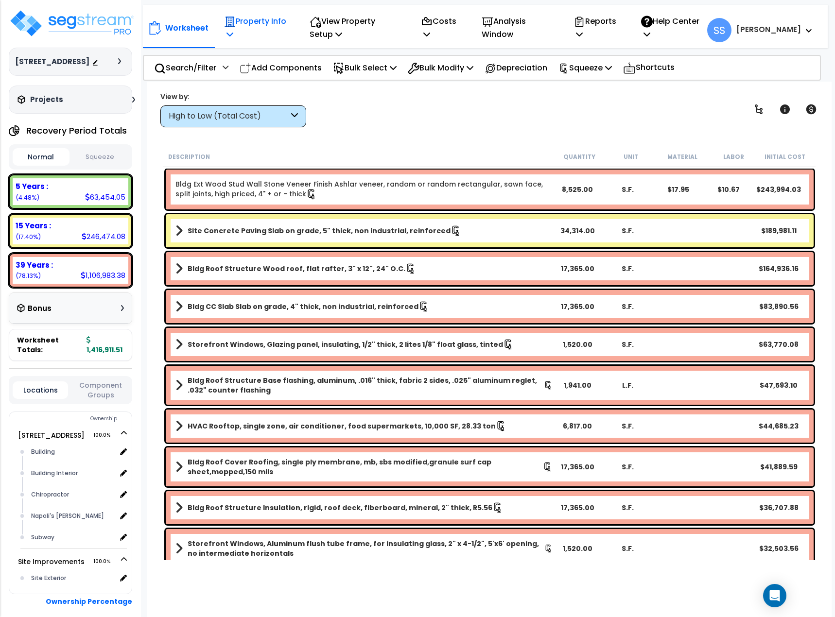
click at [244, 30] on p "Property Info" at bounding box center [256, 28] width 64 height 26
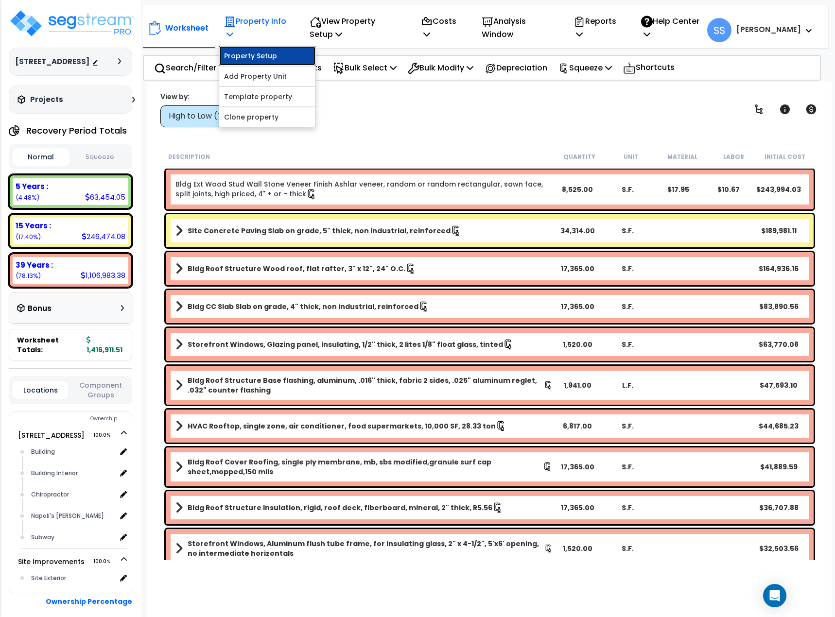
click at [250, 57] on link "Property Setup" at bounding box center [267, 55] width 96 height 19
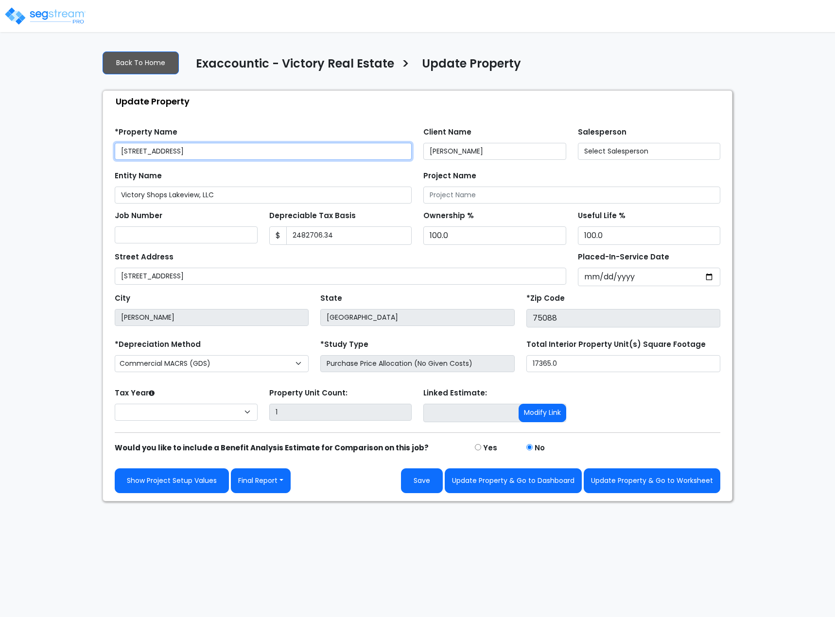
type input "2,482,706.34"
select select "2024"
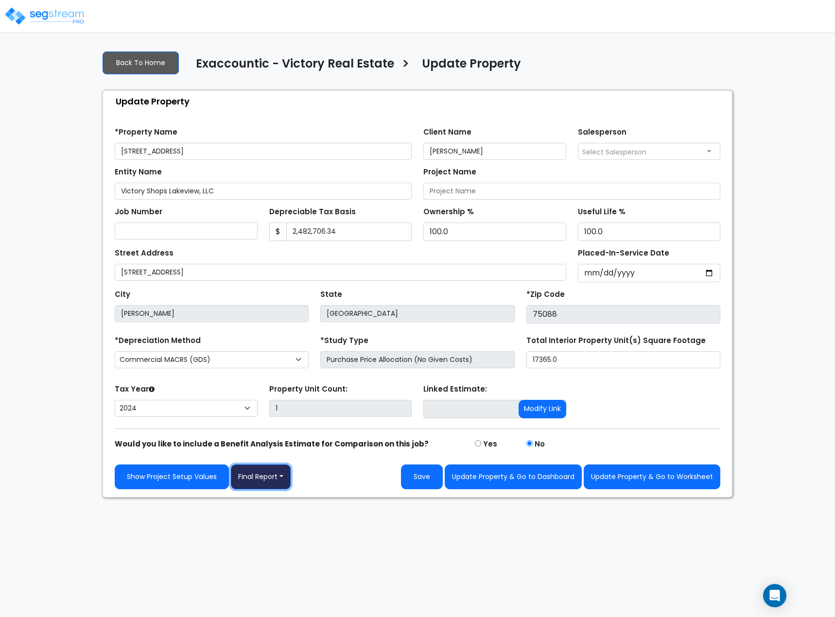
click at [285, 479] on button "Final Report" at bounding box center [261, 477] width 60 height 25
click at [279, 528] on link "Report Images" at bounding box center [282, 528] width 102 height 22
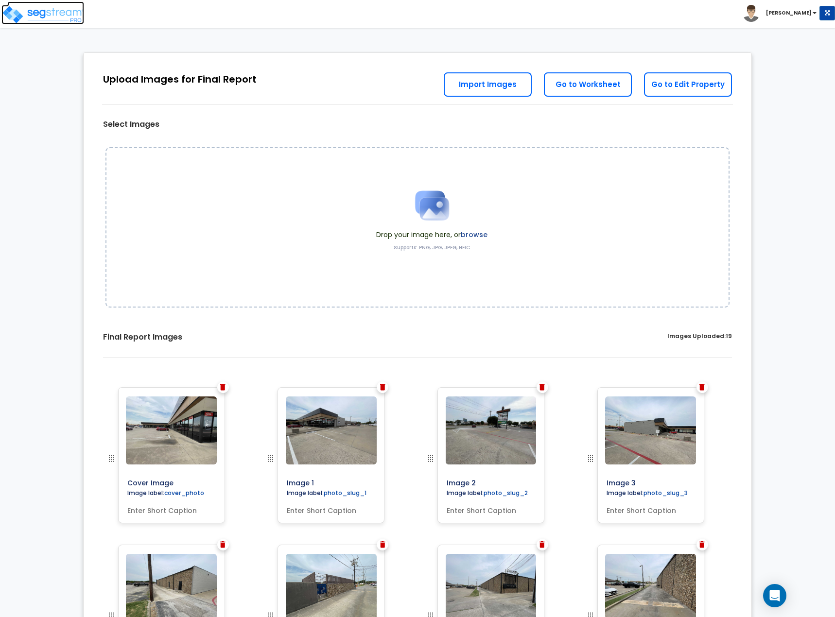
click at [38, 19] on img at bounding box center [42, 14] width 83 height 19
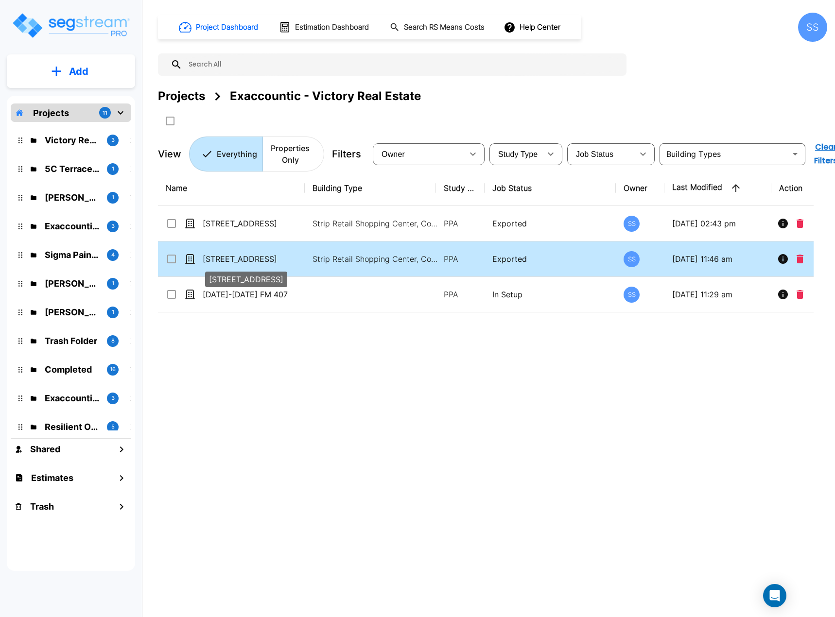
click at [248, 260] on p "1115 E Pioneer Parkway" at bounding box center [252, 259] width 98 height 12
checkbox input "true"
click at [248, 260] on p "1115 E Pioneer Parkway" at bounding box center [252, 259] width 98 height 12
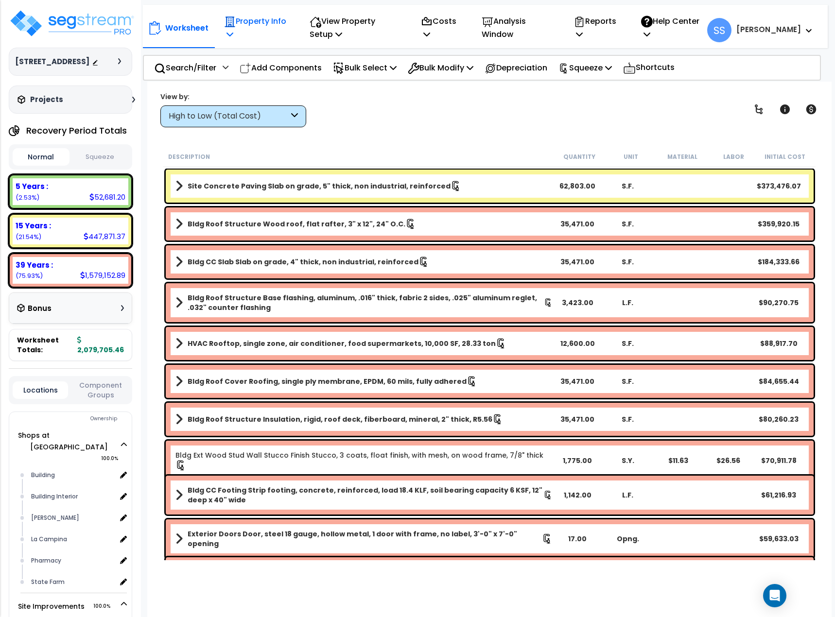
click at [240, 25] on p "Property Info" at bounding box center [256, 28] width 64 height 26
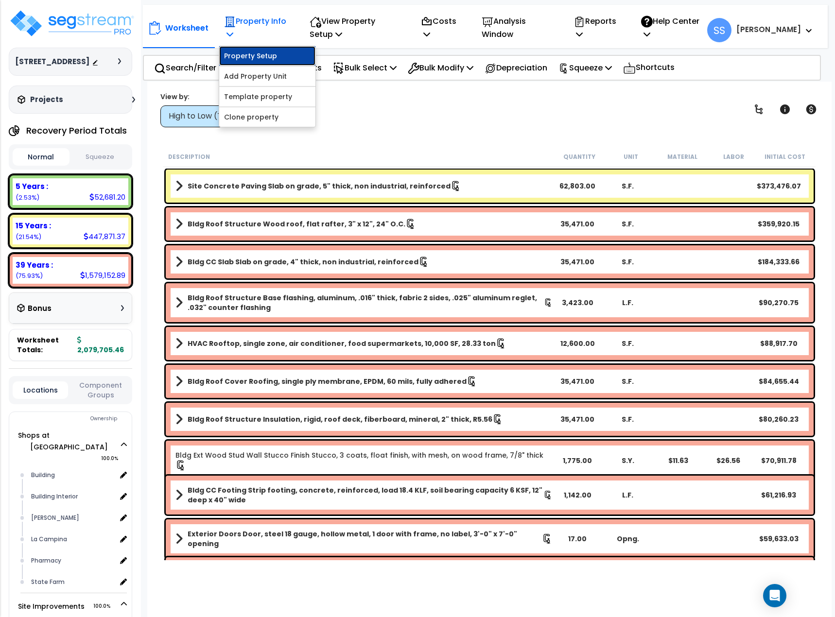
click at [261, 52] on link "Property Setup" at bounding box center [267, 55] width 96 height 19
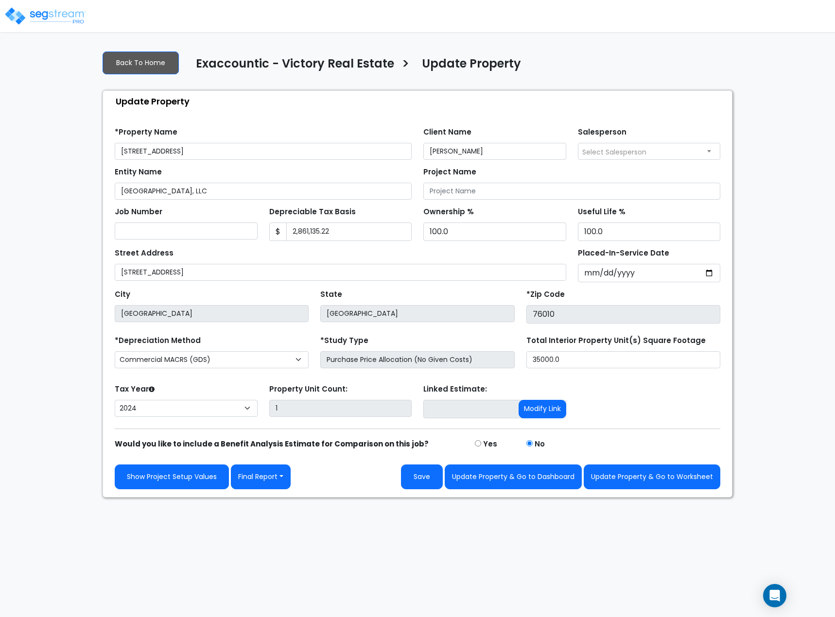
select select "2024"
click at [266, 481] on button "Final Report" at bounding box center [261, 477] width 60 height 25
click at [274, 523] on link "Report Images" at bounding box center [282, 528] width 102 height 22
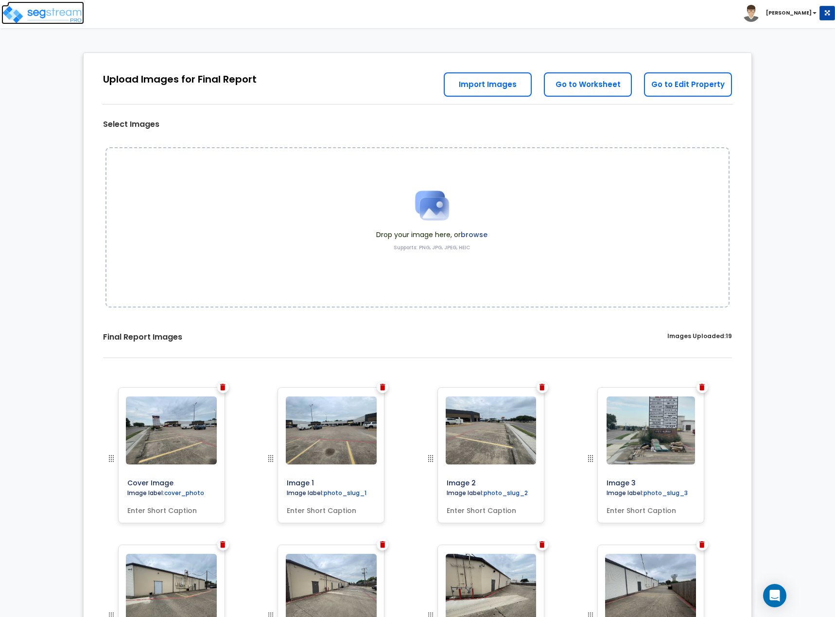
click at [49, 16] on img at bounding box center [42, 14] width 83 height 19
